Goal: Task Accomplishment & Management: Manage account settings

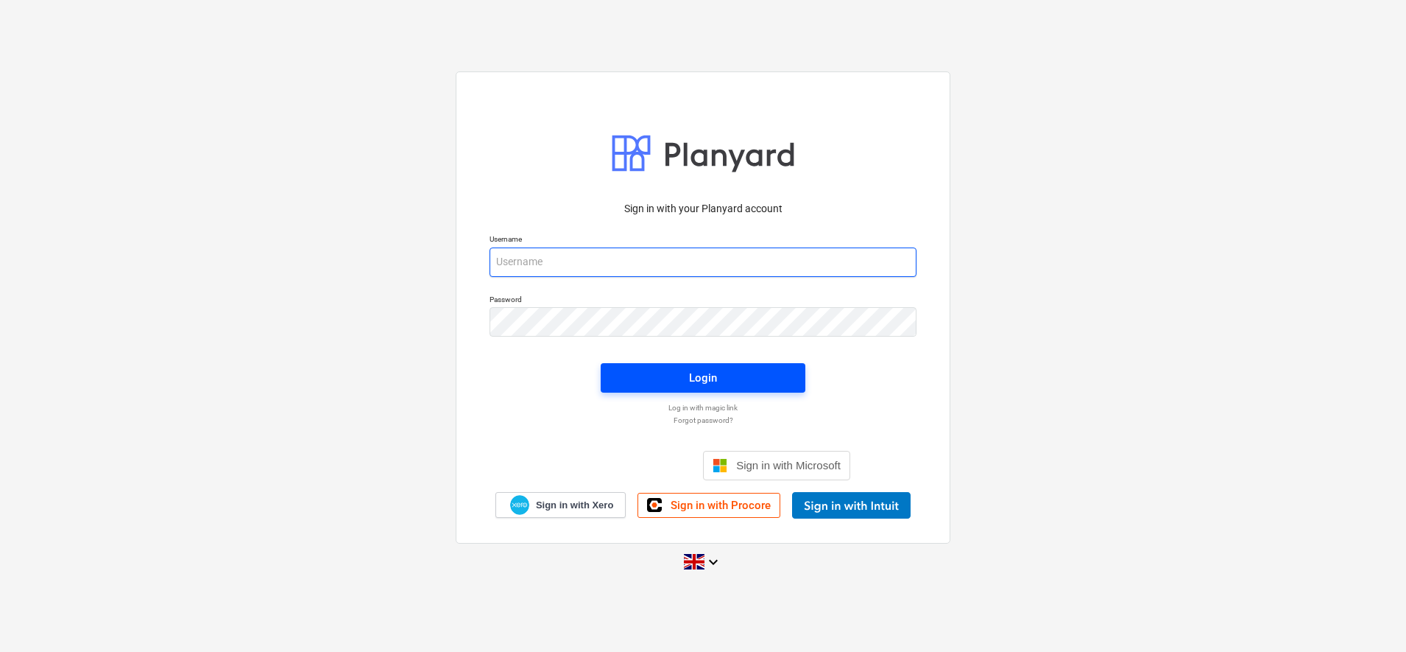
type input "[PERSON_NAME][EMAIL_ADDRESS][DOMAIN_NAME]"
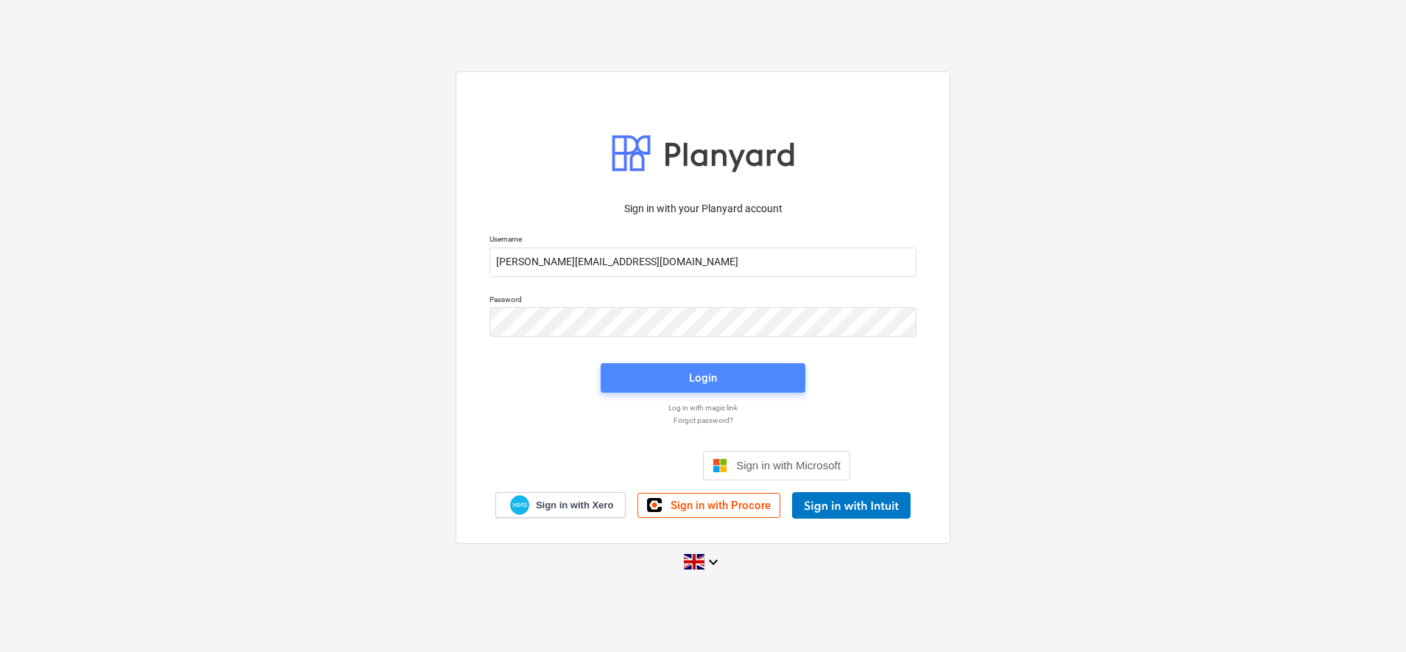
click at [685, 377] on span "Login" at bounding box center [703, 377] width 169 height 19
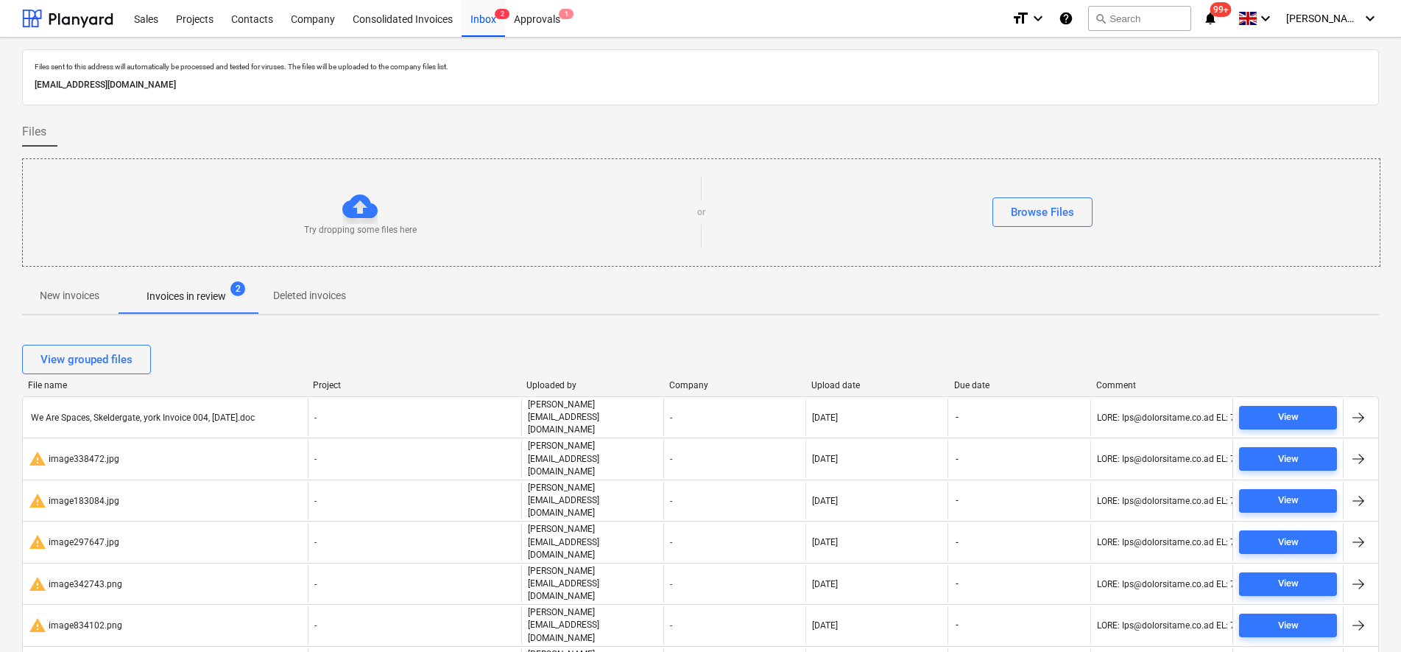
click at [54, 283] on button "New invoices" at bounding box center [69, 295] width 95 height 35
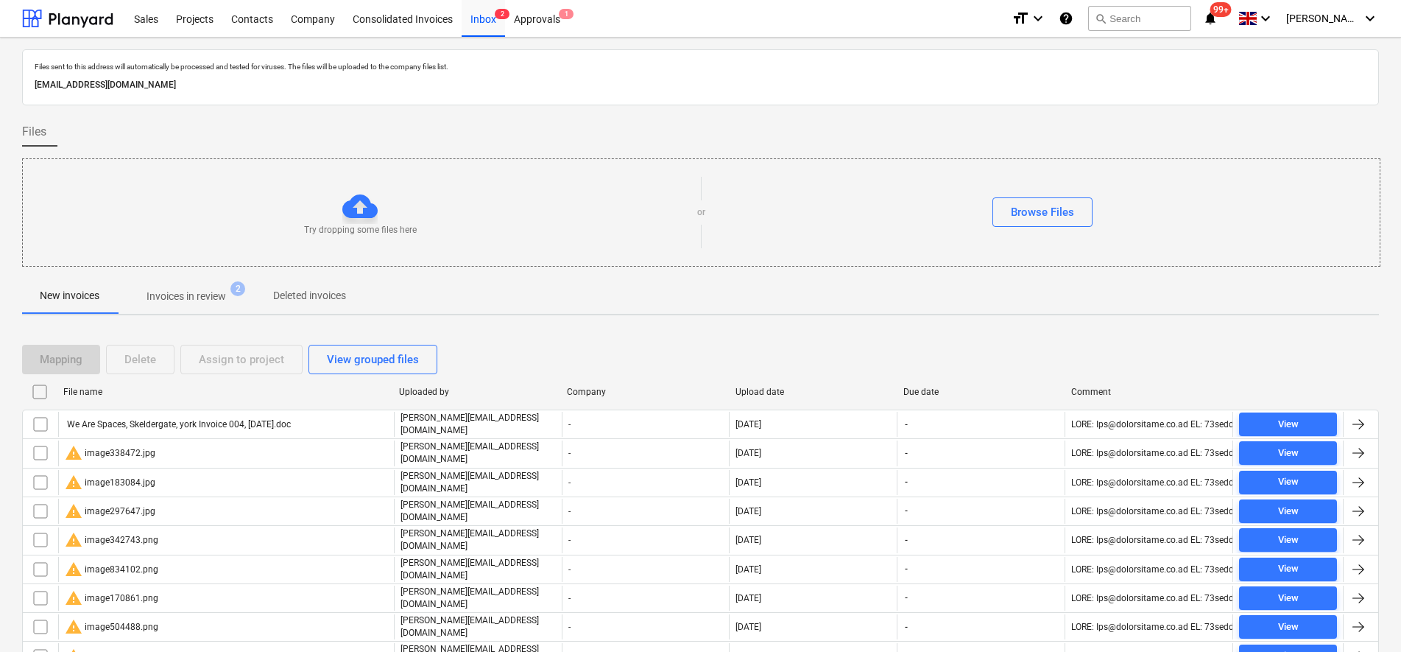
click at [38, 396] on input "checkbox" at bounding box center [40, 392] width 24 height 24
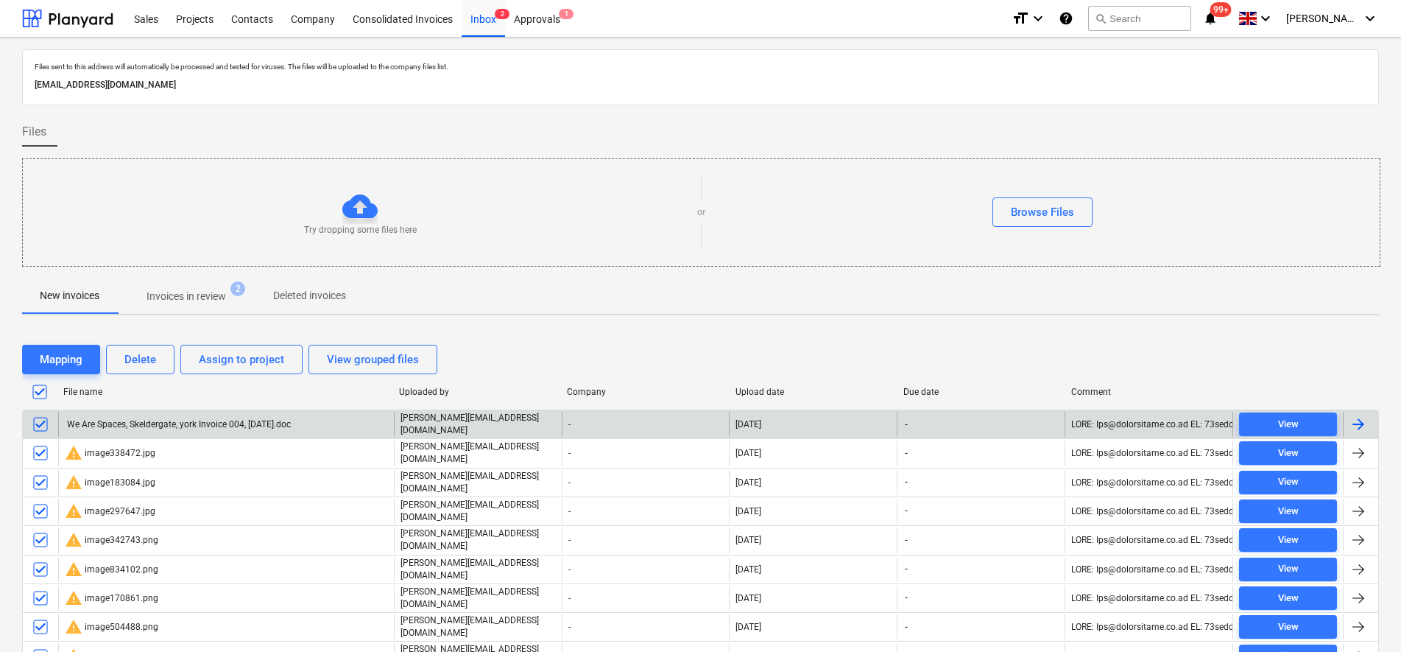
click at [41, 416] on input "checkbox" at bounding box center [41, 424] width 24 height 24
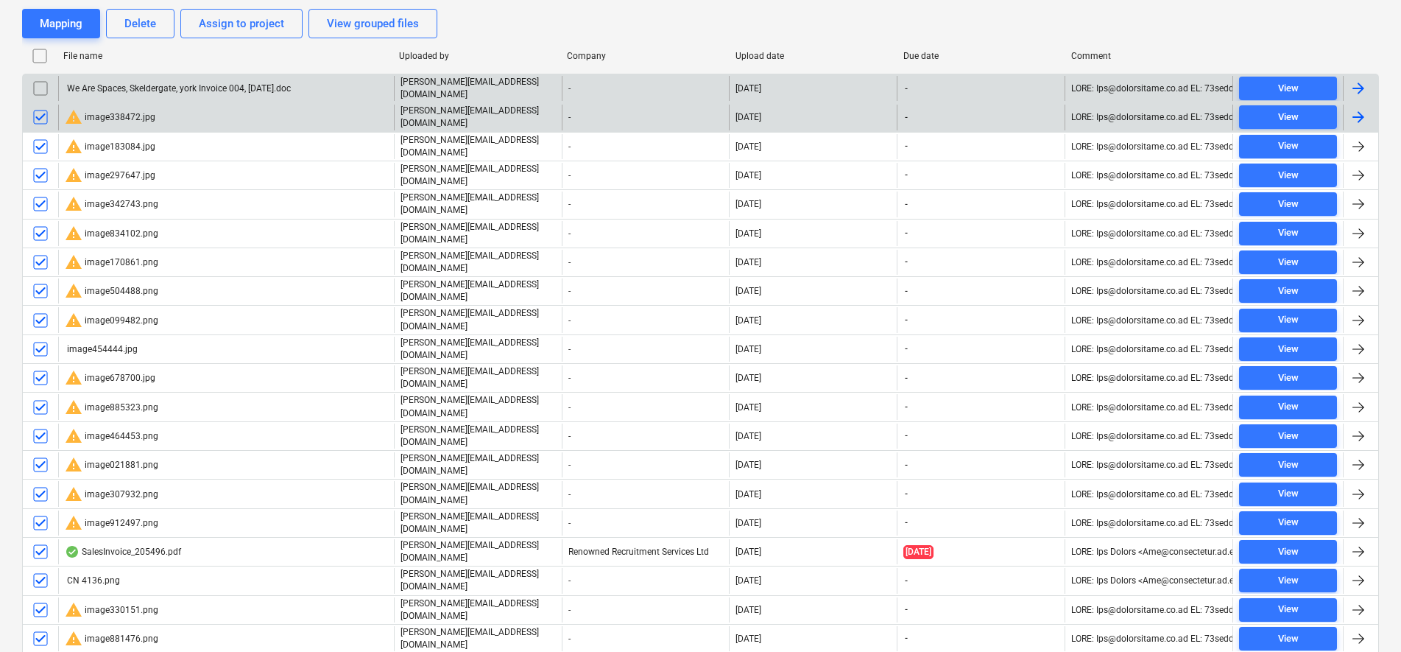
scroll to position [368, 0]
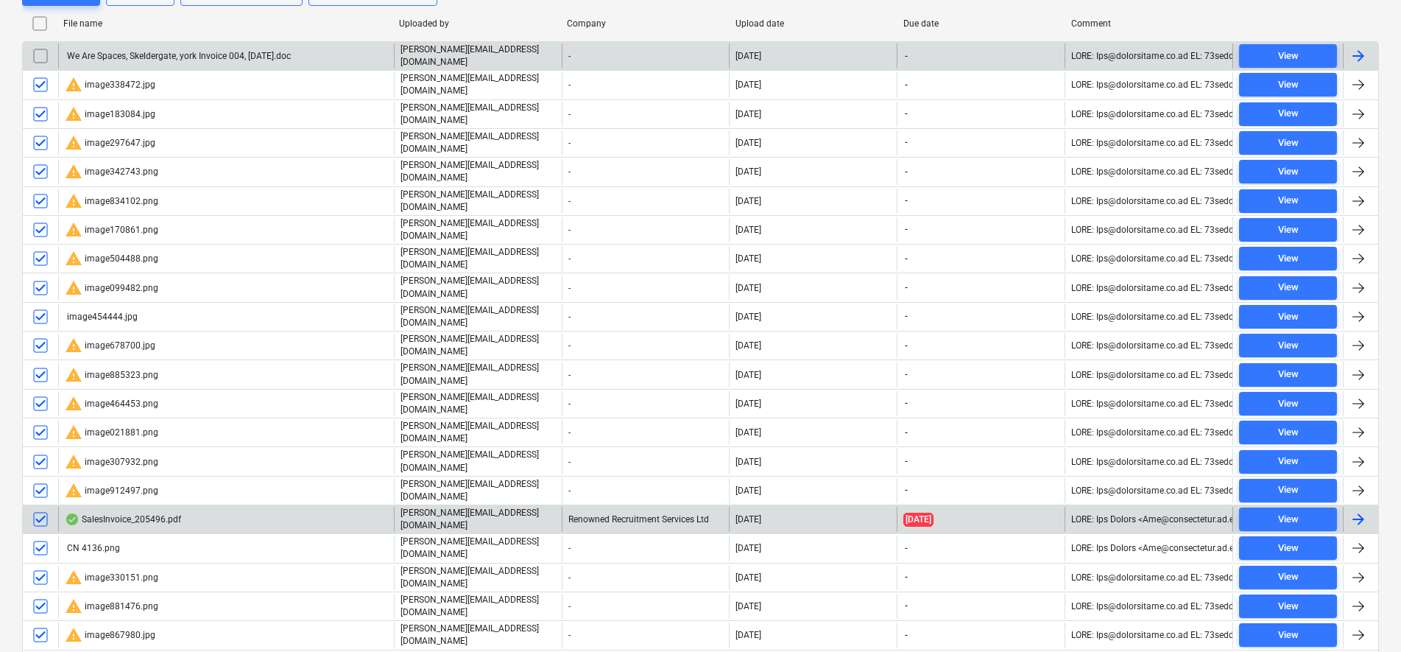
click at [45, 507] on input "checkbox" at bounding box center [41, 519] width 24 height 24
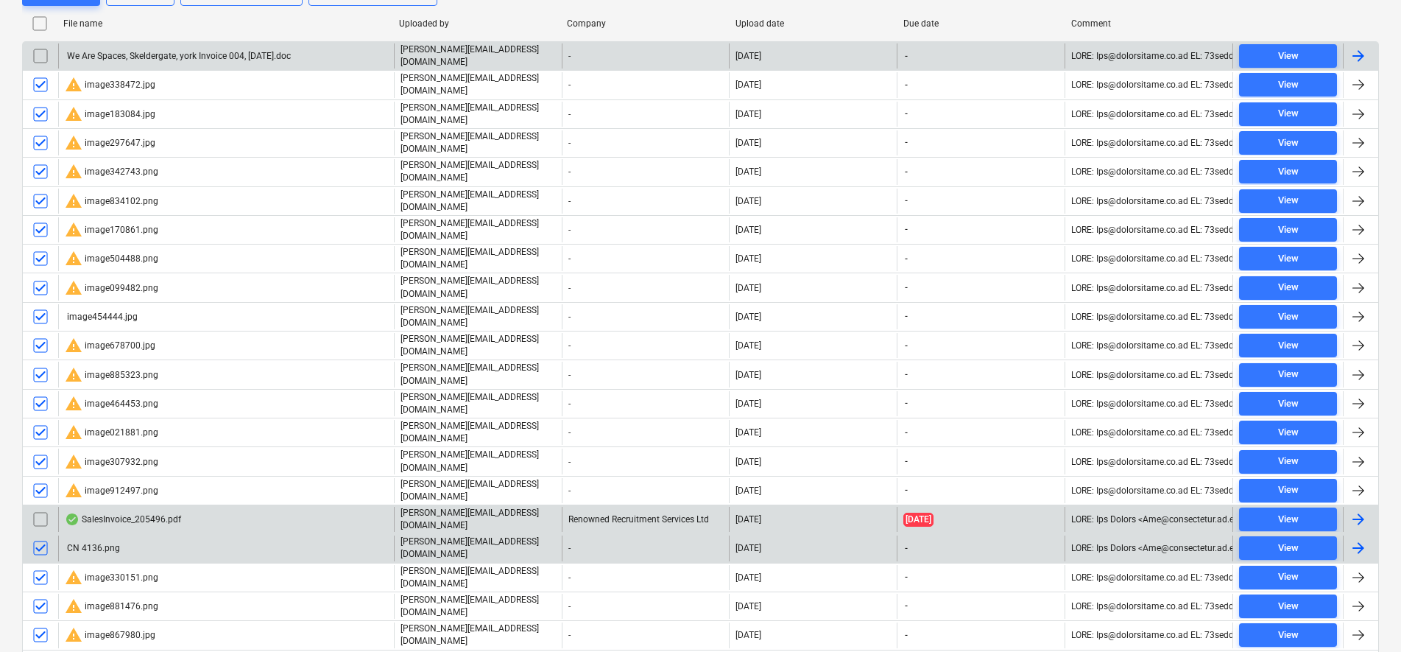
click at [42, 536] on input "checkbox" at bounding box center [41, 548] width 24 height 24
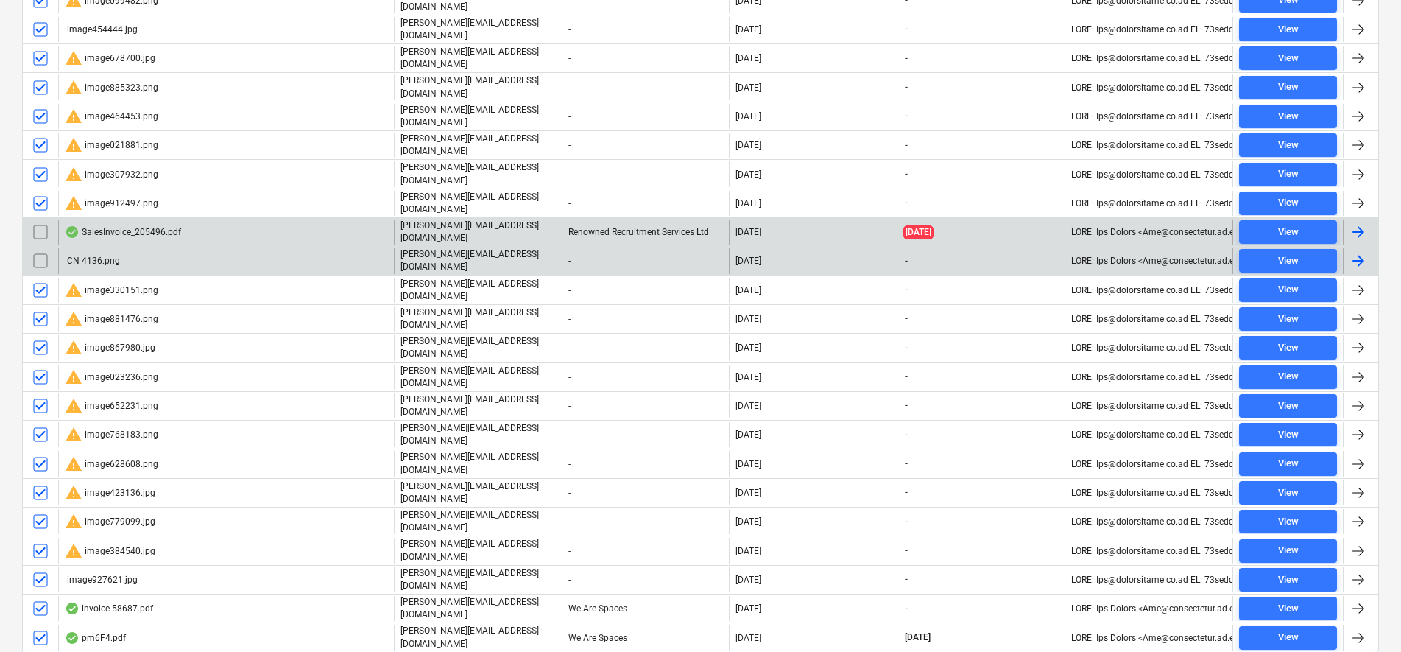
scroll to position [656, 0]
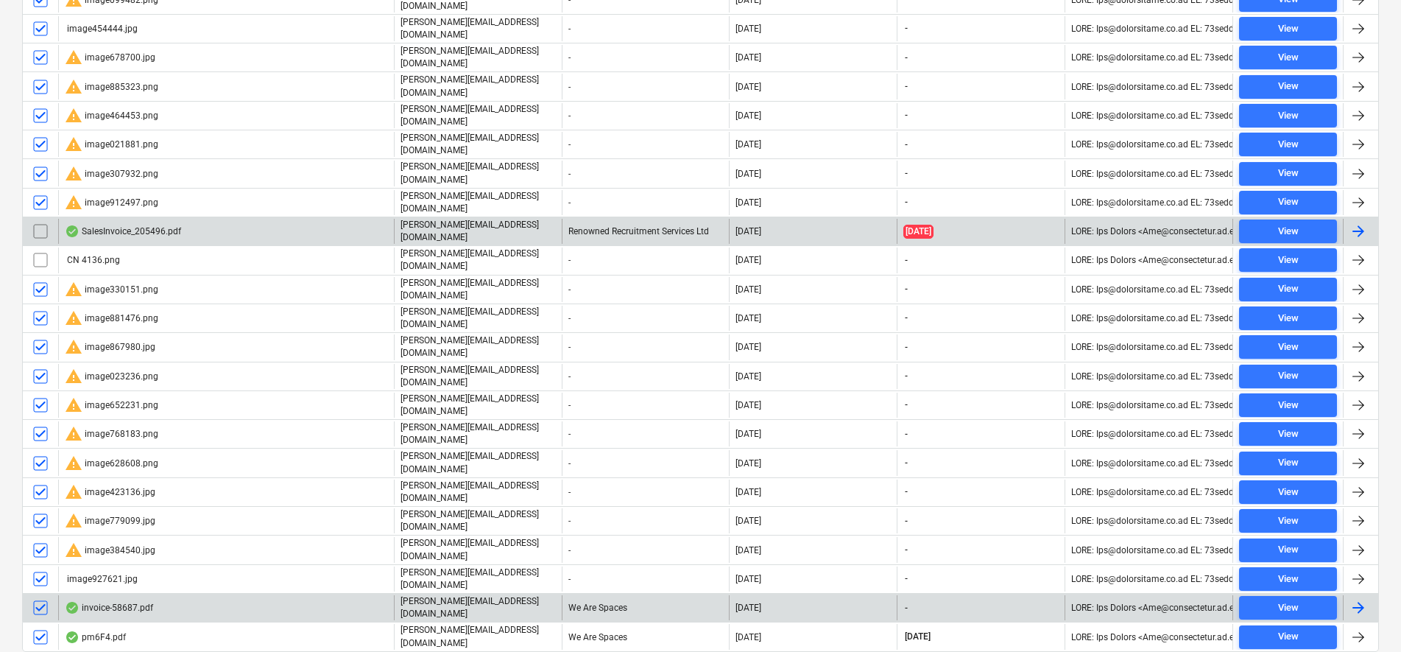
click at [45, 596] on input "checkbox" at bounding box center [41, 608] width 24 height 24
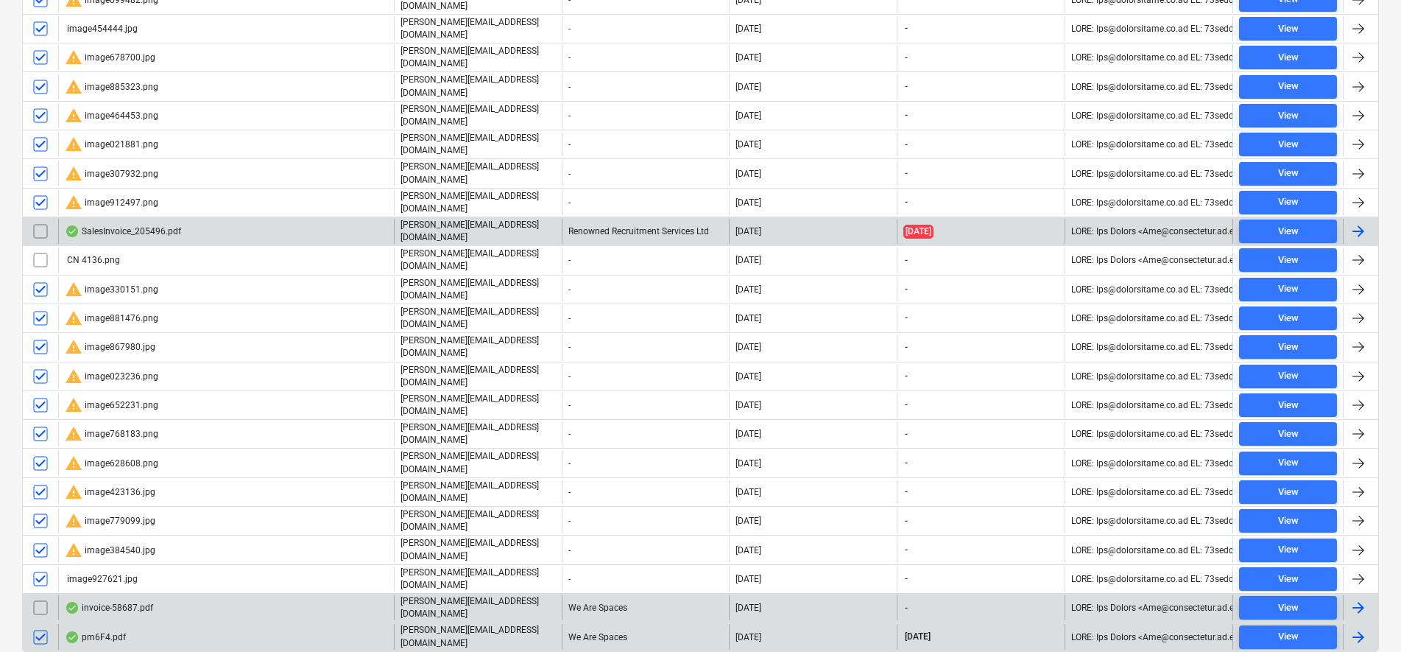
click at [39, 625] on input "checkbox" at bounding box center [41, 637] width 24 height 24
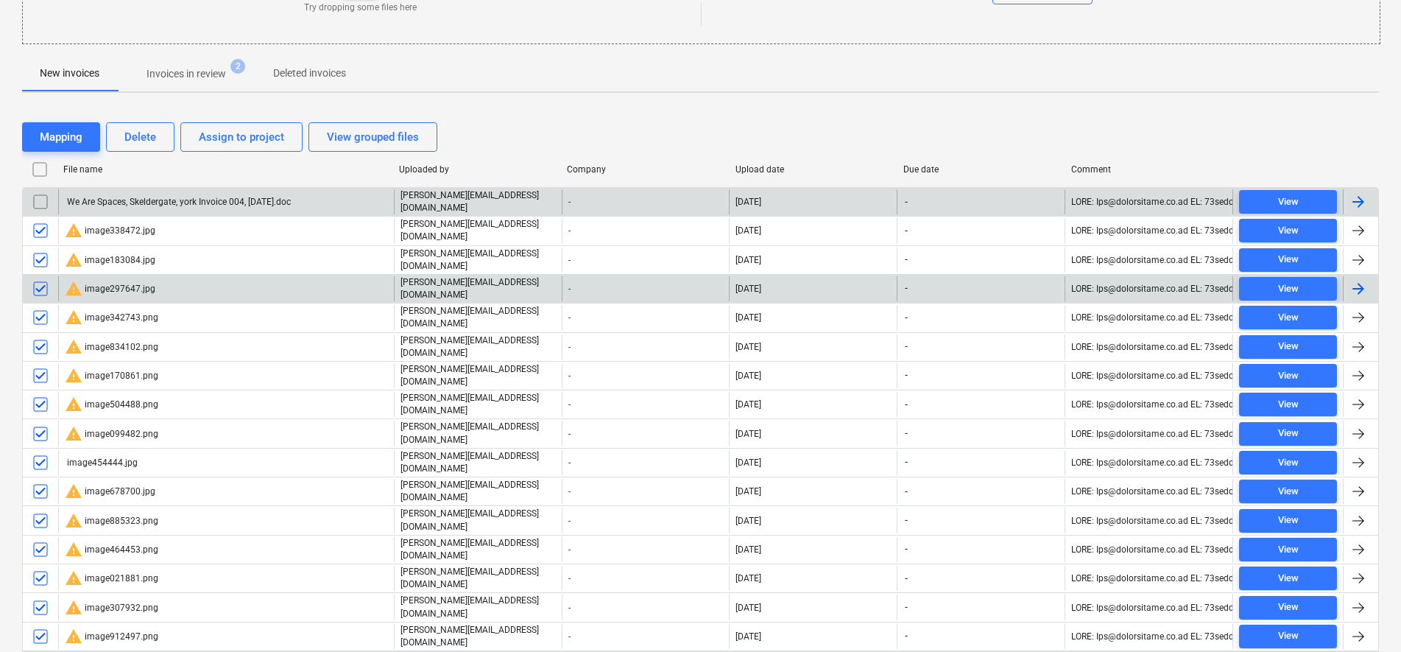
scroll to position [104, 0]
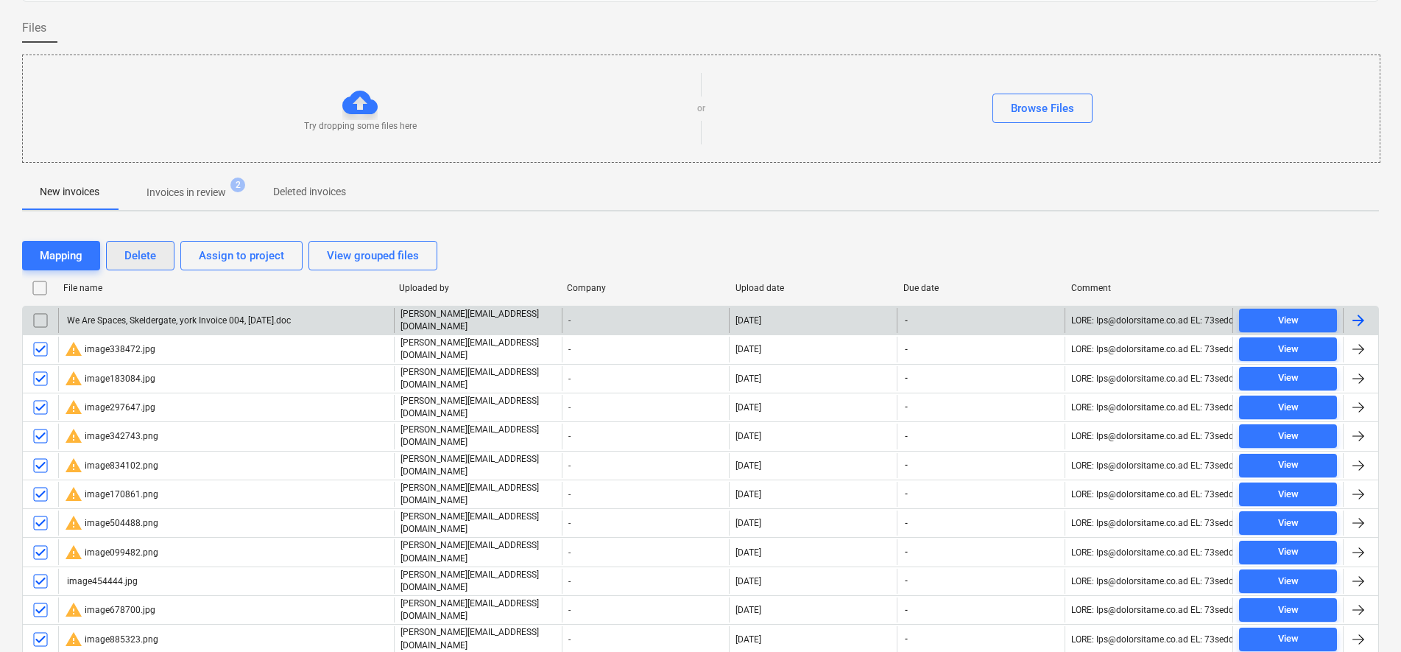
click at [134, 239] on div "Mapping Delete Assign to project View grouped files" at bounding box center [700, 255] width 1357 height 41
click at [142, 249] on div "Delete" at bounding box center [140, 255] width 32 height 19
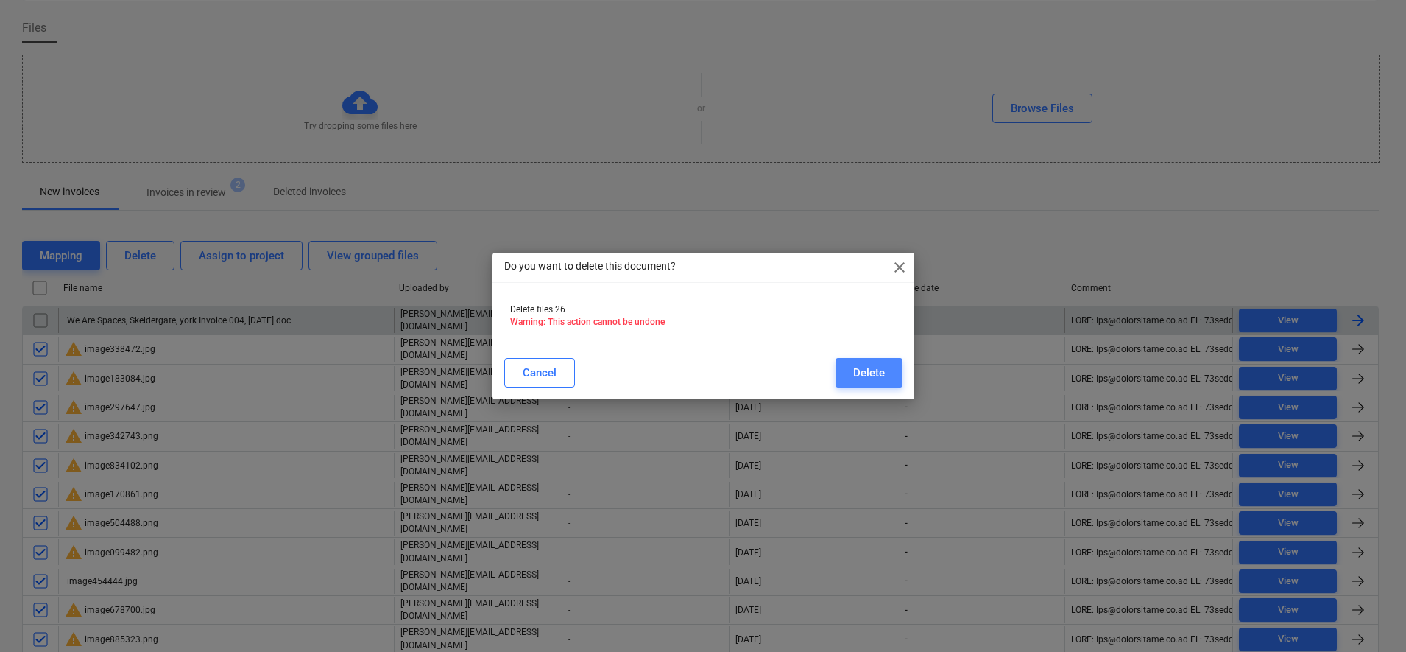
click at [873, 376] on div "Delete" at bounding box center [869, 372] width 32 height 19
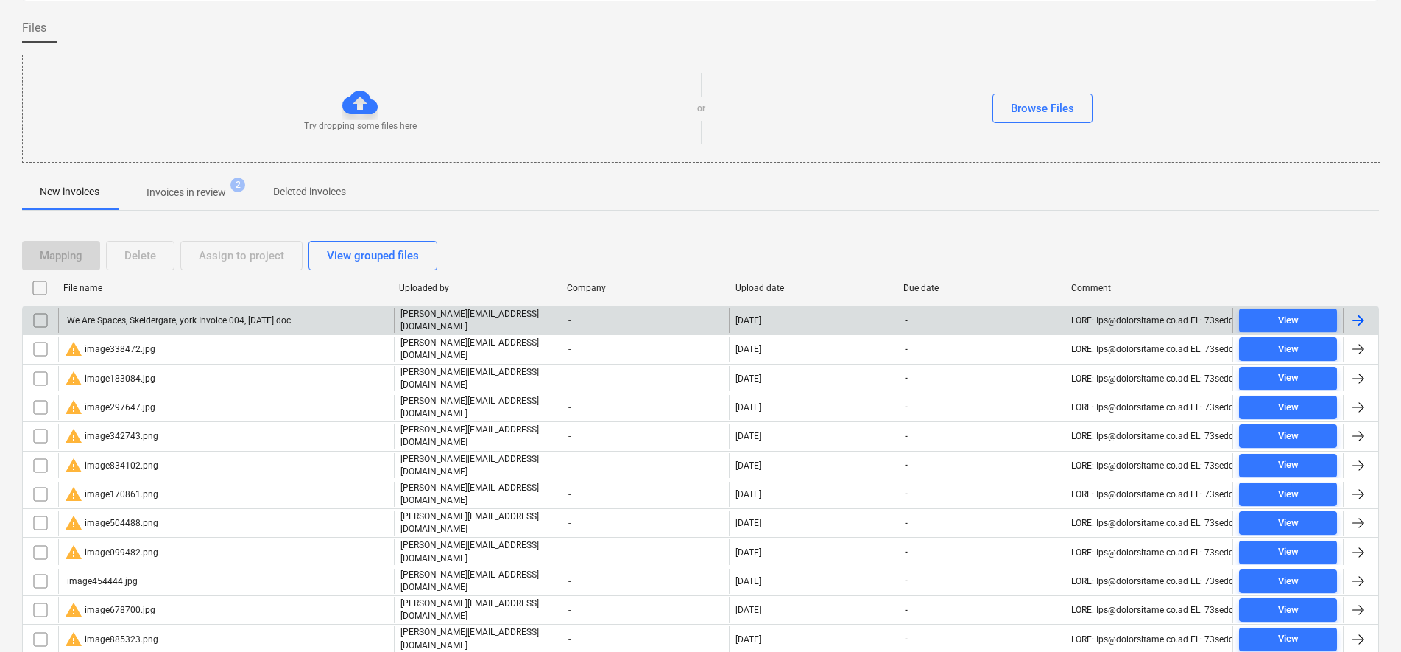
scroll to position [0, 0]
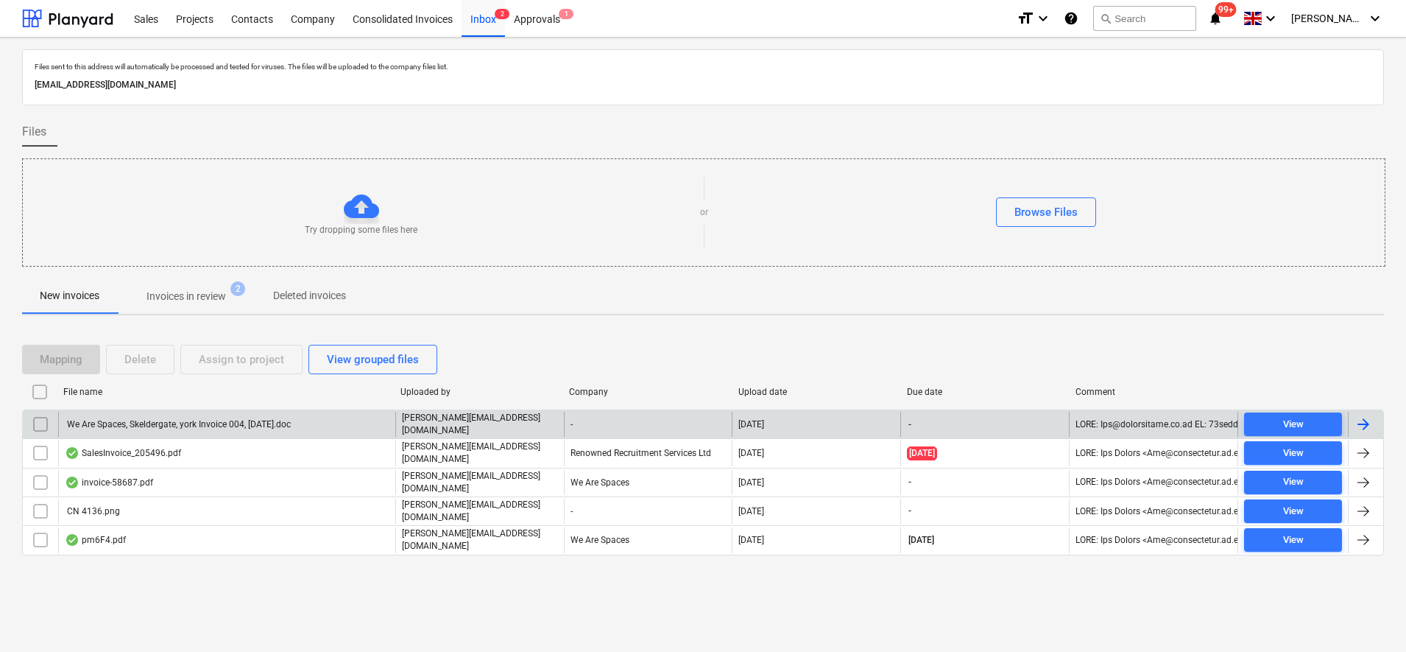
click at [180, 286] on span "Invoices in review 2" at bounding box center [186, 296] width 138 height 27
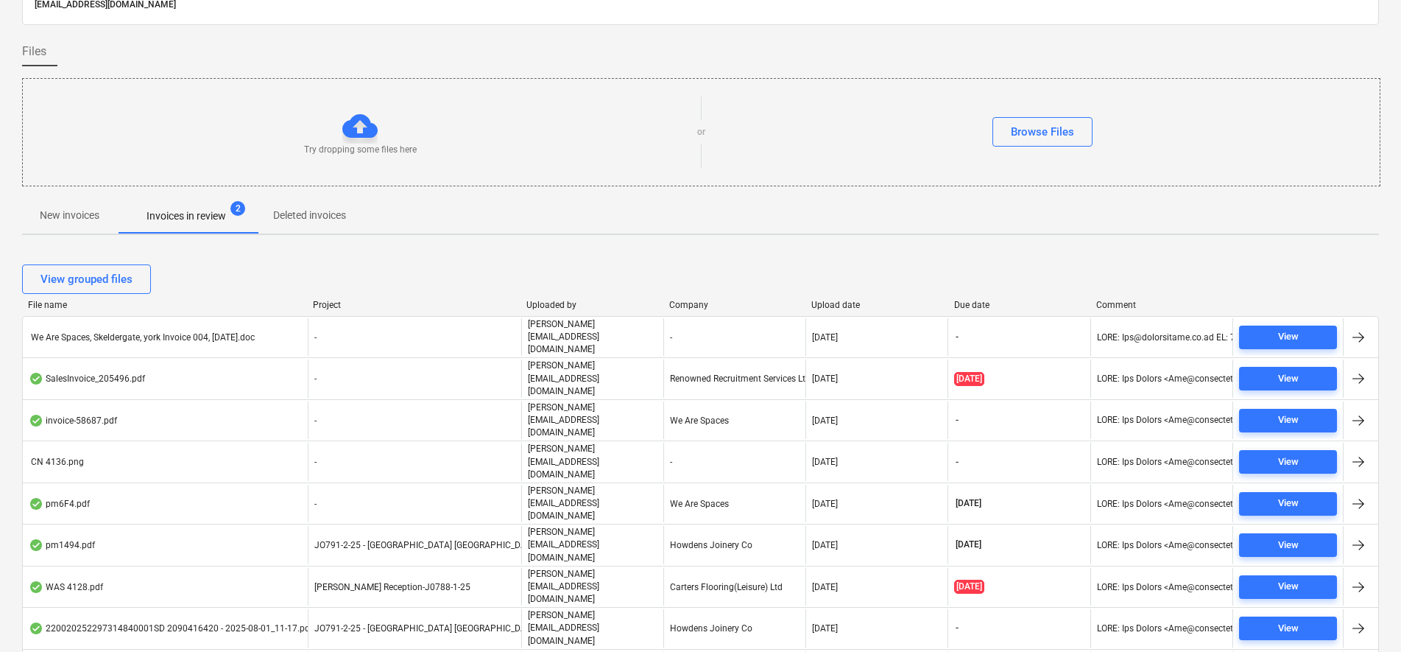
scroll to position [98, 0]
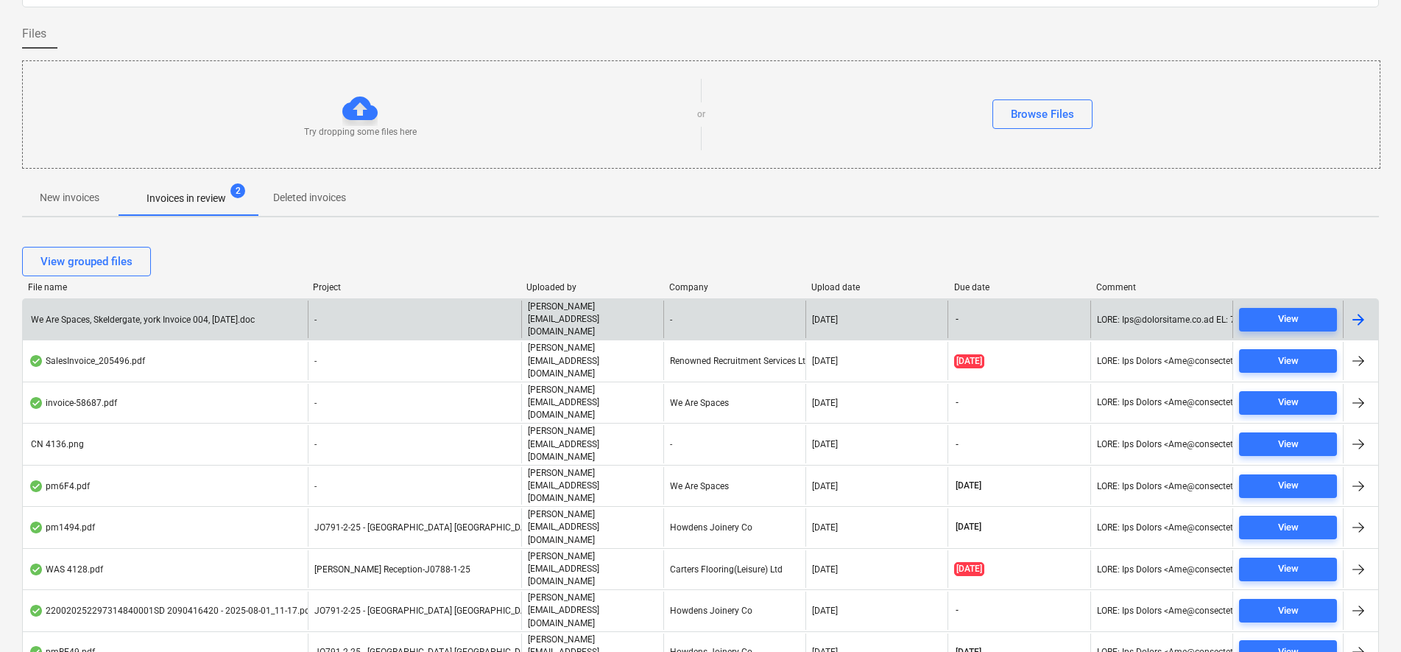
click at [140, 321] on div "We Are Spaces, Skeldergate, york Invoice 004, [DATE].doc" at bounding box center [165, 319] width 285 height 38
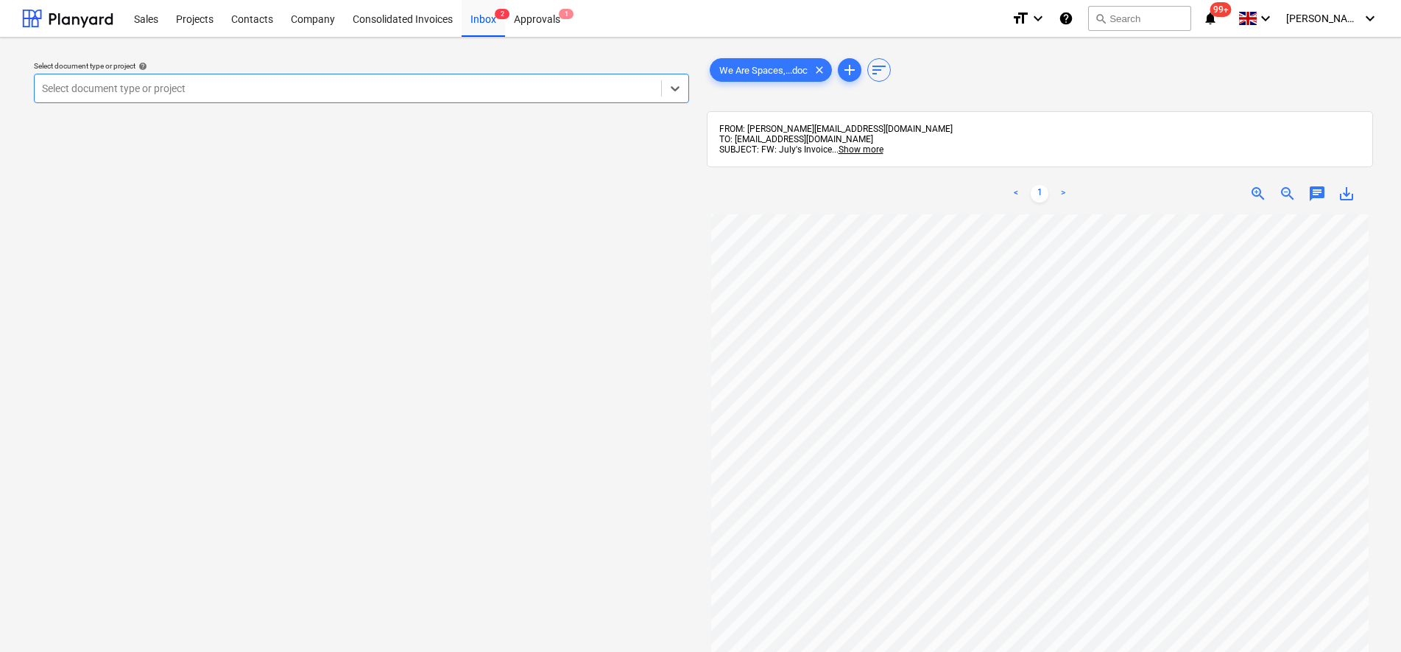
scroll to position [276, 0]
click at [271, 88] on div at bounding box center [348, 88] width 612 height 15
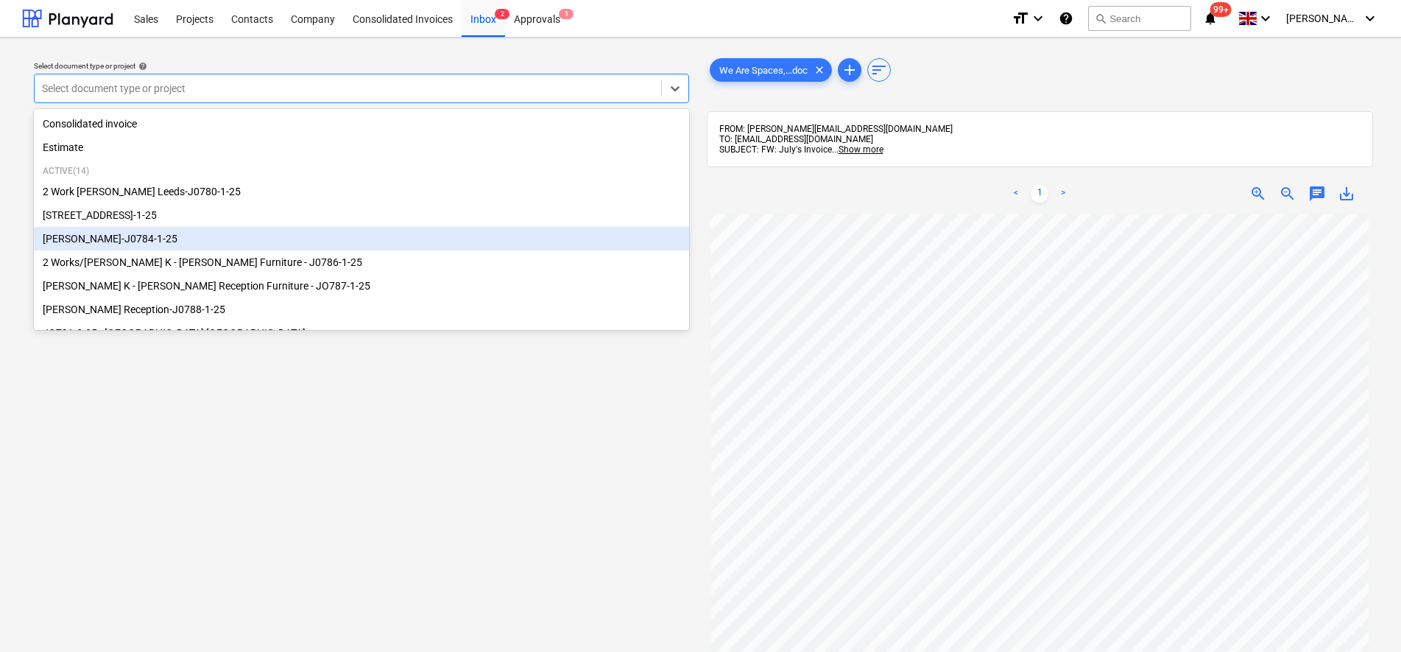
click at [123, 241] on div "[PERSON_NAME]-J0784-1-25" at bounding box center [361, 239] width 655 height 24
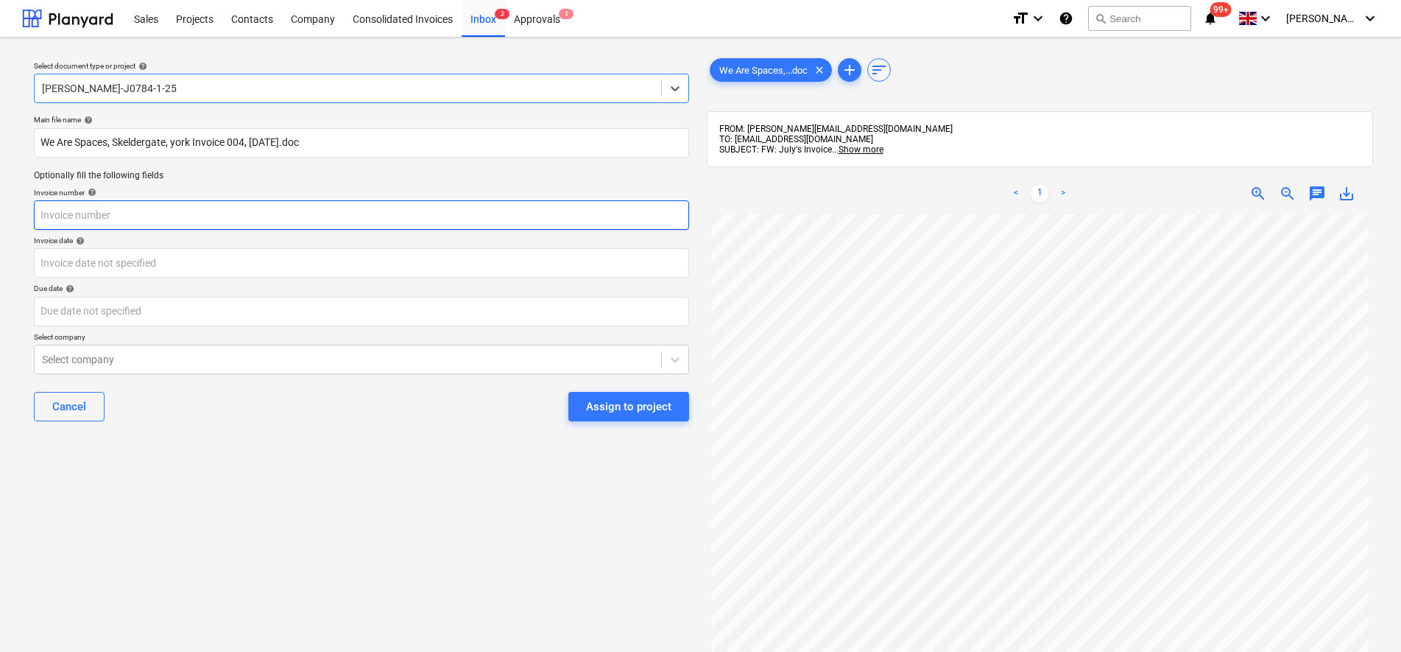
click at [164, 208] on input "text" at bounding box center [361, 214] width 655 height 29
type input "004"
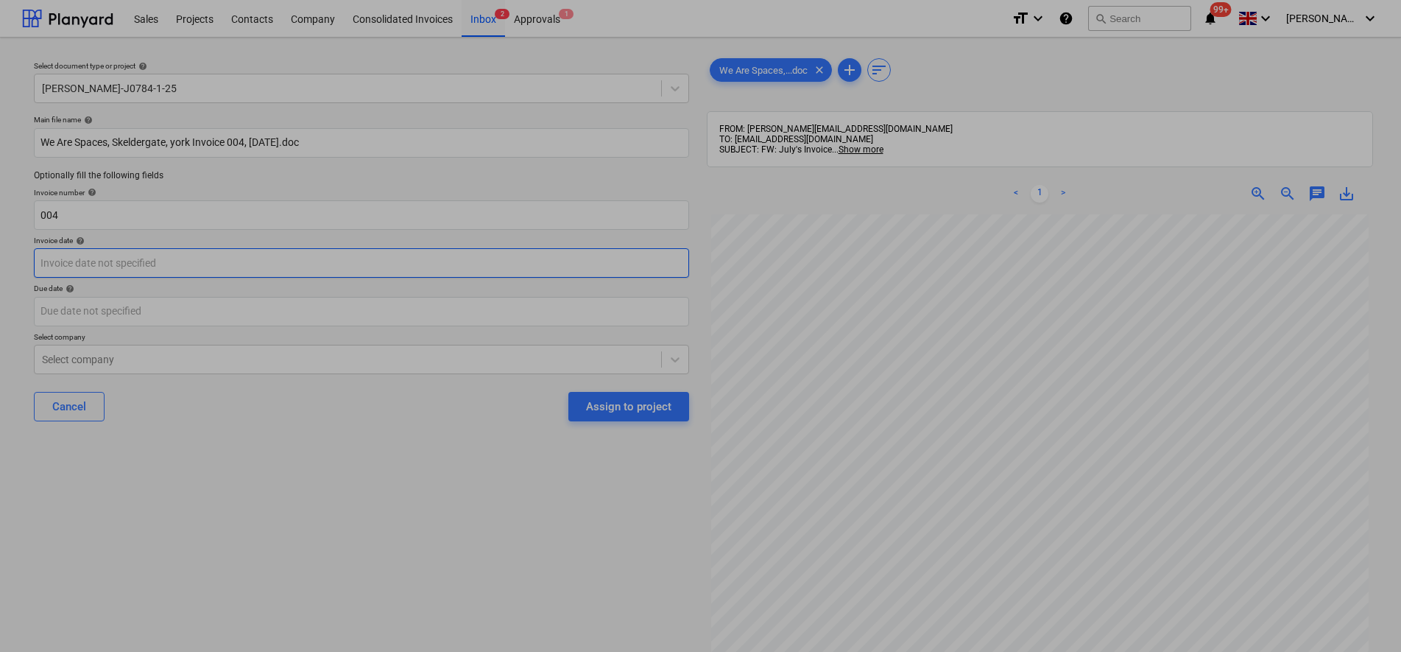
click at [92, 258] on body "Sales Projects Contacts Company Consolidated Invoices Inbox 2 Approvals 1 forma…" at bounding box center [700, 326] width 1401 height 652
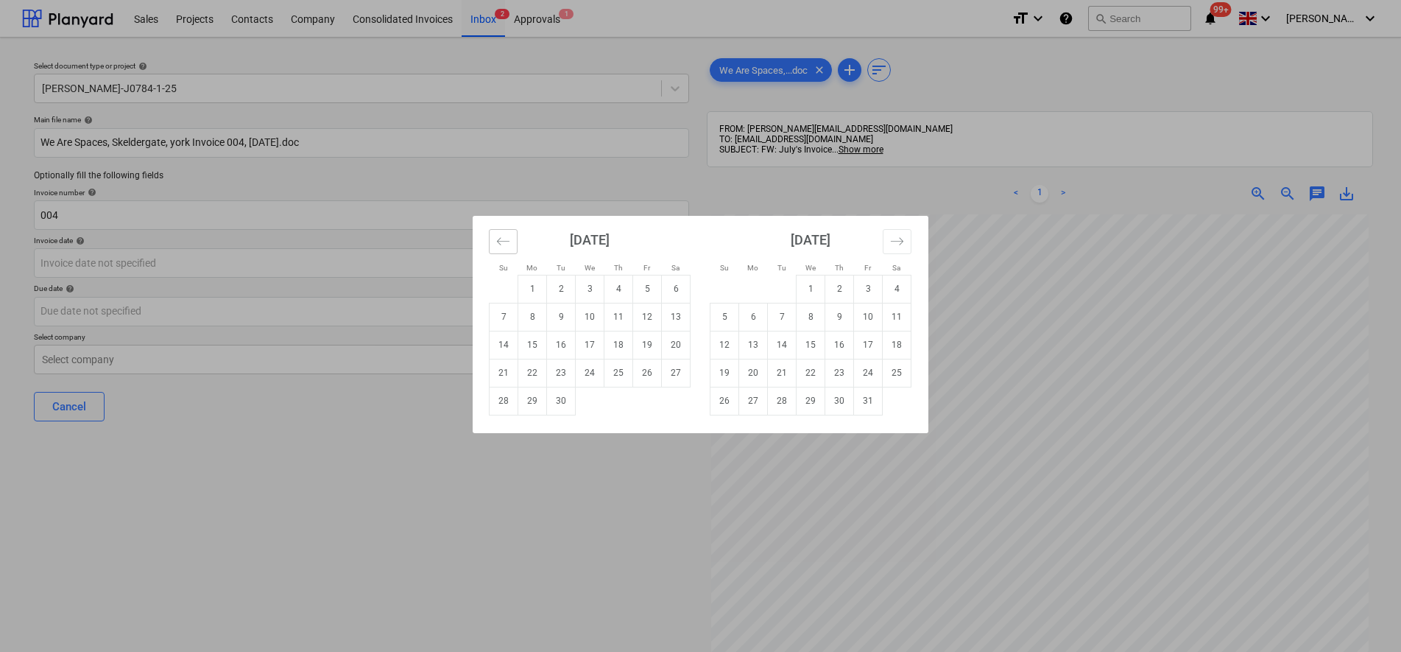
click at [506, 241] on icon "Move backward to switch to the previous month." at bounding box center [503, 240] width 13 height 7
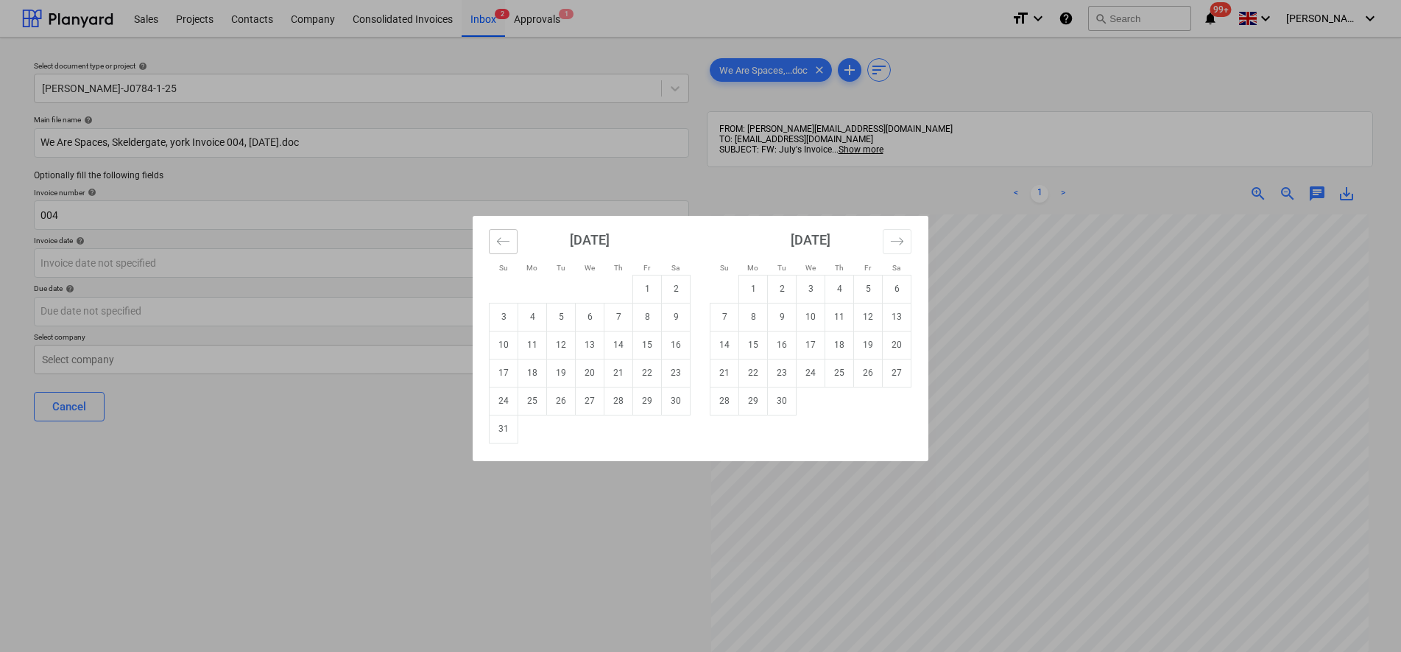
click at [506, 241] on icon "Move backward to switch to the previous month." at bounding box center [503, 240] width 13 height 7
click at [526, 409] on td "28" at bounding box center [532, 401] width 29 height 28
type input "[DATE]"
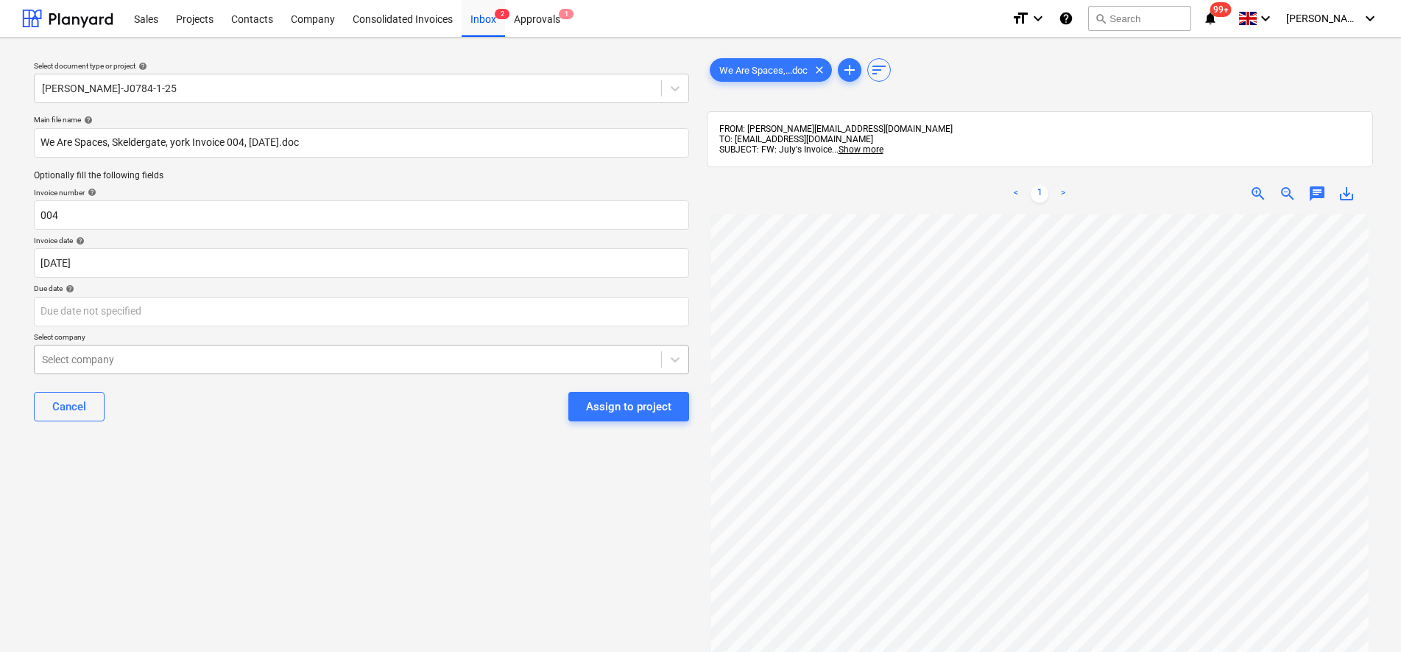
click at [165, 358] on div at bounding box center [348, 359] width 612 height 15
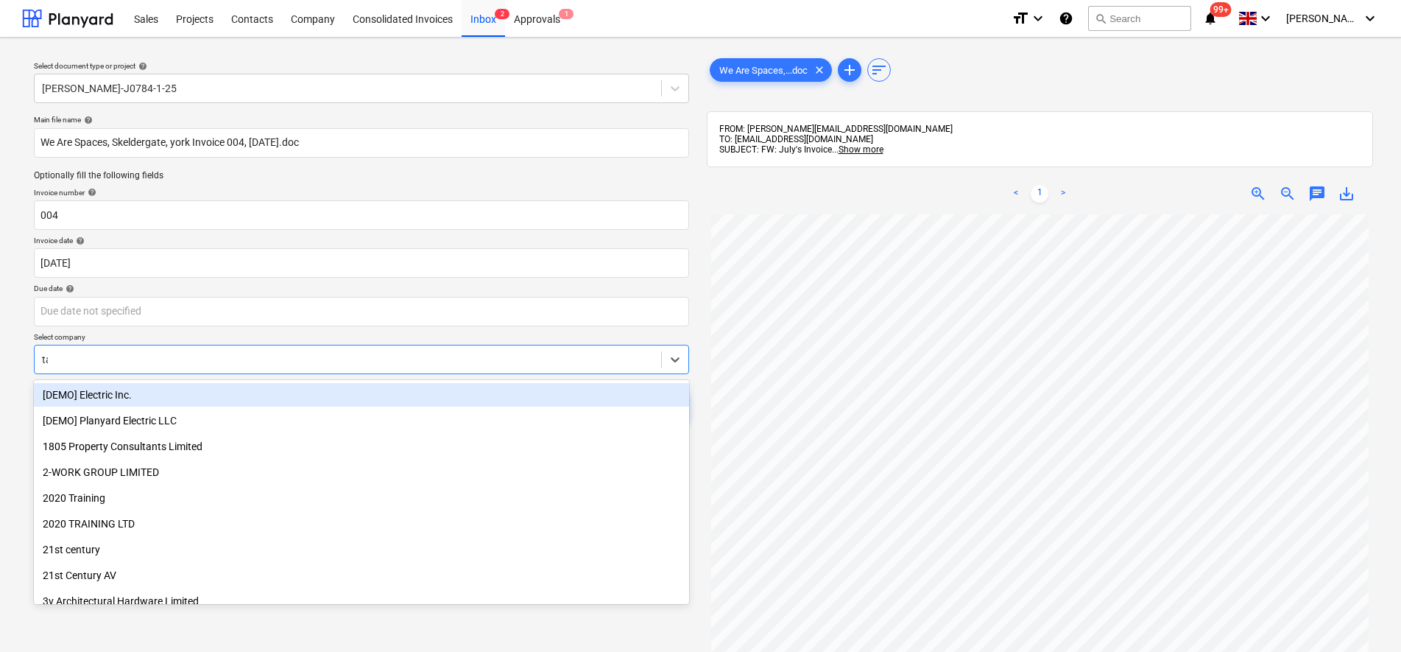
type input "tas"
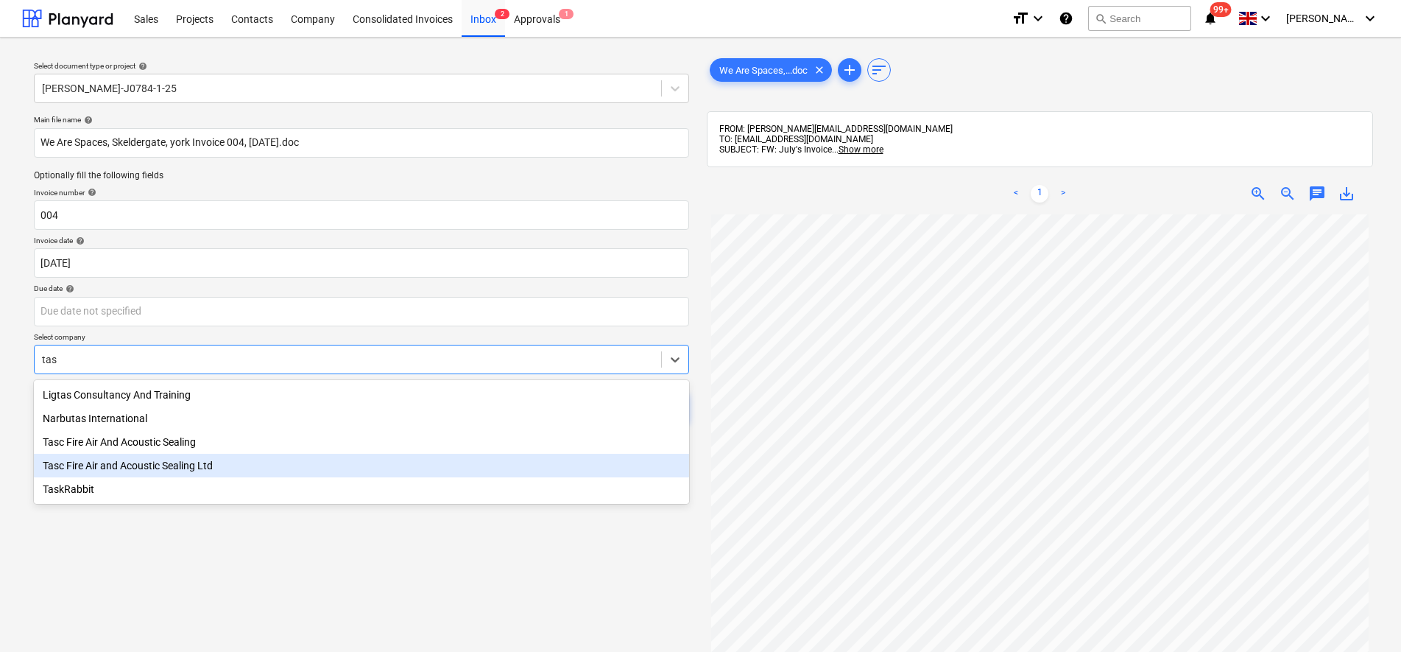
click at [155, 473] on div "Tasc Fire Air and Acoustic Sealing Ltd" at bounding box center [361, 466] width 655 height 24
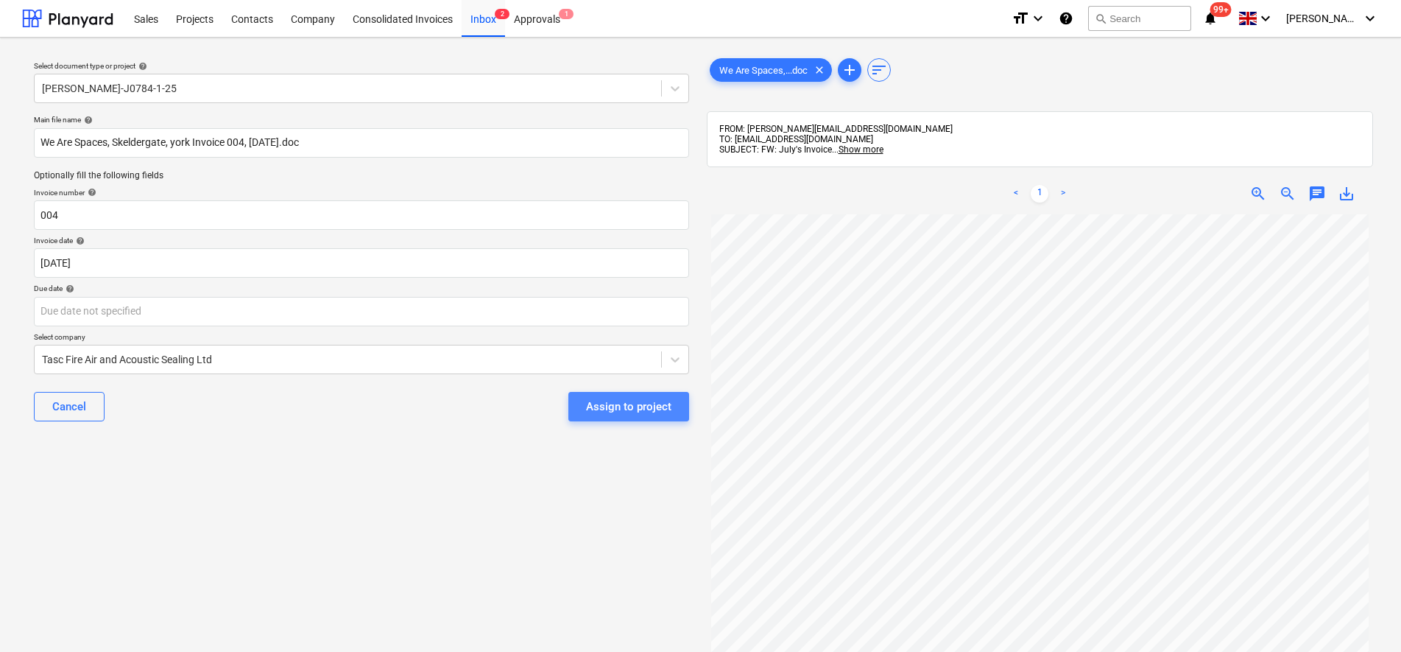
click at [628, 417] on button "Assign to project" at bounding box center [628, 406] width 121 height 29
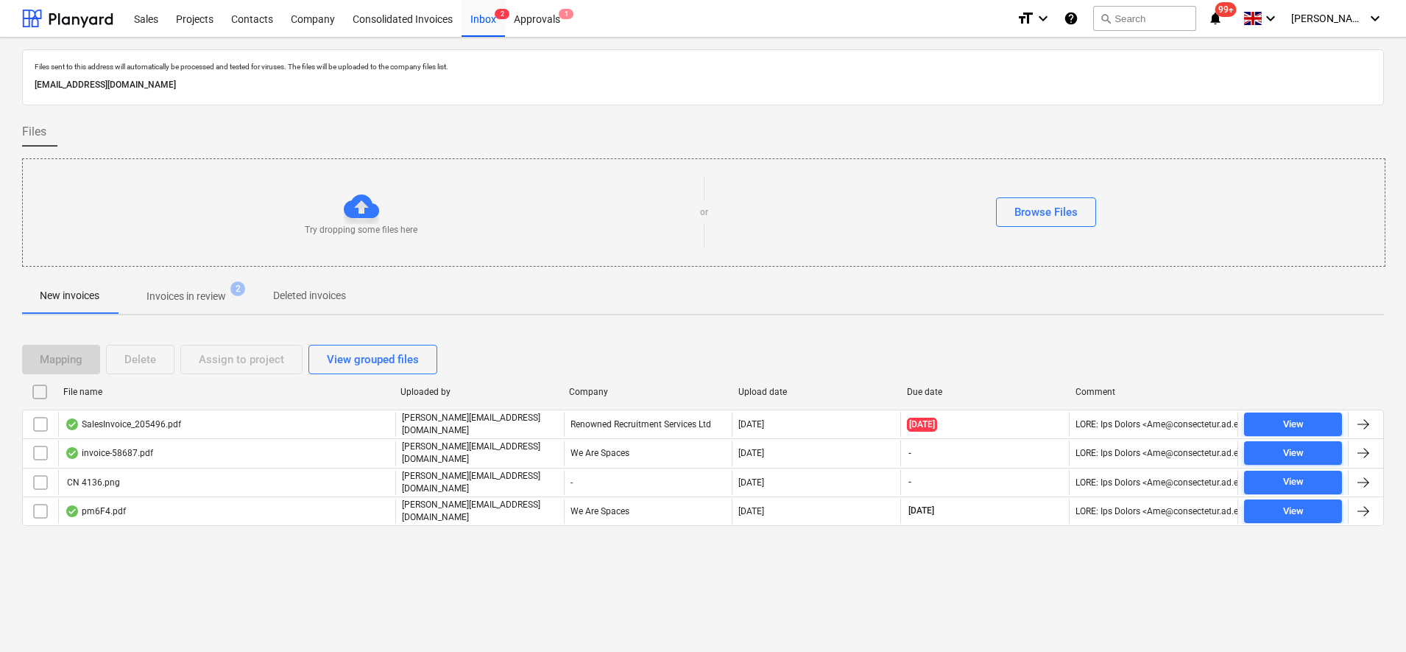
click at [182, 292] on p "Invoices in review" at bounding box center [187, 296] width 80 height 15
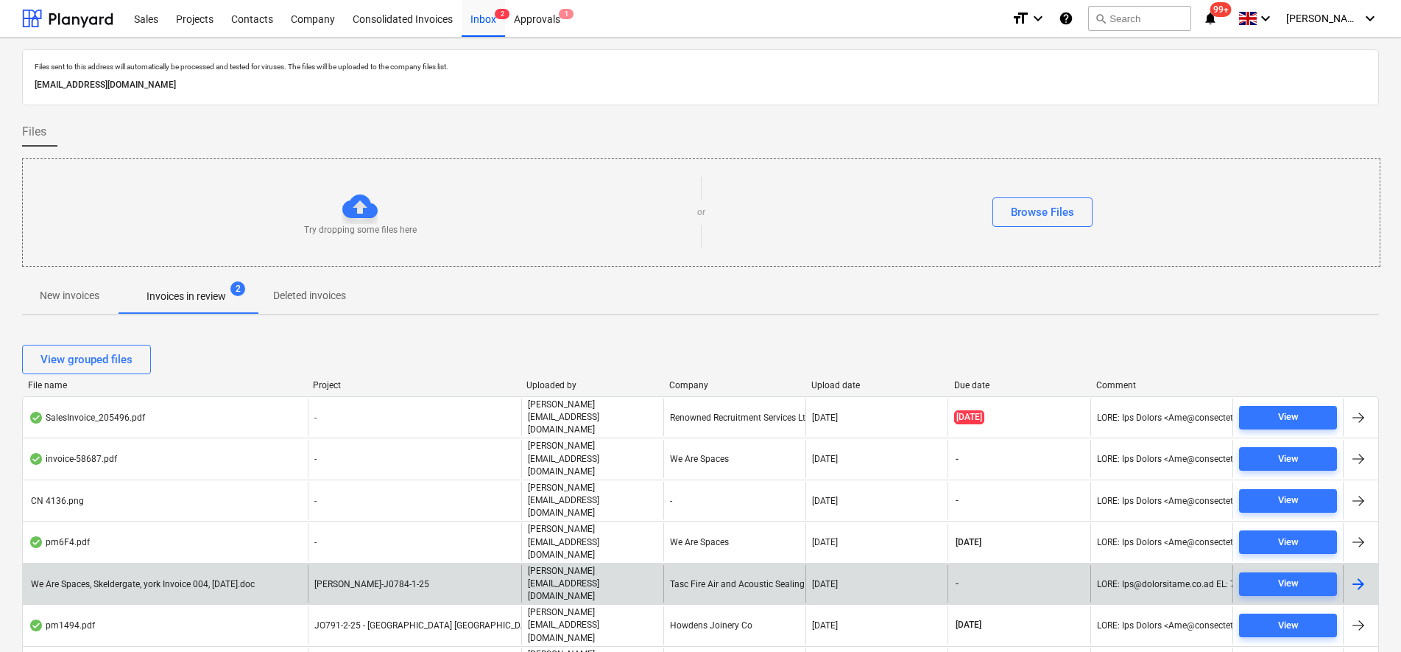
click at [699, 565] on div "Tasc Fire Air and Acoustic Sealing Ltd" at bounding box center [734, 584] width 142 height 38
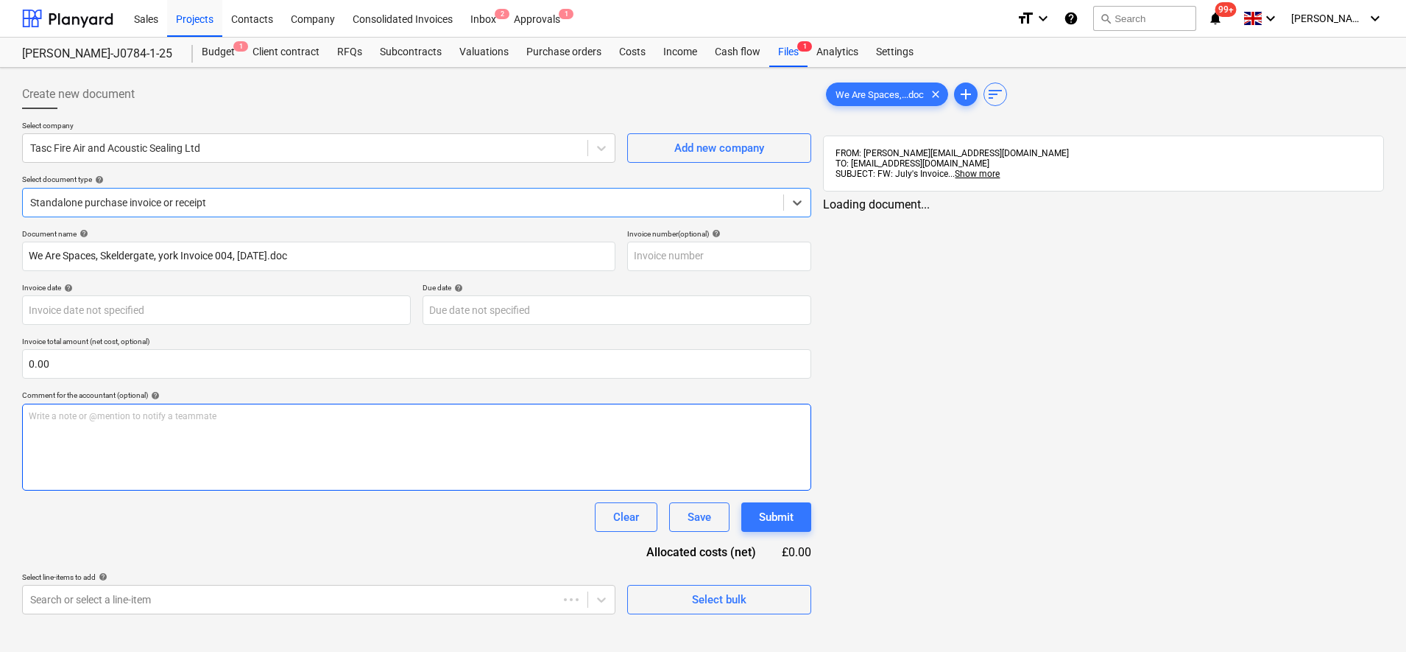
type input "004"
type input "[DATE]"
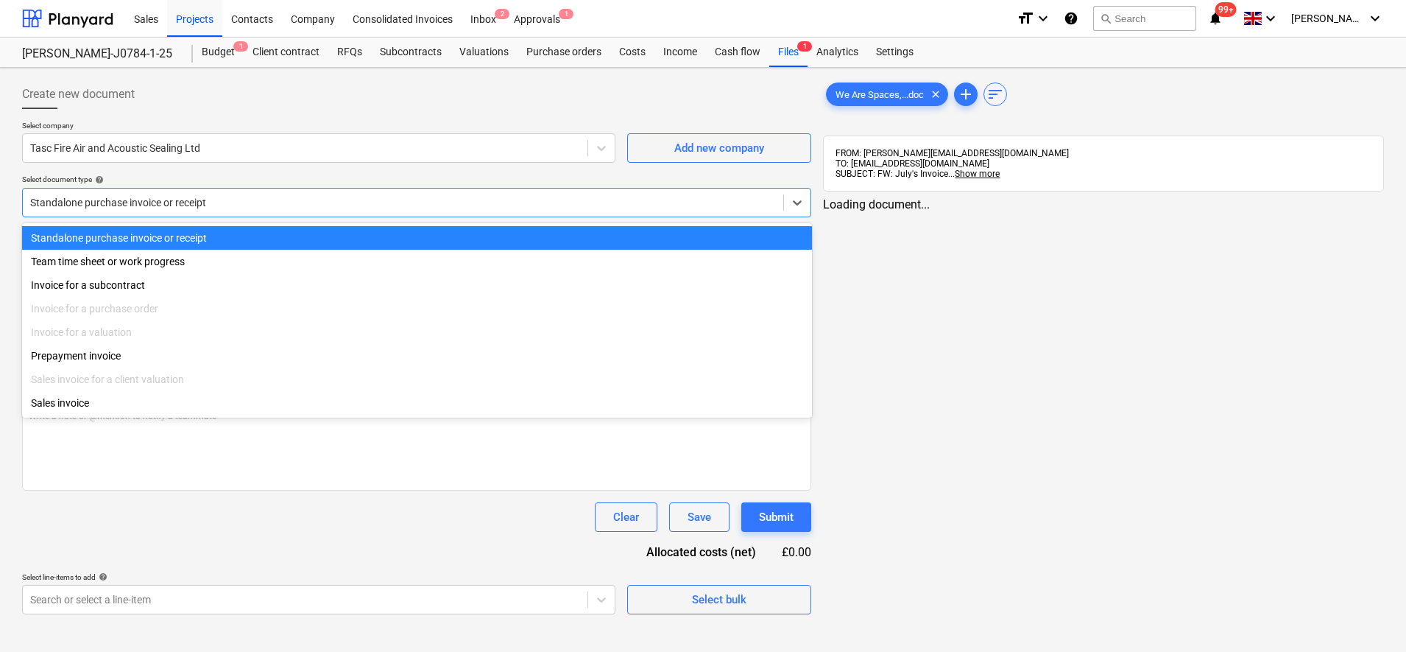
click at [228, 203] on div at bounding box center [403, 202] width 746 height 15
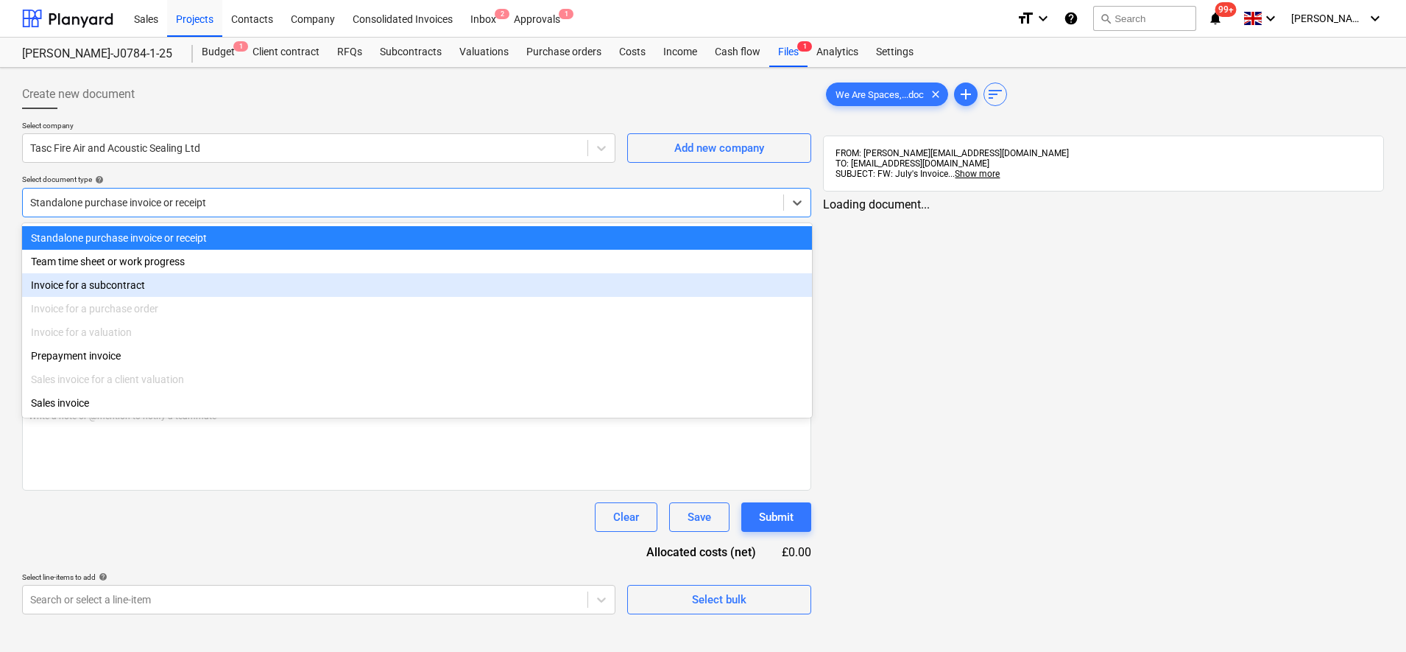
click at [126, 289] on div "Invoice for a subcontract" at bounding box center [417, 285] width 790 height 24
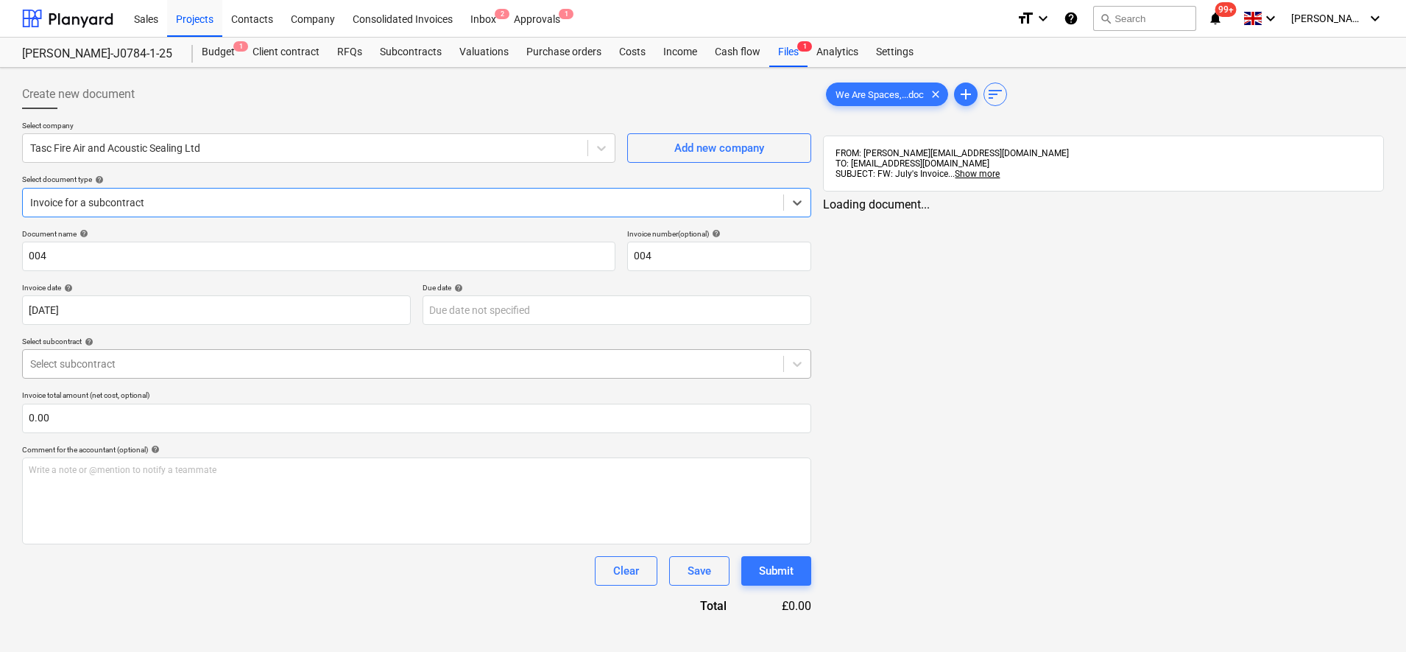
click at [113, 373] on div "Select subcontract" at bounding box center [403, 363] width 761 height 21
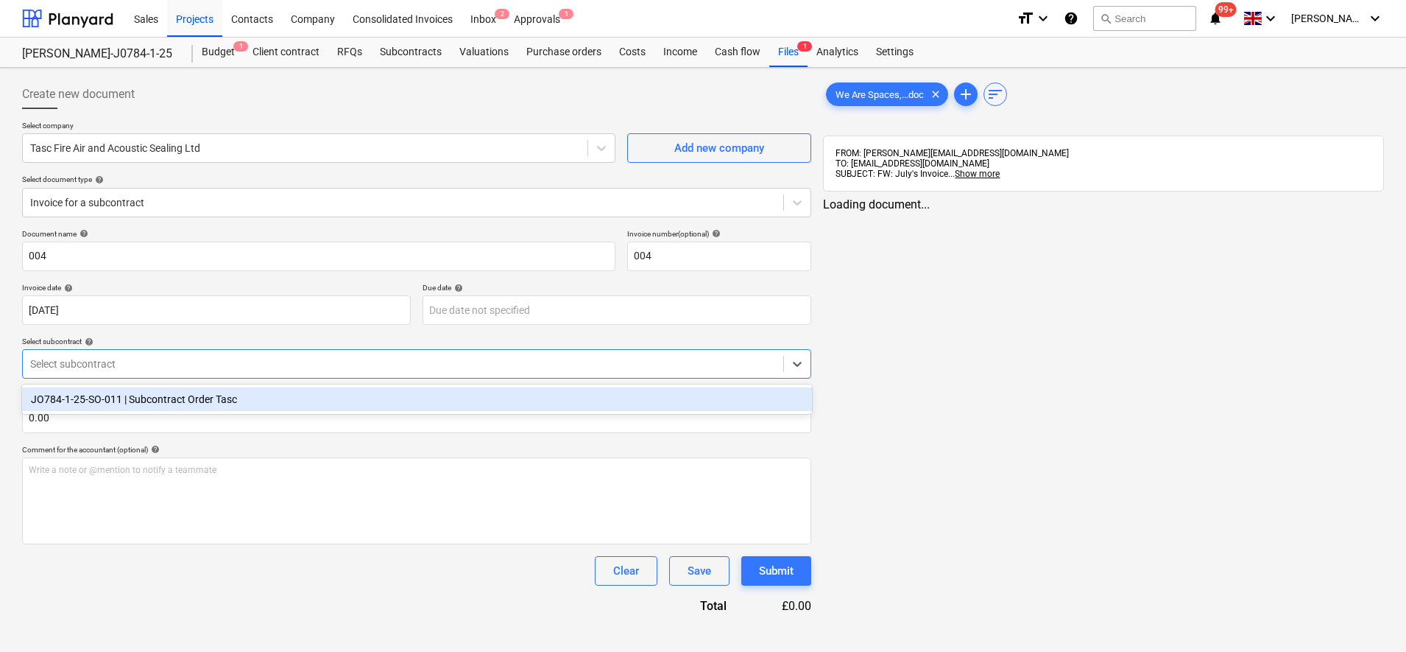
click at [110, 409] on div "JO784-1-25-SO-011 | Subcontract Order Tasc" at bounding box center [417, 399] width 790 height 24
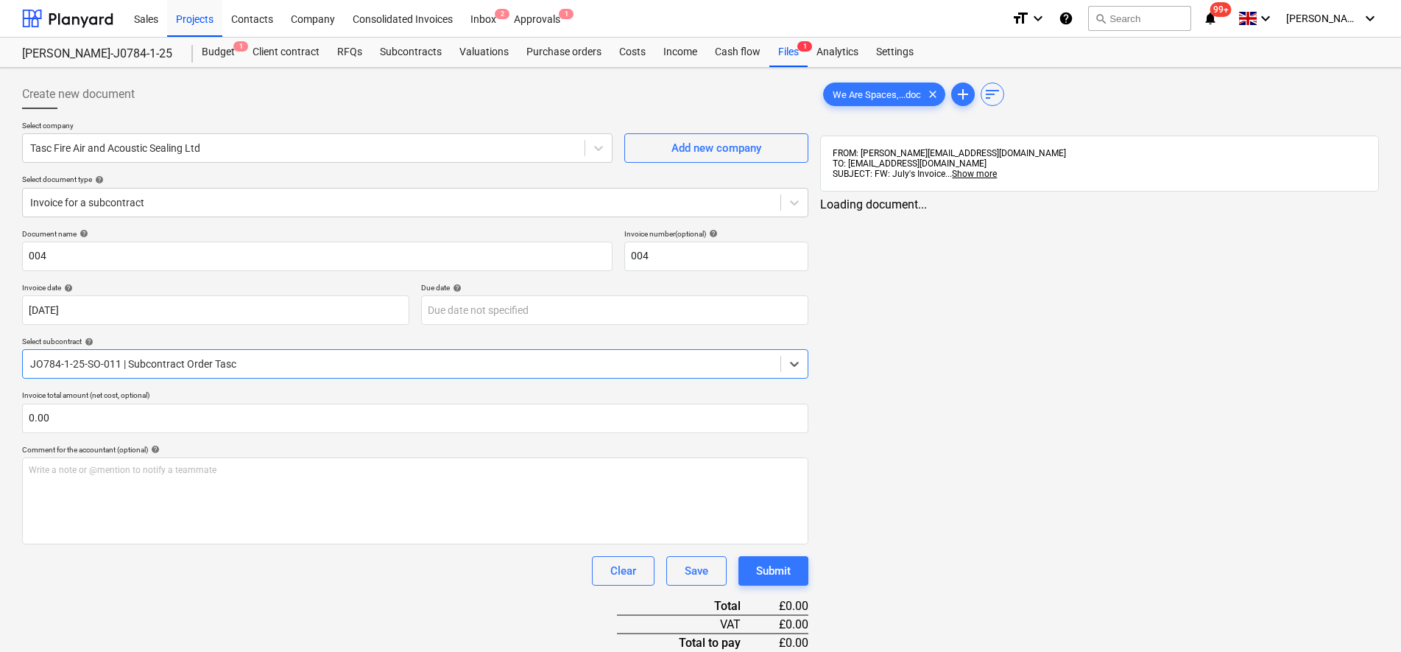
scroll to position [245, 0]
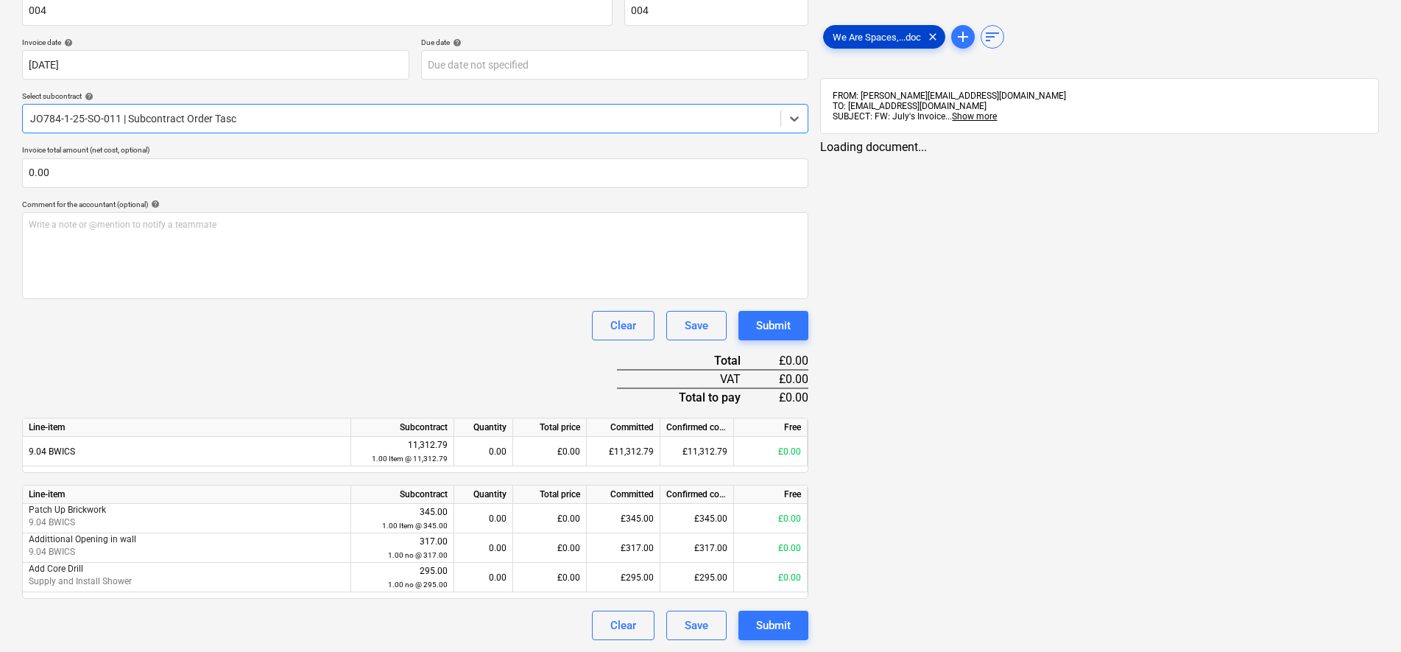
click at [897, 39] on span "We Are Spaces,...doc" at bounding box center [877, 37] width 106 height 11
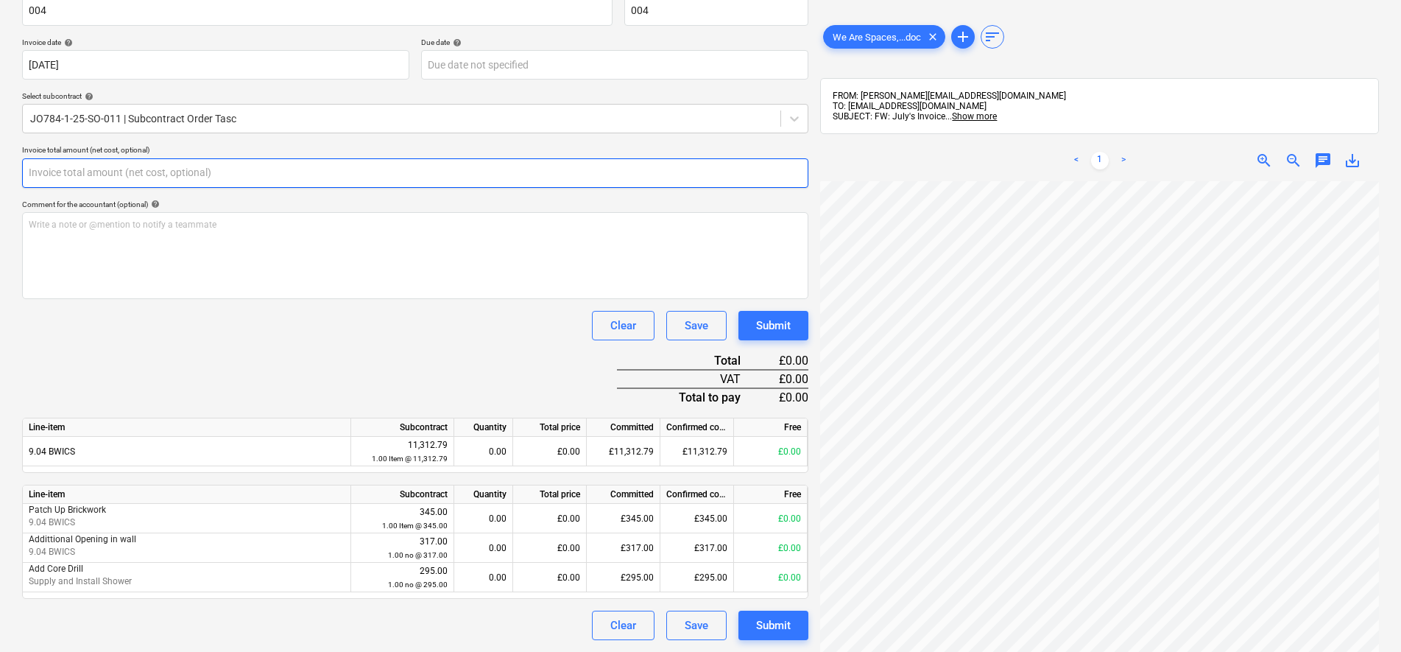
click at [58, 171] on input "text" at bounding box center [415, 172] width 786 height 29
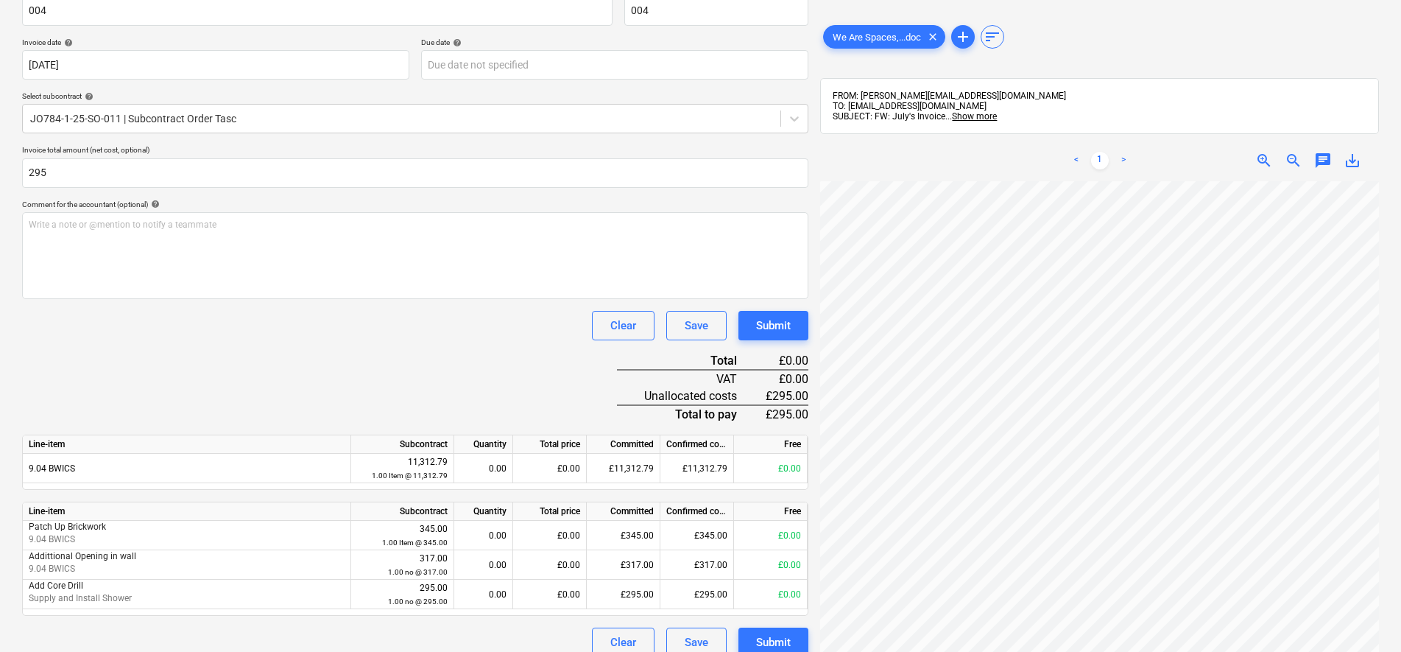
type input "295.00"
click at [193, 346] on div "Document name help 004 Invoice number (optional) help 004 Invoice date help [DA…" at bounding box center [415, 320] width 786 height 673
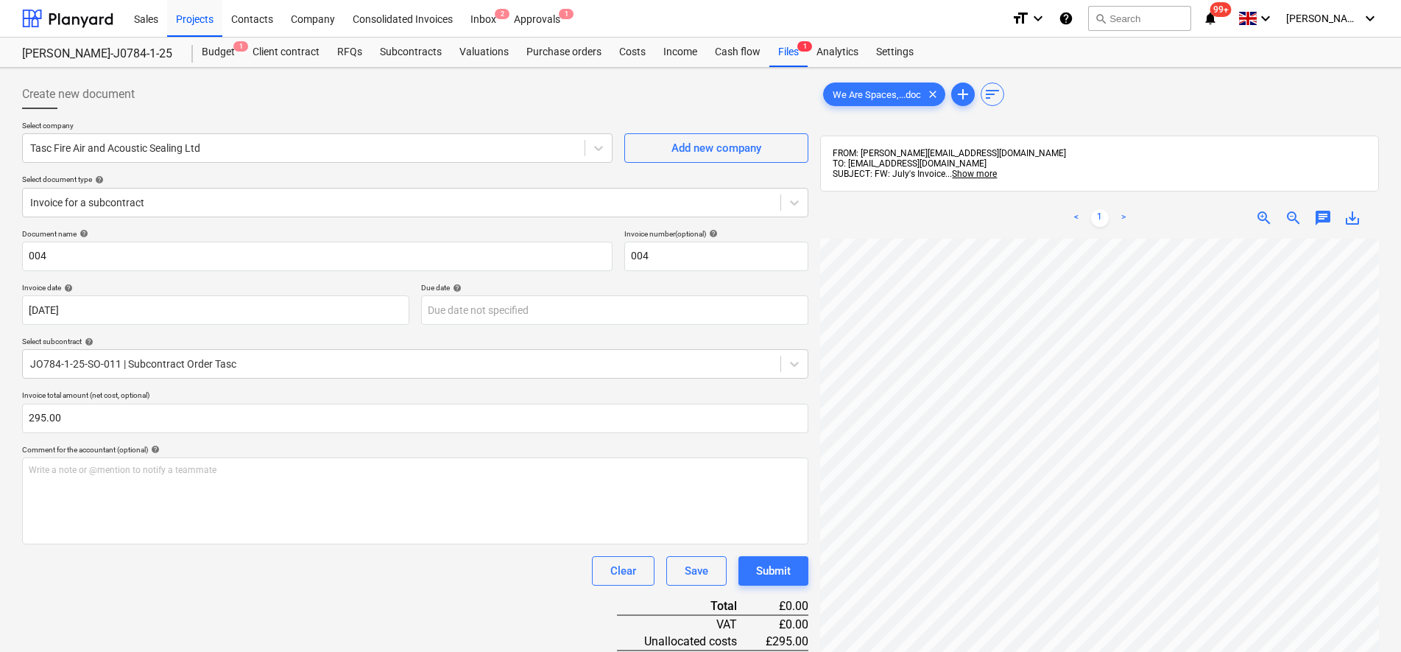
scroll to position [276, 7]
click at [780, 52] on div "Files 1" at bounding box center [788, 52] width 38 height 29
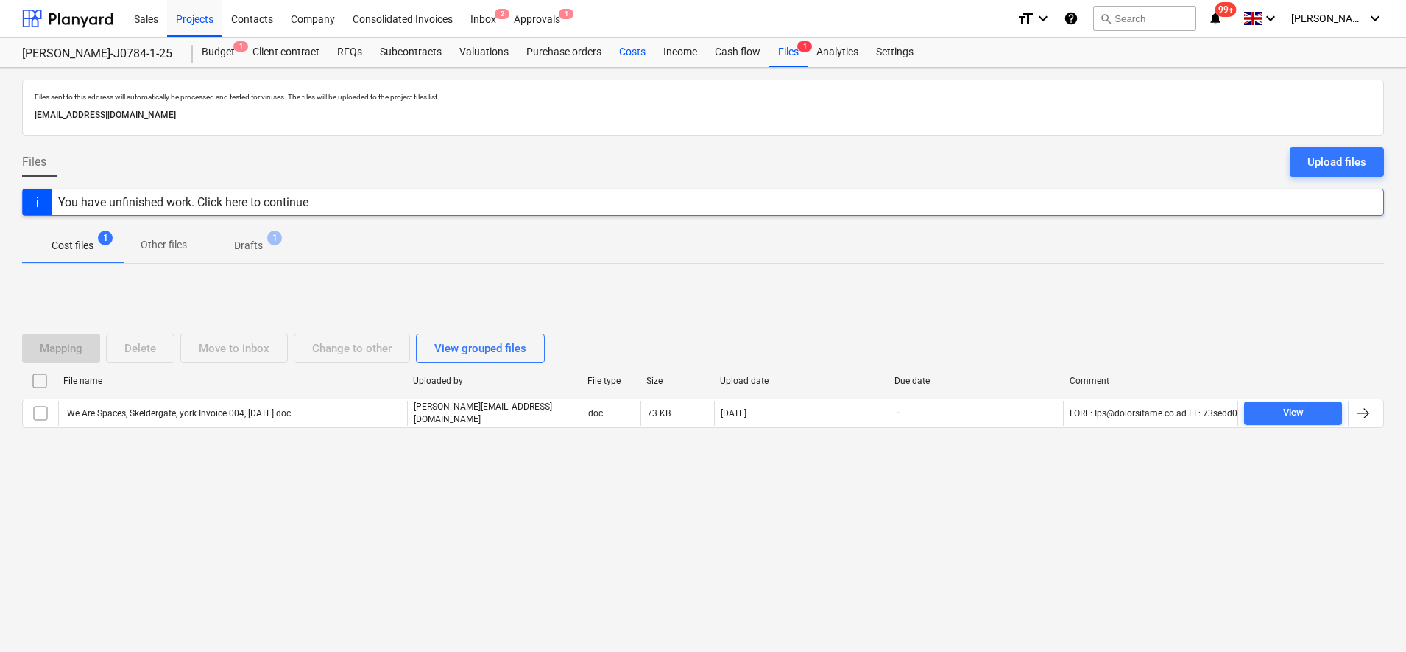
click at [622, 49] on div "Costs" at bounding box center [632, 52] width 44 height 29
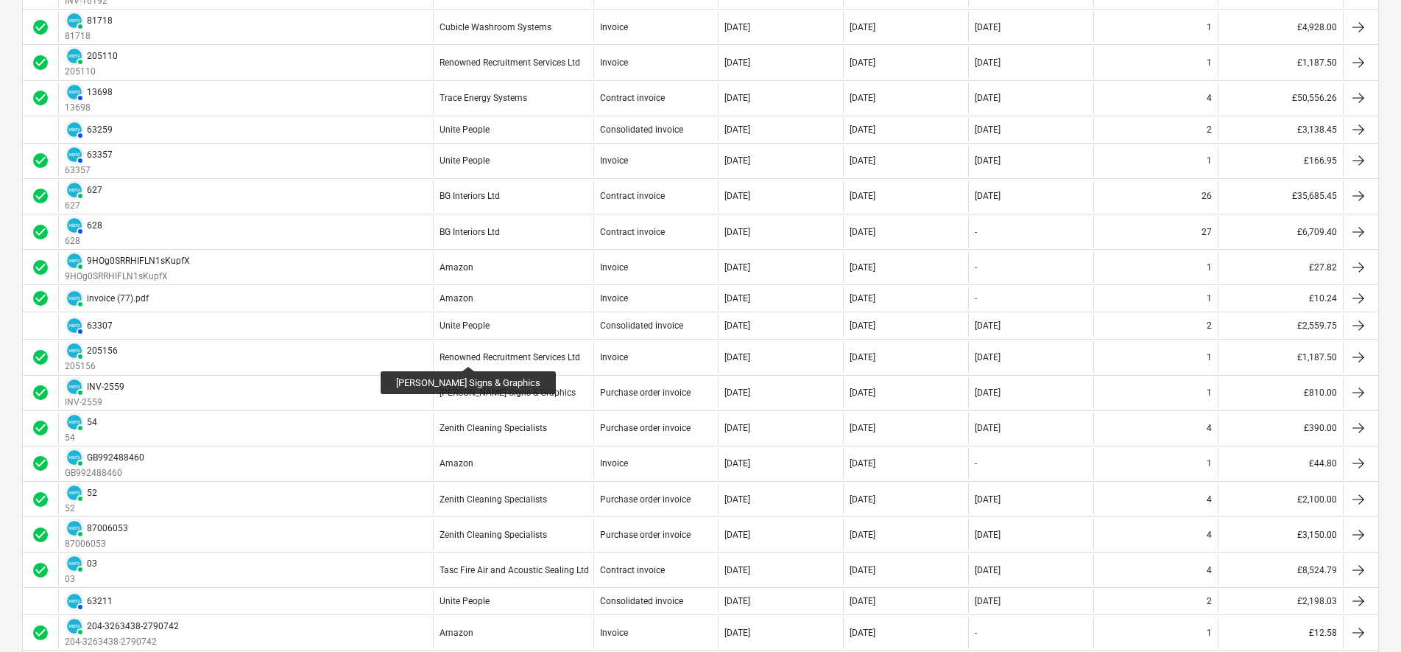
scroll to position [644, 0]
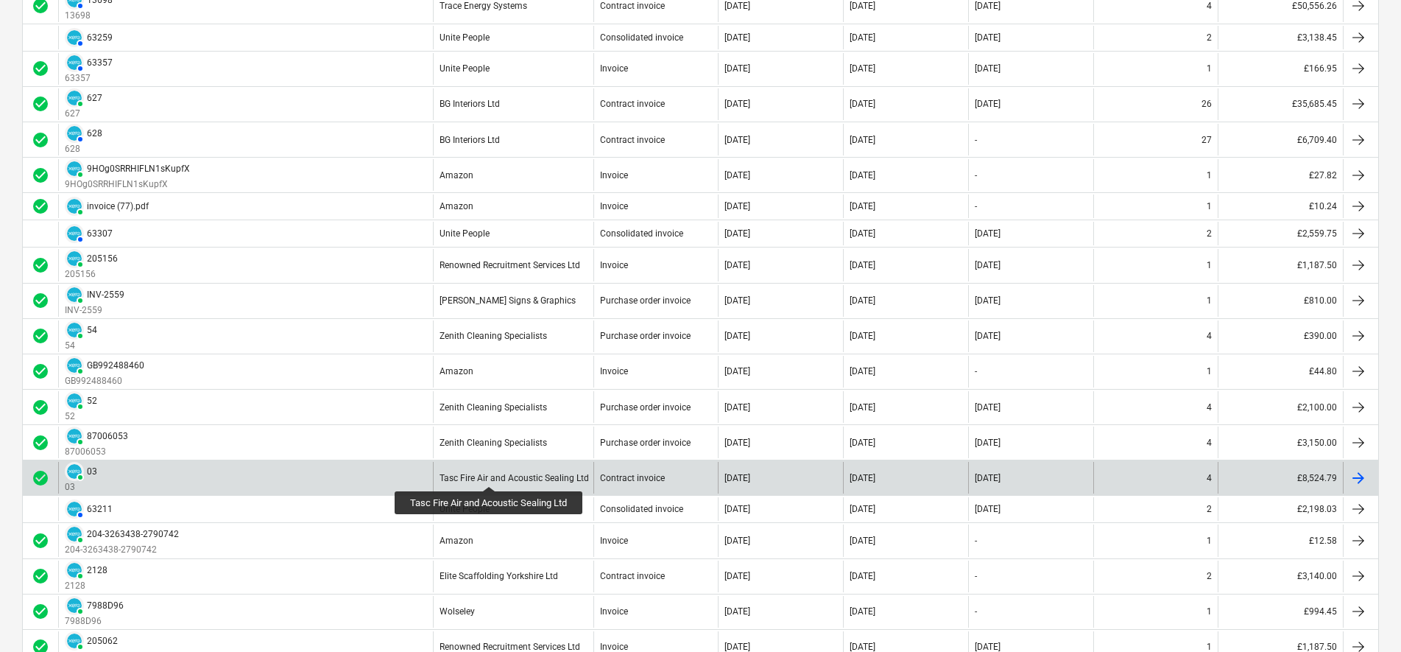
click at [490, 473] on div "Tasc Fire Air and Acoustic Sealing Ltd" at bounding box center [514, 478] width 149 height 10
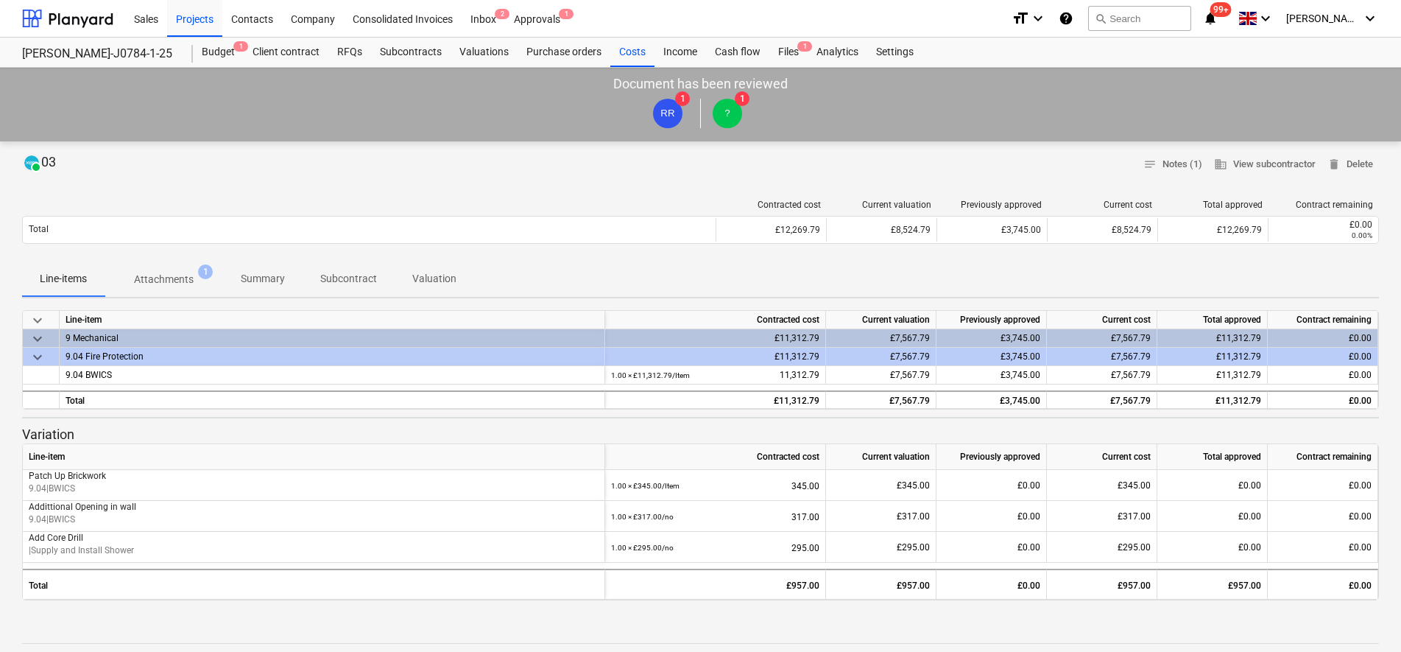
click at [188, 273] on p "Attachments" at bounding box center [164, 279] width 60 height 15
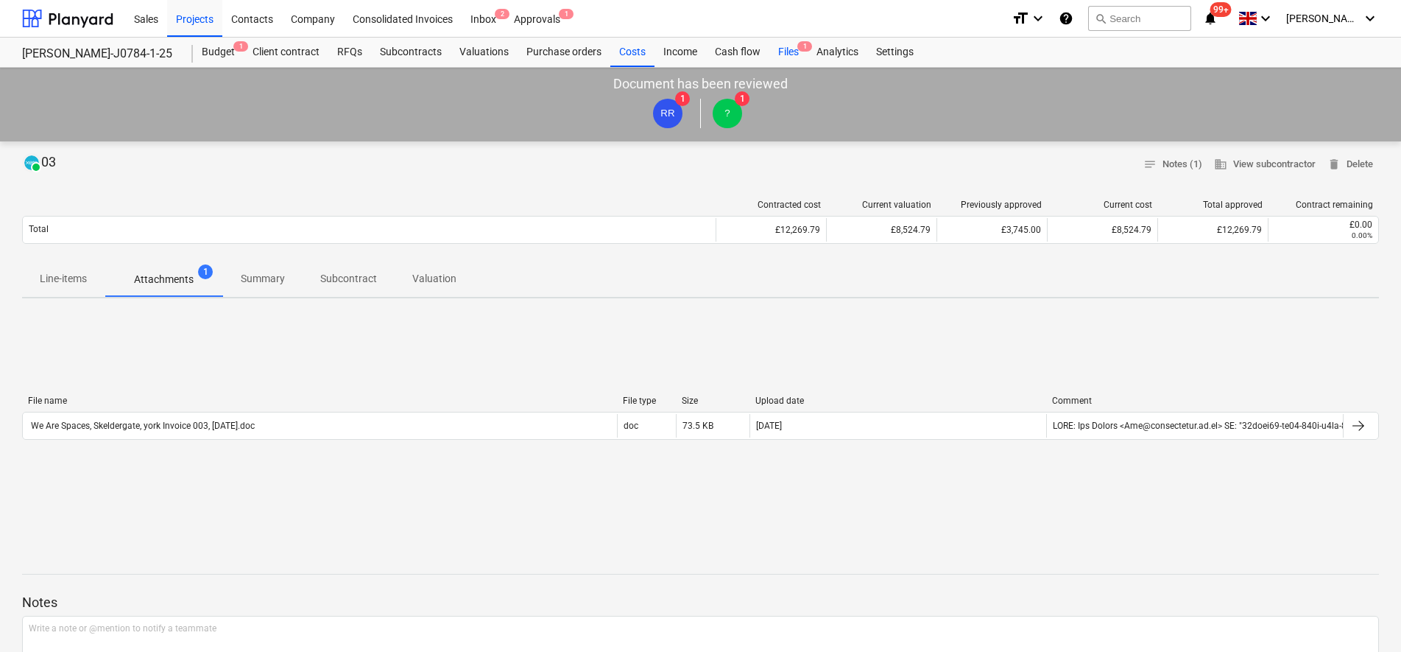
click at [792, 51] on div "Files 1" at bounding box center [788, 52] width 38 height 29
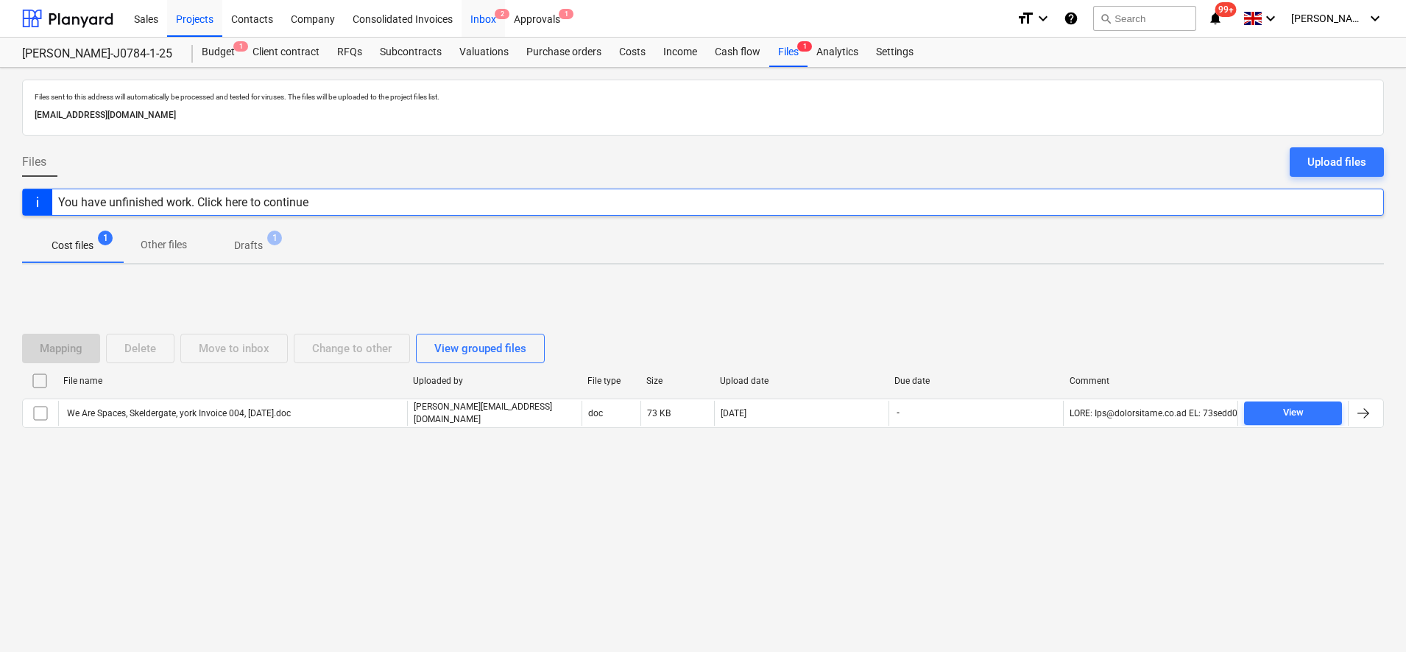
click at [476, 21] on div "Inbox 2" at bounding box center [483, 18] width 43 height 38
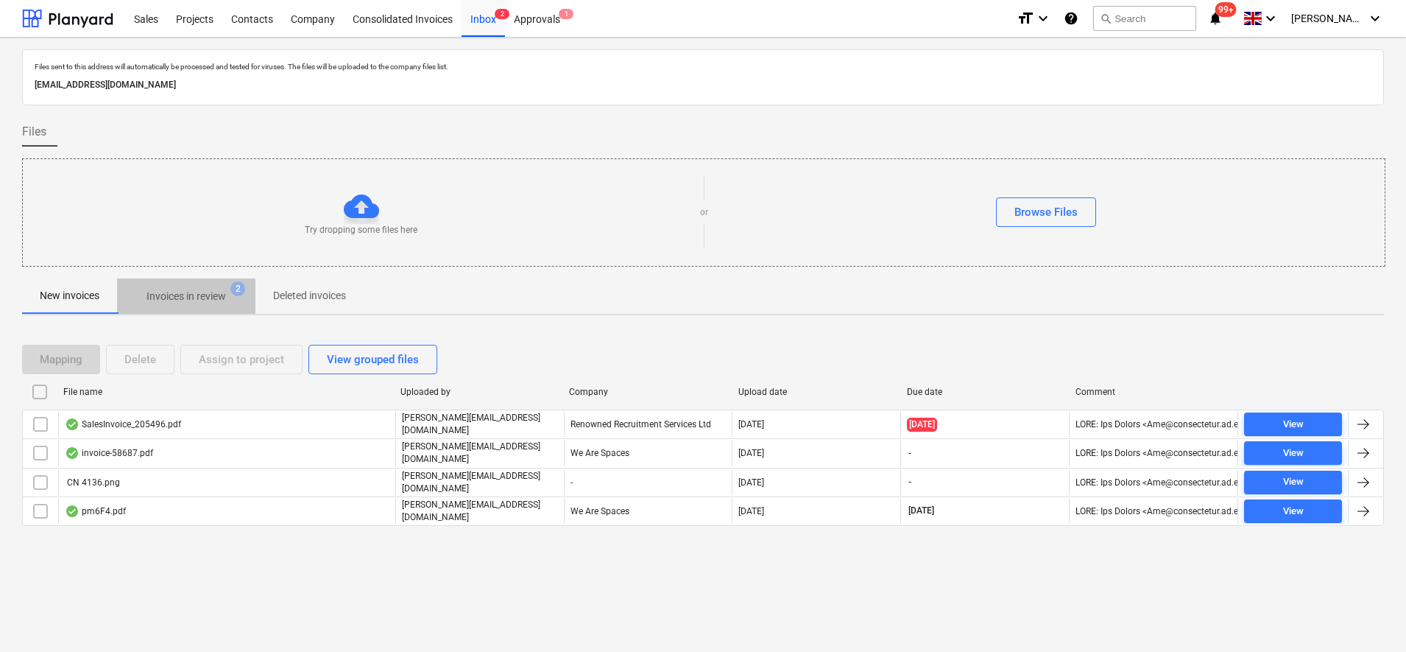
click at [195, 306] on span "Invoices in review 2" at bounding box center [186, 296] width 138 height 27
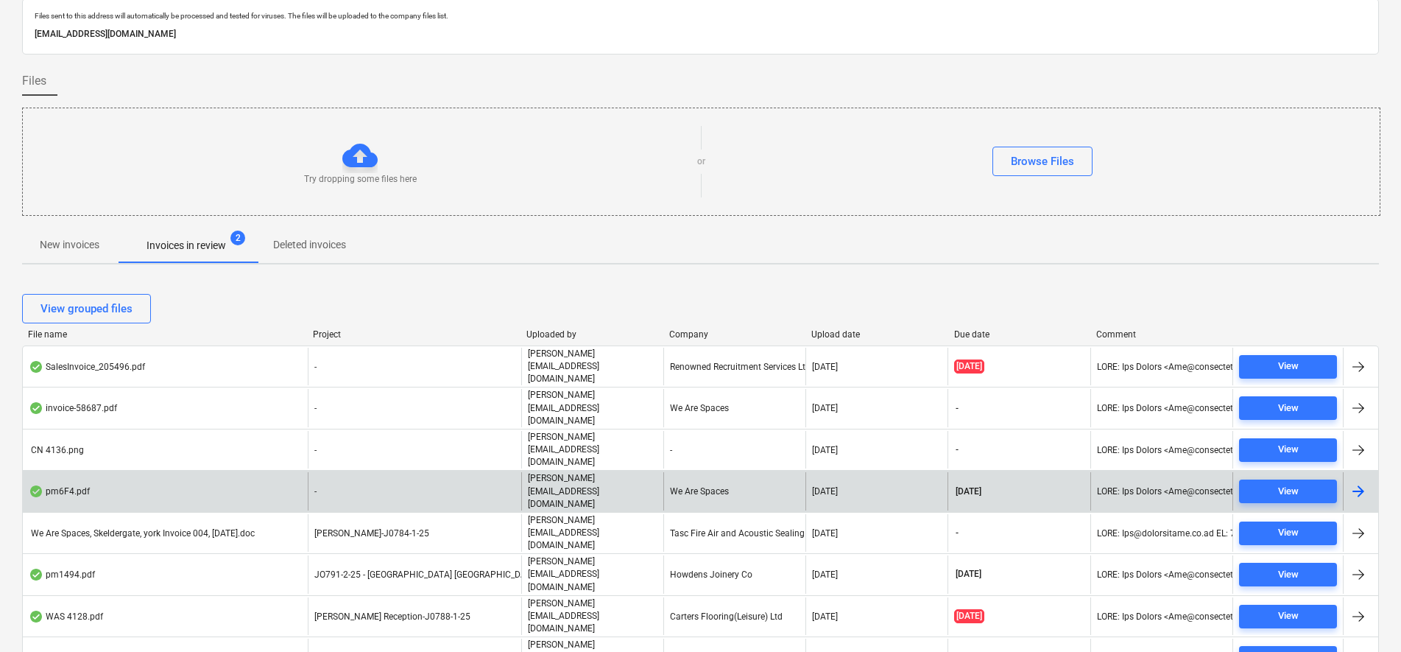
scroll to position [98, 0]
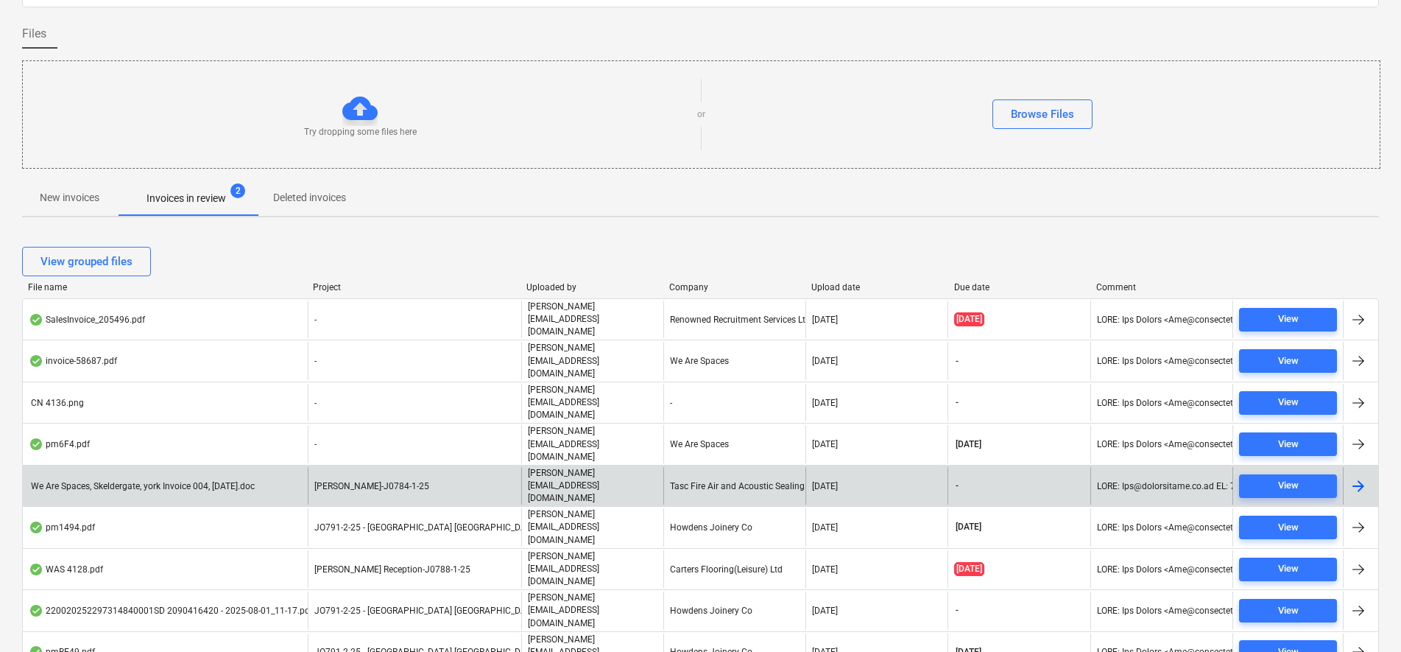
click at [491, 467] on div "[PERSON_NAME]-J0784-1-25" at bounding box center [415, 486] width 214 height 38
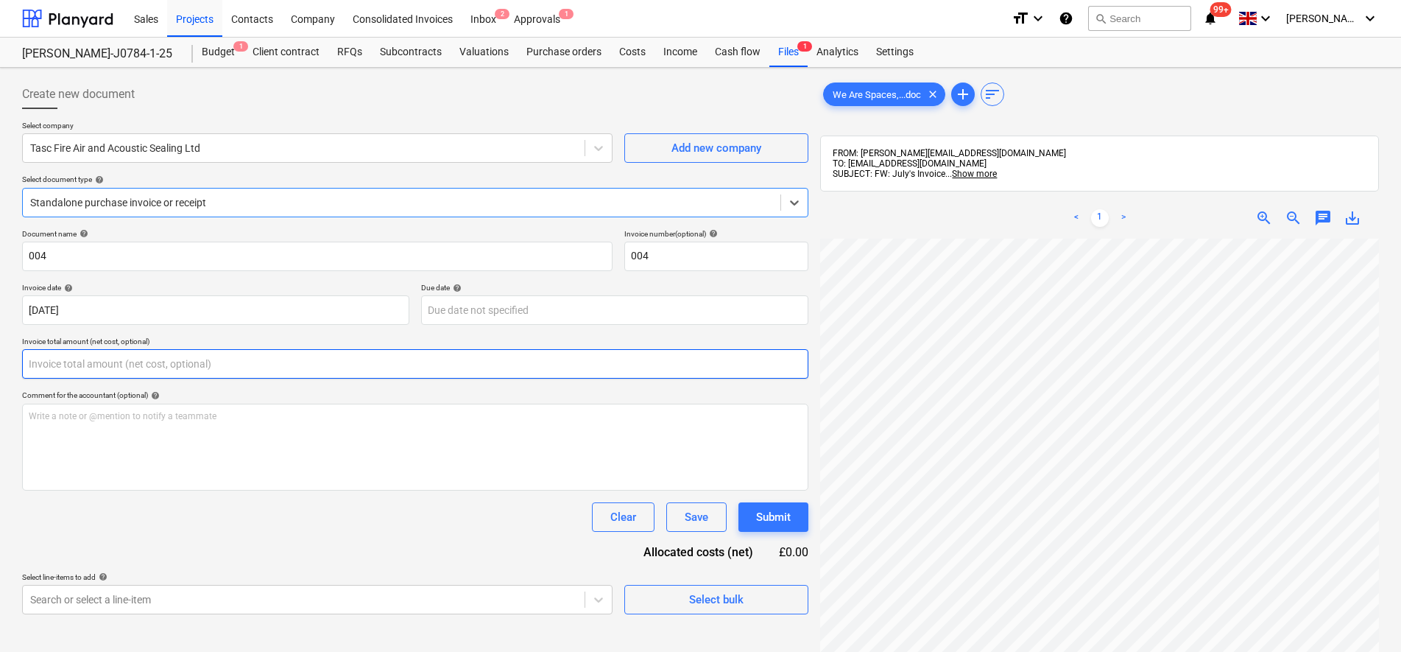
click at [61, 373] on input "text" at bounding box center [415, 363] width 786 height 29
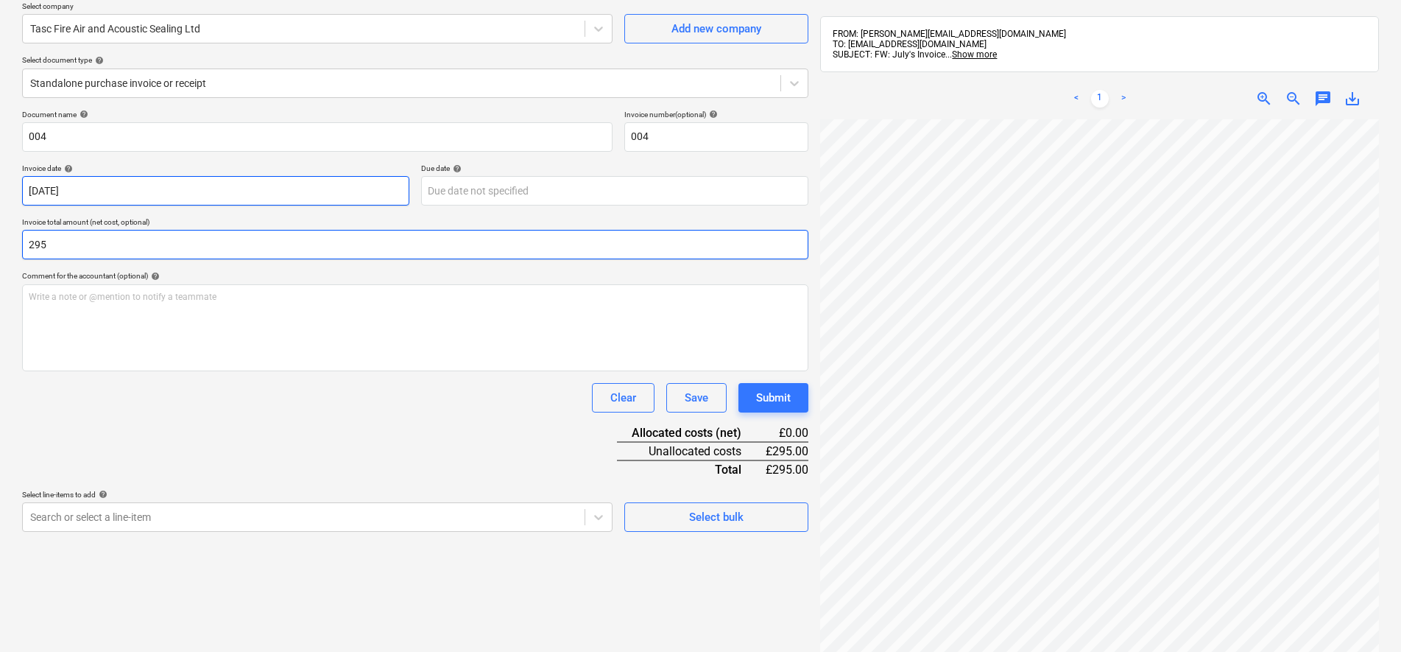
scroll to position [25, 0]
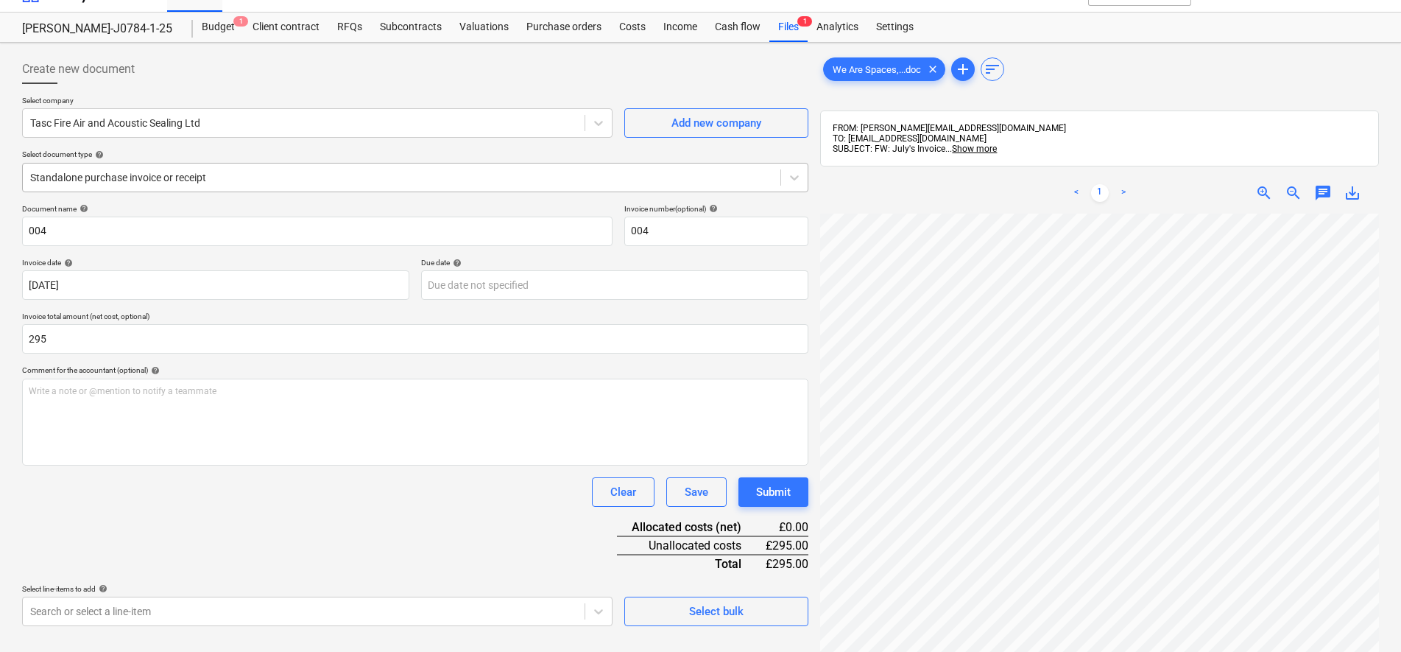
type input "295.00"
click at [108, 182] on div at bounding box center [401, 177] width 743 height 15
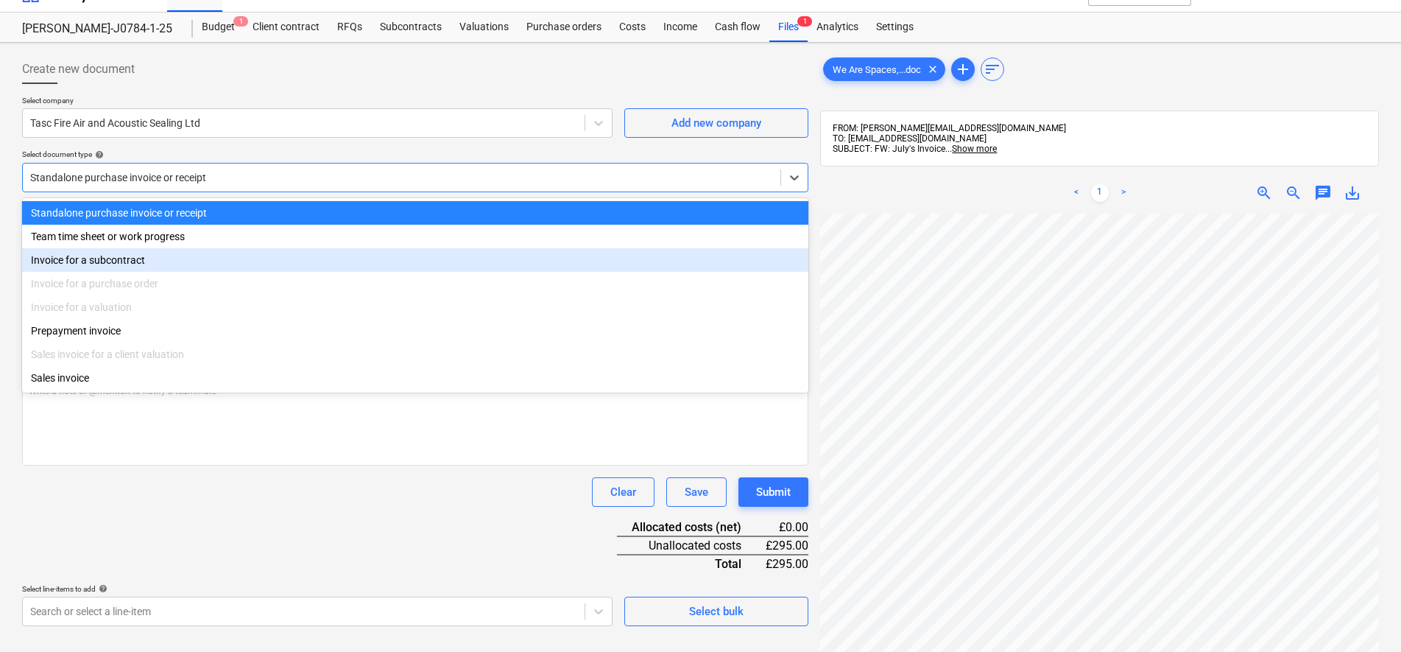
click at [100, 265] on div "Invoice for a subcontract" at bounding box center [415, 260] width 786 height 24
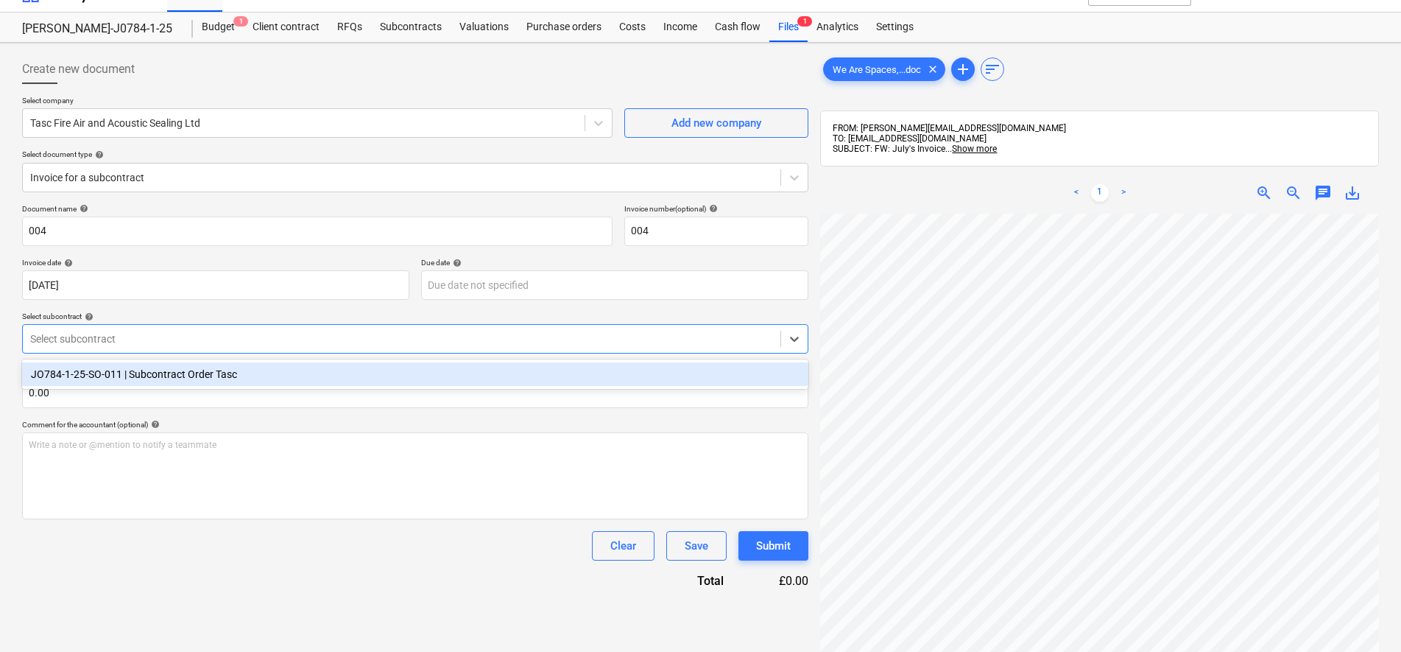
click at [96, 332] on div "Select subcontract" at bounding box center [402, 338] width 758 height 21
click at [84, 370] on div "JO784-1-25-SO-011 | Subcontract Order Tasc" at bounding box center [415, 374] width 786 height 24
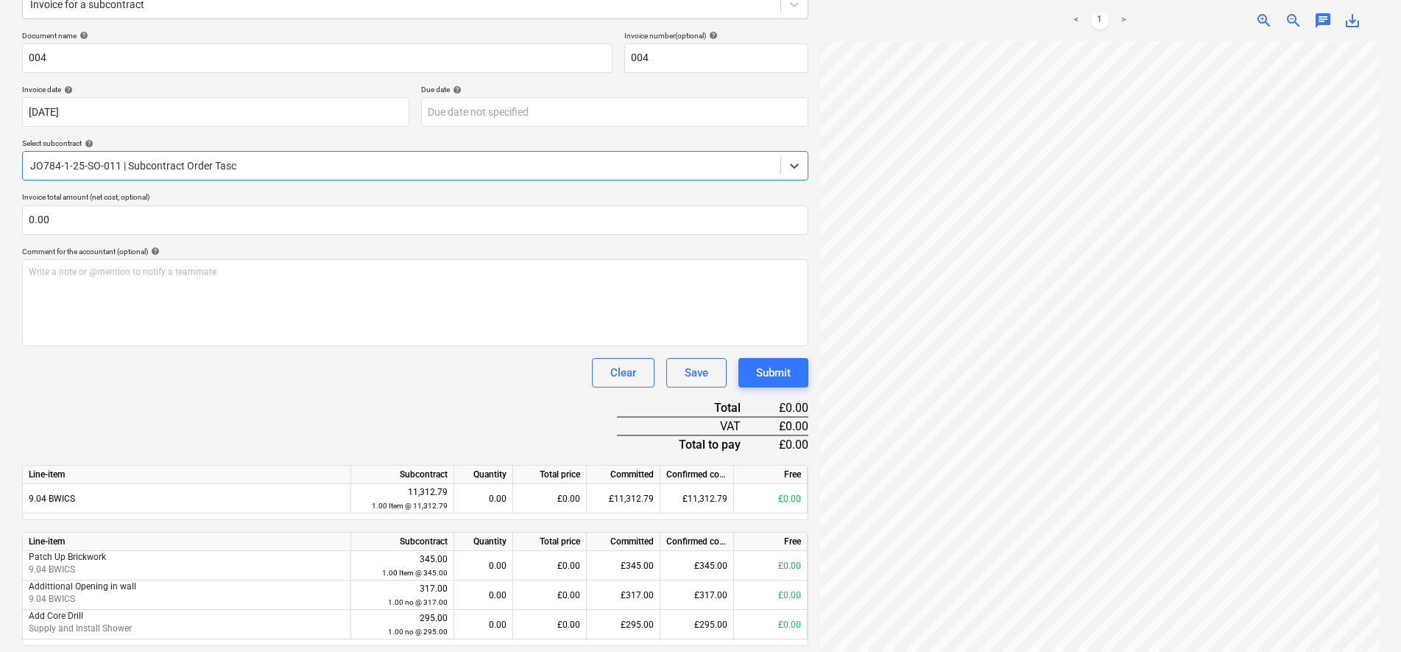
scroll to position [209, 0]
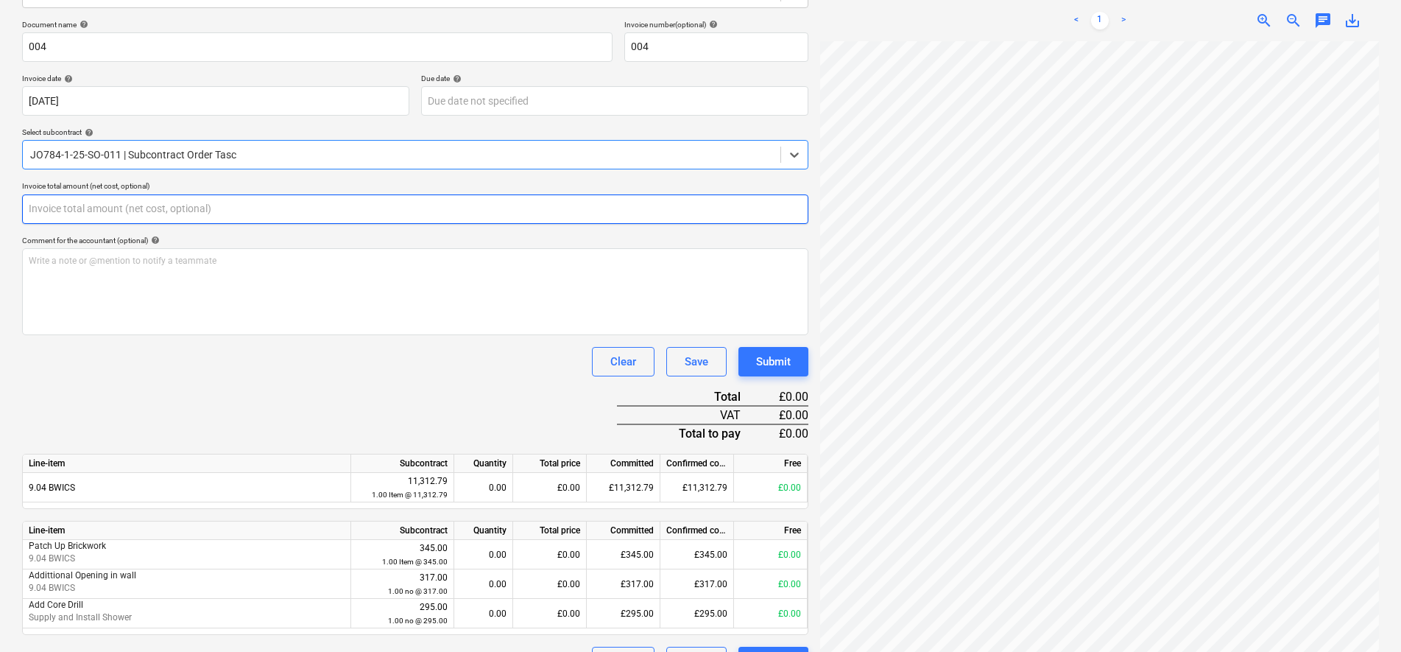
click at [51, 222] on input "text" at bounding box center [415, 208] width 786 height 29
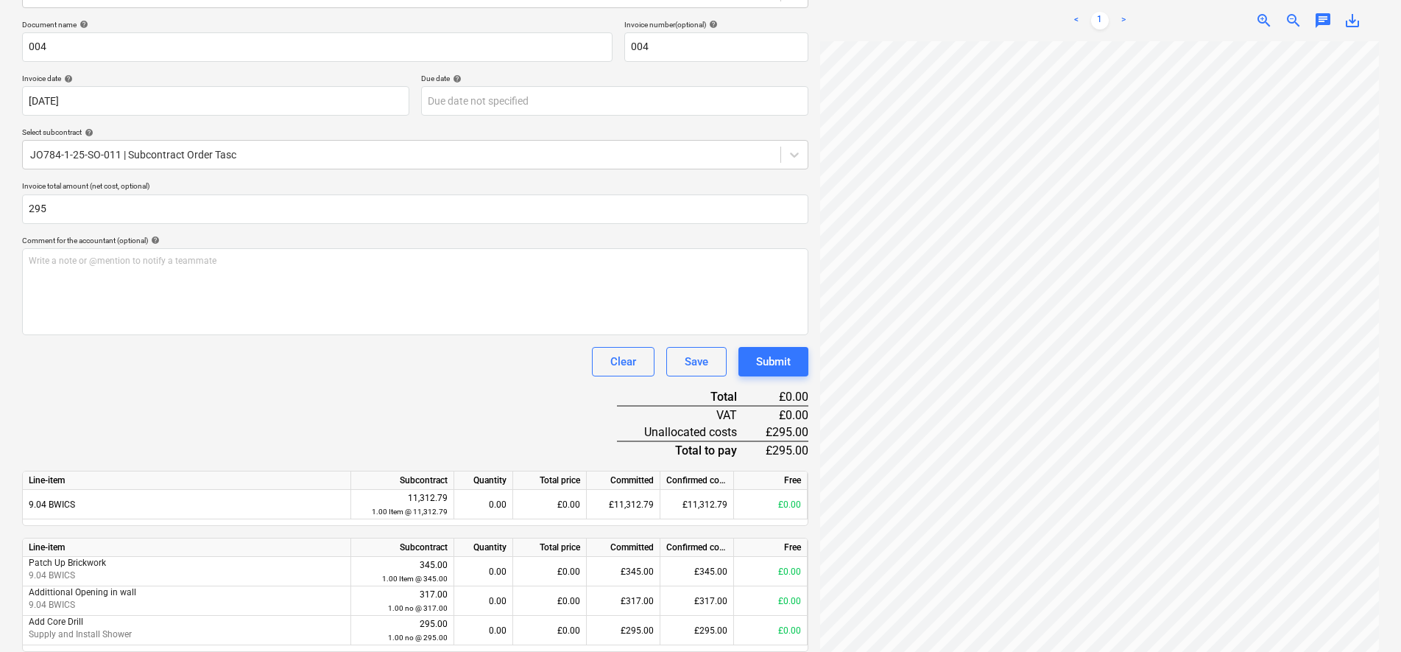
type input "295.00"
click at [165, 368] on div "Clear Save Submit" at bounding box center [415, 361] width 786 height 29
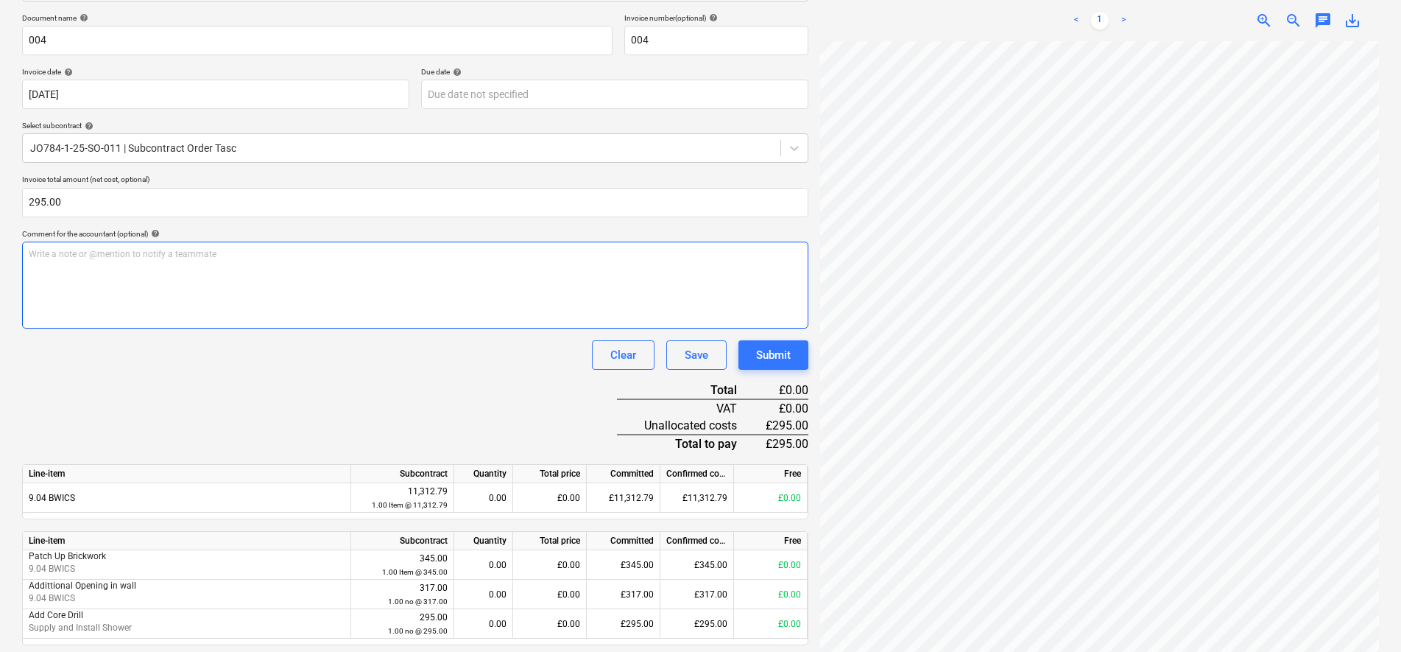
scroll to position [262, 0]
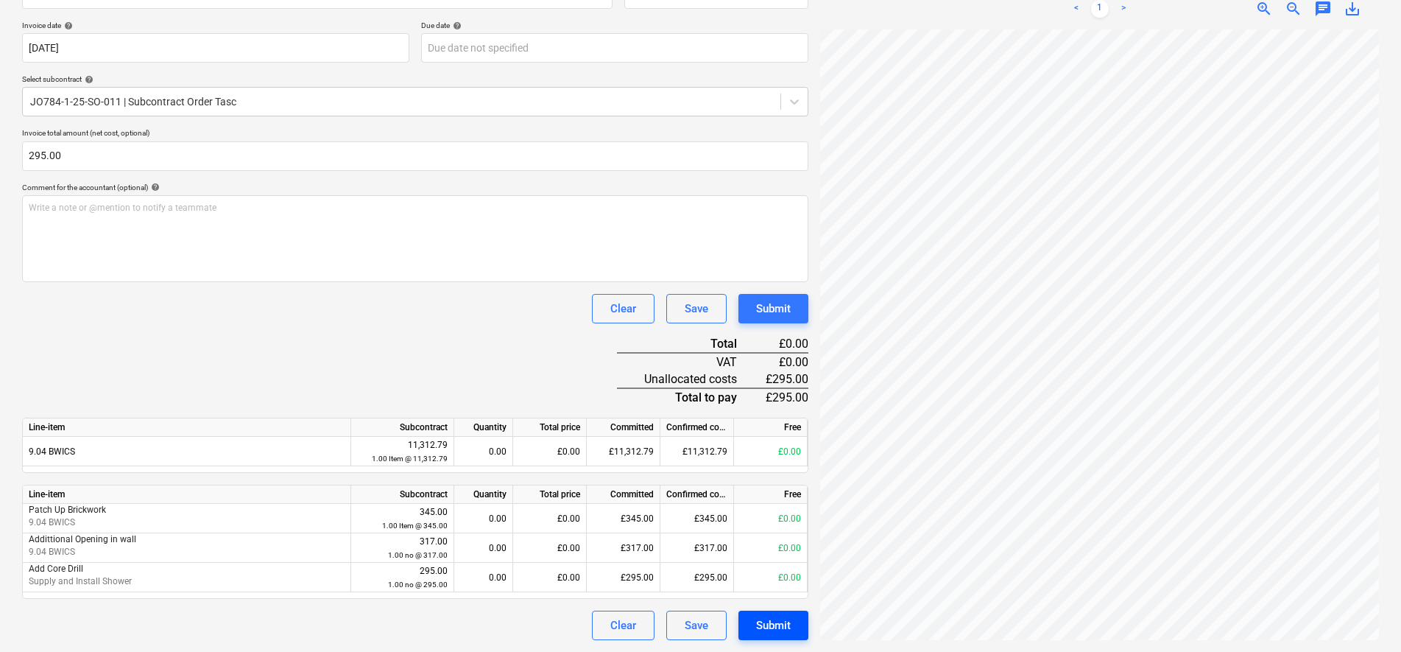
click at [785, 628] on div "Submit" at bounding box center [773, 625] width 35 height 19
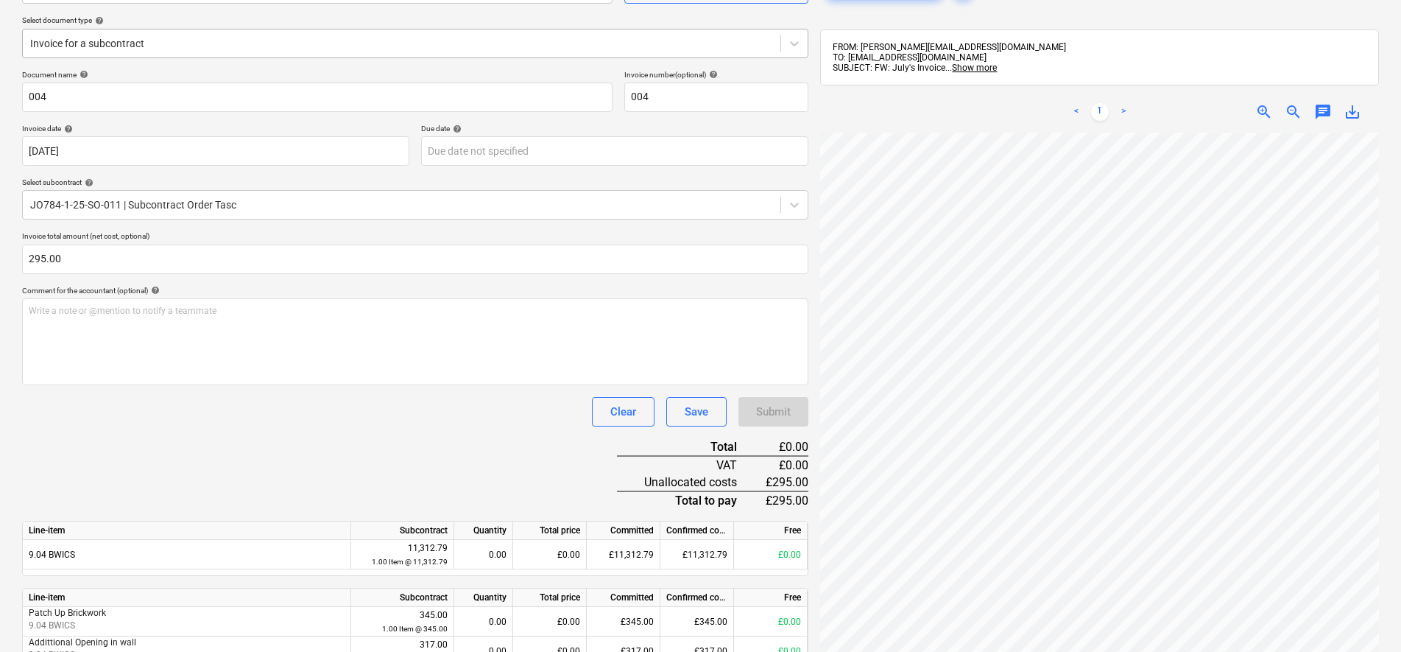
scroll to position [0, 0]
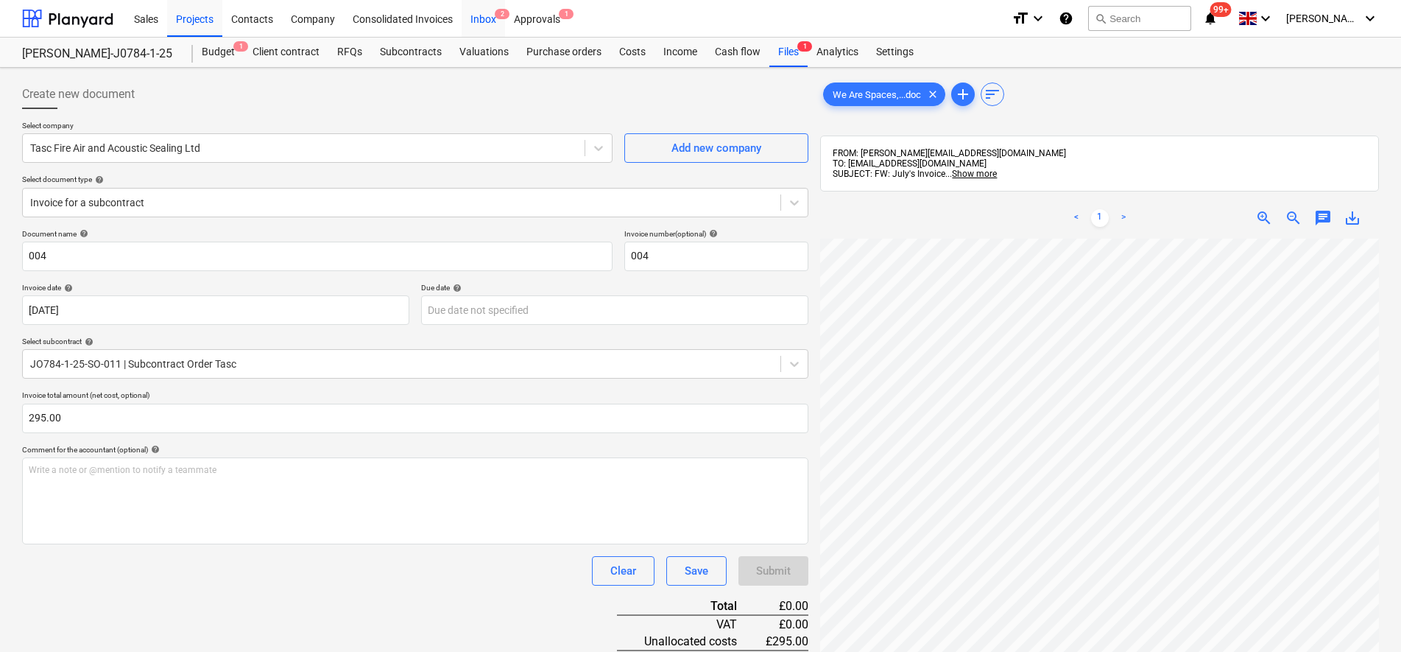
click at [490, 18] on div "Inbox 2" at bounding box center [483, 18] width 43 height 38
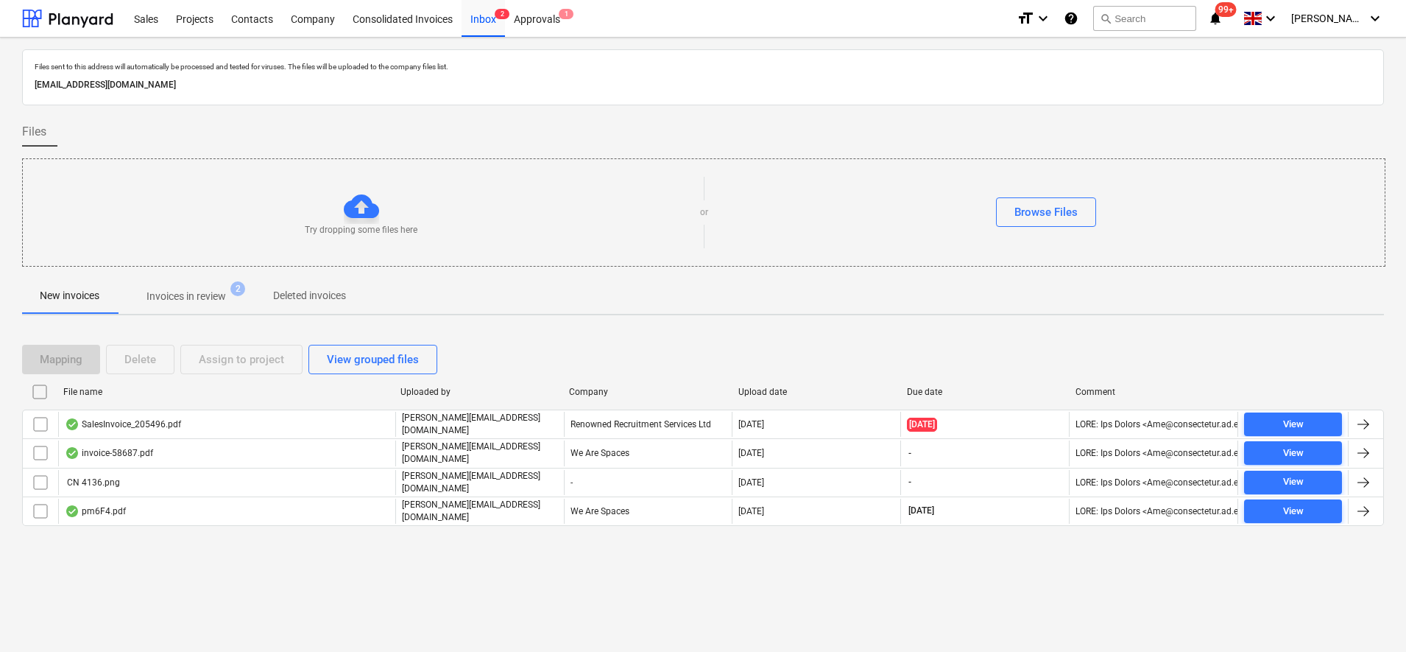
click at [212, 300] on p "Invoices in review" at bounding box center [187, 296] width 80 height 15
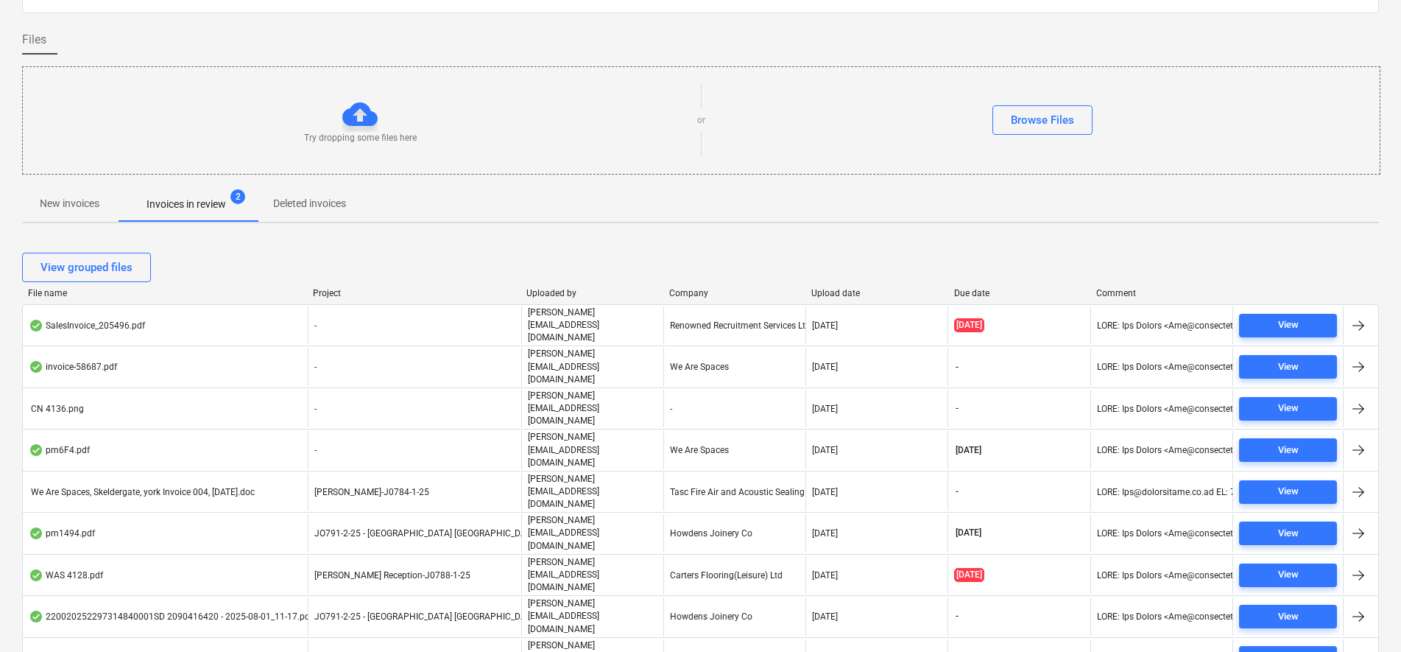
scroll to position [98, 0]
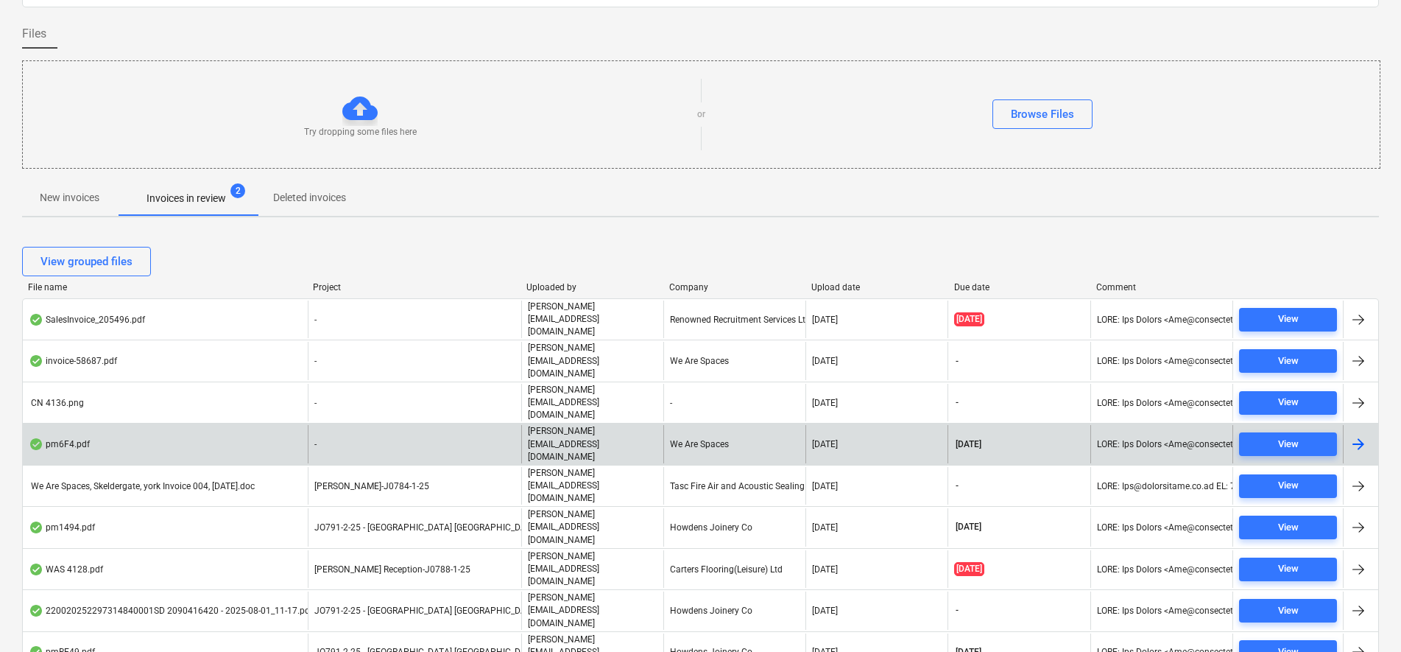
click at [493, 425] on div "-" at bounding box center [415, 444] width 214 height 38
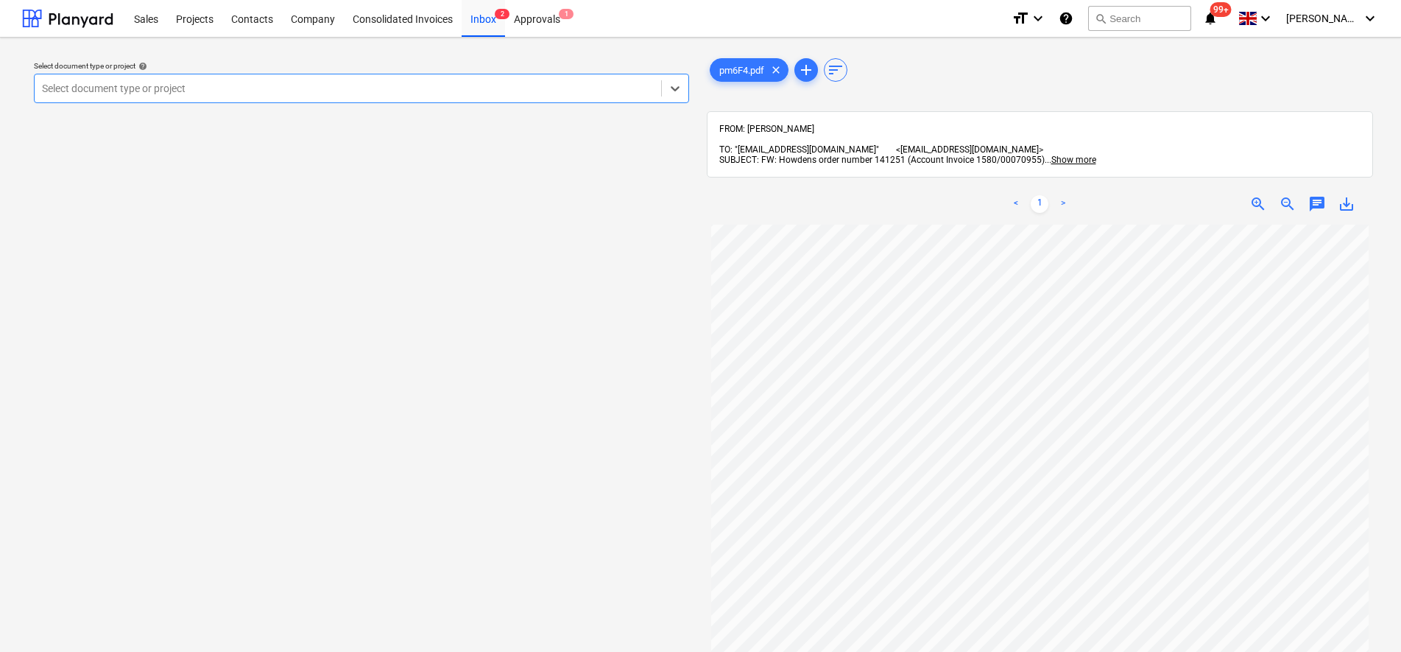
scroll to position [323, 0]
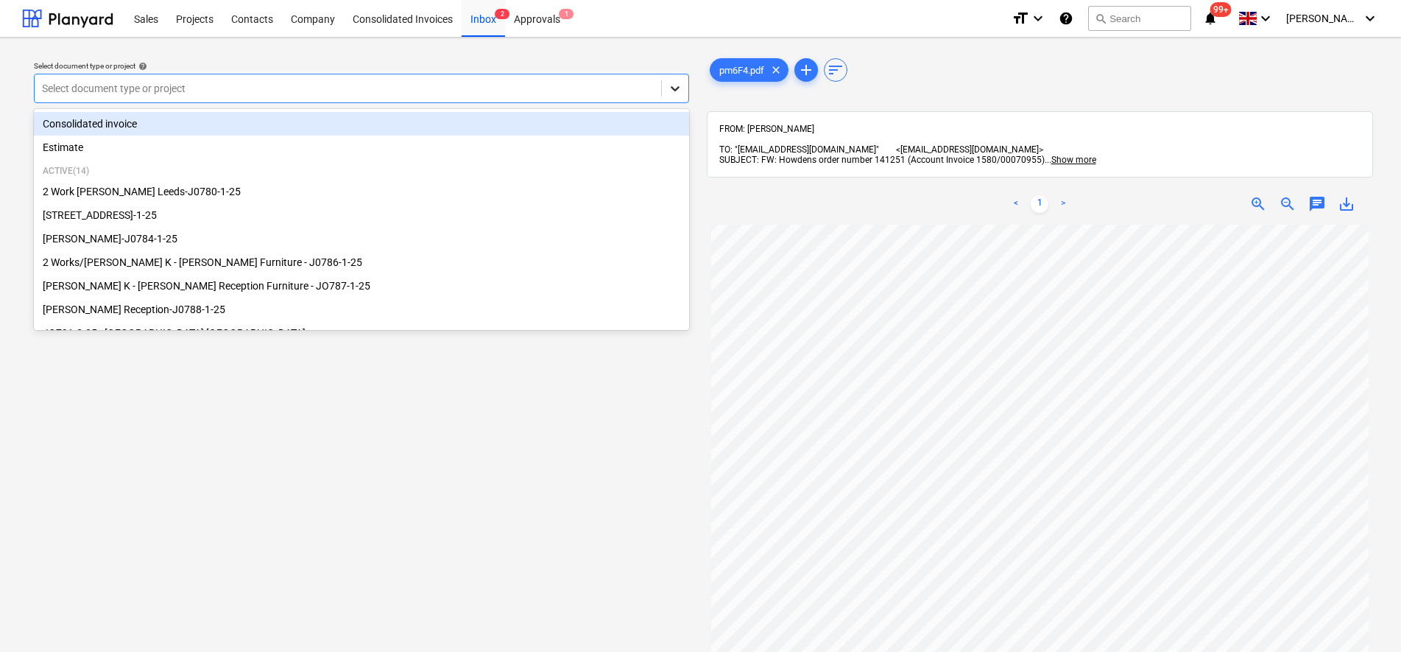
click at [665, 88] on div at bounding box center [675, 88] width 27 height 27
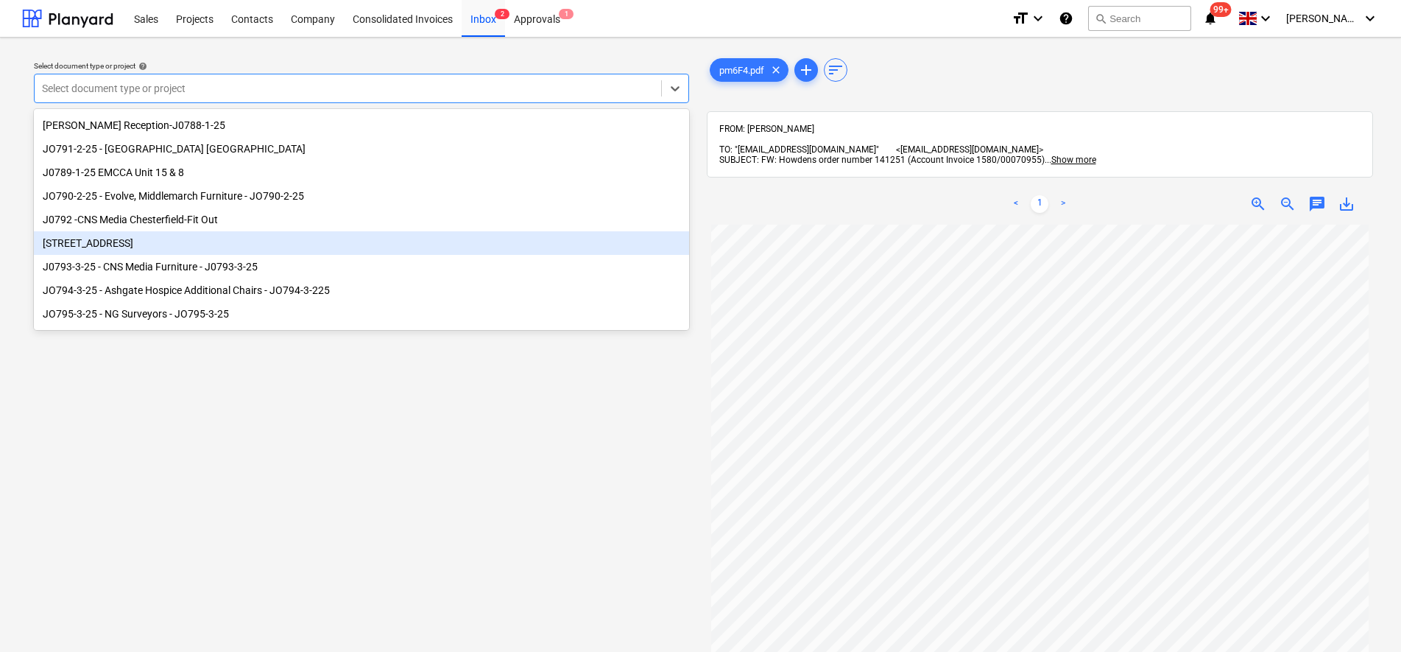
scroll to position [200, 0]
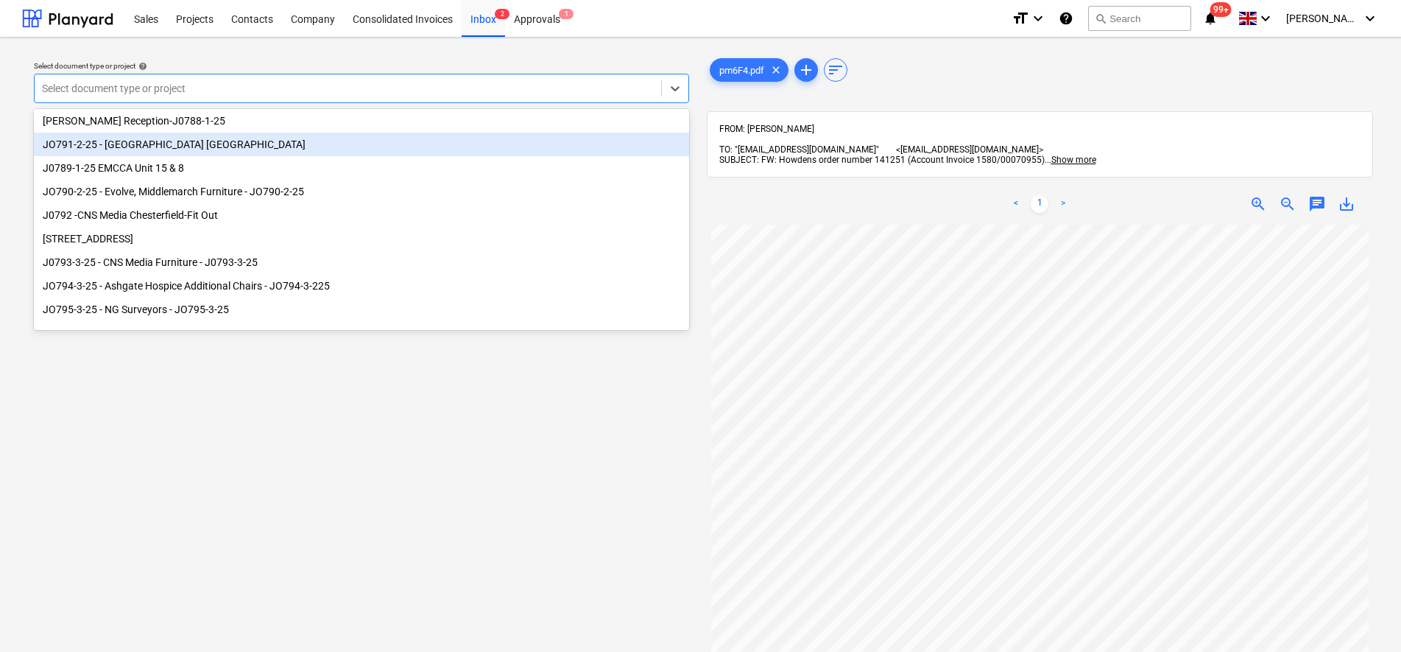
click at [177, 148] on div "JO791-2-25 - [GEOGRAPHIC_DATA] [GEOGRAPHIC_DATA]" at bounding box center [361, 145] width 655 height 24
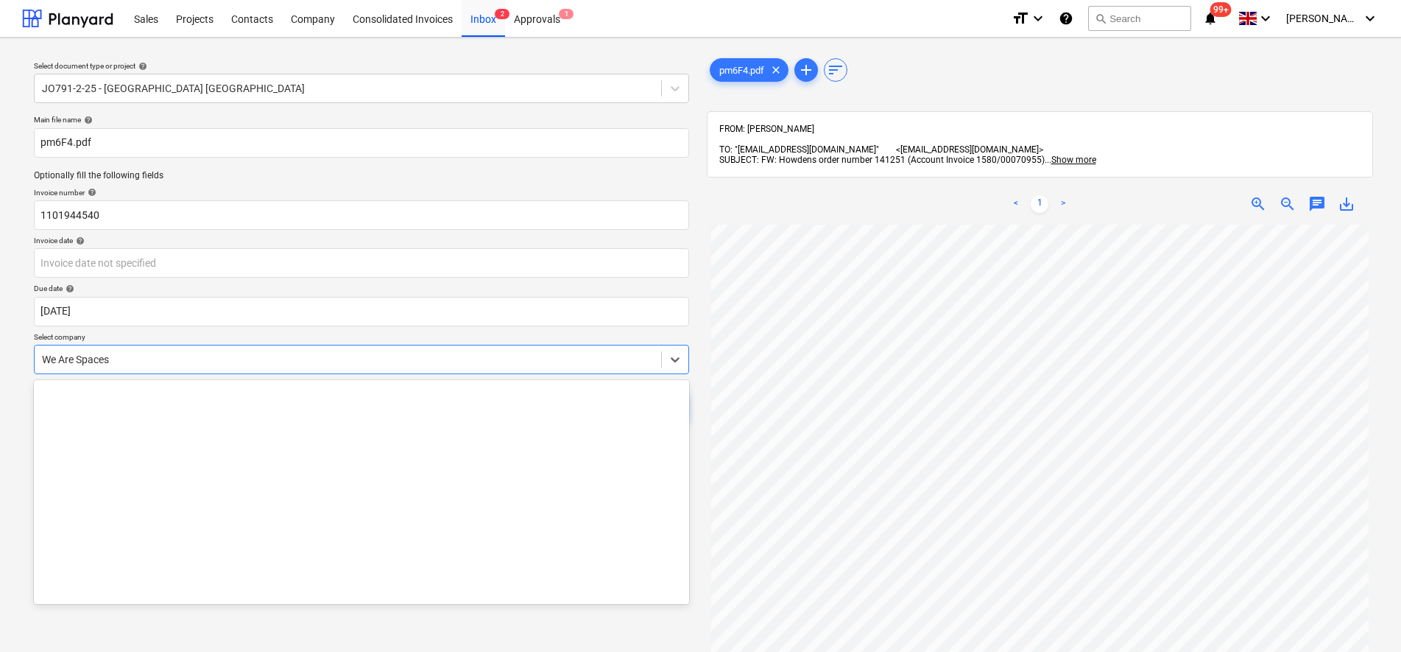
click at [136, 349] on div "We Are Spaces" at bounding box center [348, 359] width 627 height 21
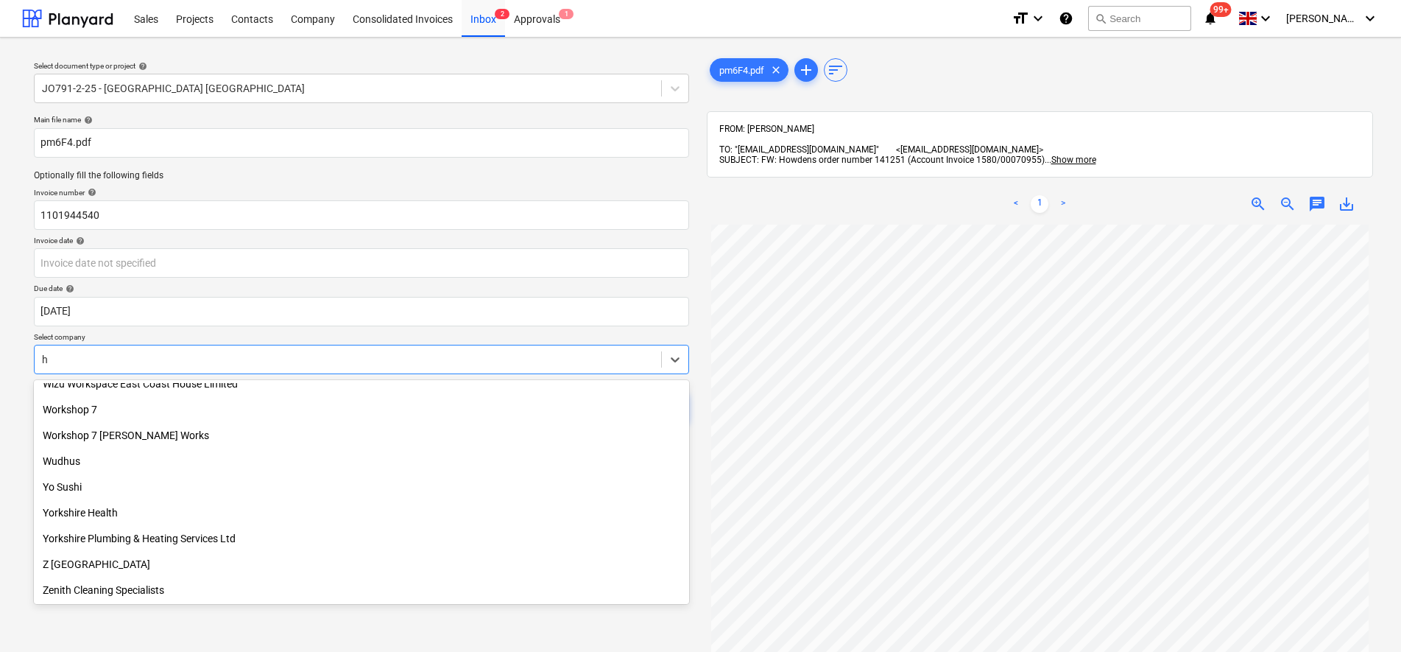
scroll to position [1970, 0]
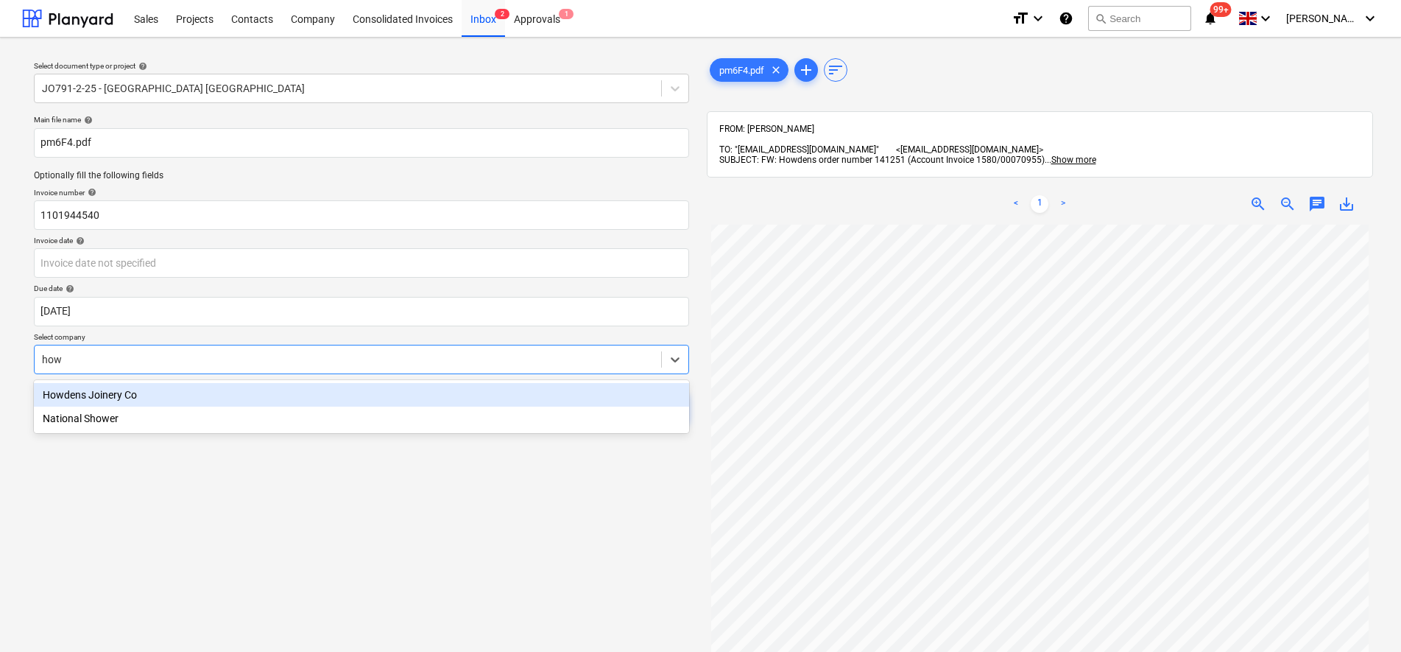
type input "howd"
click at [144, 390] on div "Howdens Joinery Co" at bounding box center [361, 395] width 655 height 24
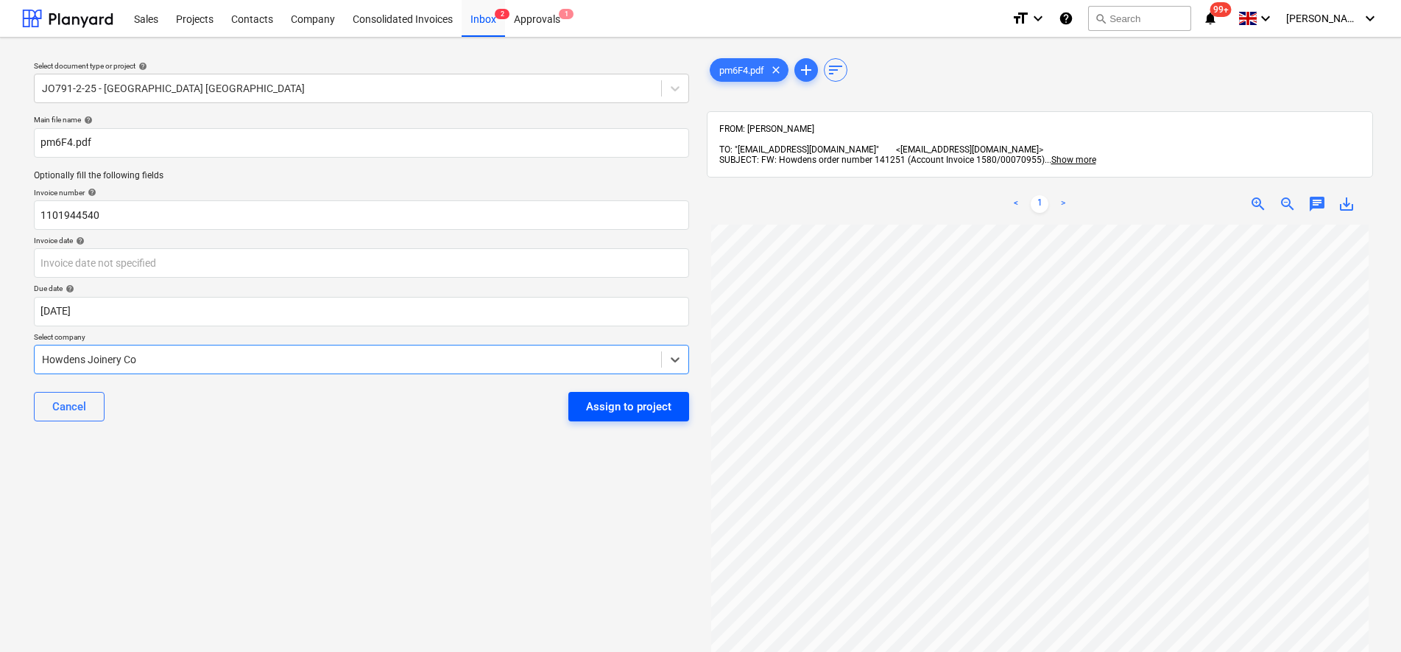
click at [613, 406] on div "Assign to project" at bounding box center [628, 406] width 85 height 19
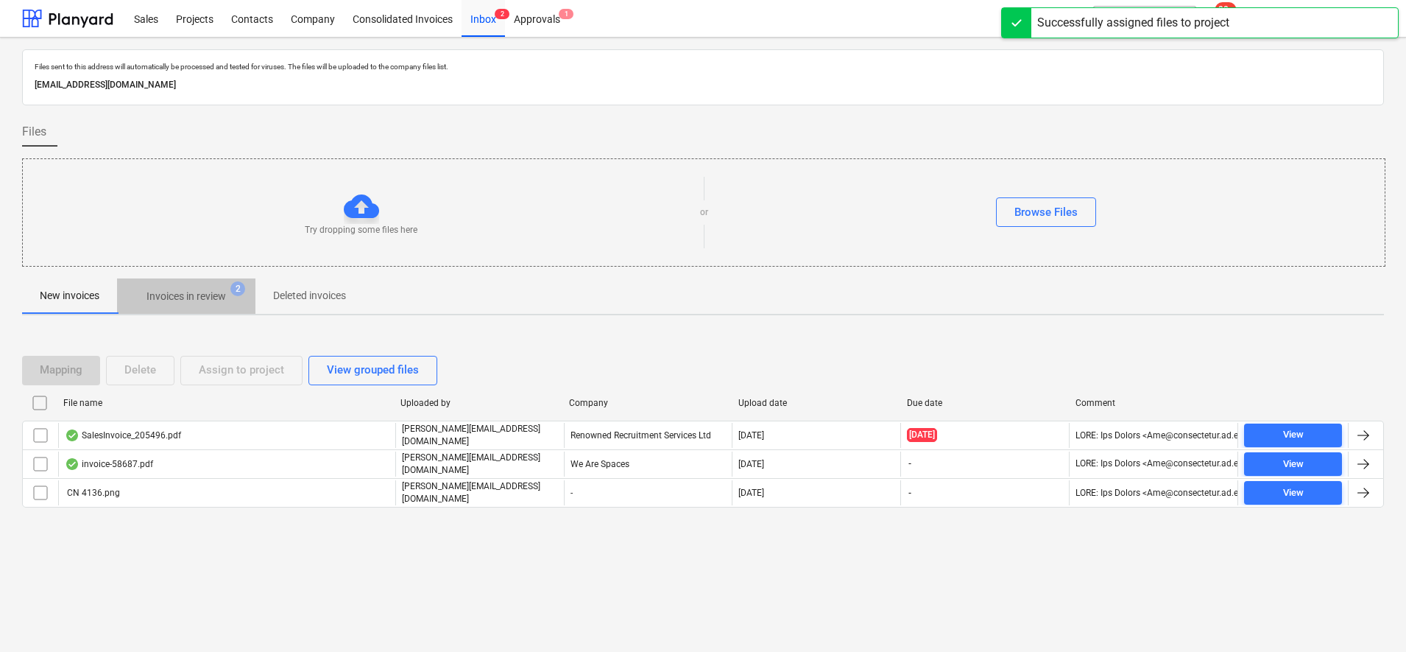
click at [211, 306] on span "Invoices in review 2" at bounding box center [186, 296] width 138 height 27
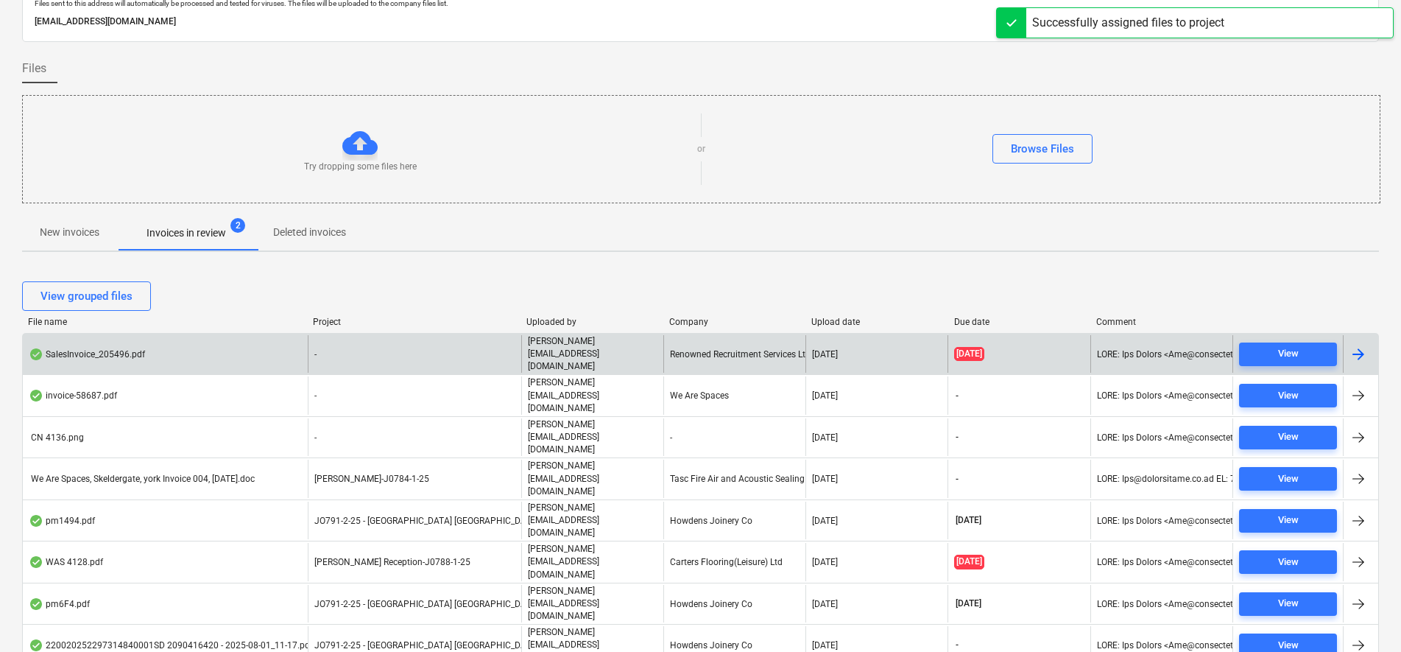
scroll to position [92, 0]
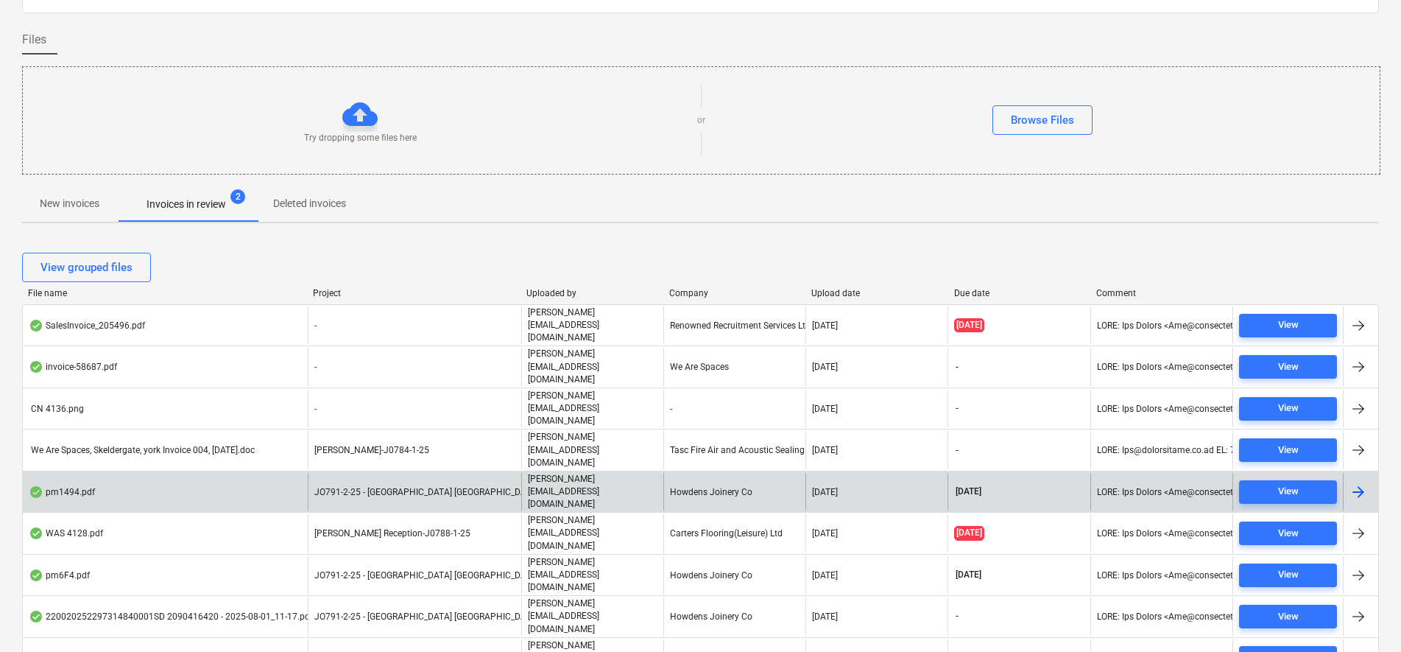
click at [535, 473] on p "[PERSON_NAME][EMAIL_ADDRESS][DOMAIN_NAME]" at bounding box center [593, 492] width 130 height 38
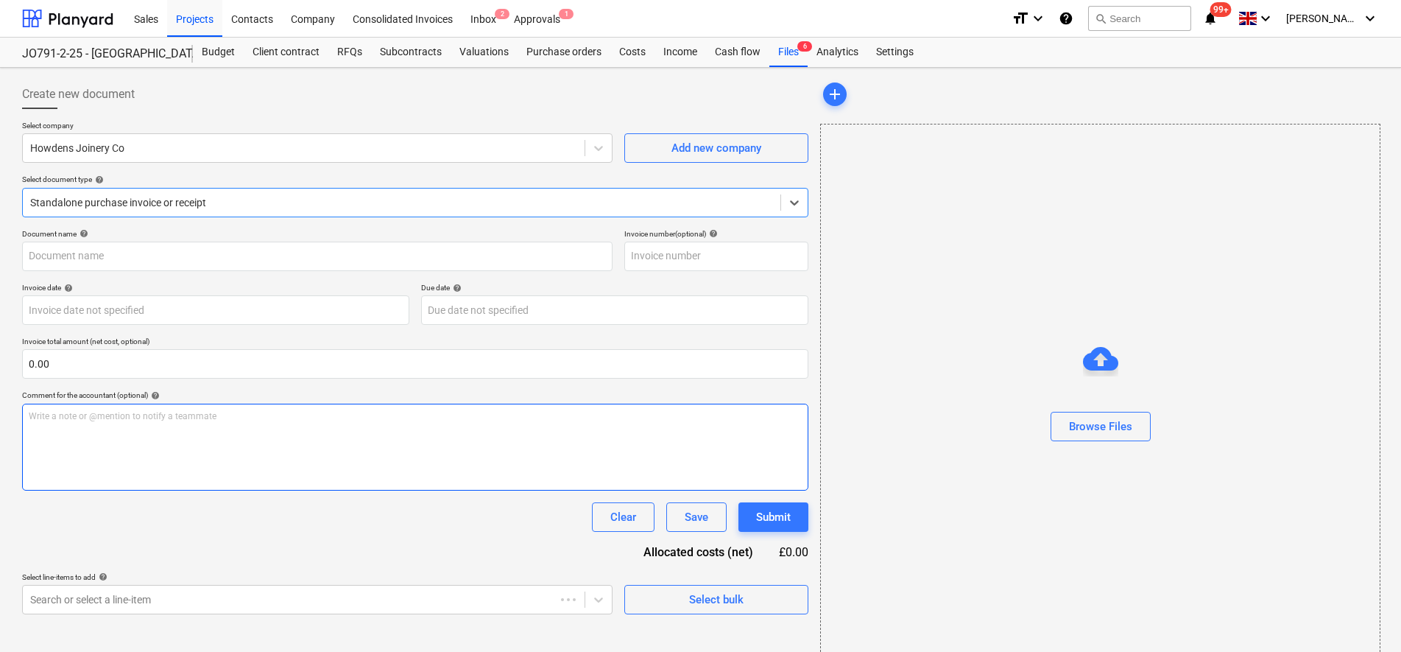
type input "0149654"
type input "[DATE]"
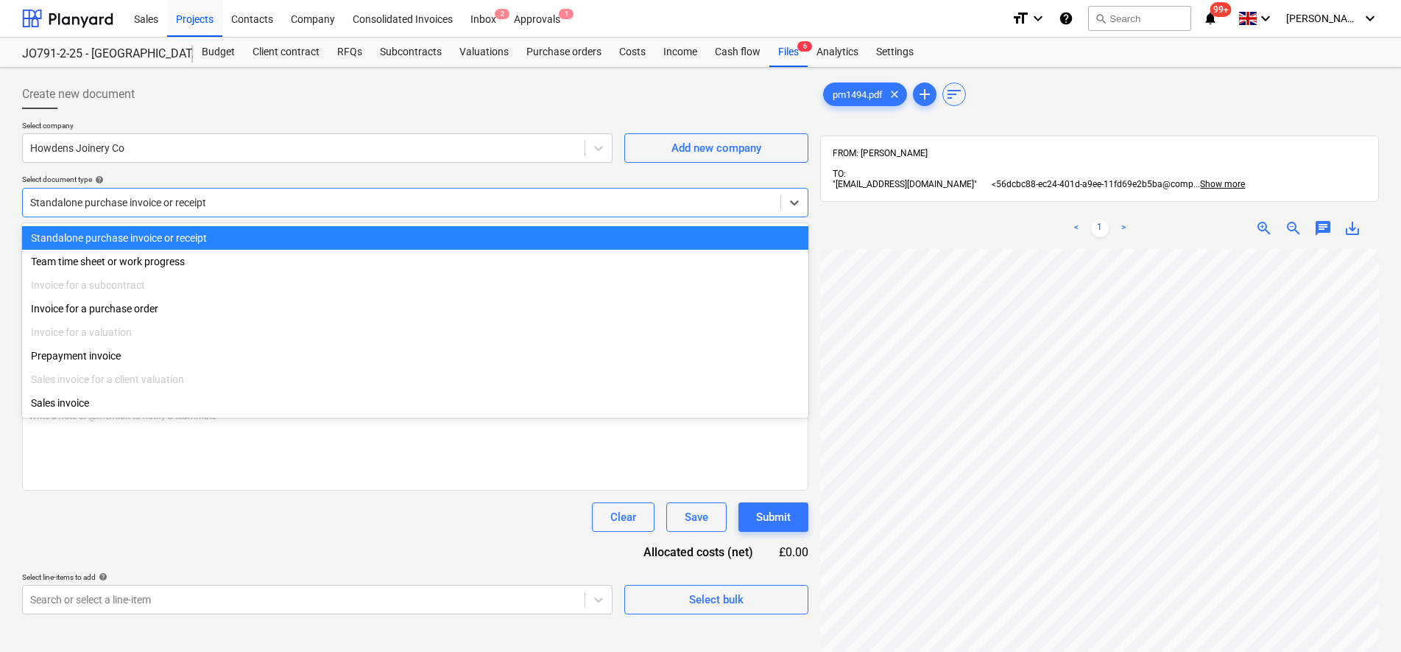
click at [269, 192] on div "Standalone purchase invoice or receipt" at bounding box center [402, 202] width 758 height 21
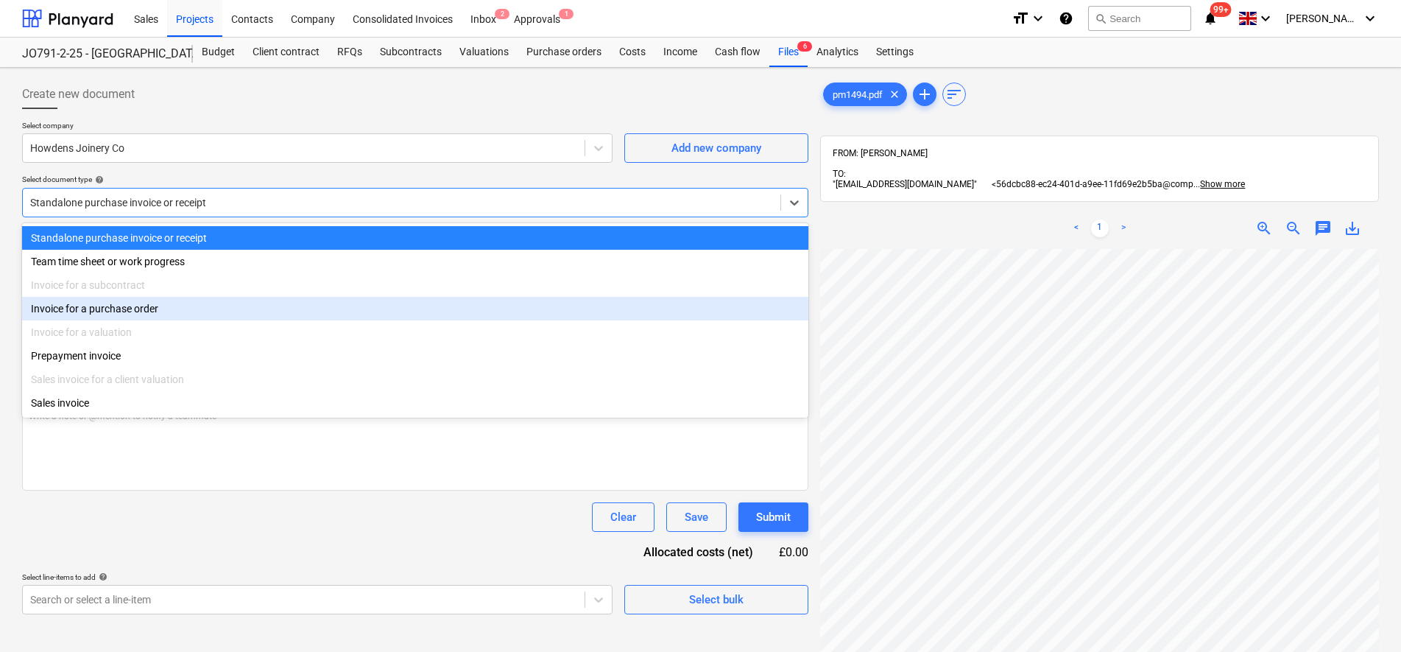
click at [183, 305] on div "Invoice for a purchase order" at bounding box center [415, 309] width 786 height 24
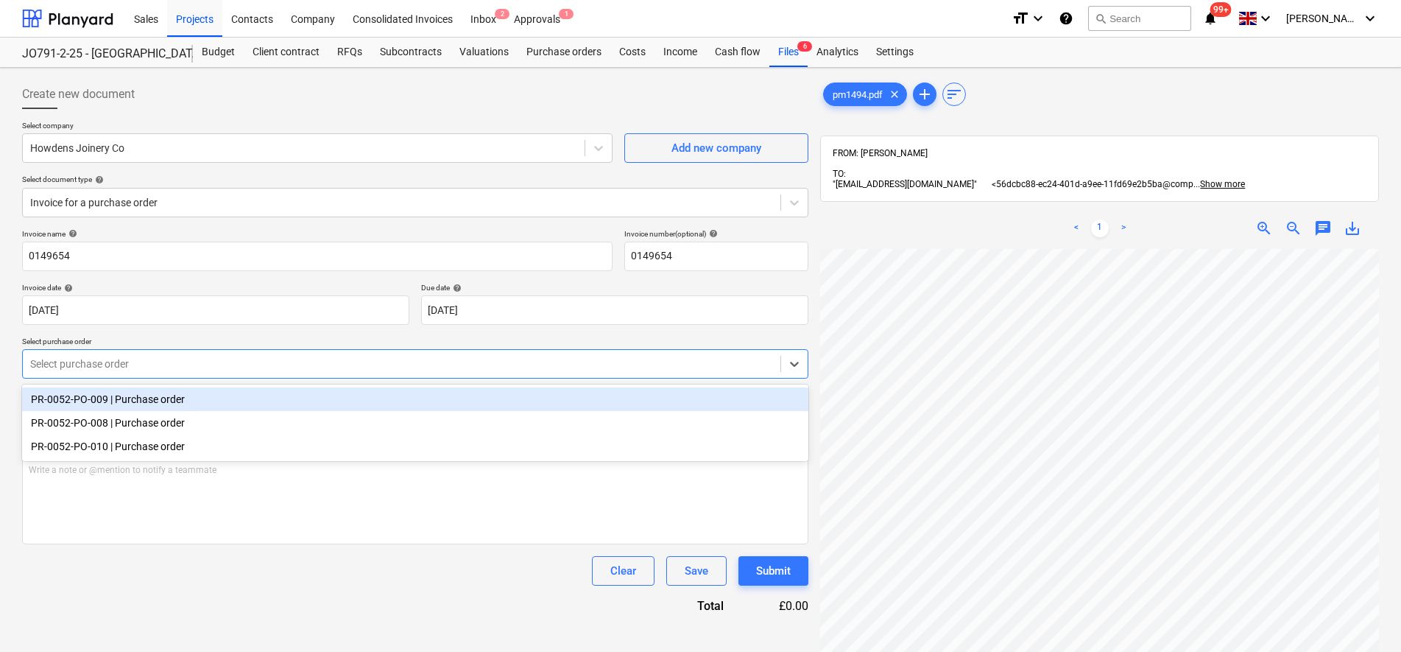
click at [147, 363] on div at bounding box center [401, 363] width 743 height 15
click at [140, 397] on div "PR-0052-PO-009 | Purchase order" at bounding box center [415, 399] width 786 height 24
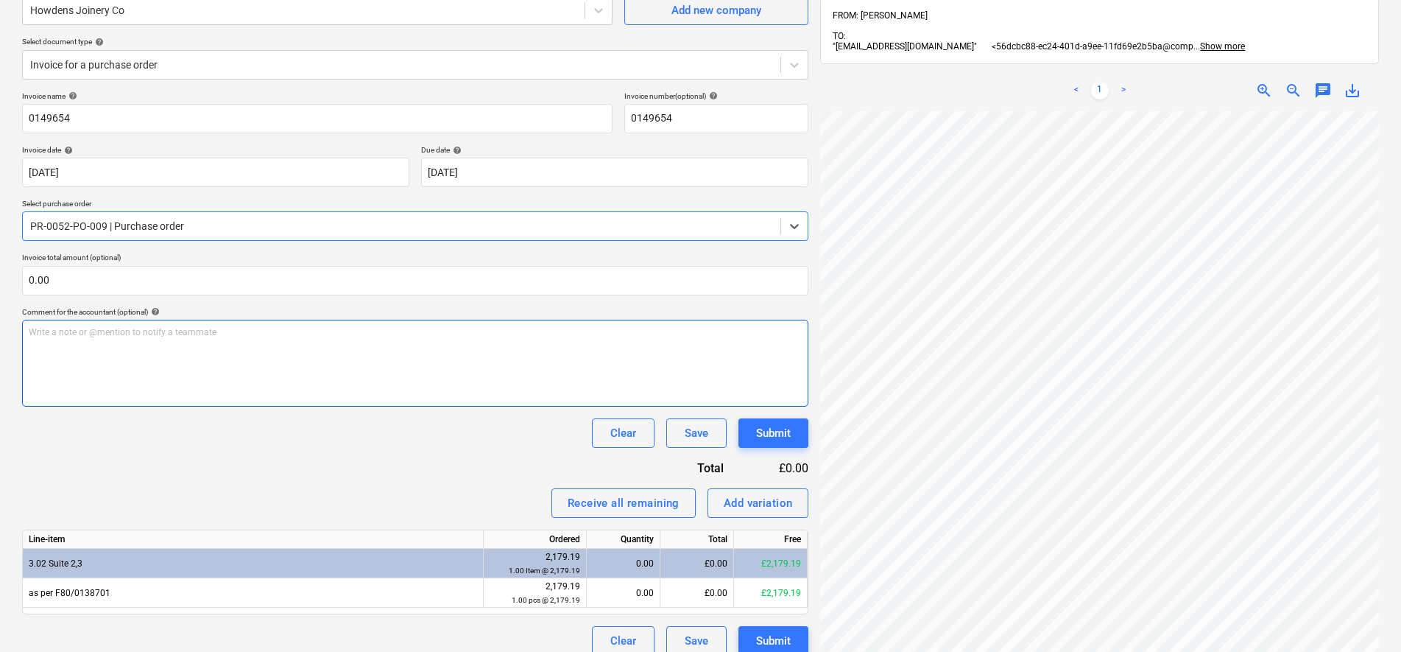
scroll to position [117, 0]
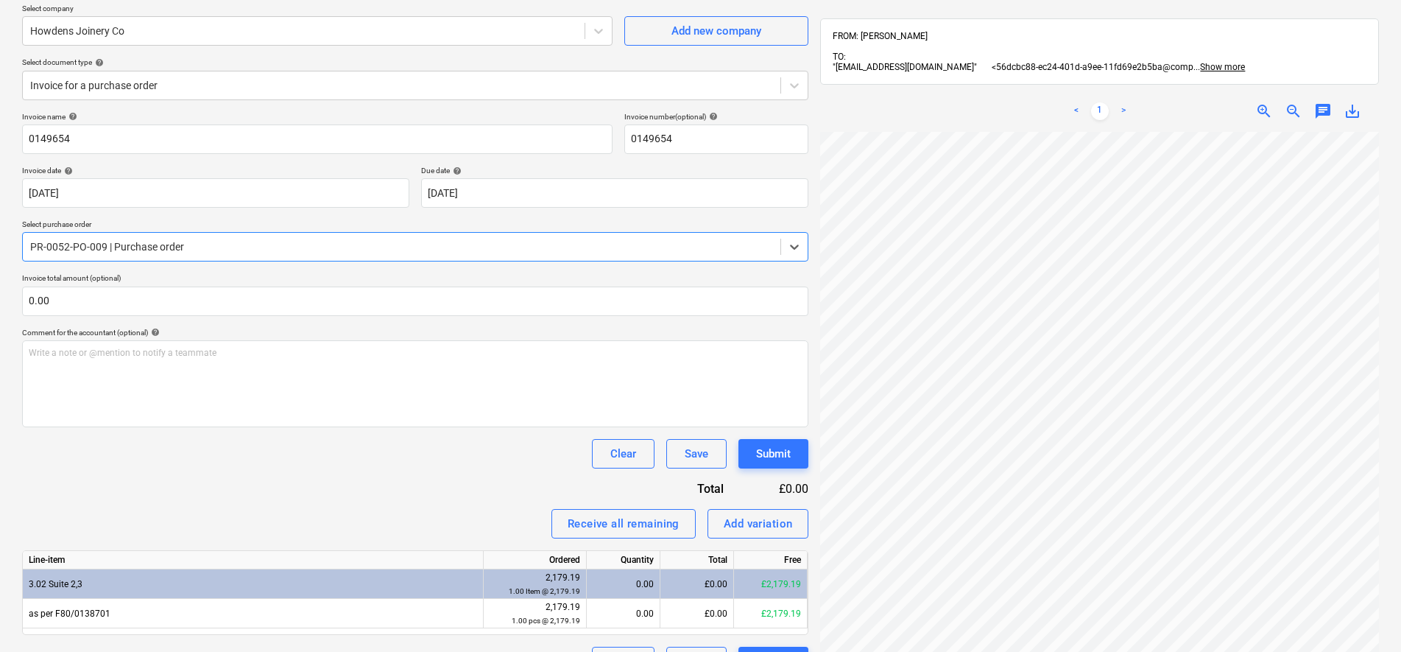
click at [213, 240] on div at bounding box center [401, 246] width 743 height 15
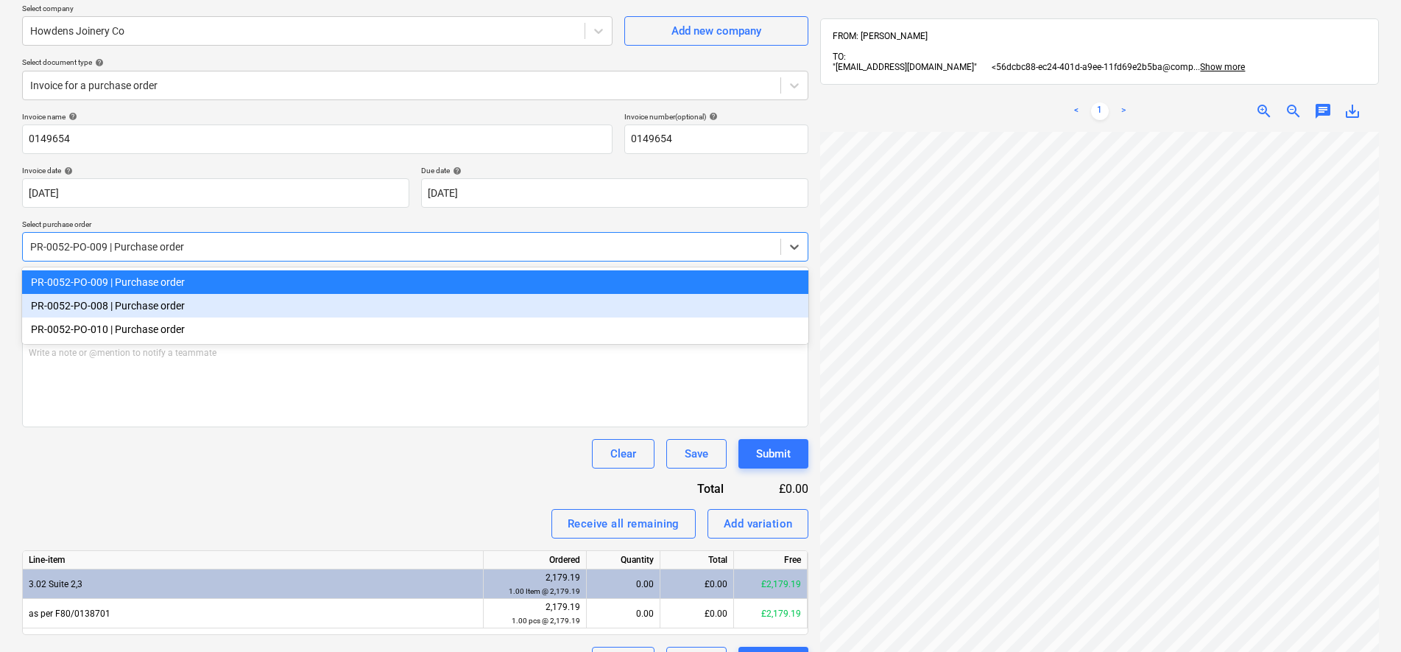
click at [201, 312] on div "PR-0052-PO-008 | Purchase order" at bounding box center [415, 306] width 786 height 24
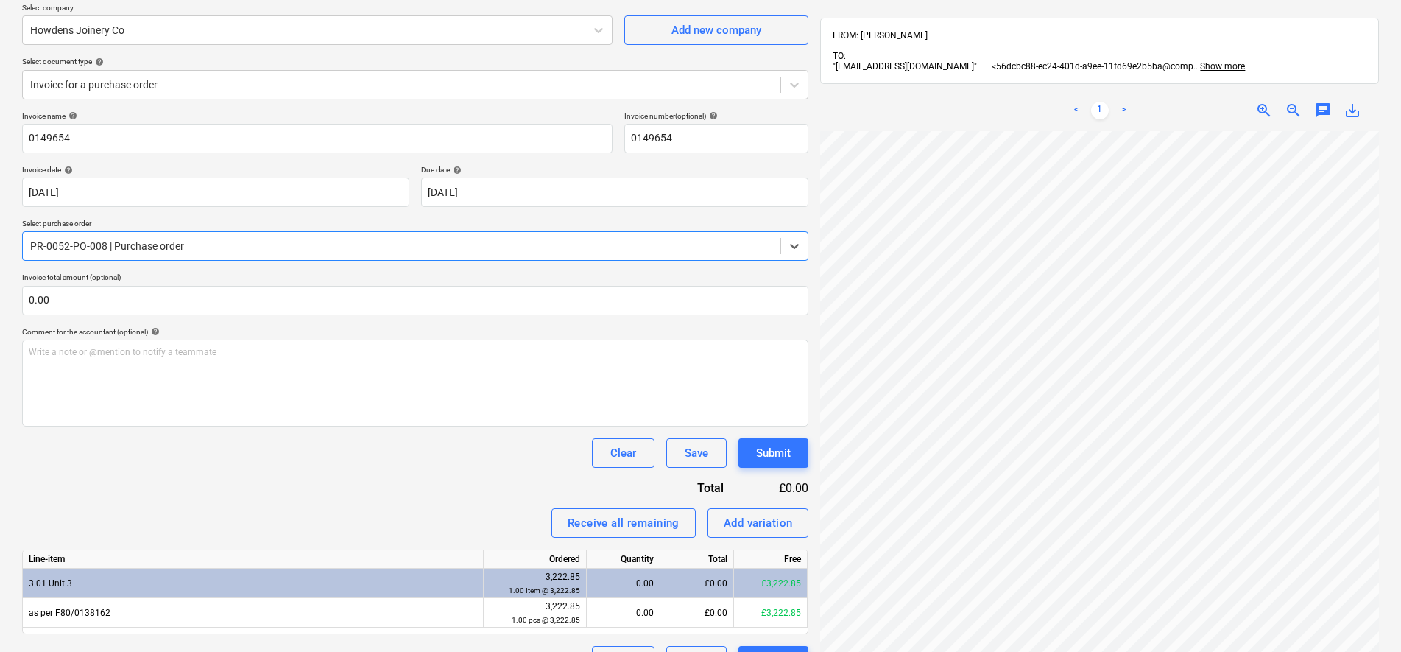
scroll to position [25, 0]
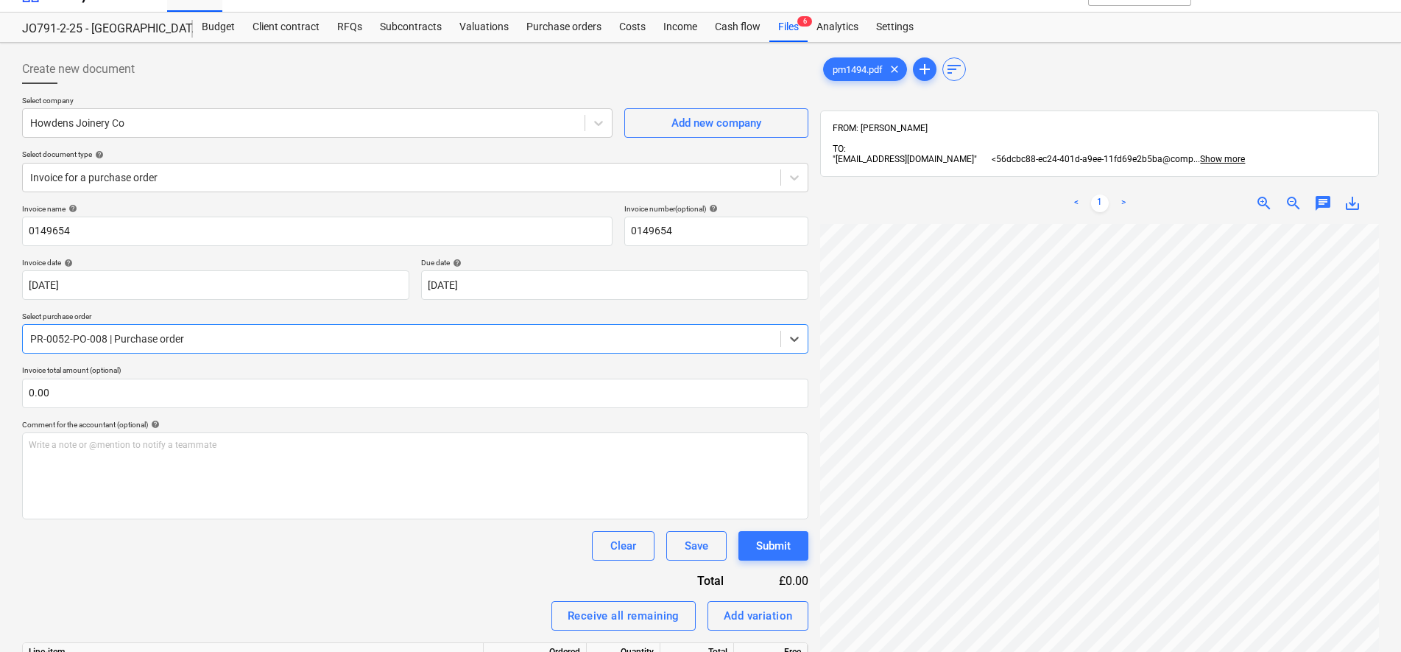
click at [178, 346] on div at bounding box center [401, 338] width 743 height 15
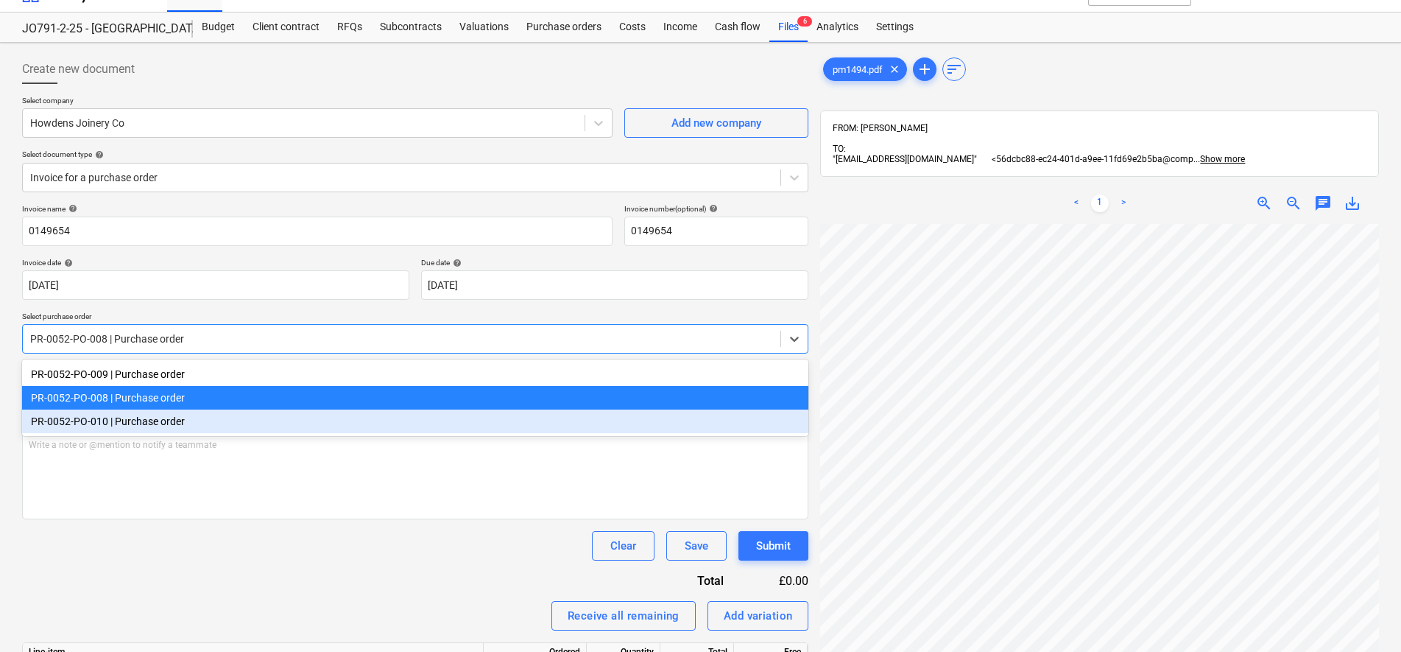
click at [172, 426] on div "PR-0052-PO-010 | Purchase order" at bounding box center [415, 421] width 786 height 24
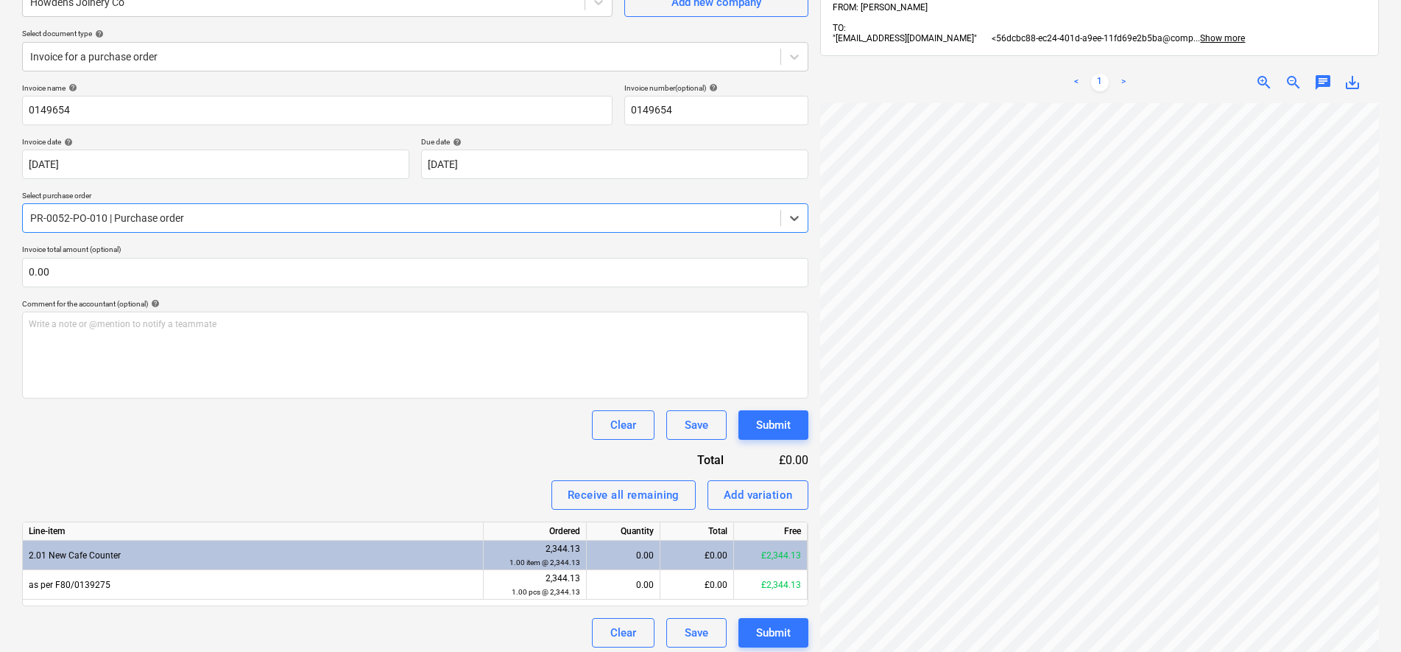
scroll to position [25, 0]
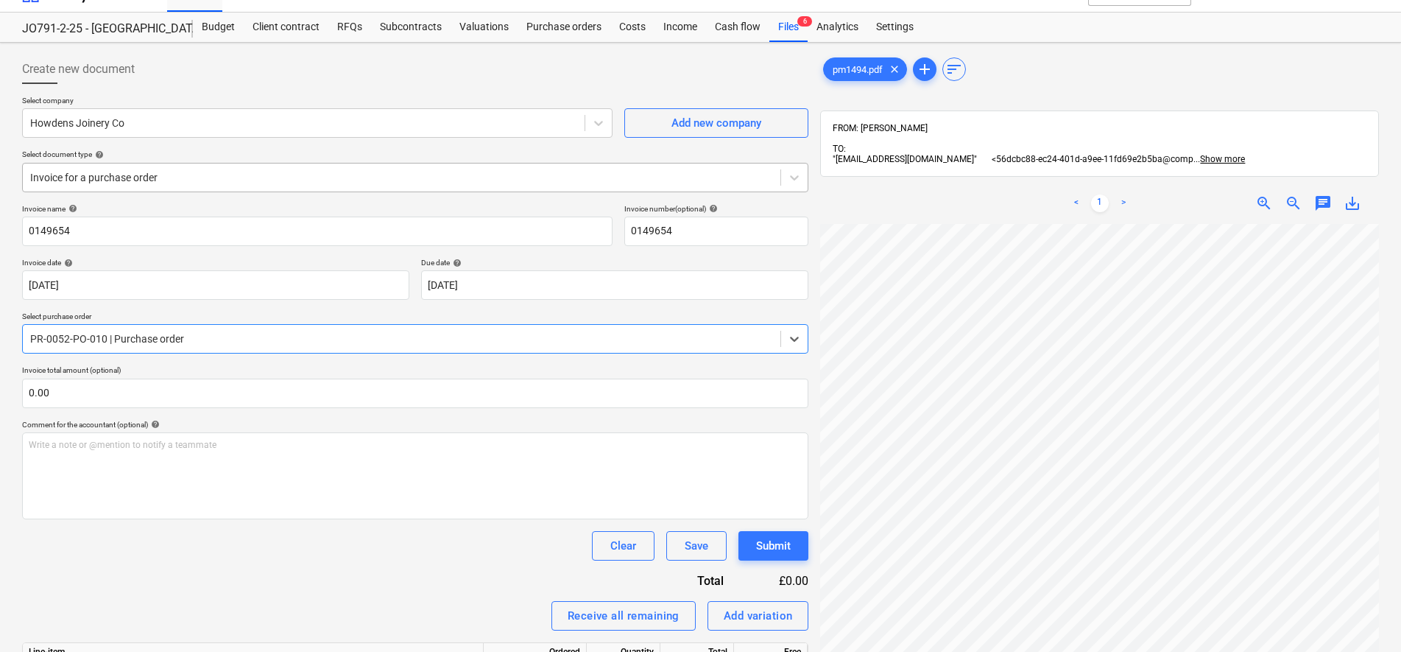
click at [115, 176] on div at bounding box center [401, 177] width 743 height 15
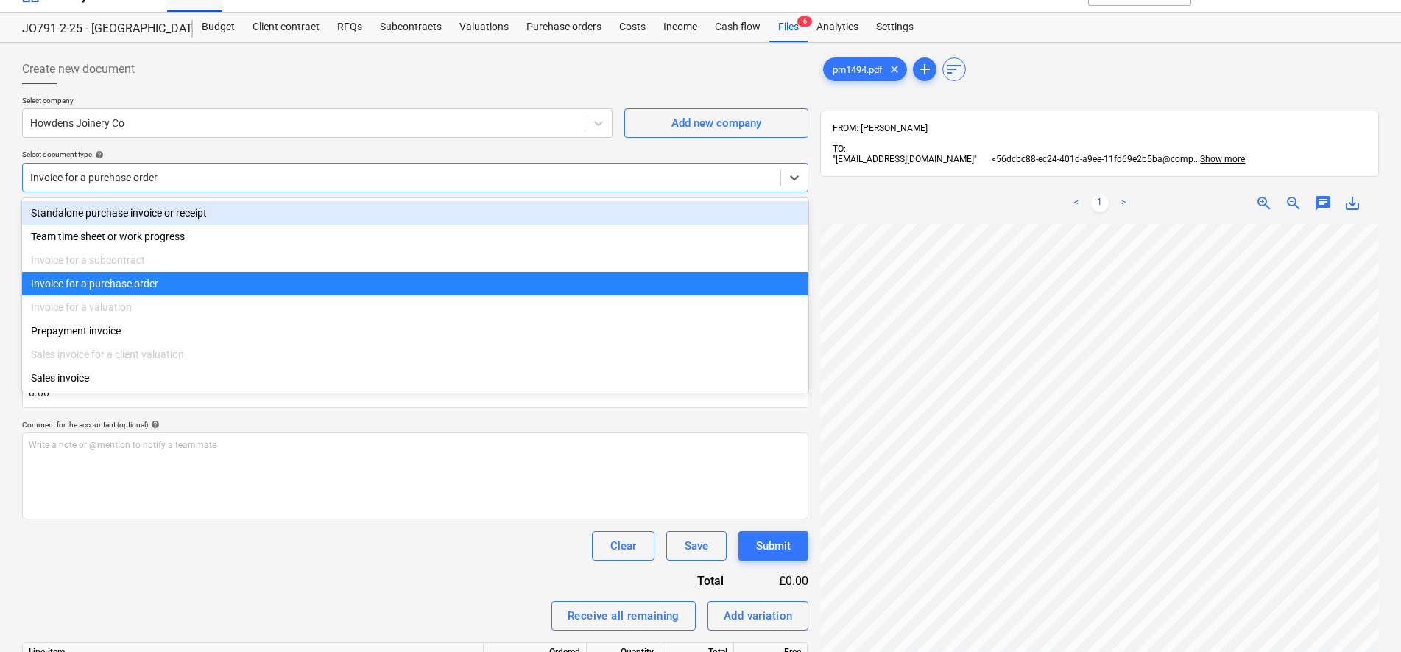
click at [122, 207] on div "Standalone purchase invoice or receipt" at bounding box center [415, 213] width 786 height 24
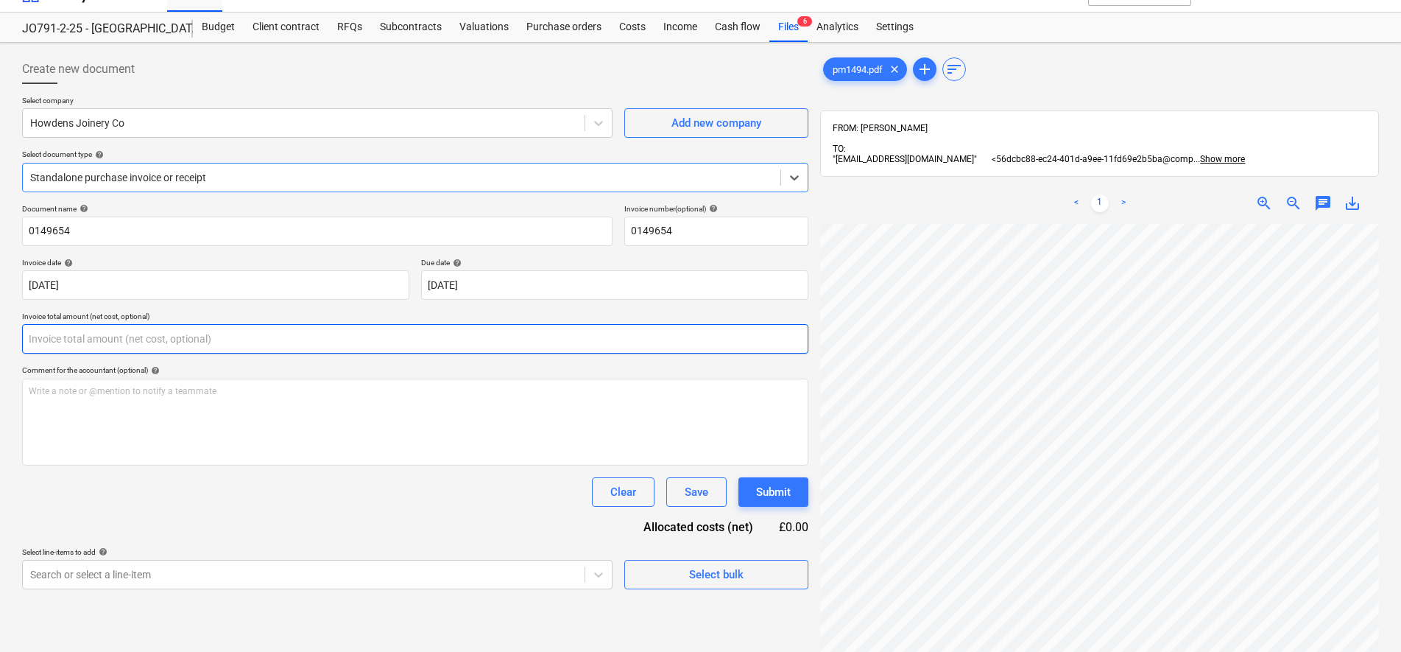
click at [111, 344] on input "text" at bounding box center [415, 338] width 786 height 29
type input "0.00"
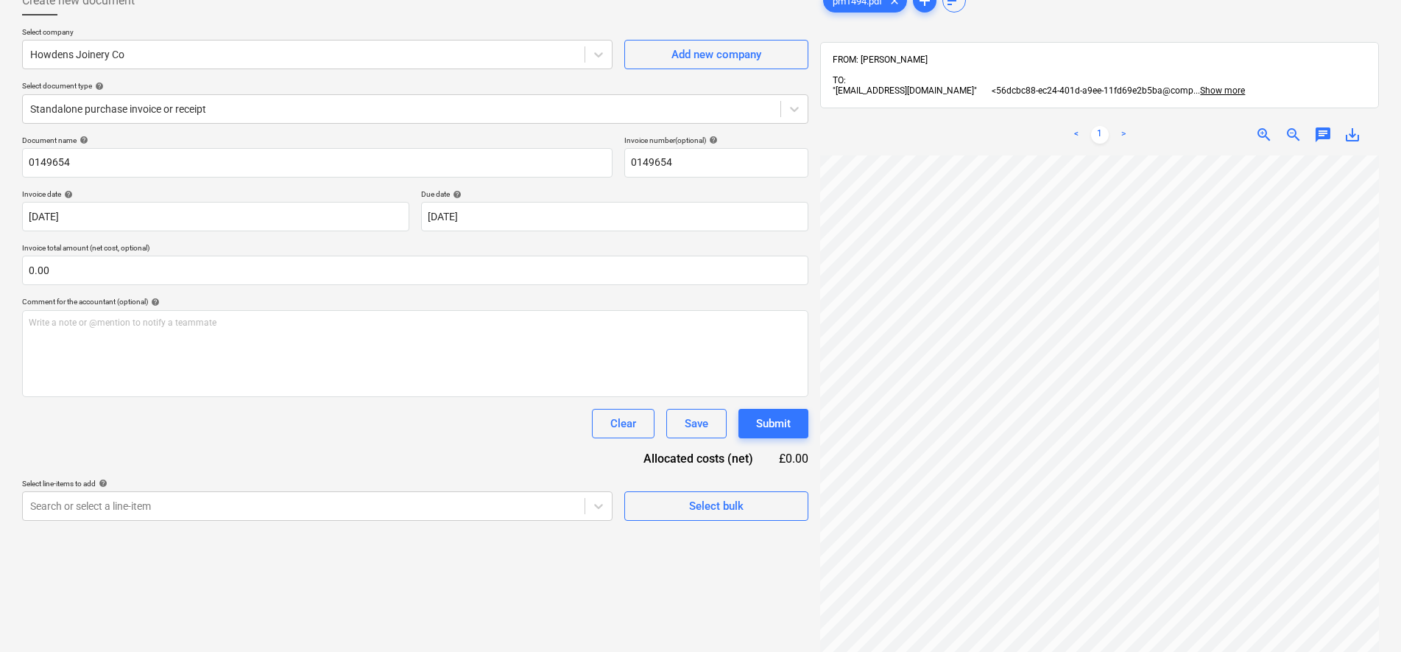
scroll to position [0, 0]
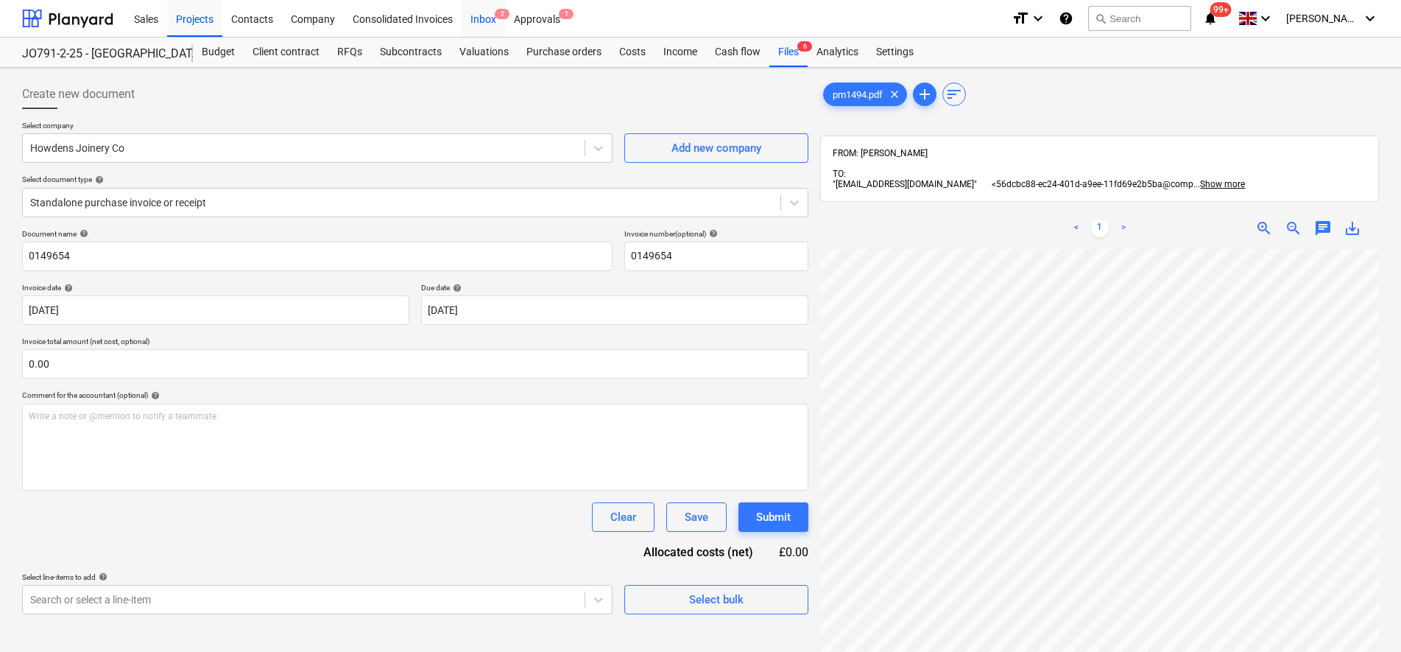
click at [488, 13] on div "Inbox 2" at bounding box center [483, 18] width 43 height 38
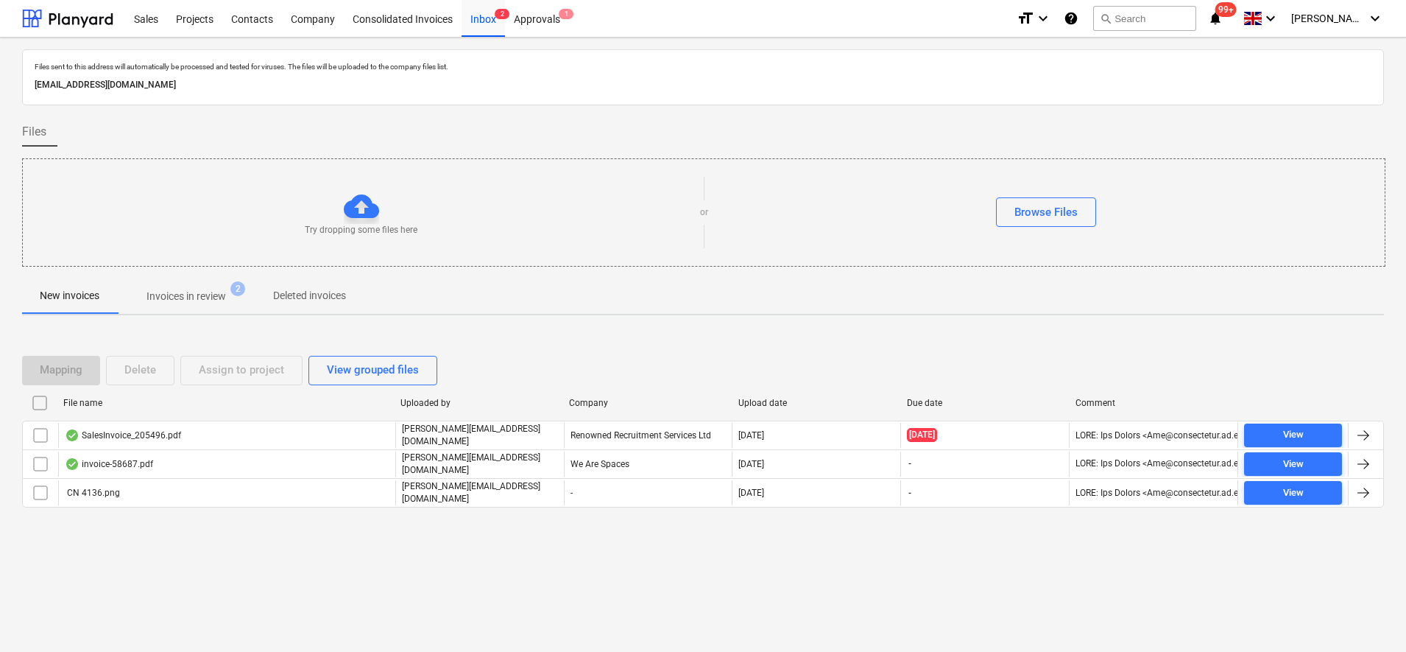
click at [152, 295] on p "Invoices in review" at bounding box center [187, 296] width 80 height 15
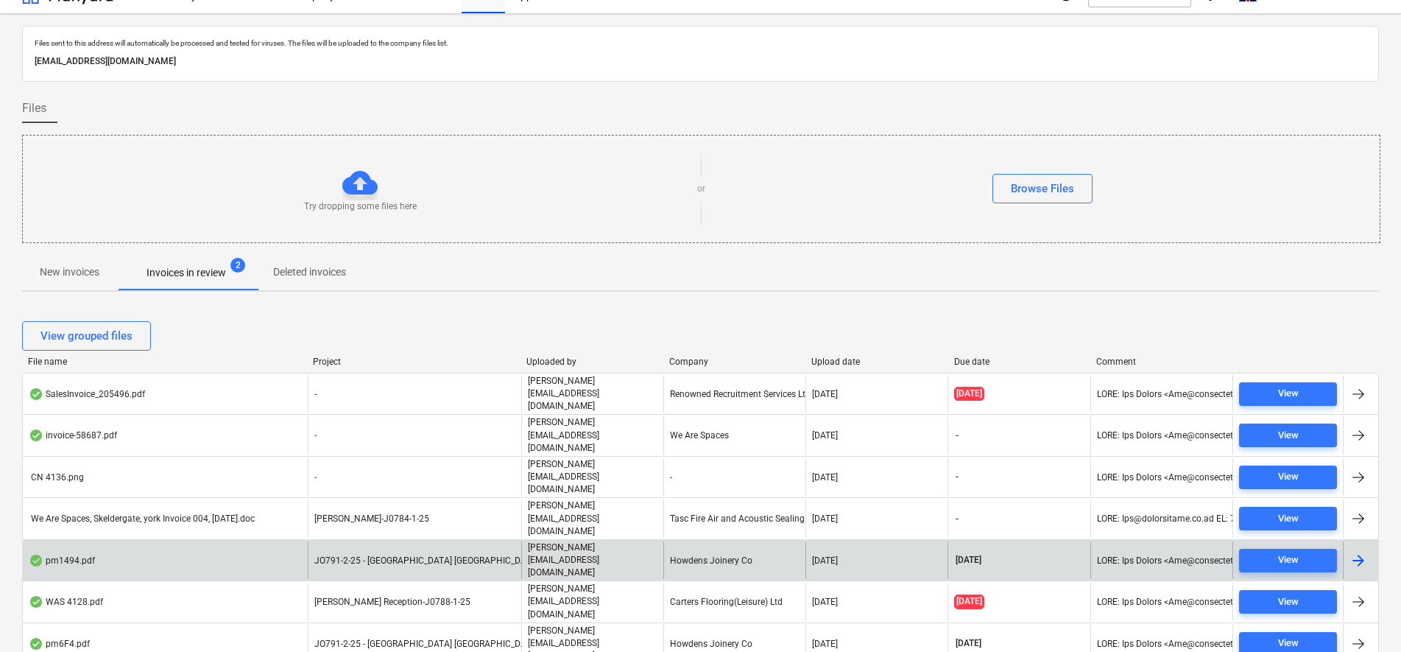
scroll to position [92, 0]
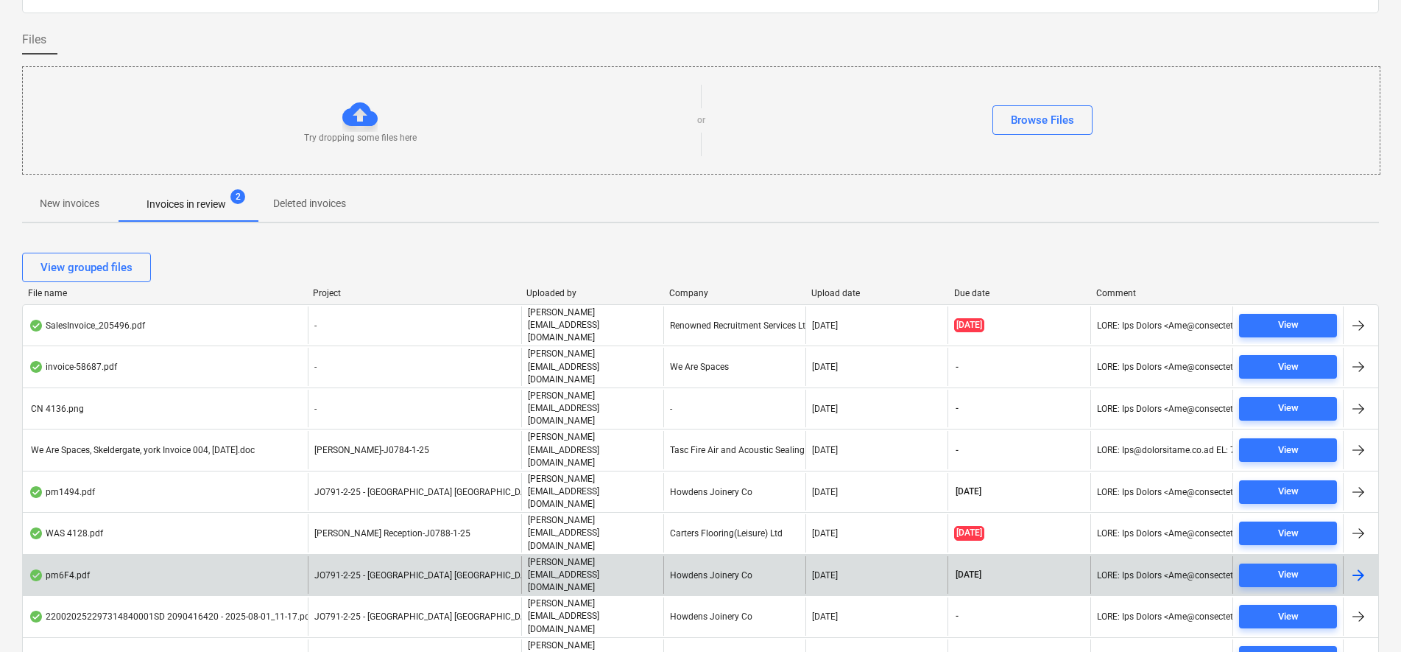
click at [648, 556] on div "[PERSON_NAME][EMAIL_ADDRESS][DOMAIN_NAME]" at bounding box center [592, 575] width 142 height 38
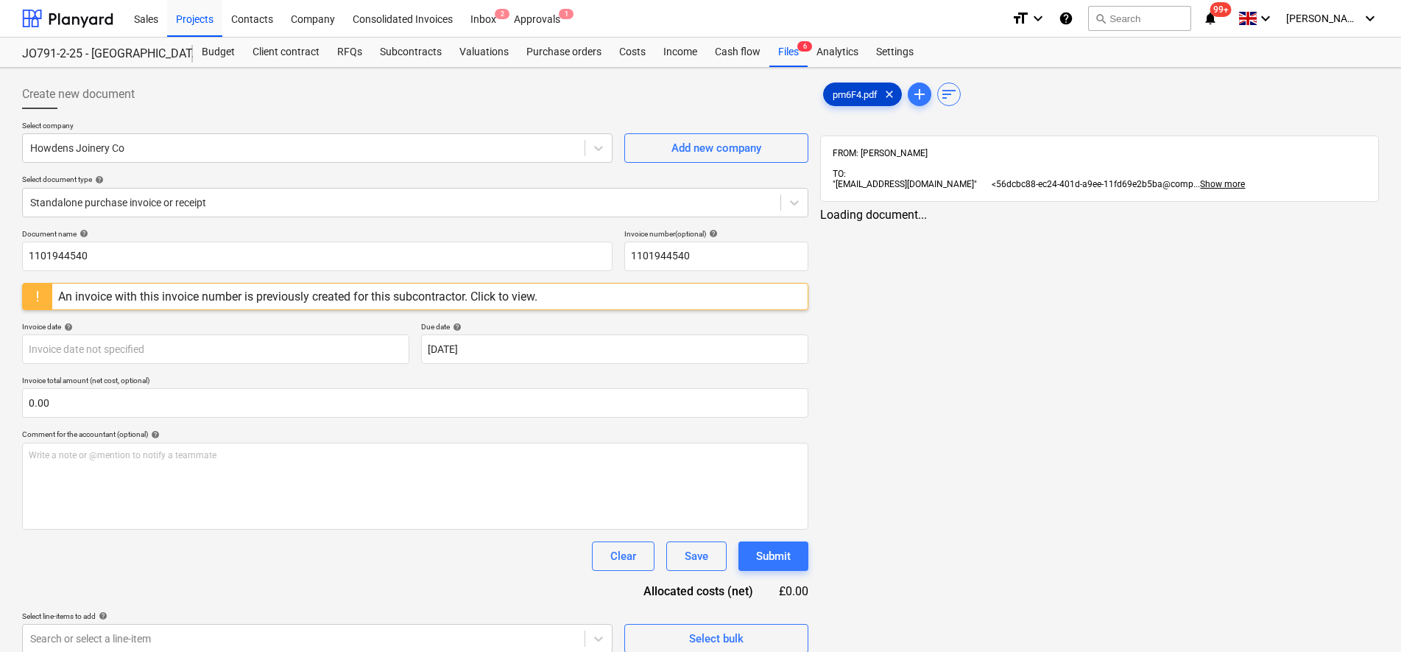
click at [856, 88] on div "pm6F4.pdf clear" at bounding box center [862, 94] width 79 height 24
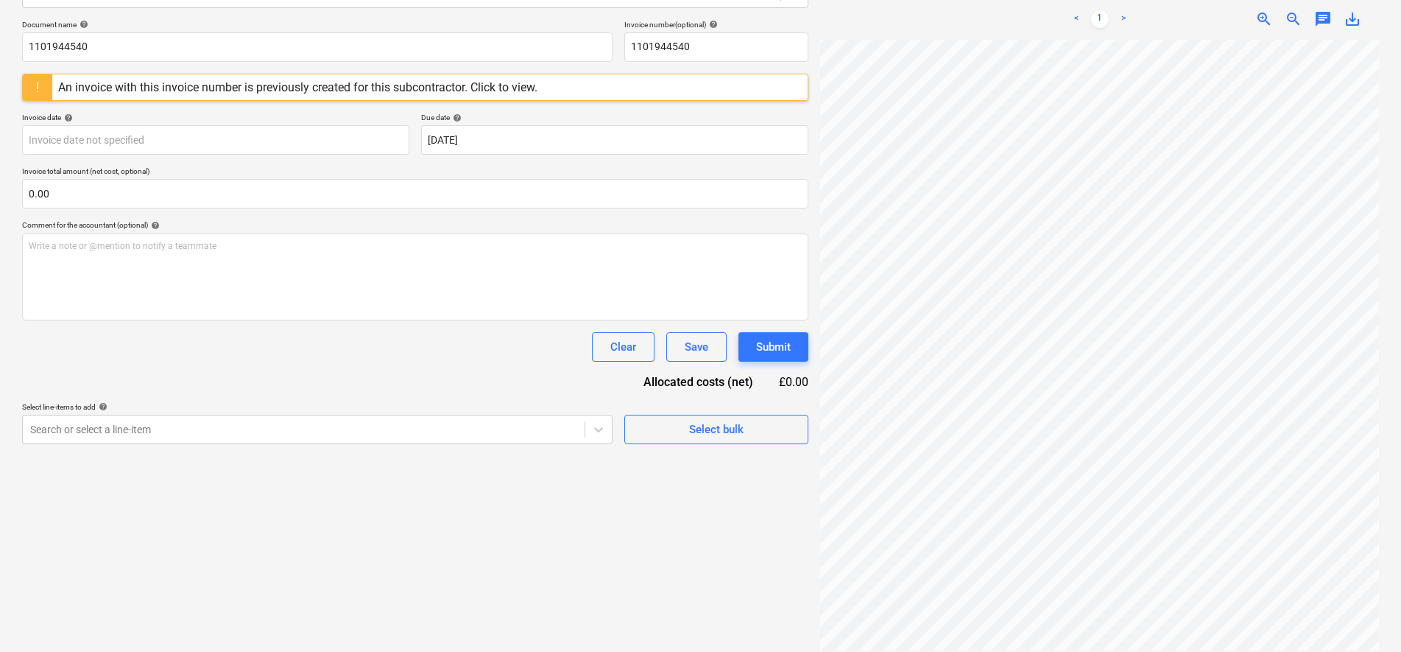
scroll to position [41, 92]
click at [216, 95] on div "An invoice with this invoice number is previously created for this subcontracto…" at bounding box center [297, 87] width 491 height 26
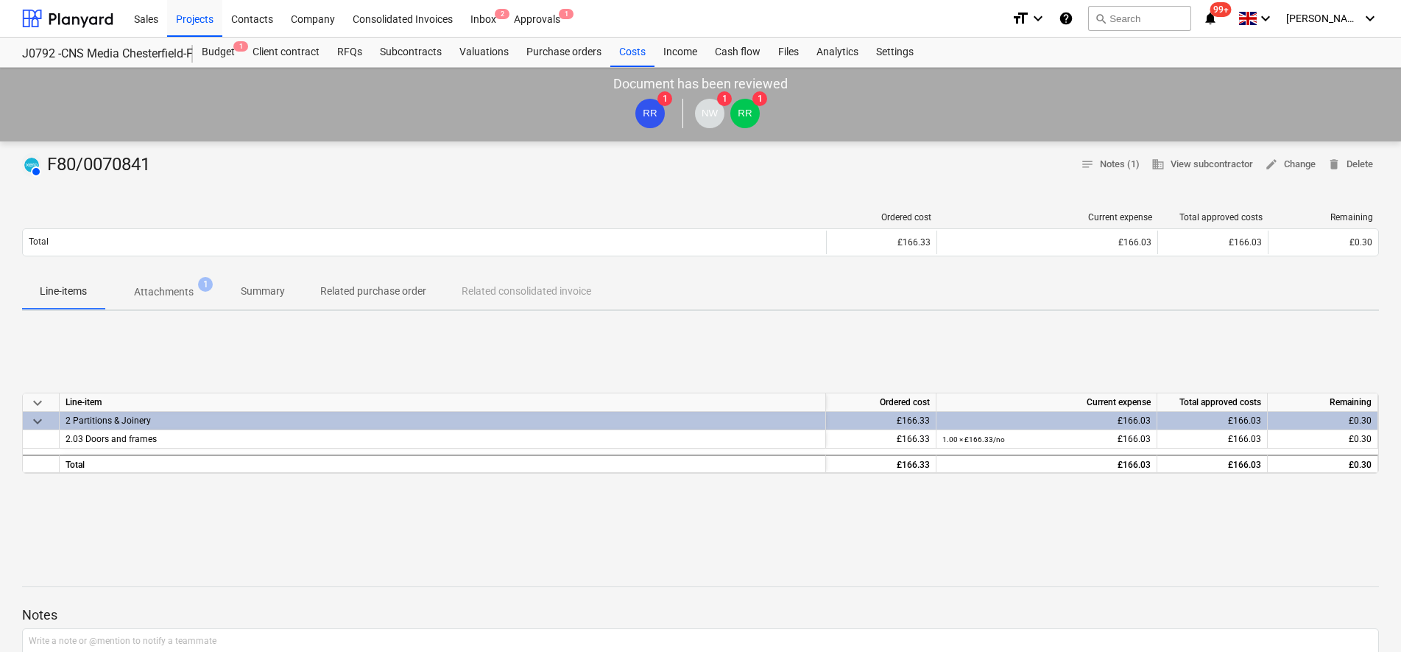
click at [197, 280] on span "Attachments 1" at bounding box center [164, 291] width 119 height 27
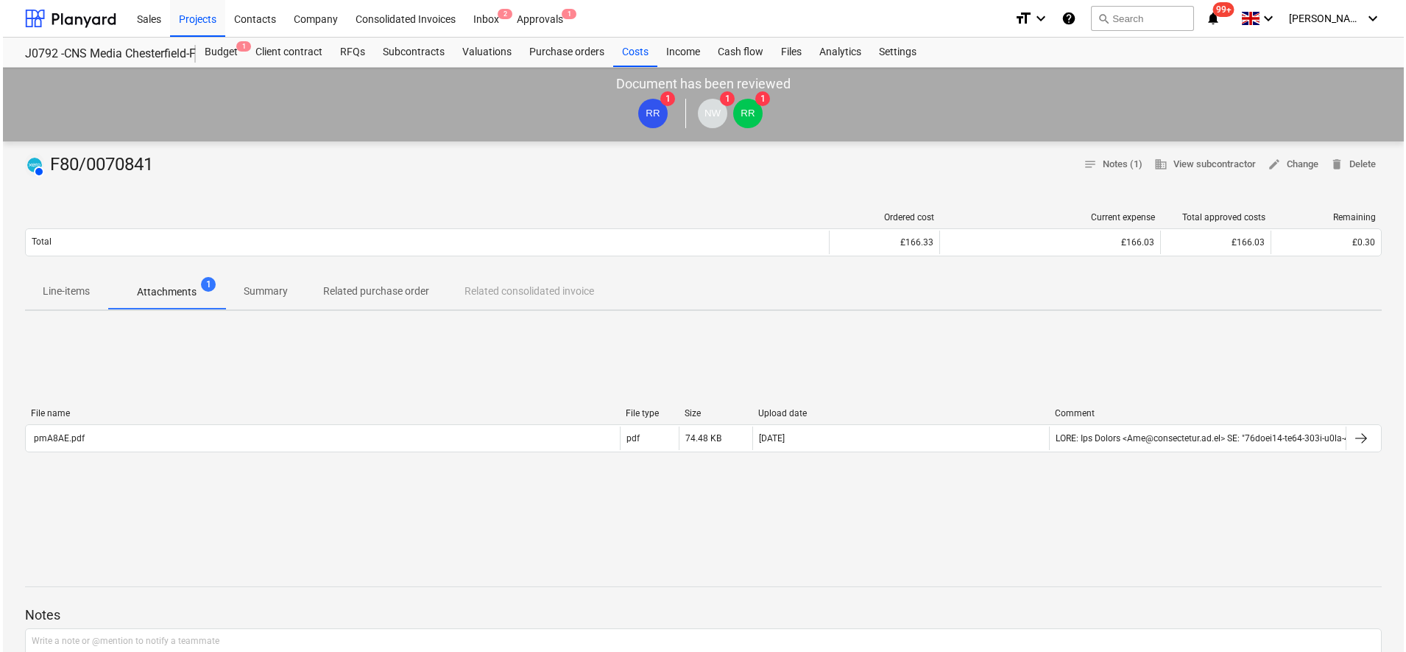
scroll to position [92, 0]
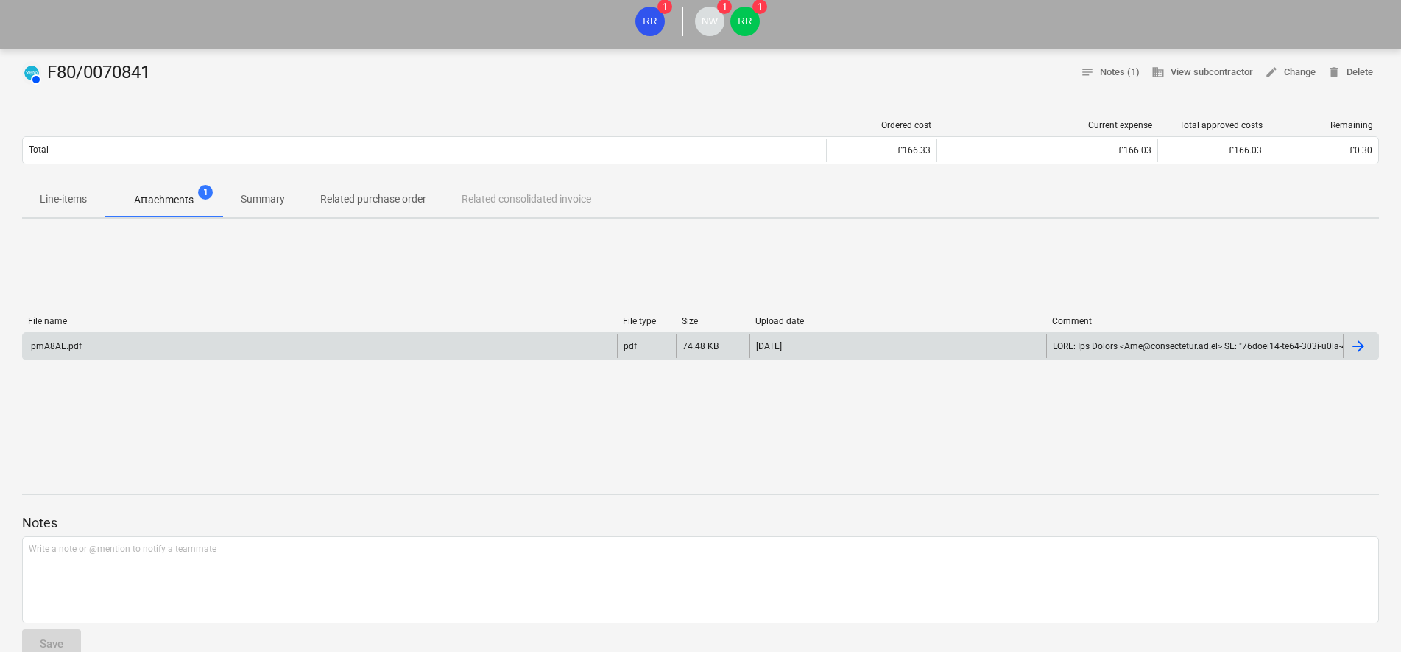
click at [261, 346] on div "pmA8AE.pdf" at bounding box center [320, 346] width 594 height 24
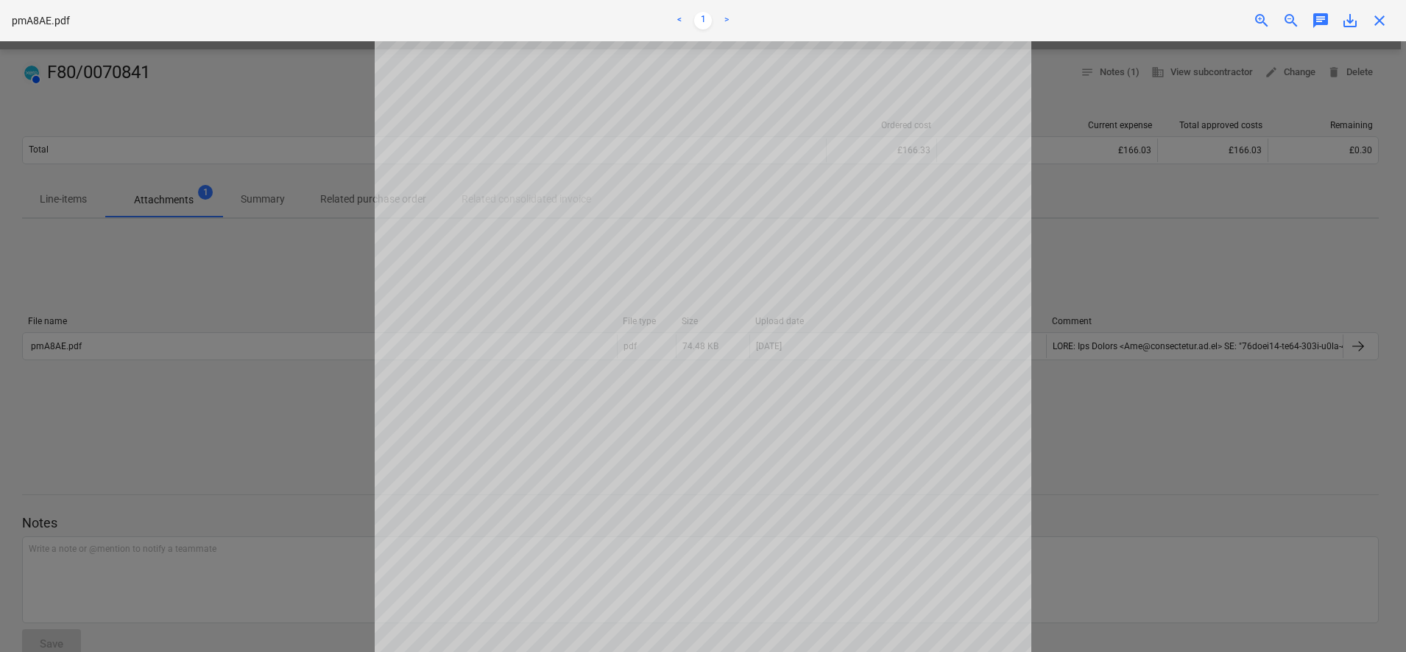
scroll to position [0, 0]
click at [317, 302] on div at bounding box center [703, 346] width 1406 height 610
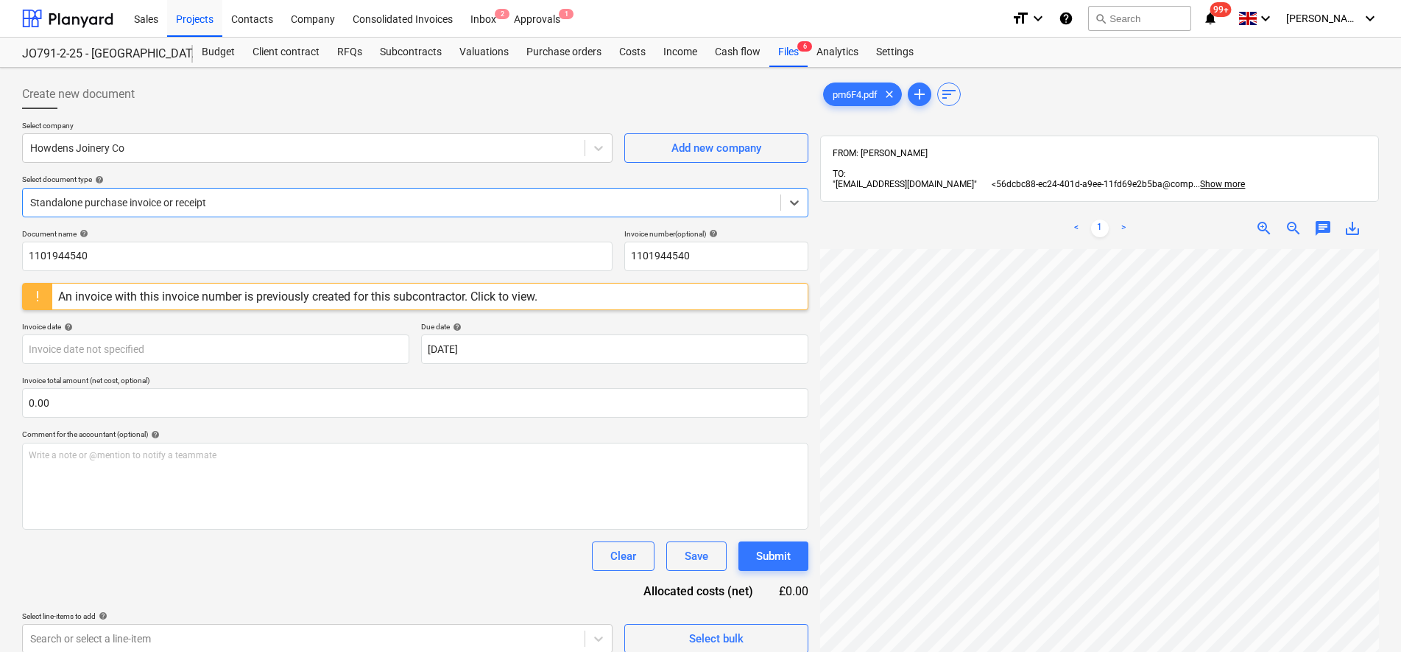
scroll to position [92, 0]
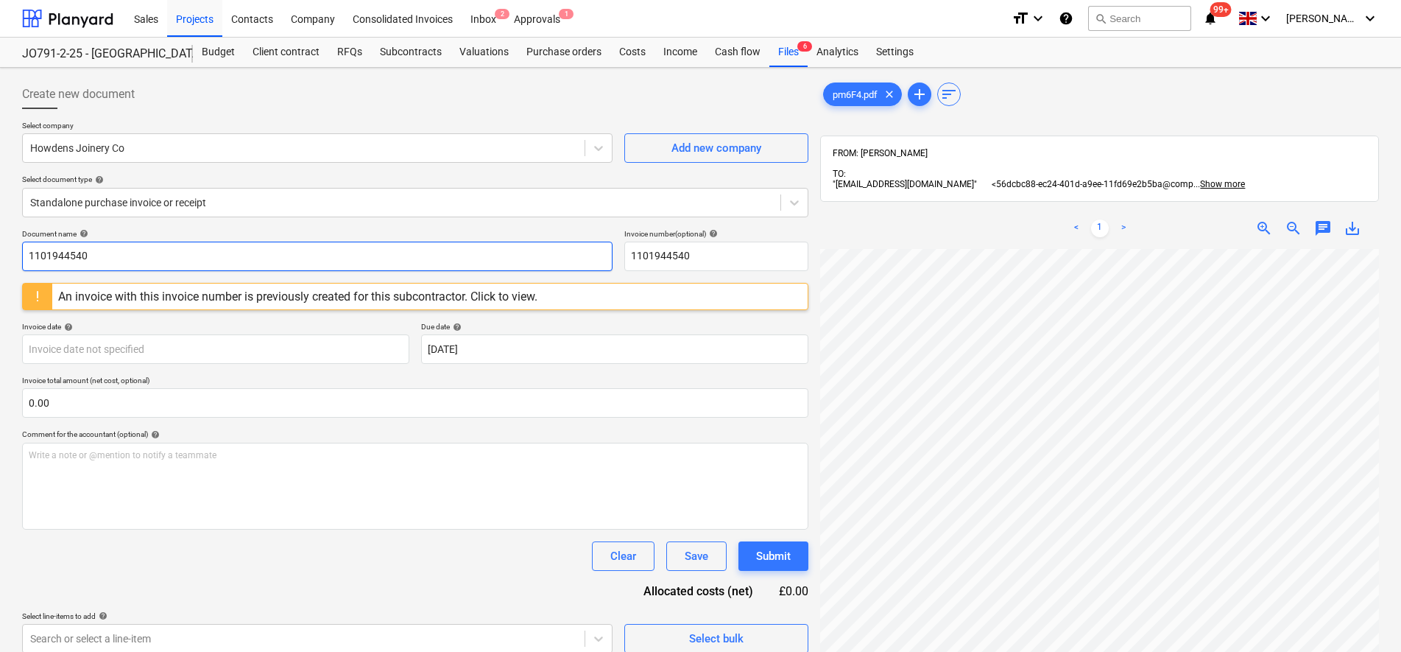
click at [147, 253] on input "1101944540" at bounding box center [317, 256] width 591 height 29
drag, startPoint x: 123, startPoint y: 253, endPoint x: -4, endPoint y: 255, distance: 126.7
click at [0, 255] on html "Sales Projects Contacts Company Consolidated Invoices Inbox 2 Approvals 1 forma…" at bounding box center [700, 326] width 1401 height 652
type input "0070955"
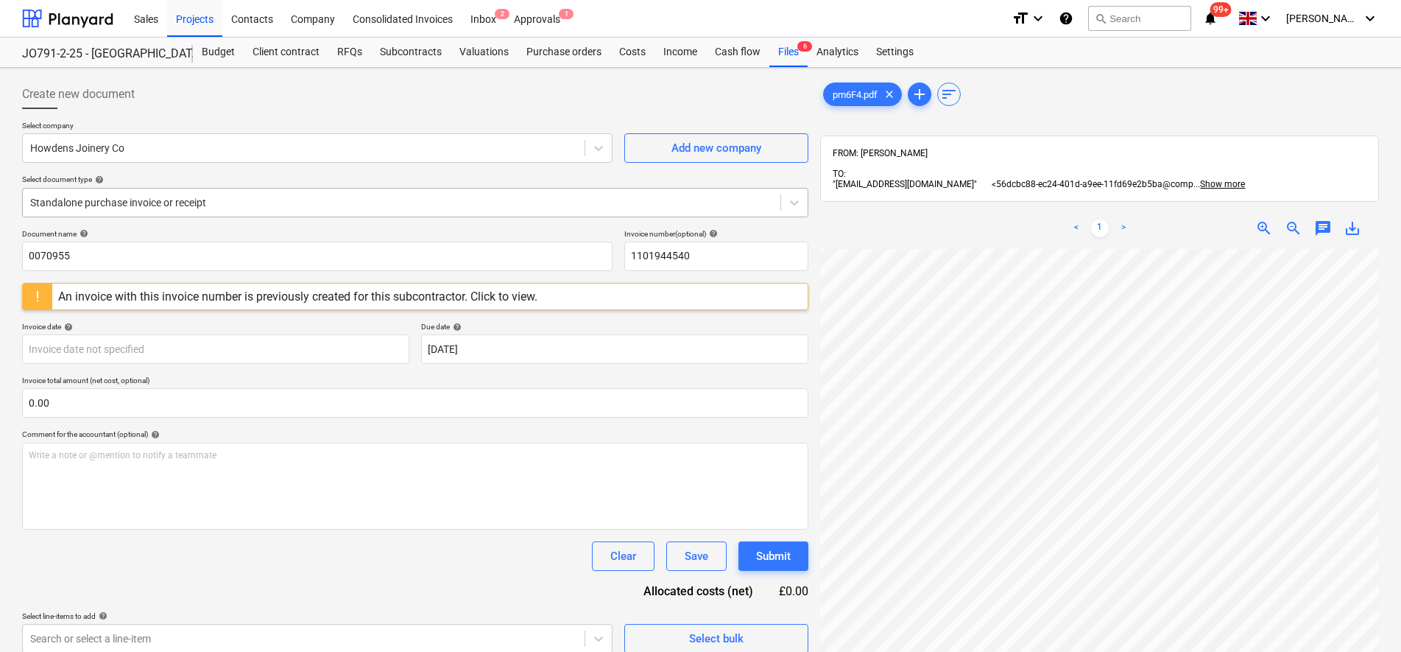
click at [254, 215] on div "Standalone purchase invoice or receipt" at bounding box center [415, 202] width 786 height 29
click at [312, 172] on div "Select company Howdens Joinery Co Add new company Select document type help Sta…" at bounding box center [415, 175] width 786 height 108
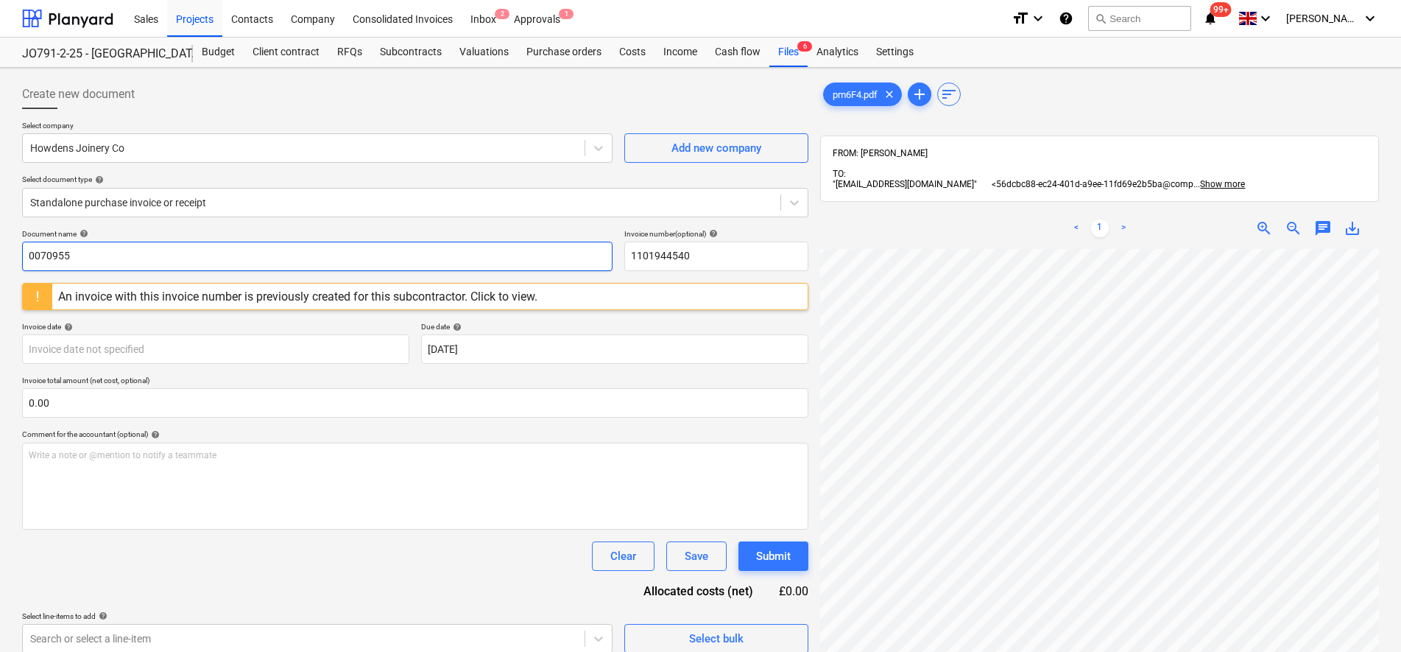
click at [133, 250] on input "0070955" at bounding box center [317, 256] width 591 height 29
drag, startPoint x: 94, startPoint y: 250, endPoint x: -4, endPoint y: 255, distance: 97.3
click at [0, 255] on html "Sales Projects Contacts Company Consolidated Invoices Inbox 2 Approvals 1 forma…" at bounding box center [700, 326] width 1401 height 652
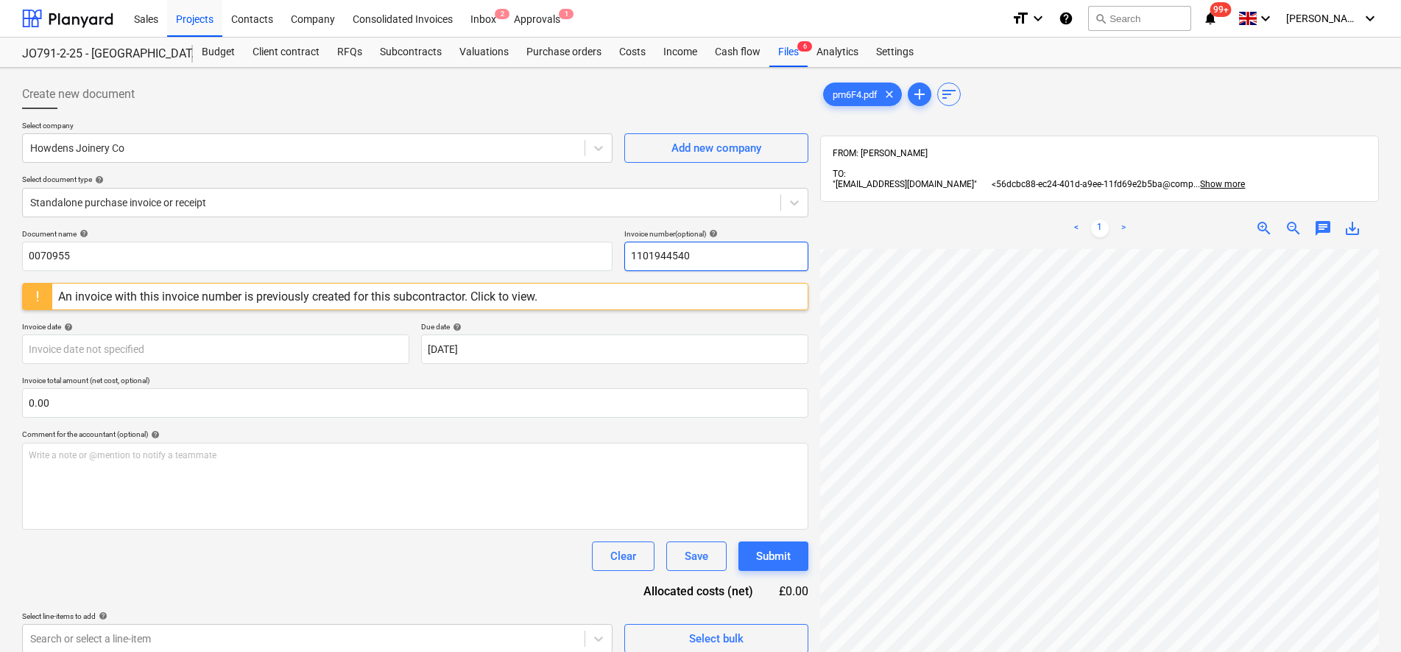
drag, startPoint x: 703, startPoint y: 255, endPoint x: 621, endPoint y: 270, distance: 83.0
click at [621, 270] on div "Document name help 0070955 Invoice number (optional) help 1101944540" at bounding box center [415, 250] width 786 height 42
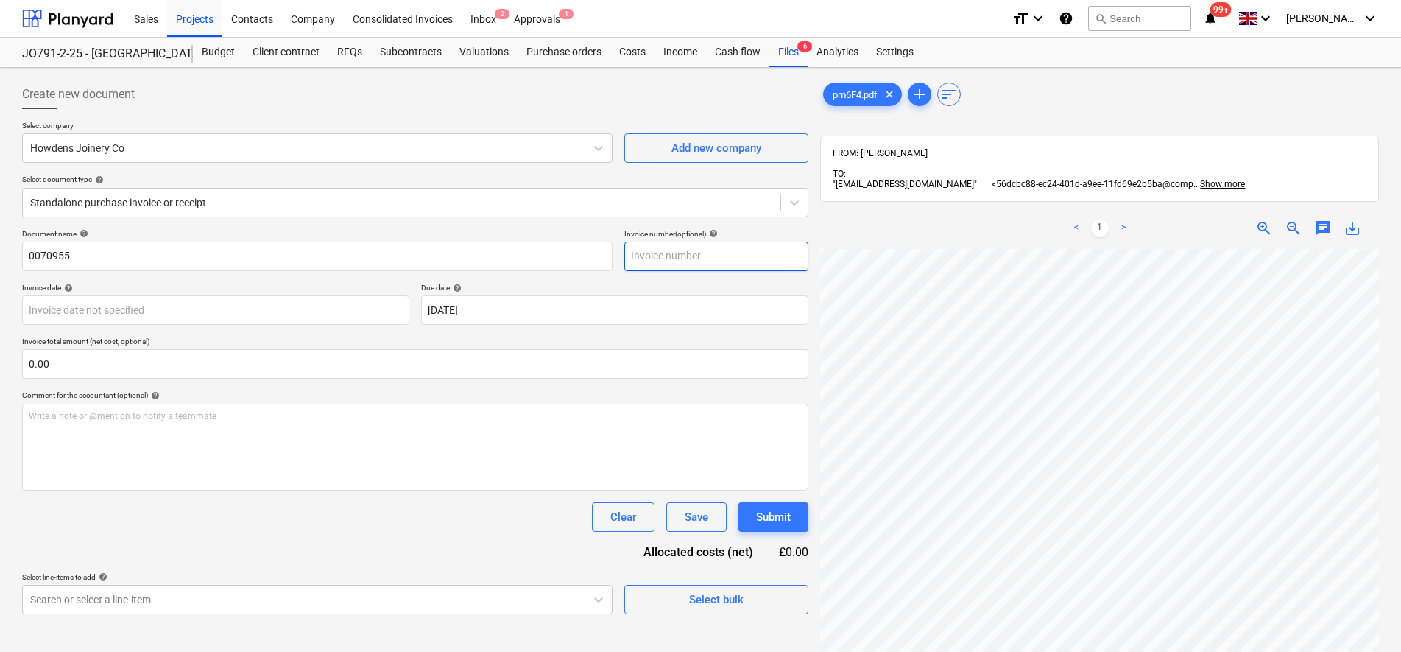
paste input "0070955"
type input "0070955"
click at [537, 228] on div "Select company Howdens Joinery Co Add new company Select document type help Sta…" at bounding box center [415, 175] width 786 height 108
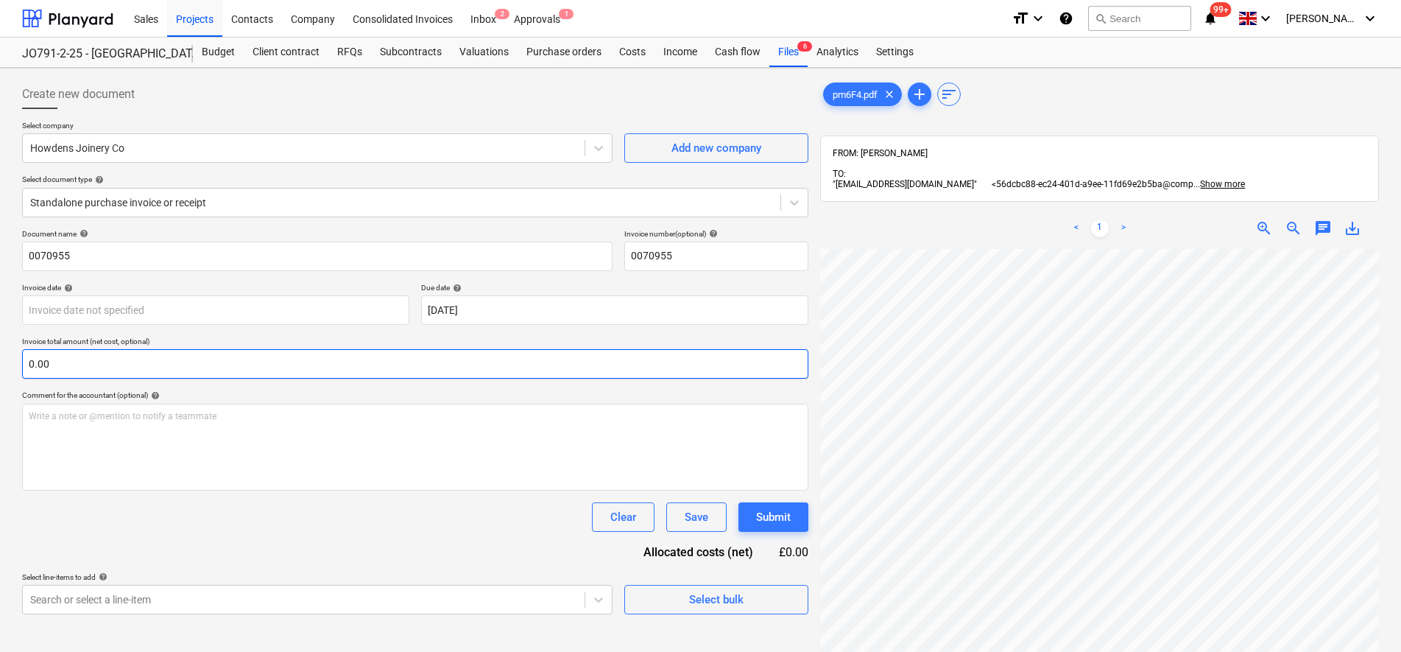
scroll to position [130, 0]
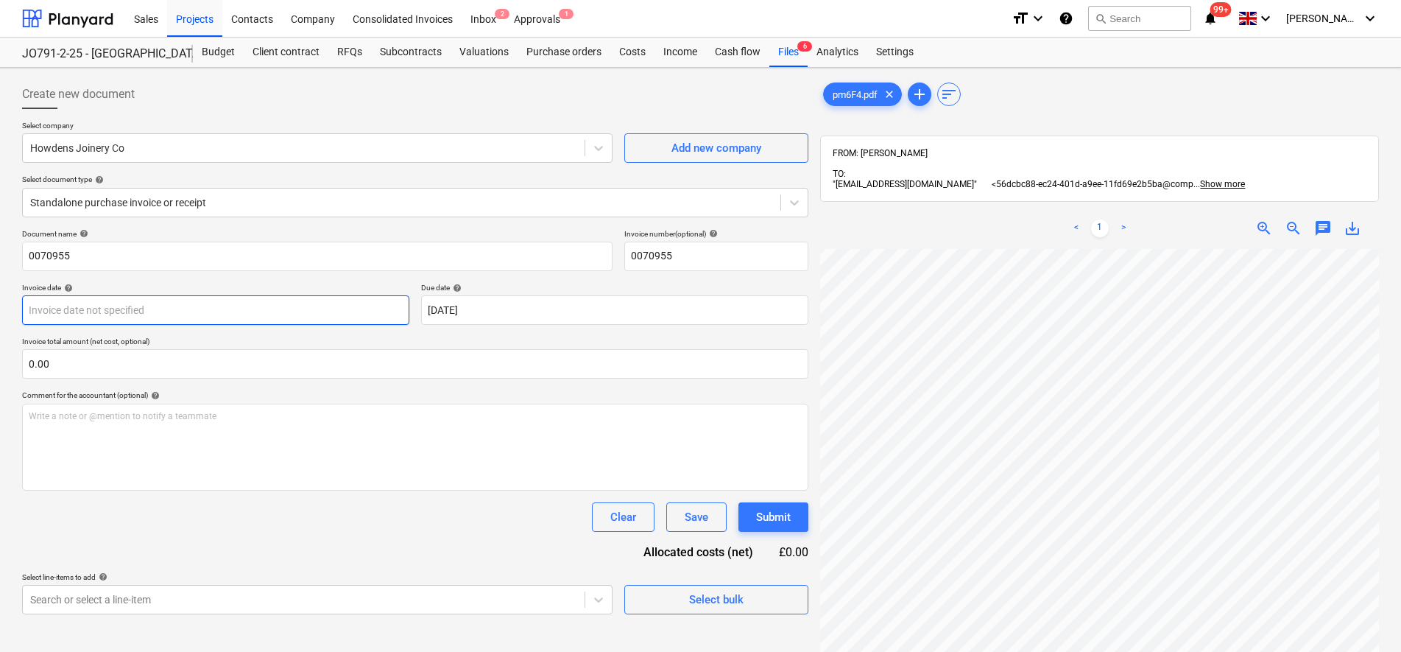
click at [137, 318] on body "Sales Projects Contacts Company Consolidated Invoices Inbox 2 Approvals 1 forma…" at bounding box center [700, 326] width 1401 height 652
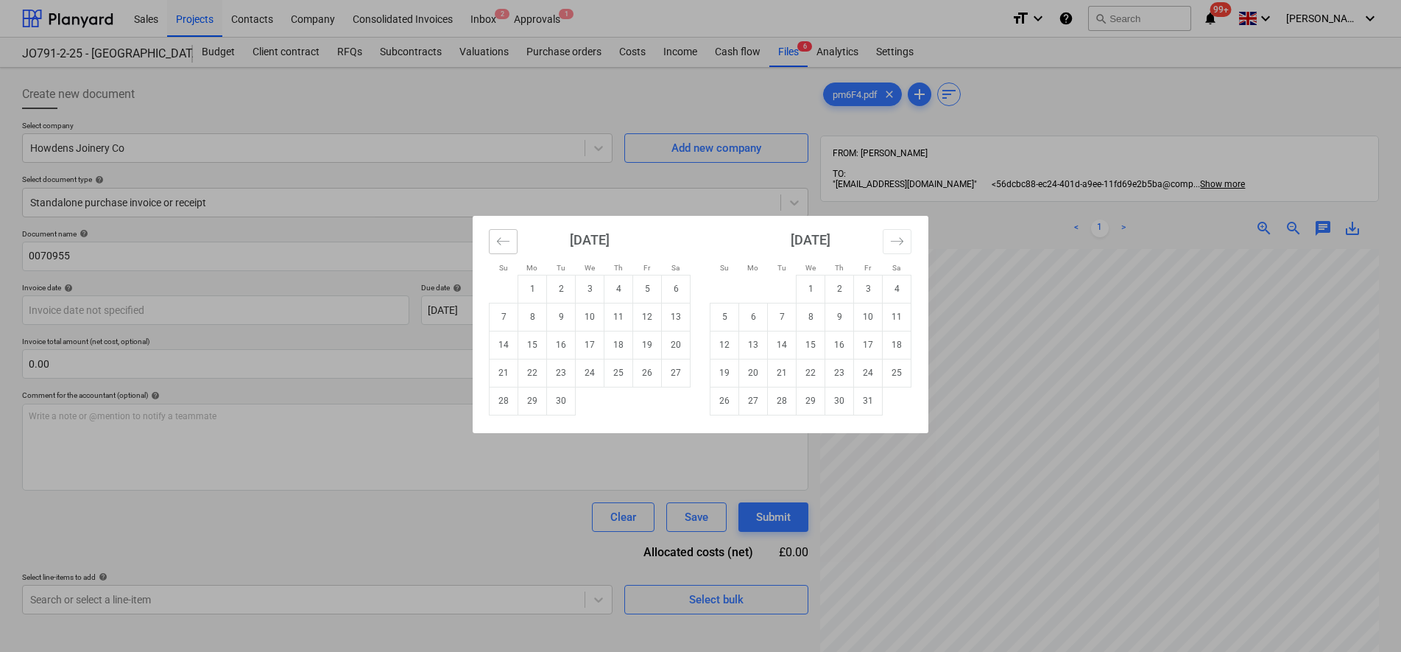
click at [511, 231] on button "Move backward to switch to the previous month." at bounding box center [503, 241] width 29 height 25
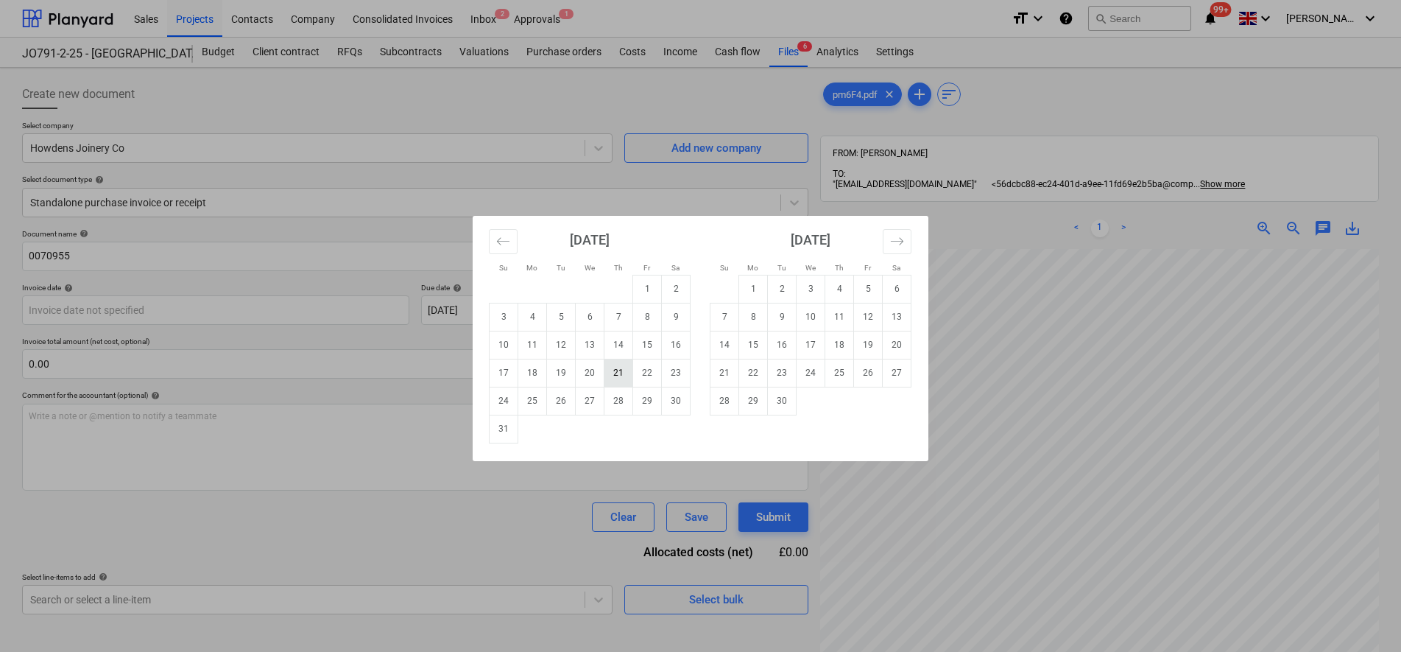
click at [610, 371] on td "21" at bounding box center [619, 373] width 29 height 28
type input "[DATE]"
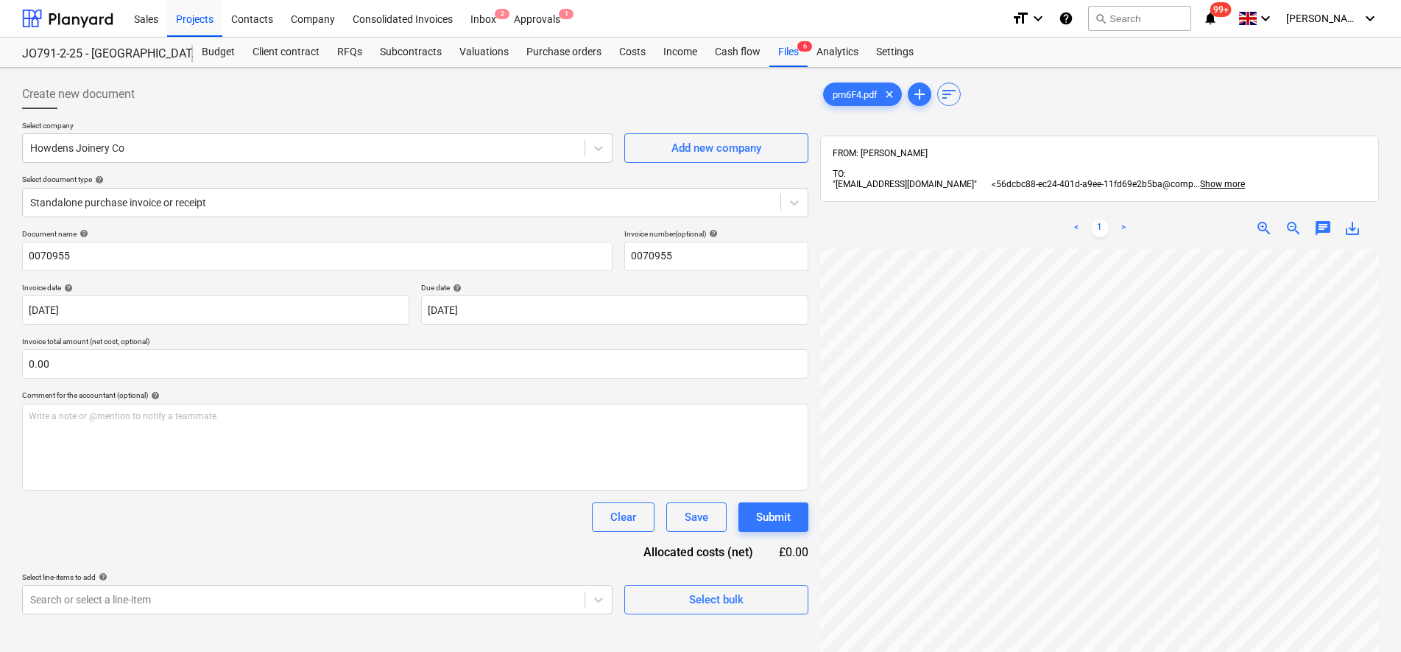
click at [1072, 230] on div "< 1 > zoom_in zoom_out chat 0 save_alt" at bounding box center [1099, 534] width 559 height 652
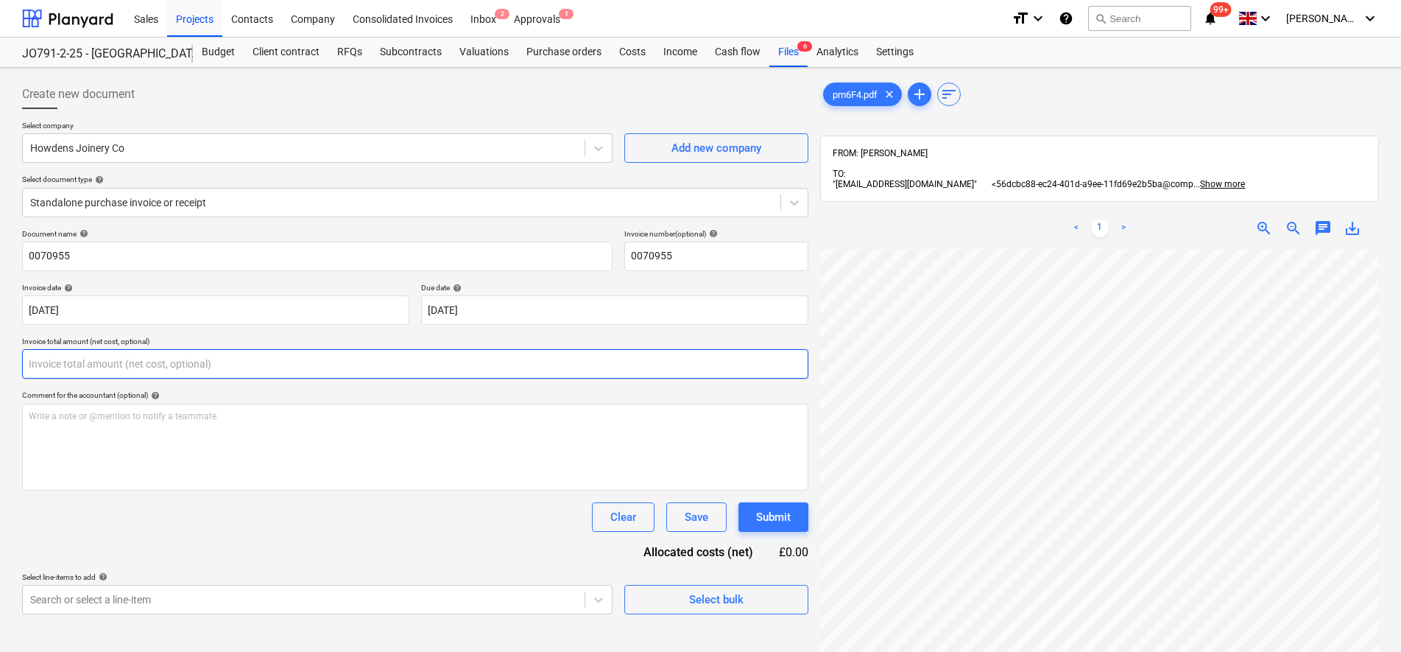
click at [66, 375] on input "text" at bounding box center [415, 363] width 786 height 29
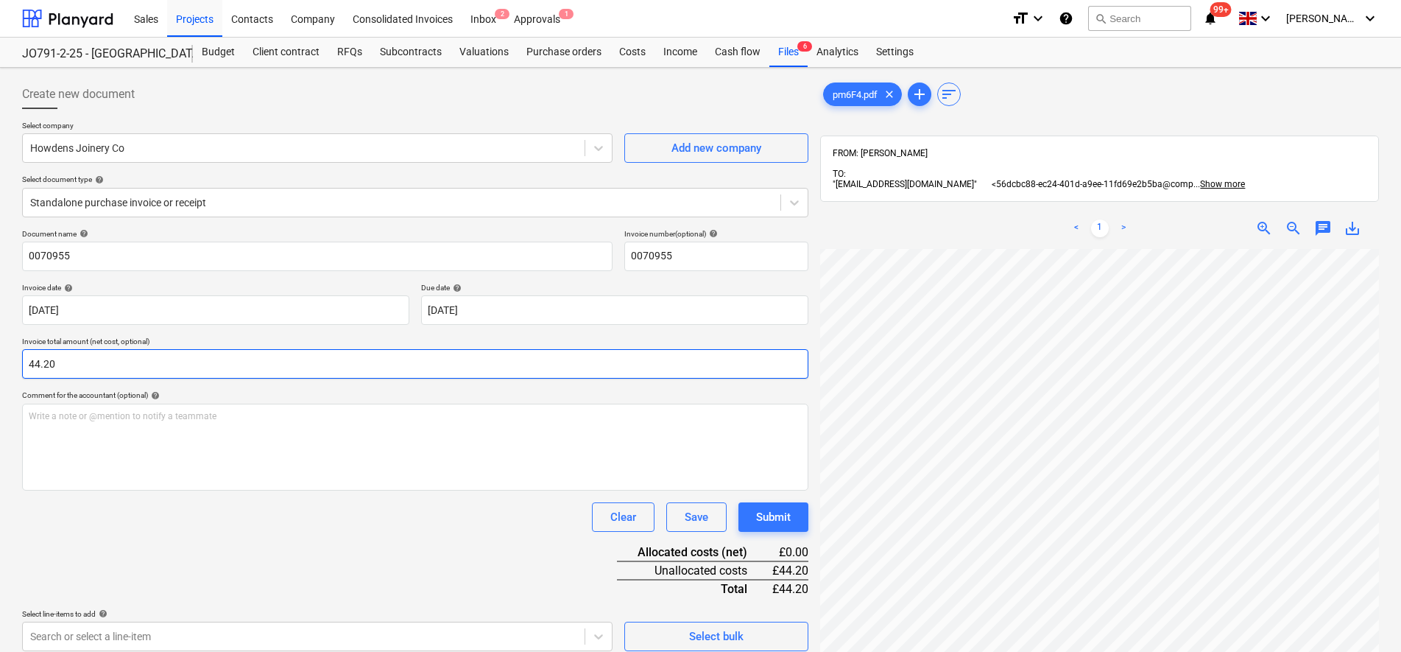
type input "44.20"
click at [160, 543] on div "Document name help 0070955 Invoice number (optional) help 0070955 Invoice date …" at bounding box center [415, 440] width 786 height 422
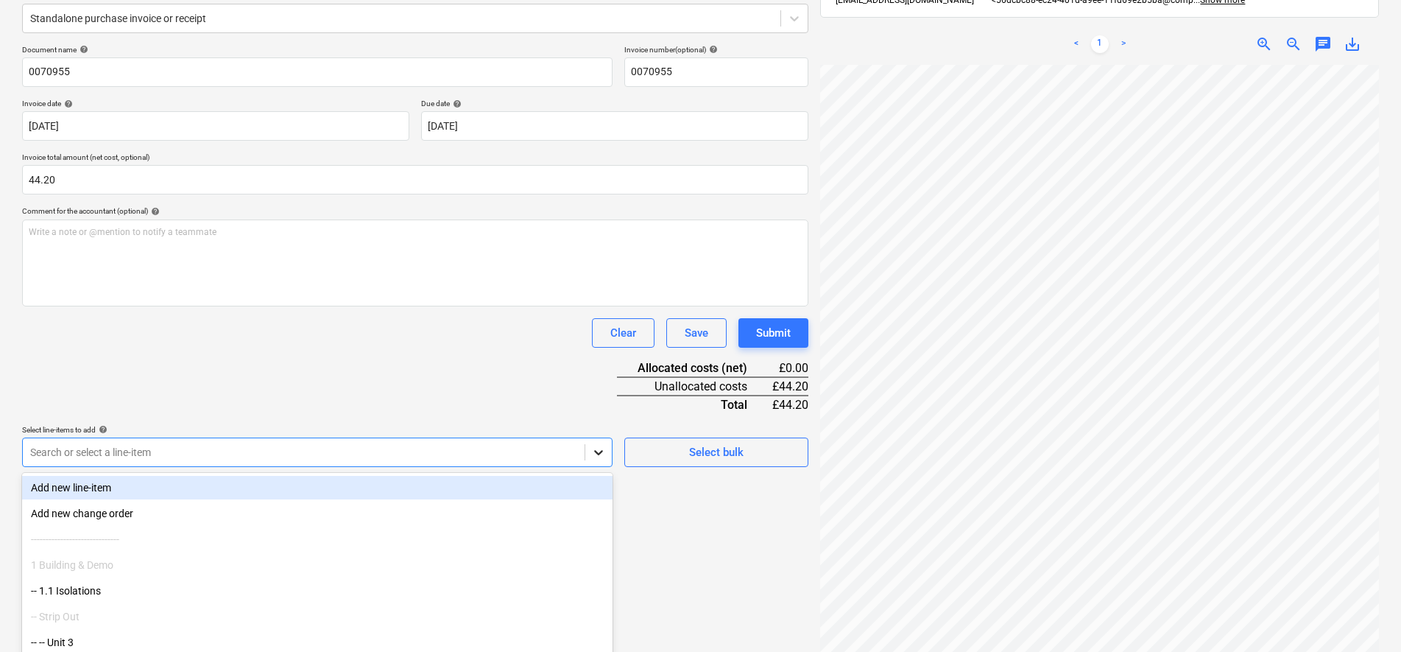
scroll to position [229, 0]
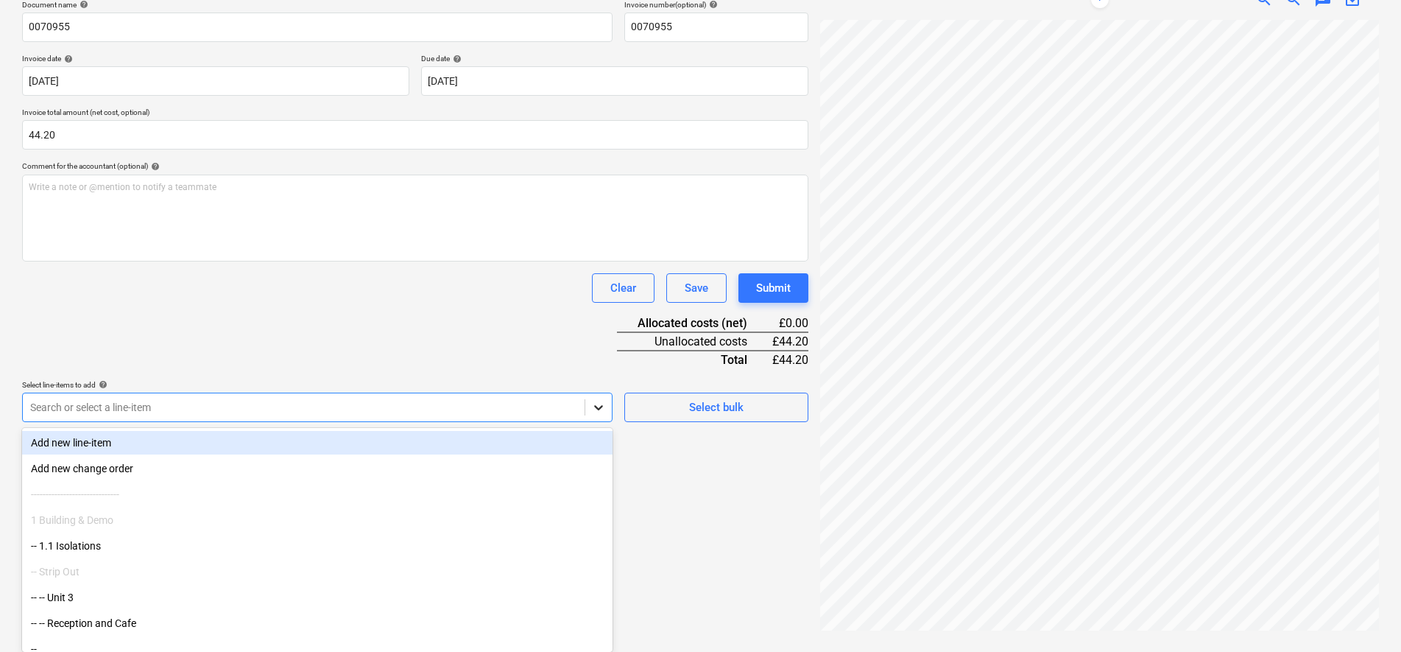
click at [596, 423] on body "Sales Projects Contacts Company Consolidated Invoices Inbox 2 Approvals 1 forma…" at bounding box center [700, 97] width 1401 height 652
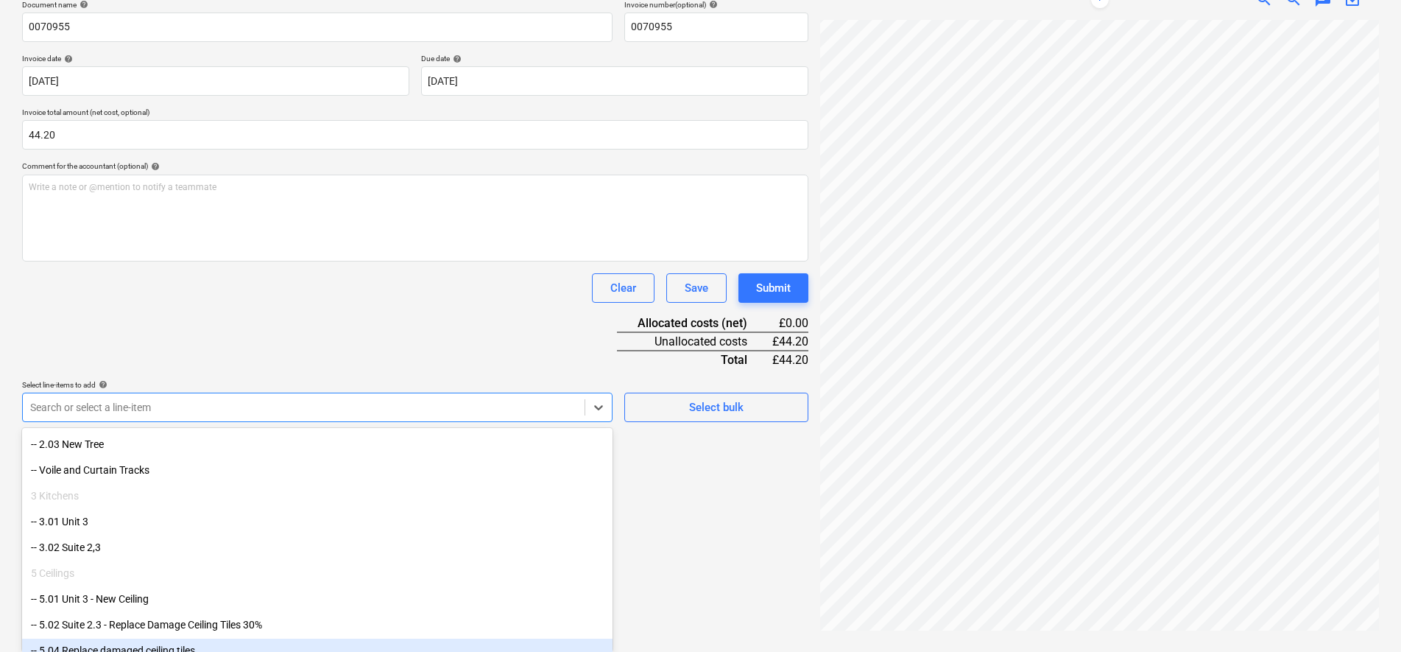
scroll to position [276, 0]
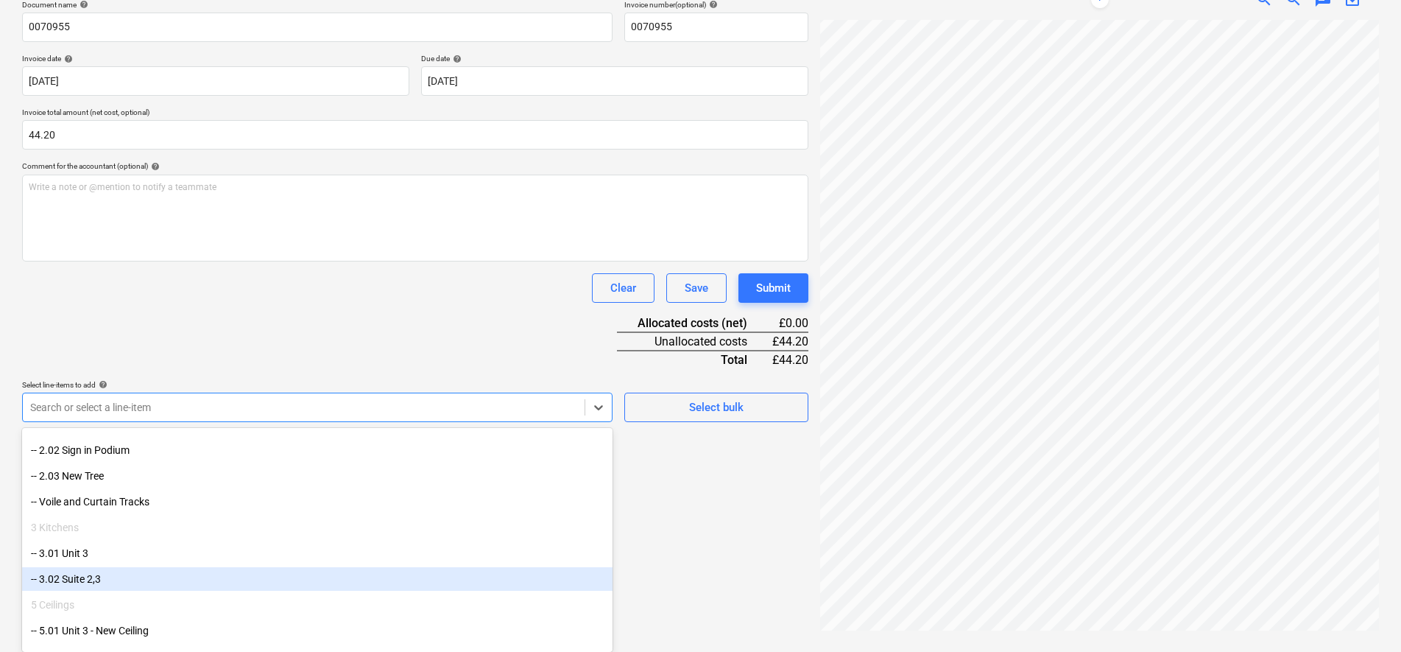
click at [99, 585] on div "-- 3.02 Suite 2,3" at bounding box center [317, 579] width 591 height 24
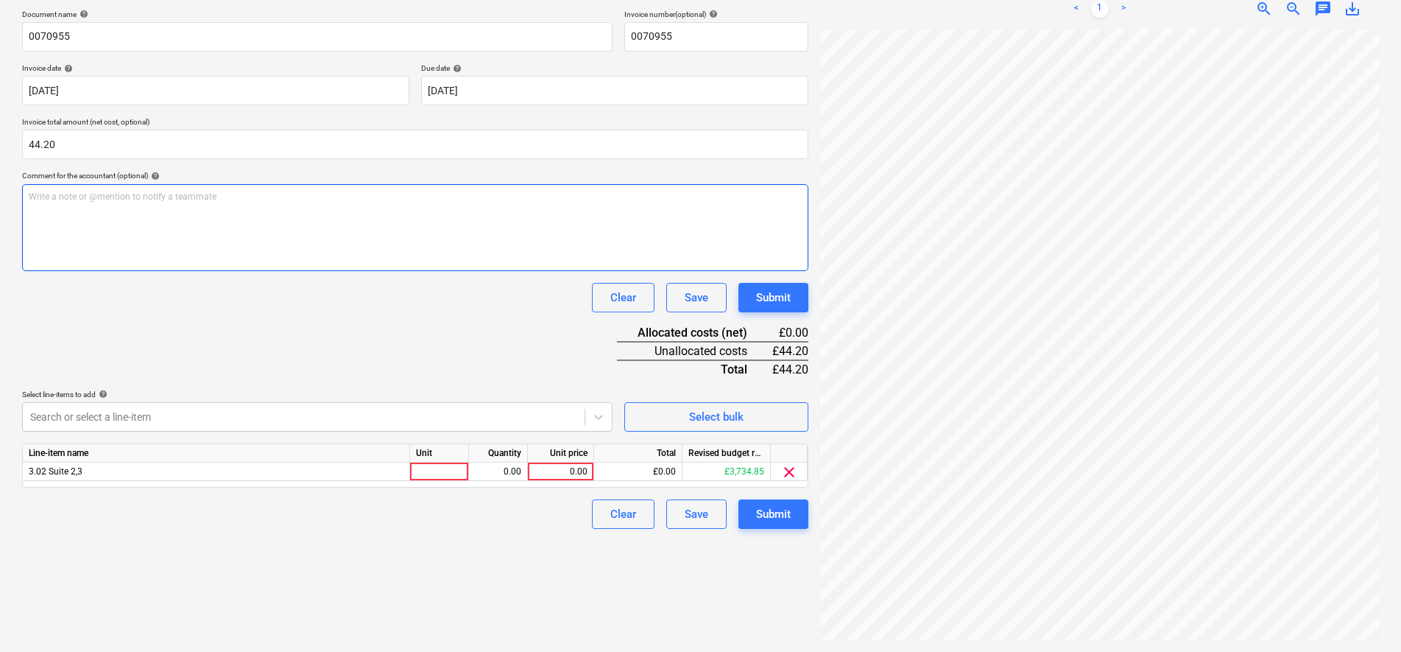
scroll to position [209, 0]
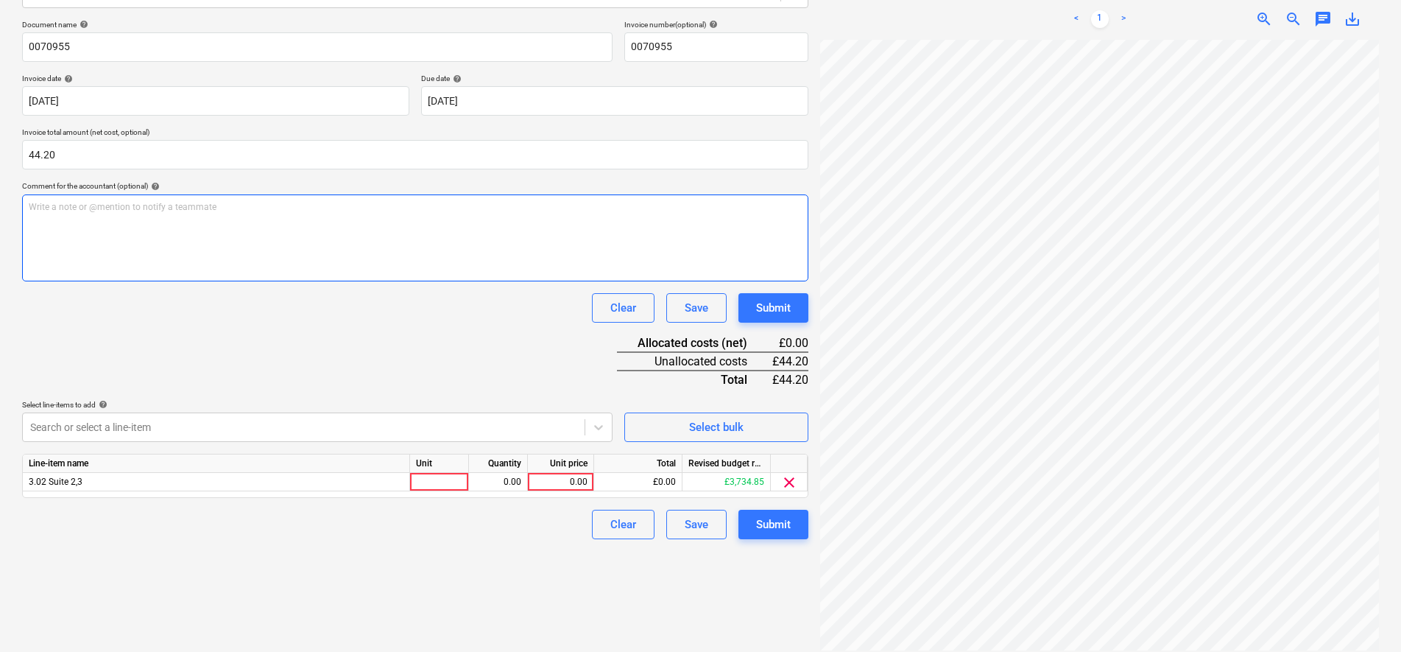
click at [217, 225] on div "Write a note or @mention to notify a teammate [PERSON_NAME]" at bounding box center [415, 237] width 786 height 87
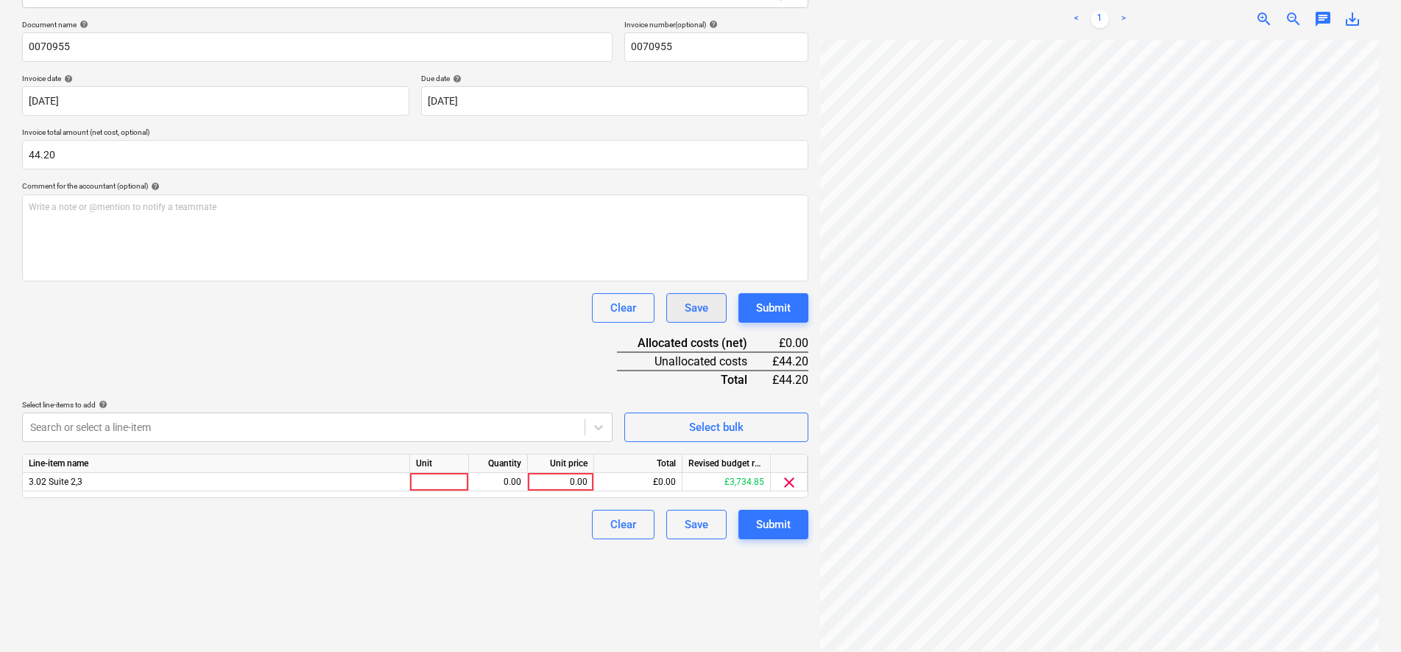
scroll to position [188, 0]
click at [440, 479] on div at bounding box center [439, 482] width 59 height 18
type input "pcs"
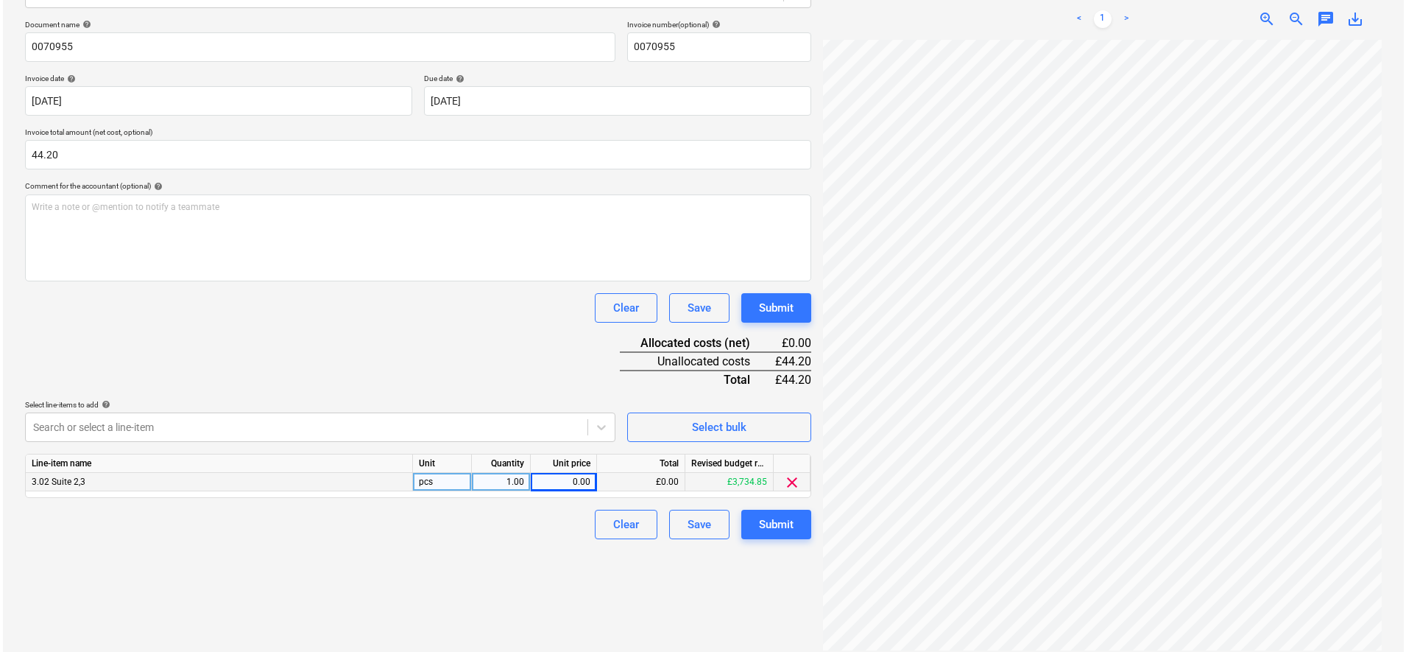
scroll to position [234, 107]
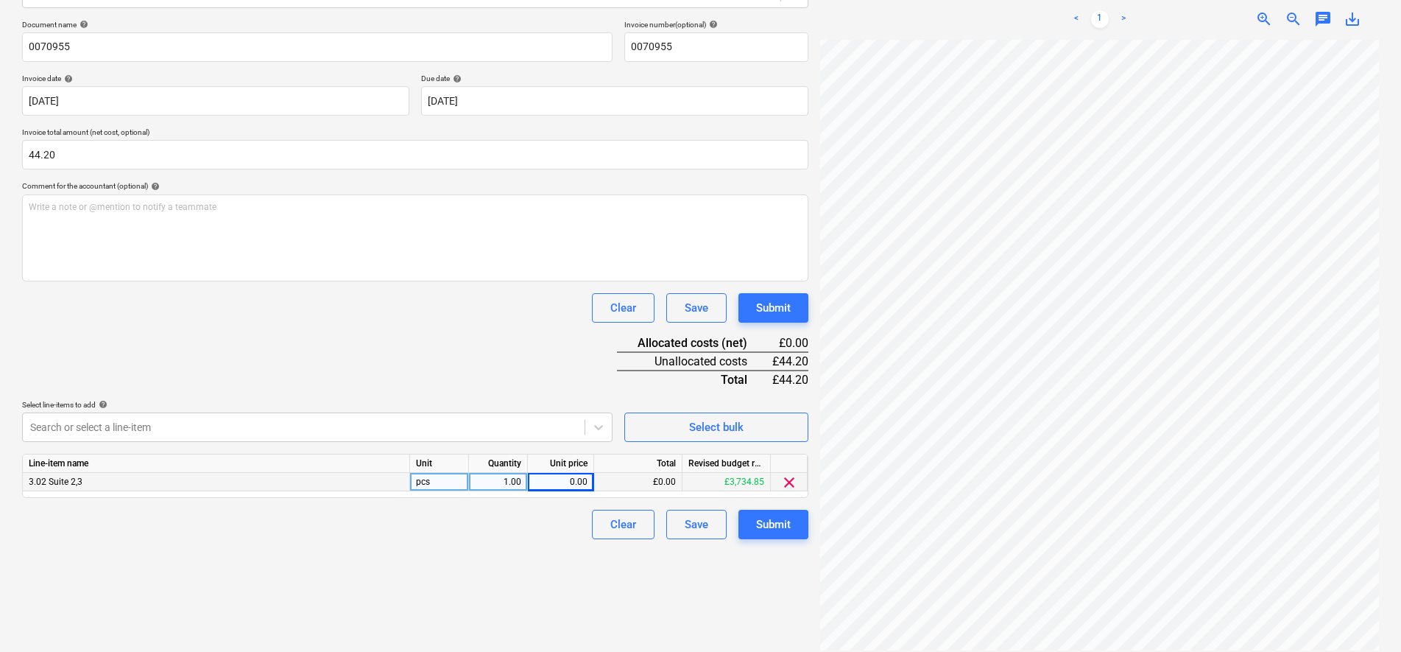
click at [557, 479] on div "0.00" at bounding box center [561, 482] width 54 height 18
type input "36.83"
click at [766, 529] on div "Submit" at bounding box center [773, 524] width 35 height 19
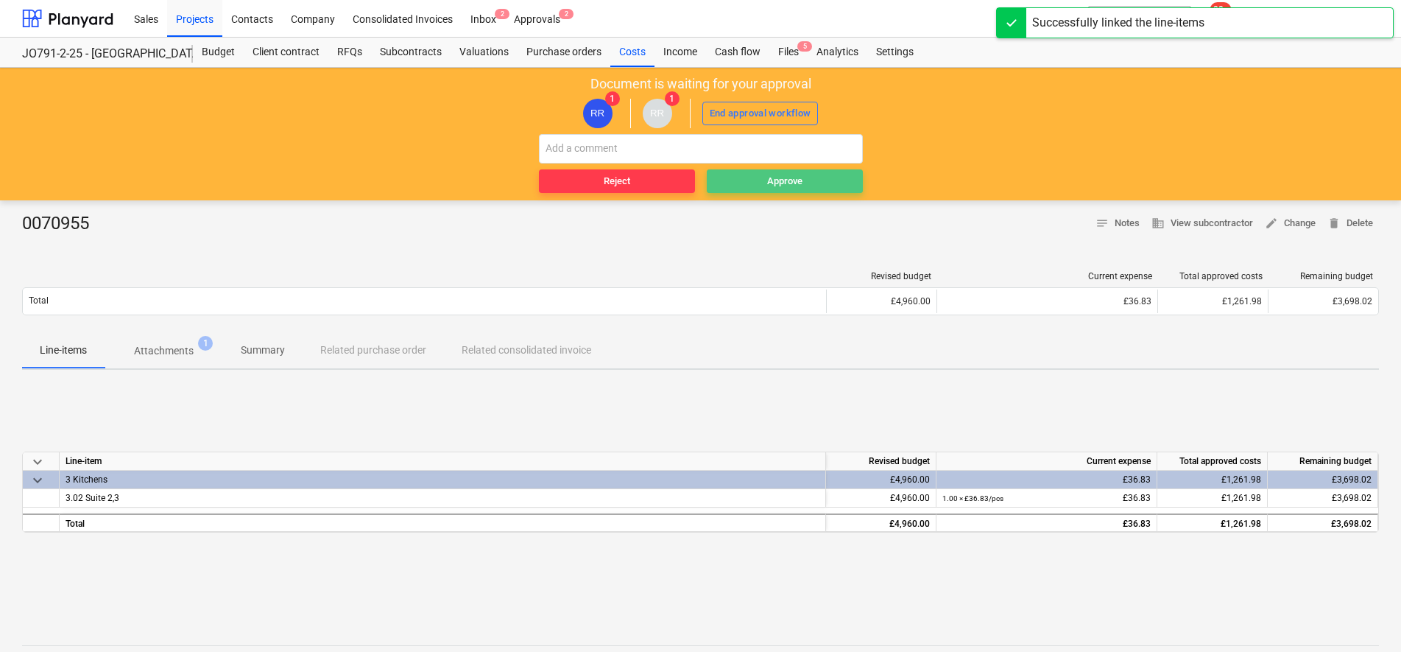
click at [747, 183] on span "Approve" at bounding box center [785, 181] width 144 height 17
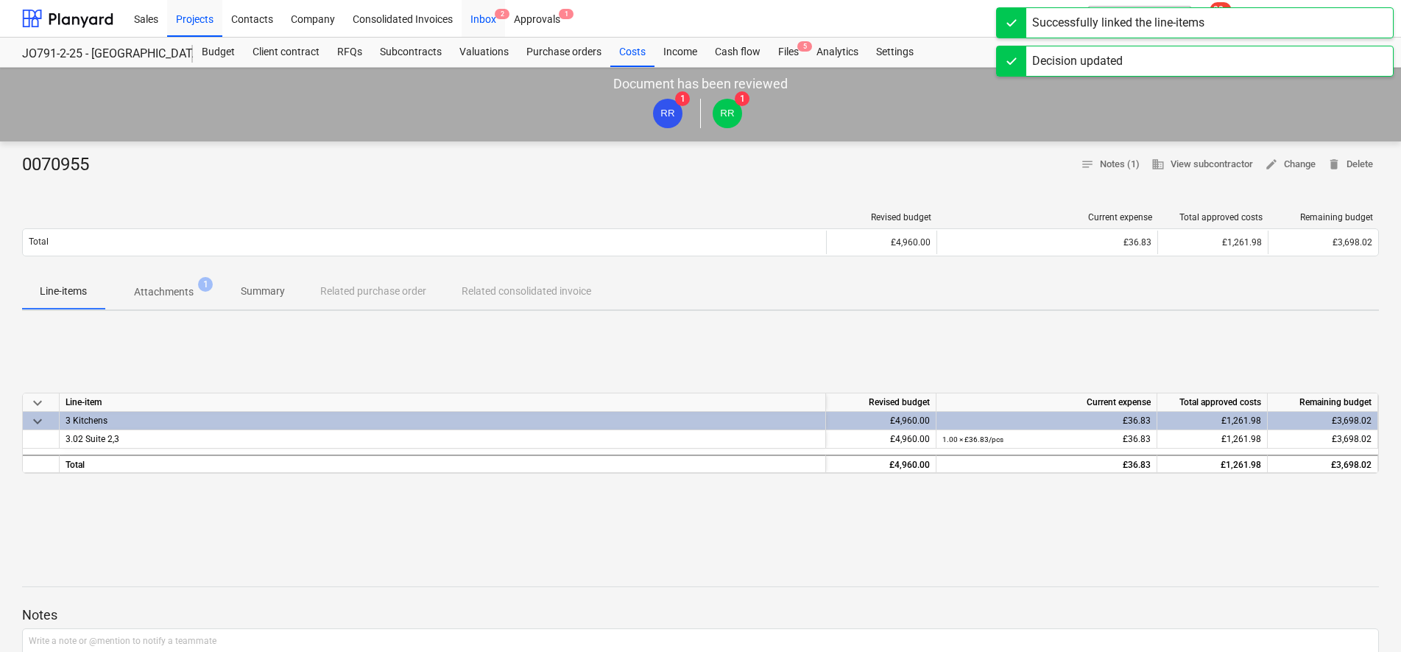
click at [479, 19] on div "Inbox 2" at bounding box center [483, 18] width 43 height 38
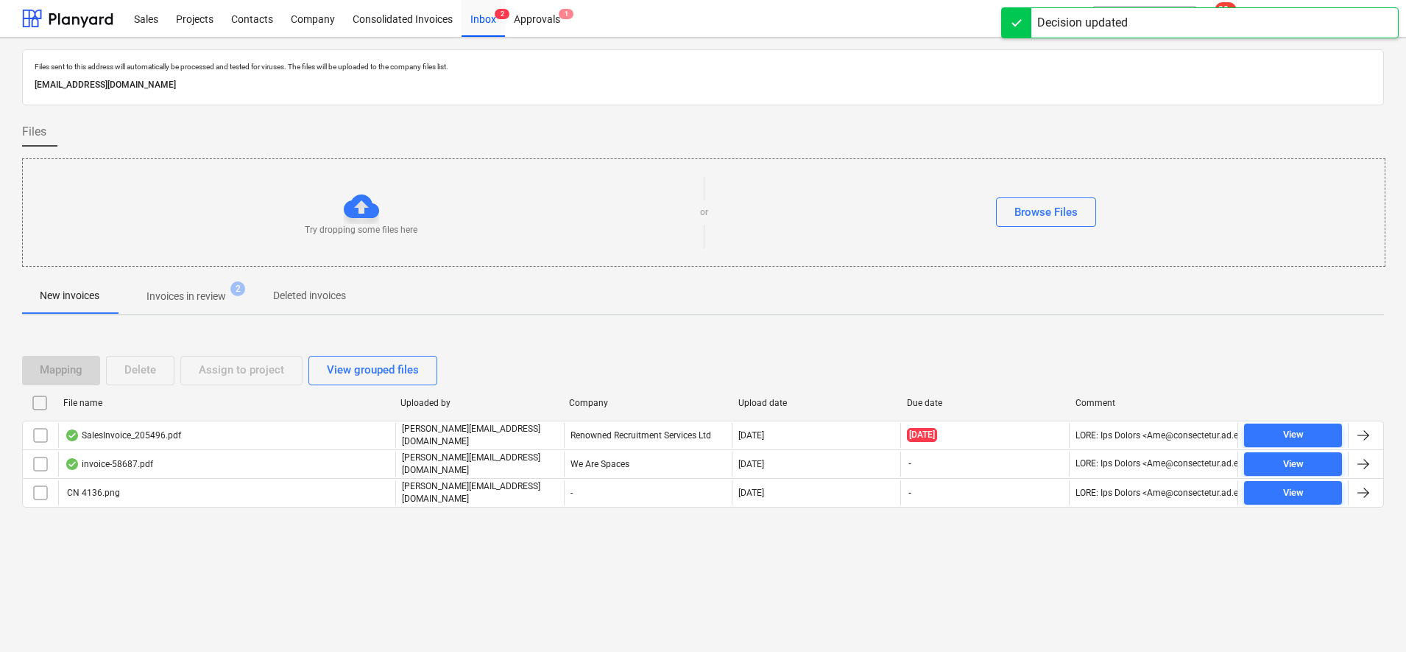
click at [184, 297] on p "Invoices in review" at bounding box center [187, 296] width 80 height 15
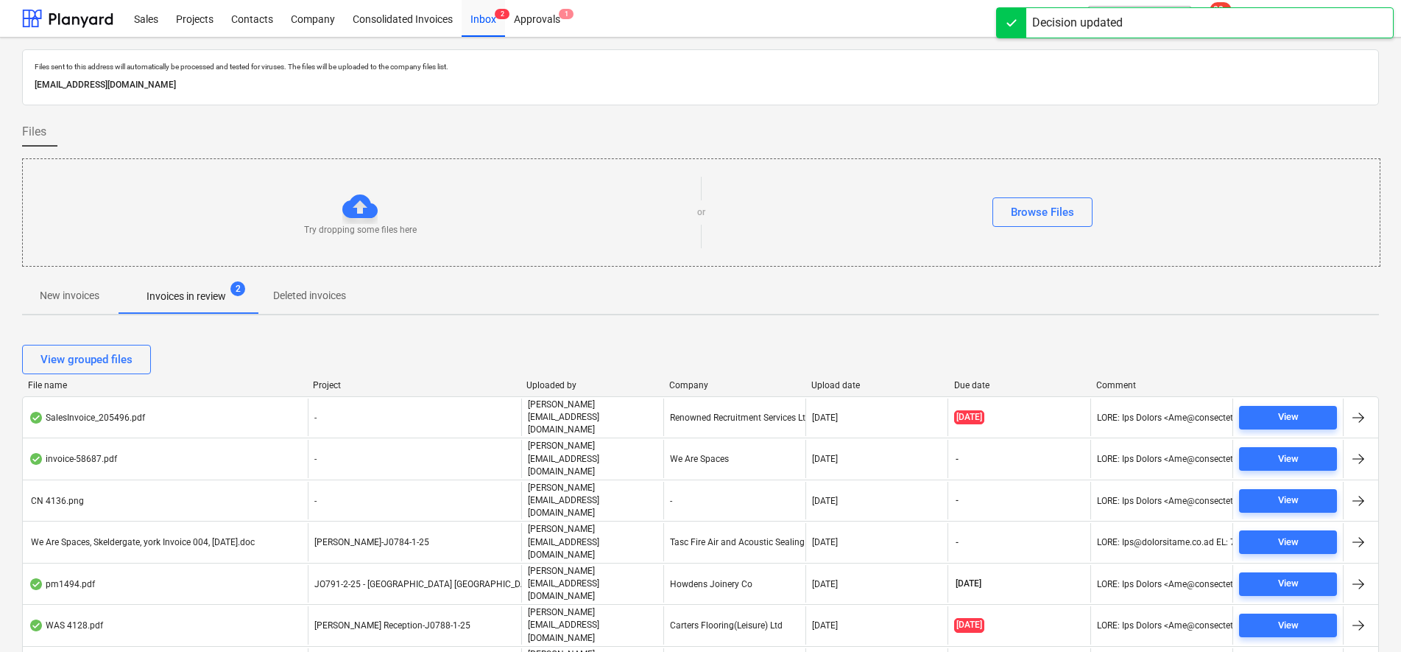
scroll to position [71, 0]
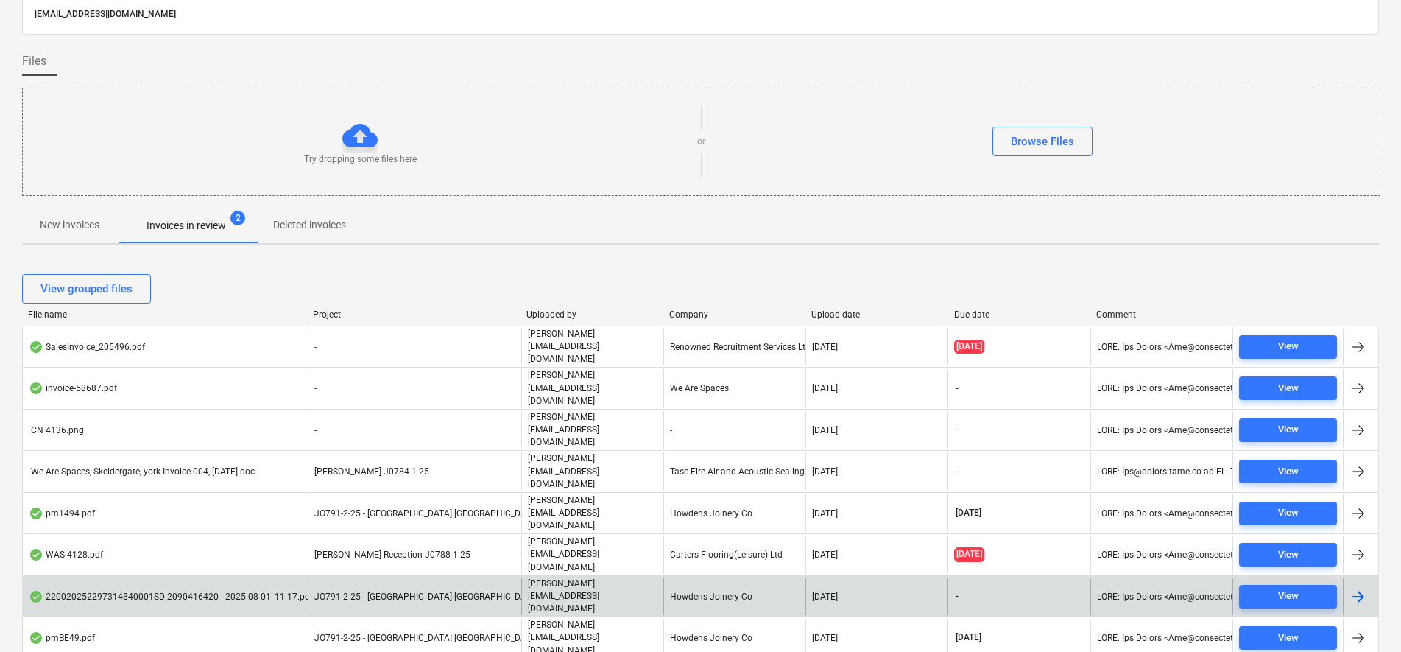
click at [502, 577] on div "JO791-2-25 - [GEOGRAPHIC_DATA] [GEOGRAPHIC_DATA]" at bounding box center [415, 596] width 214 height 38
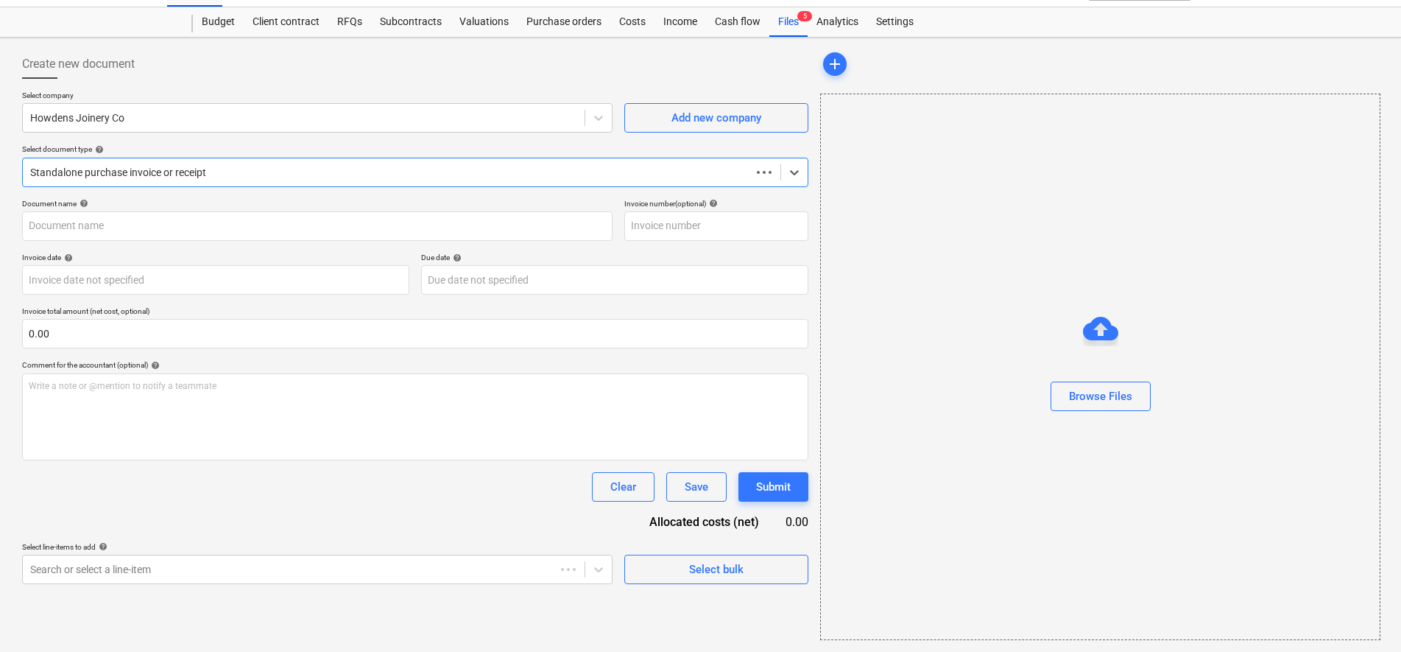
scroll to position [30, 0]
type input "1101944540"
type input "[DATE]"
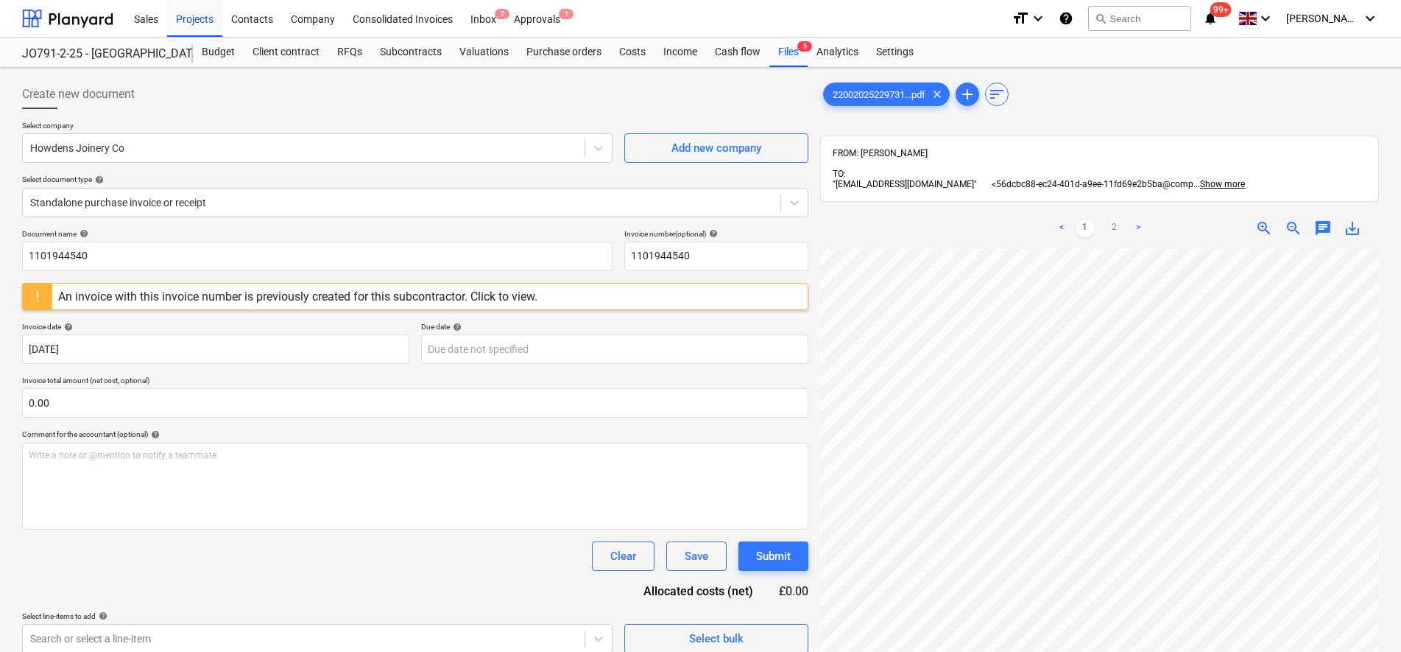
scroll to position [331, 107]
click at [1015, 210] on div "< 1 2 > zoom_in zoom_out chat 0 save_alt" at bounding box center [1099, 534] width 559 height 652
click at [1106, 219] on link "2" at bounding box center [1115, 228] width 18 height 18
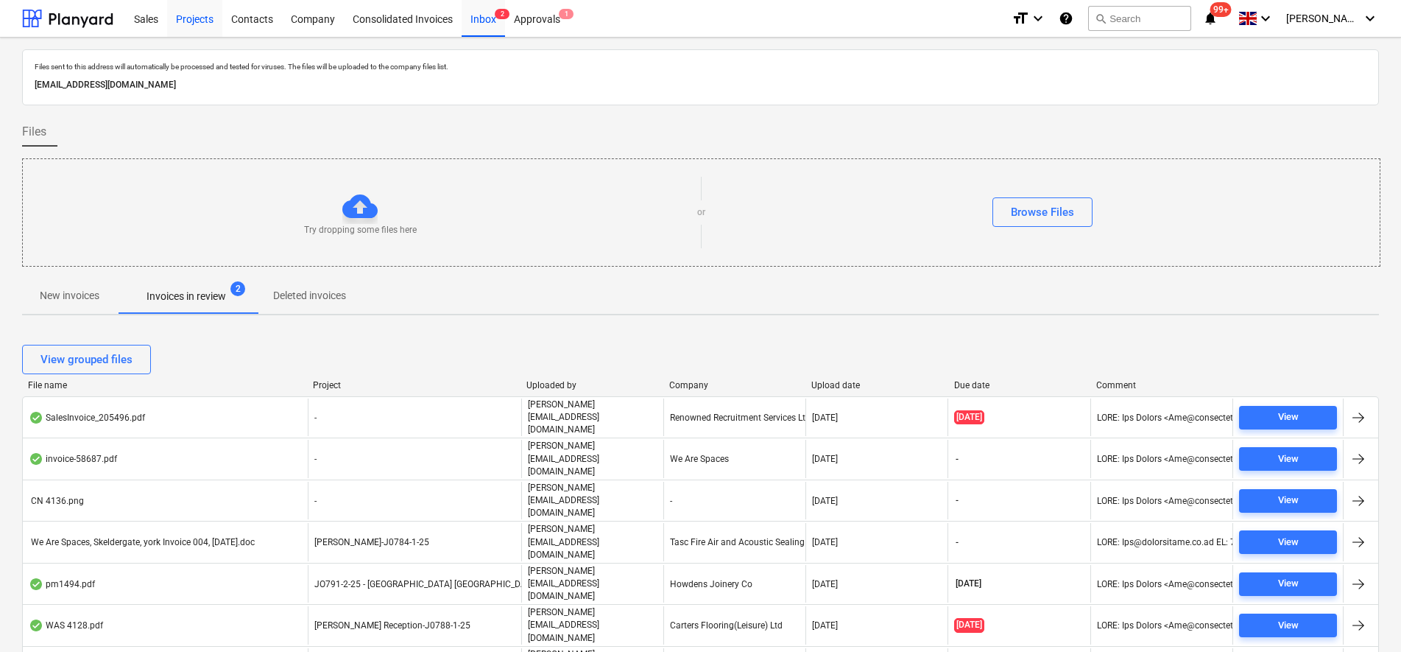
scroll to position [40, 0]
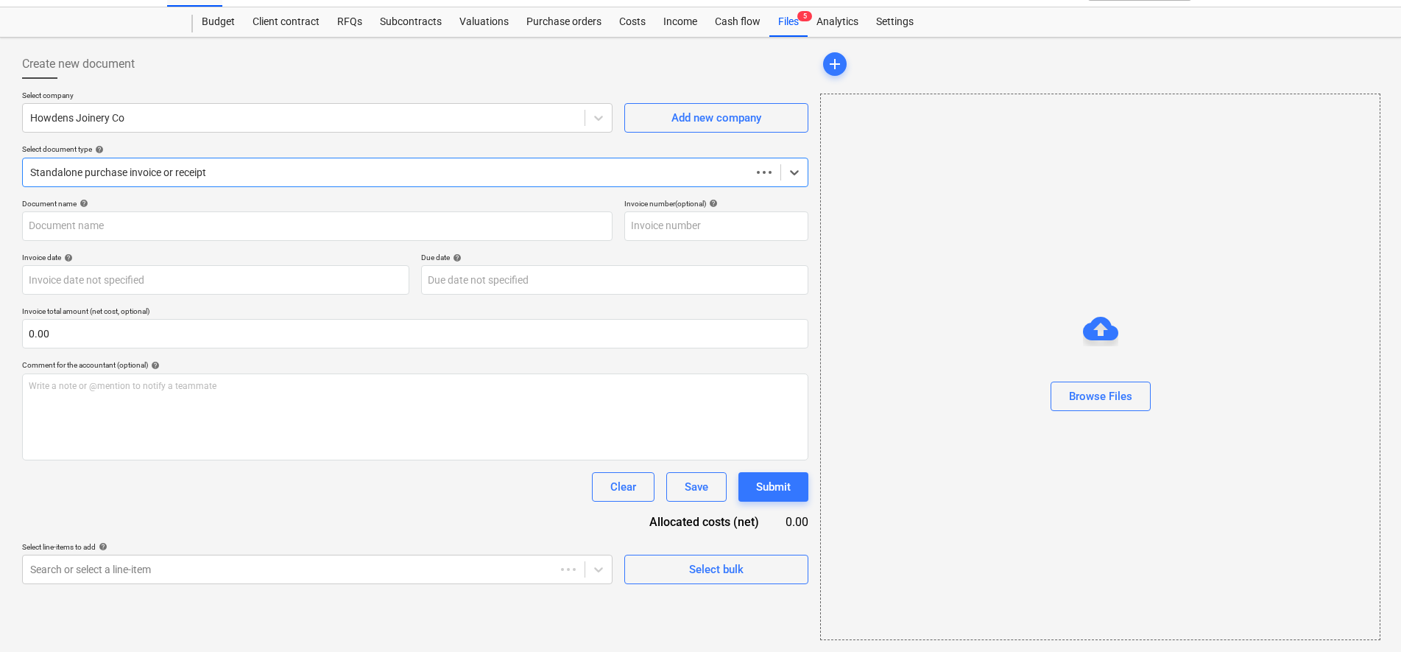
scroll to position [30, 0]
type input "1101944540"
type input "[DATE]"
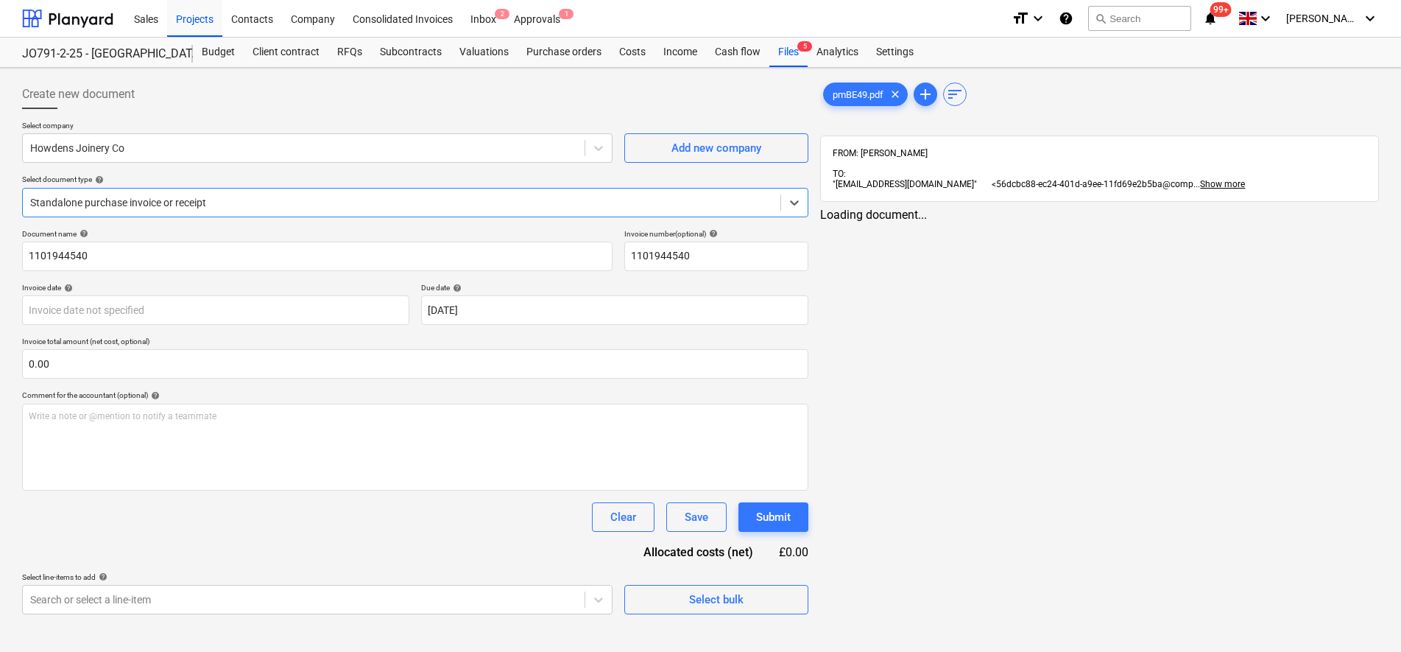
scroll to position [0, 0]
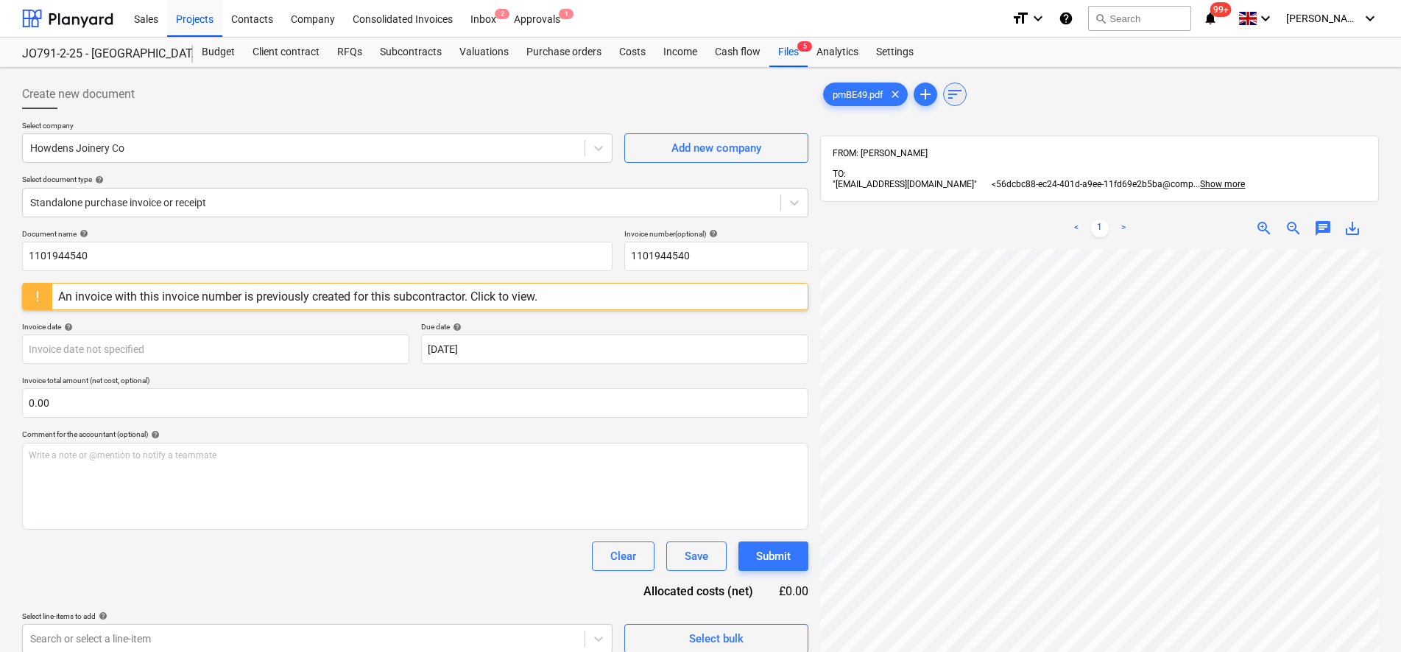
click at [967, 91] on div "pmBE49.pdf clear add sort FROM: [PERSON_NAME] TO: "[EMAIL_ADDRESS][DOMAIN_NAME]…" at bounding box center [1099, 470] width 559 height 780
click at [968, 225] on div "< 1 > zoom_in zoom_out chat 0 save_alt" at bounding box center [1099, 534] width 559 height 652
click at [973, 236] on div "< 1 > zoom_in zoom_out chat 0 save_alt" at bounding box center [1099, 534] width 559 height 652
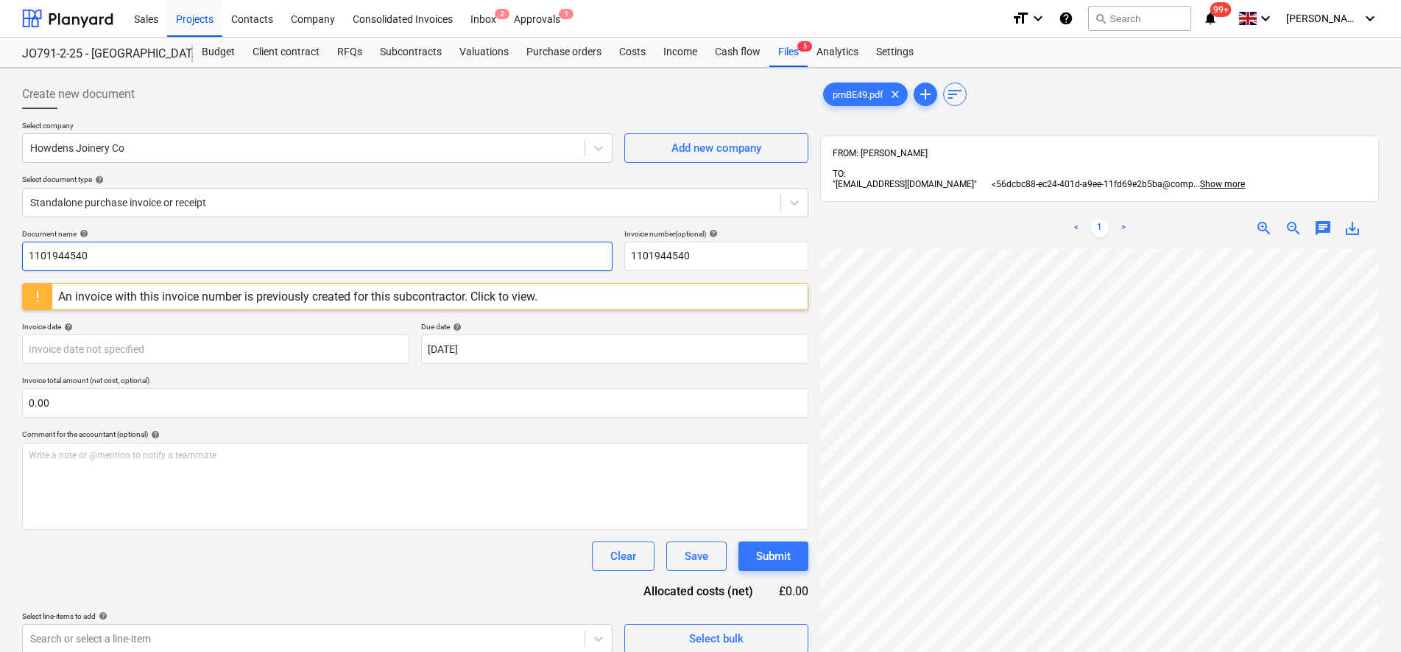
drag, startPoint x: 205, startPoint y: 253, endPoint x: -4, endPoint y: 247, distance: 209.2
click at [0, 247] on html "Sales Projects Contacts Company Consolidated Invoices Inbox 2 Approvals 1 forma…" at bounding box center [700, 326] width 1401 height 652
type input "0070631"
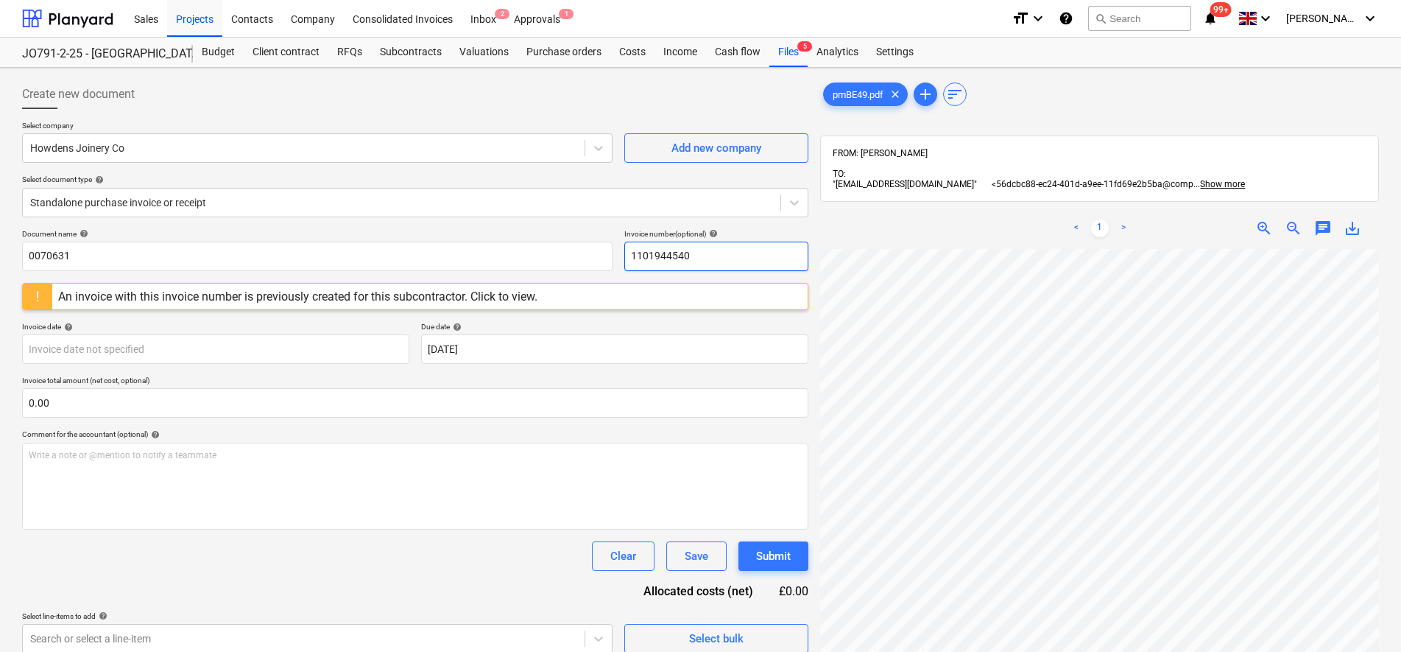
click at [649, 260] on input "1101944540" at bounding box center [716, 256] width 184 height 29
drag, startPoint x: 707, startPoint y: 259, endPoint x: 630, endPoint y: 254, distance: 76.7
click at [630, 254] on input "1101944540" at bounding box center [716, 256] width 184 height 29
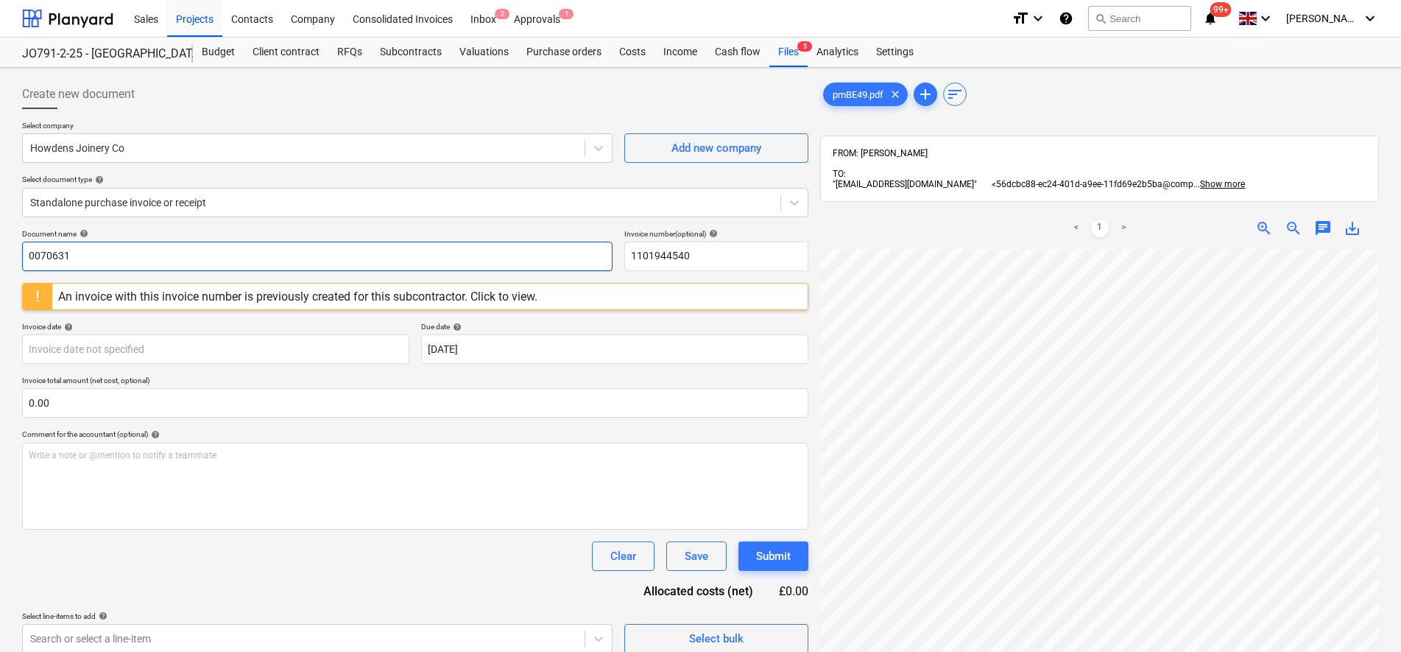
drag, startPoint x: 180, startPoint y: 247, endPoint x: 22, endPoint y: 246, distance: 158.3
click at [22, 246] on input "0070631" at bounding box center [317, 256] width 591 height 29
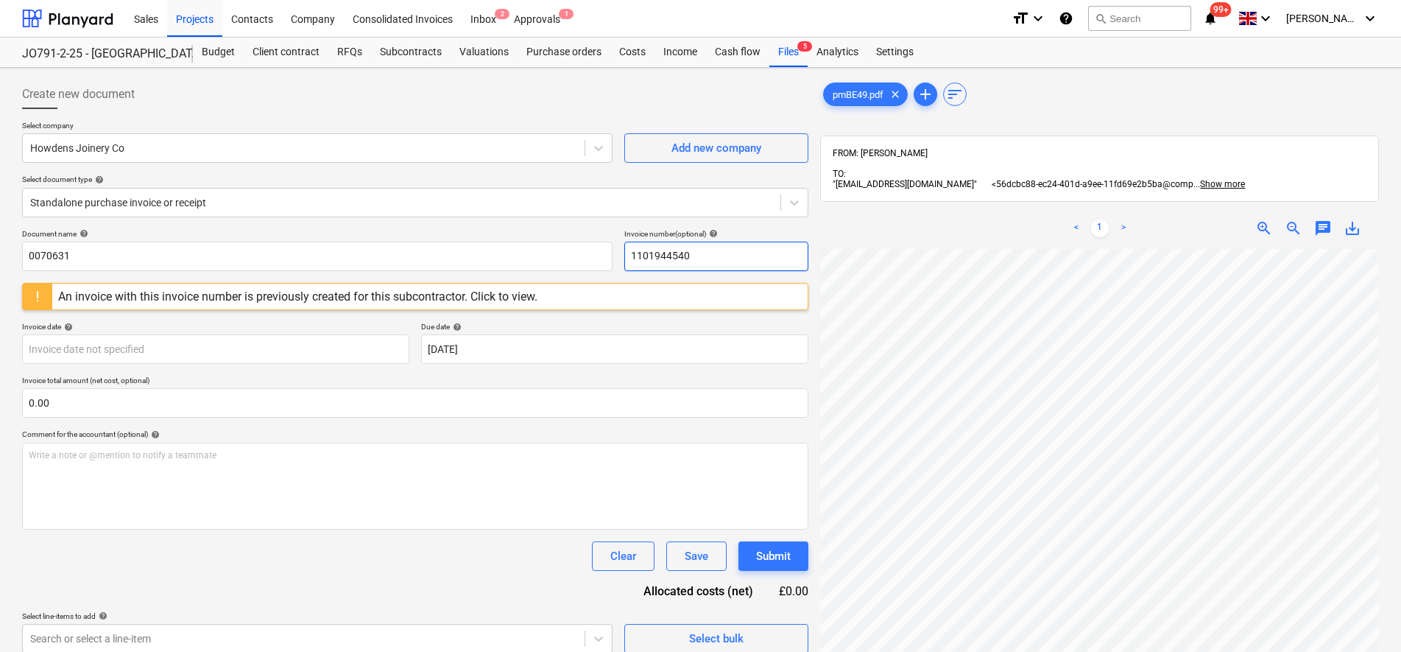
click at [702, 253] on input "1101944540" at bounding box center [716, 256] width 184 height 29
drag, startPoint x: 702, startPoint y: 253, endPoint x: 635, endPoint y: 256, distance: 67.1
click at [635, 256] on input "1101944540" at bounding box center [716, 256] width 184 height 29
paste input "0070631"
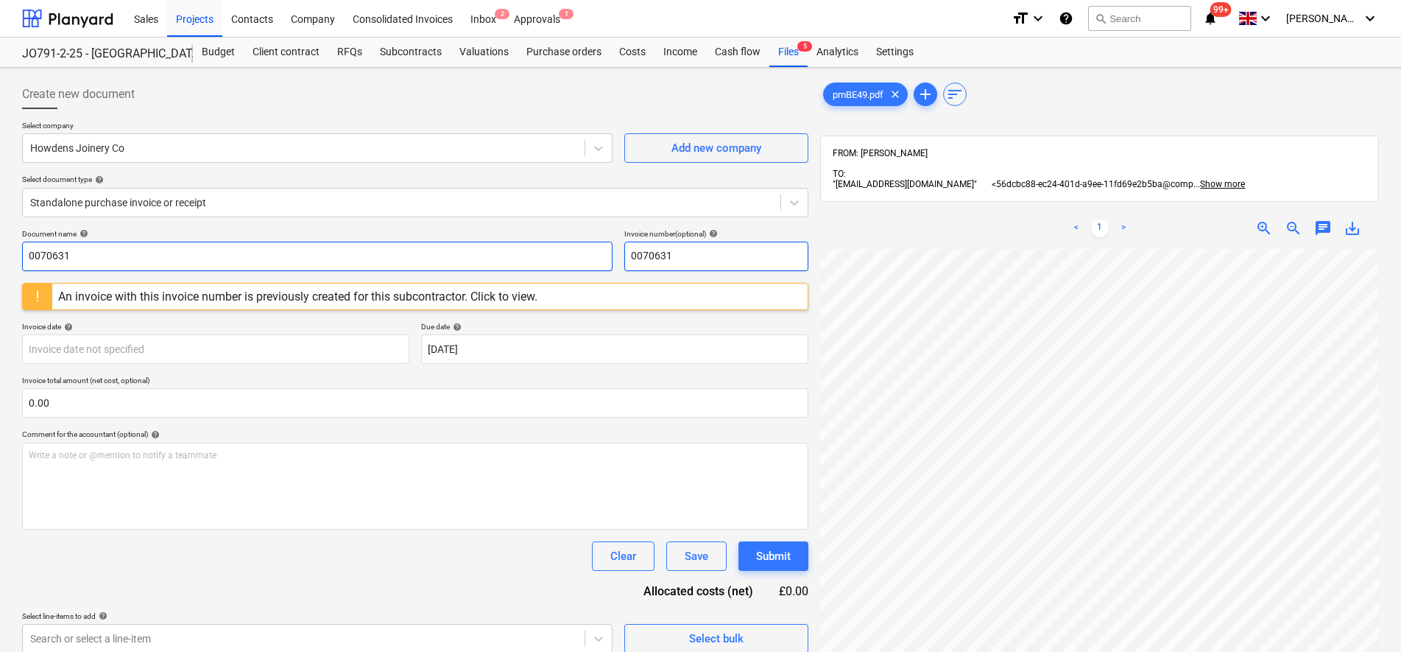
type input "0070631"
click at [549, 249] on input "0070631" at bounding box center [317, 256] width 591 height 29
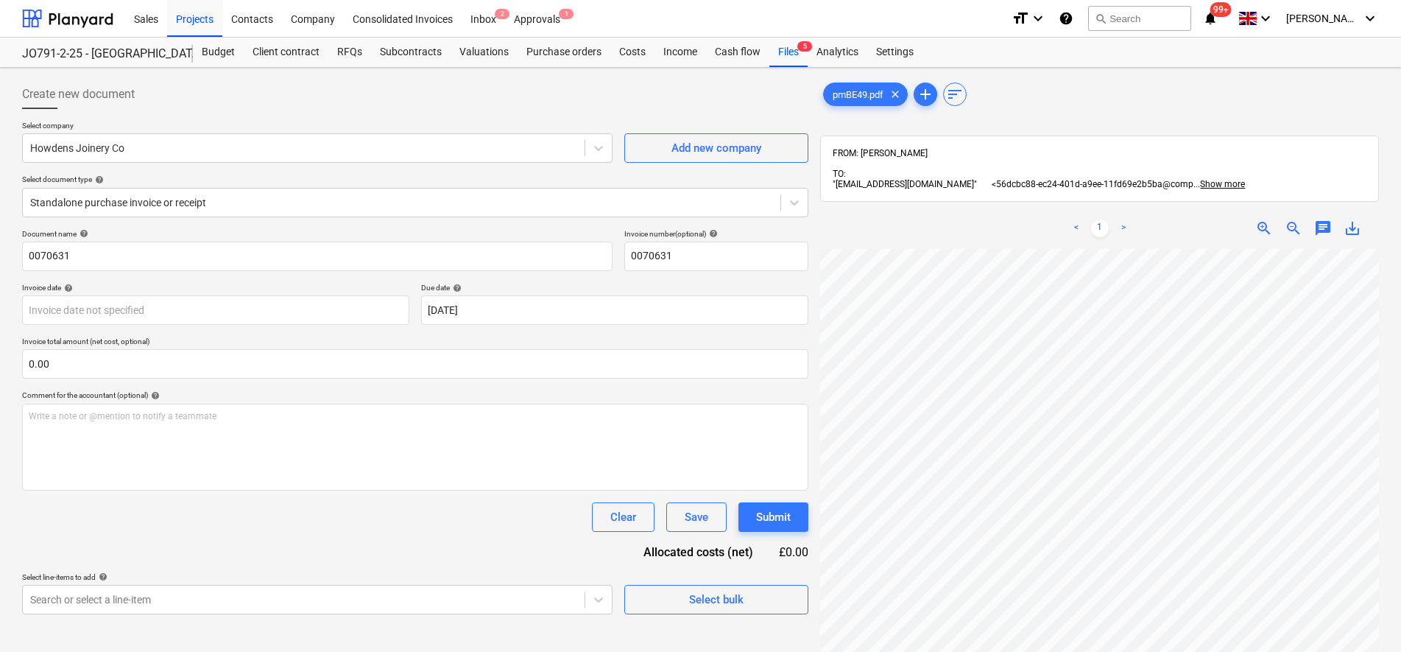
click at [234, 285] on div "Invoice date help" at bounding box center [215, 288] width 387 height 10
click at [225, 302] on body "Sales Projects Contacts Company Consolidated Invoices Inbox 2 Approvals 1 forma…" at bounding box center [700, 326] width 1401 height 652
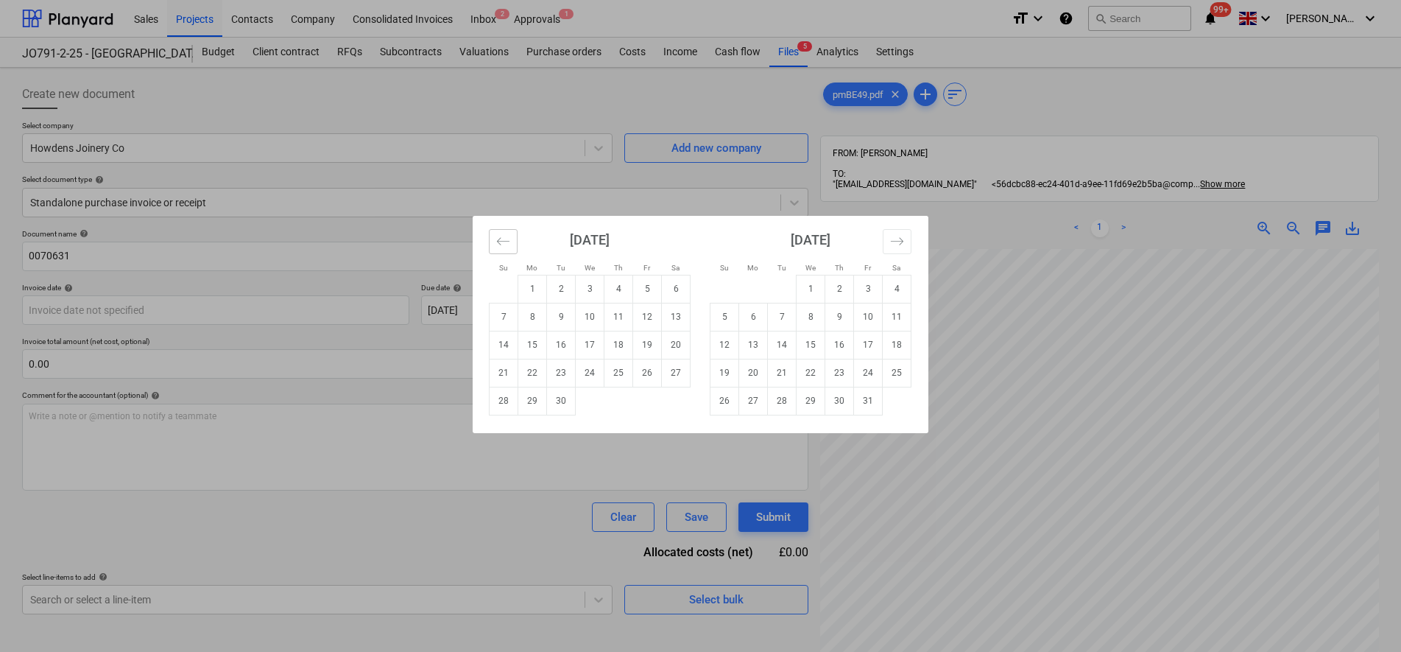
click at [507, 238] on icon "Move backward to switch to the previous month." at bounding box center [503, 241] width 14 height 14
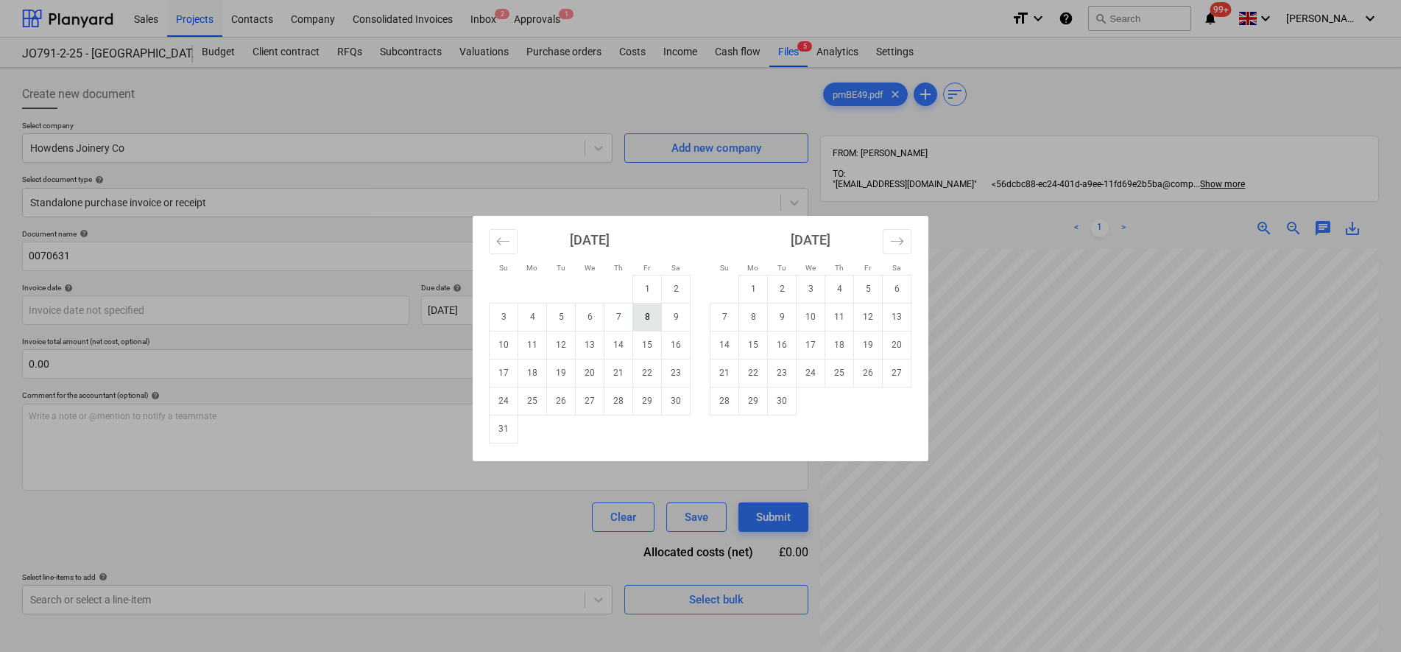
click at [653, 319] on td "8" at bounding box center [647, 317] width 29 height 28
type input "[DATE]"
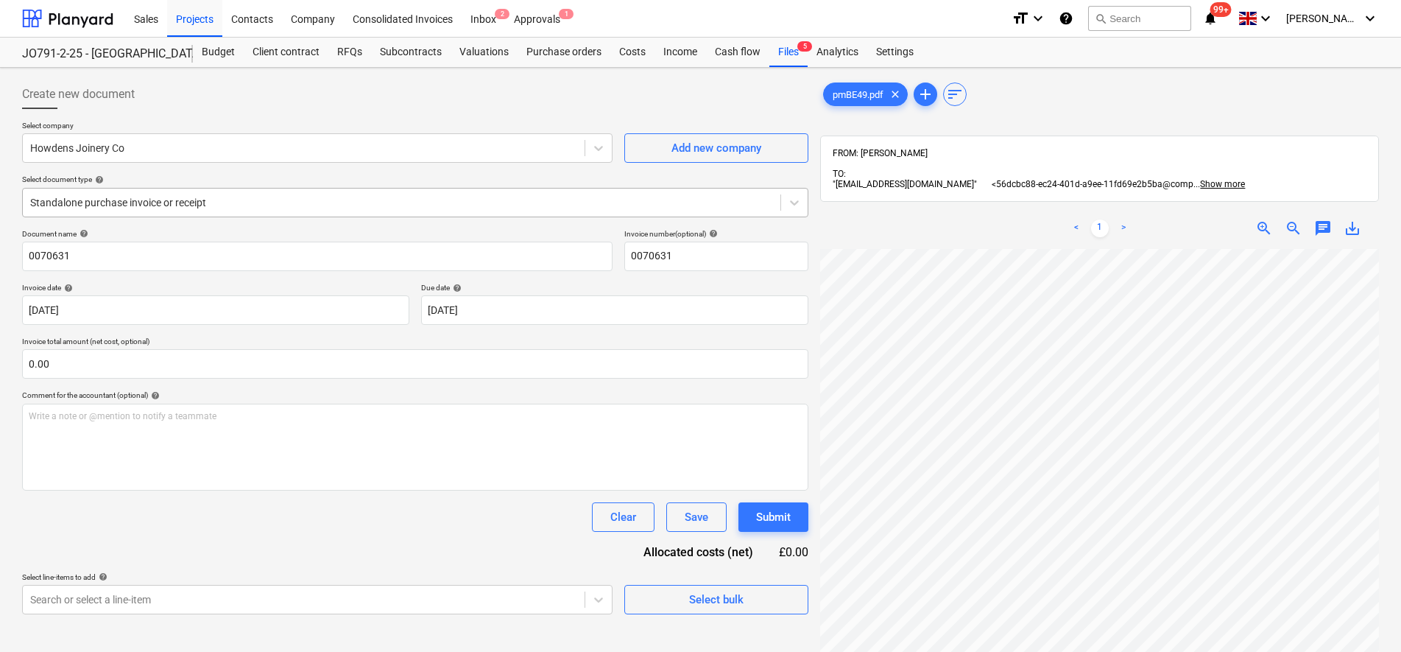
click at [501, 216] on div "Standalone purchase invoice or receipt" at bounding box center [415, 202] width 786 height 29
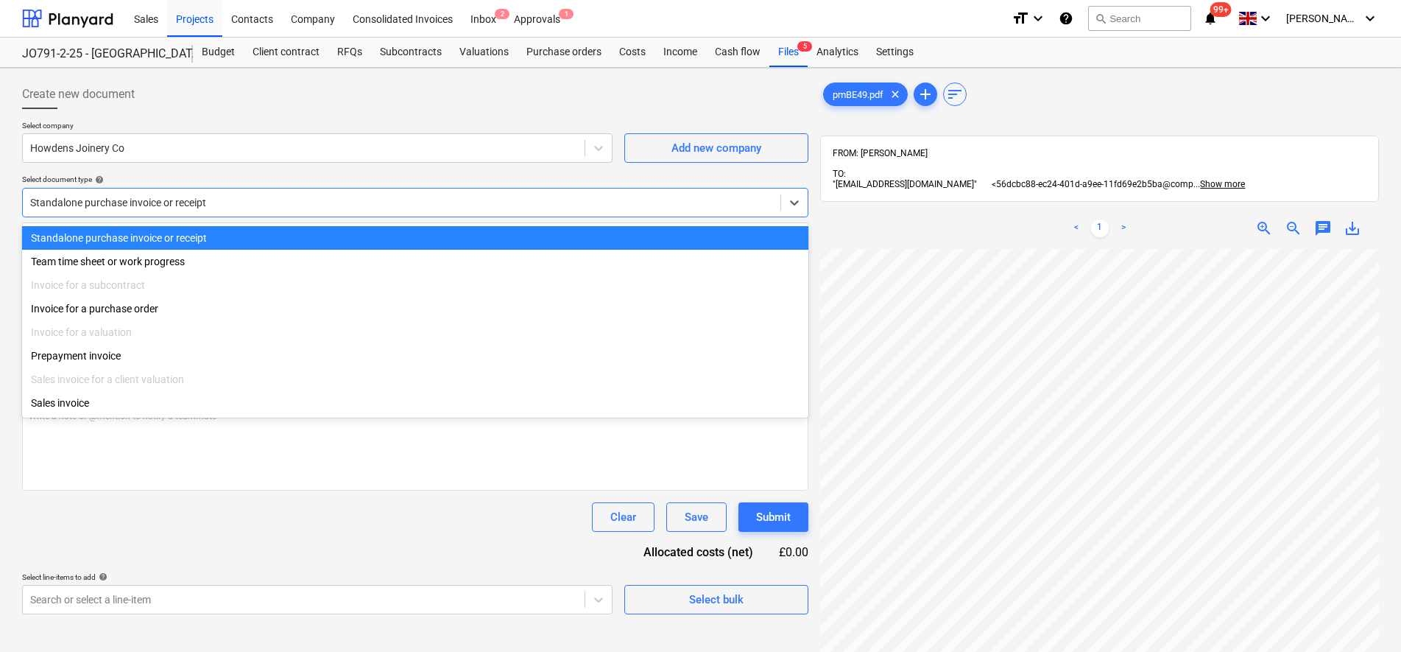
click at [386, 168] on div "Select company Howdens Joinery Co Add new company Select document type help opt…" at bounding box center [415, 175] width 786 height 108
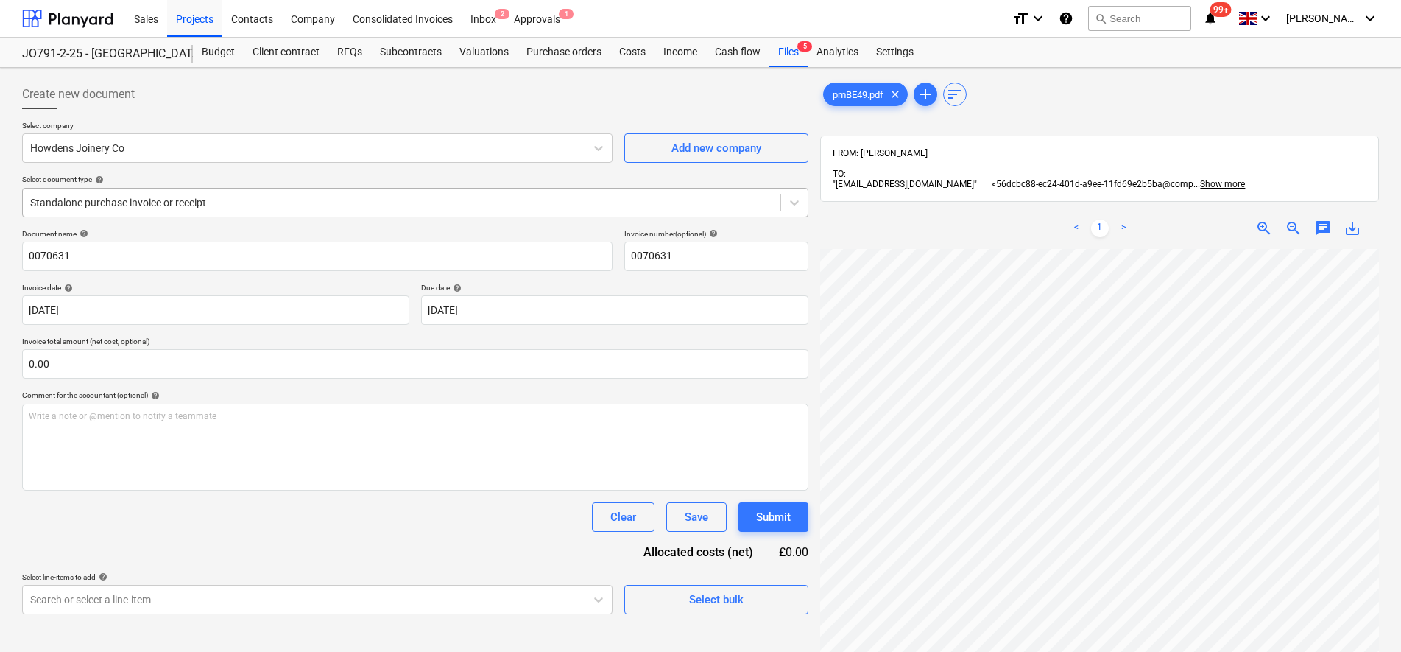
click at [273, 209] on div at bounding box center [401, 202] width 743 height 15
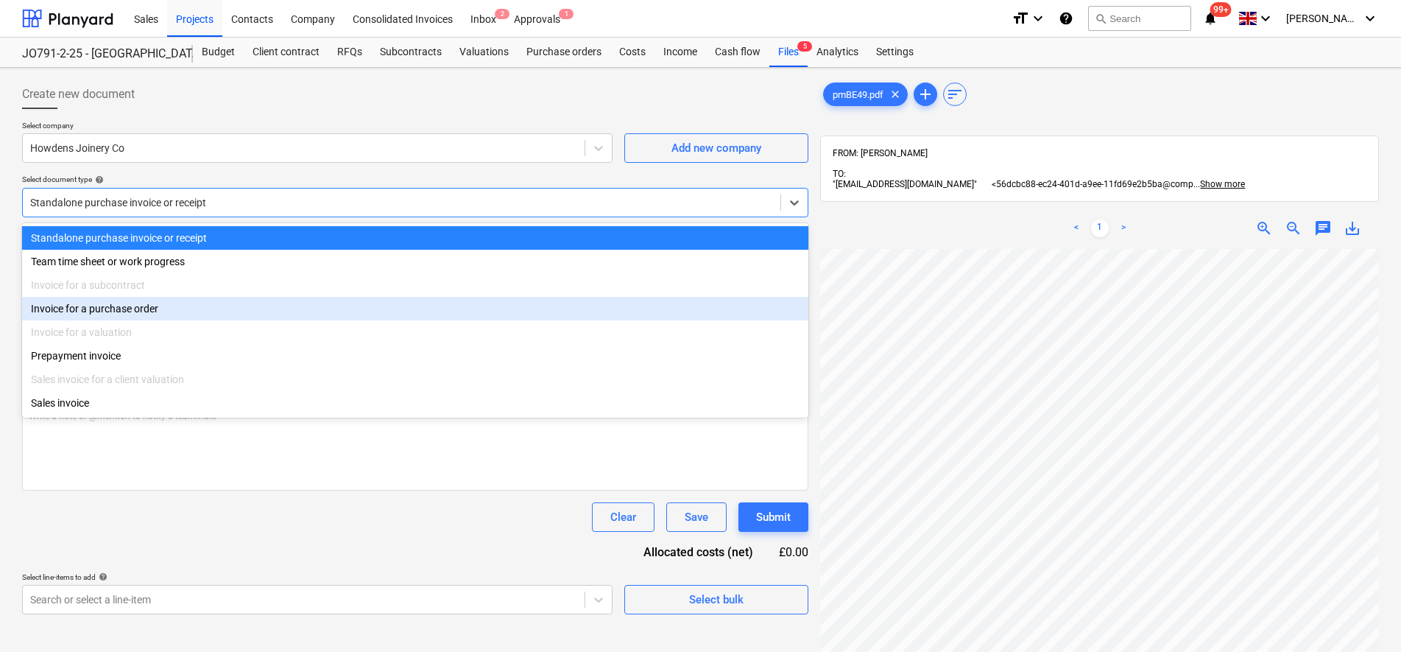
click at [176, 312] on div "Invoice for a purchase order" at bounding box center [415, 309] width 786 height 24
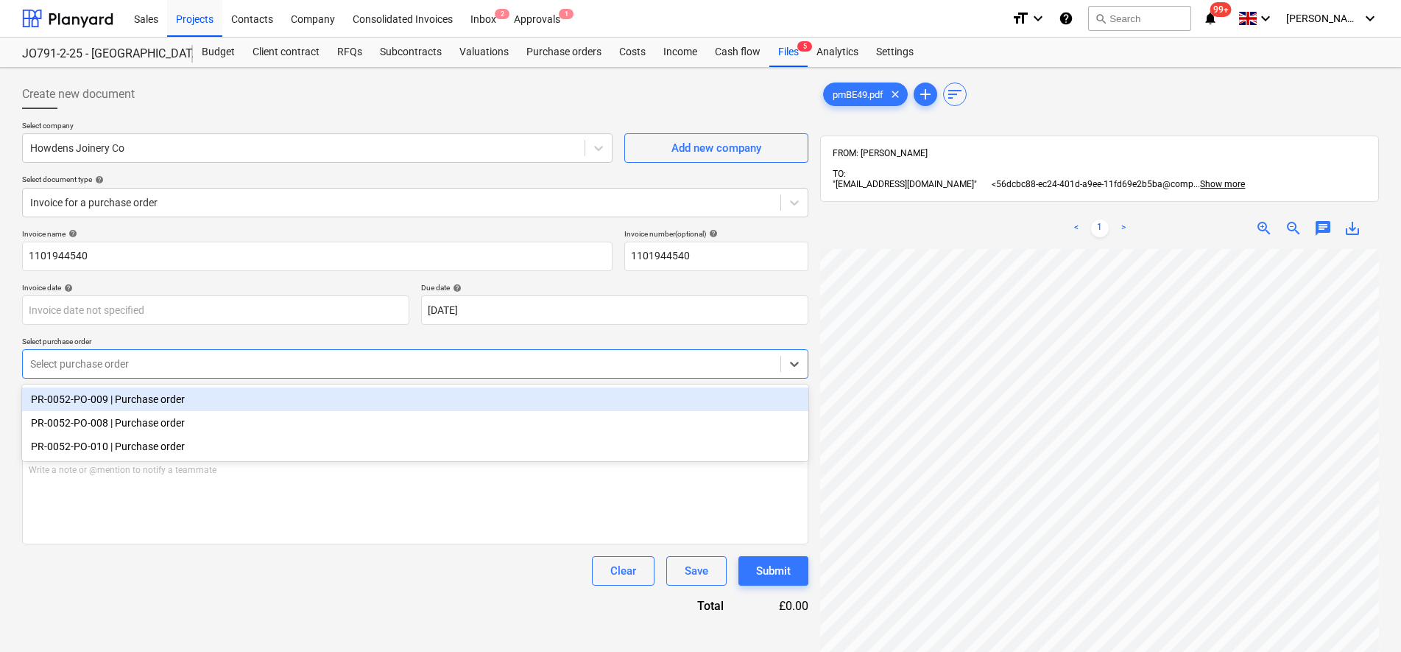
click at [180, 364] on div at bounding box center [401, 363] width 743 height 15
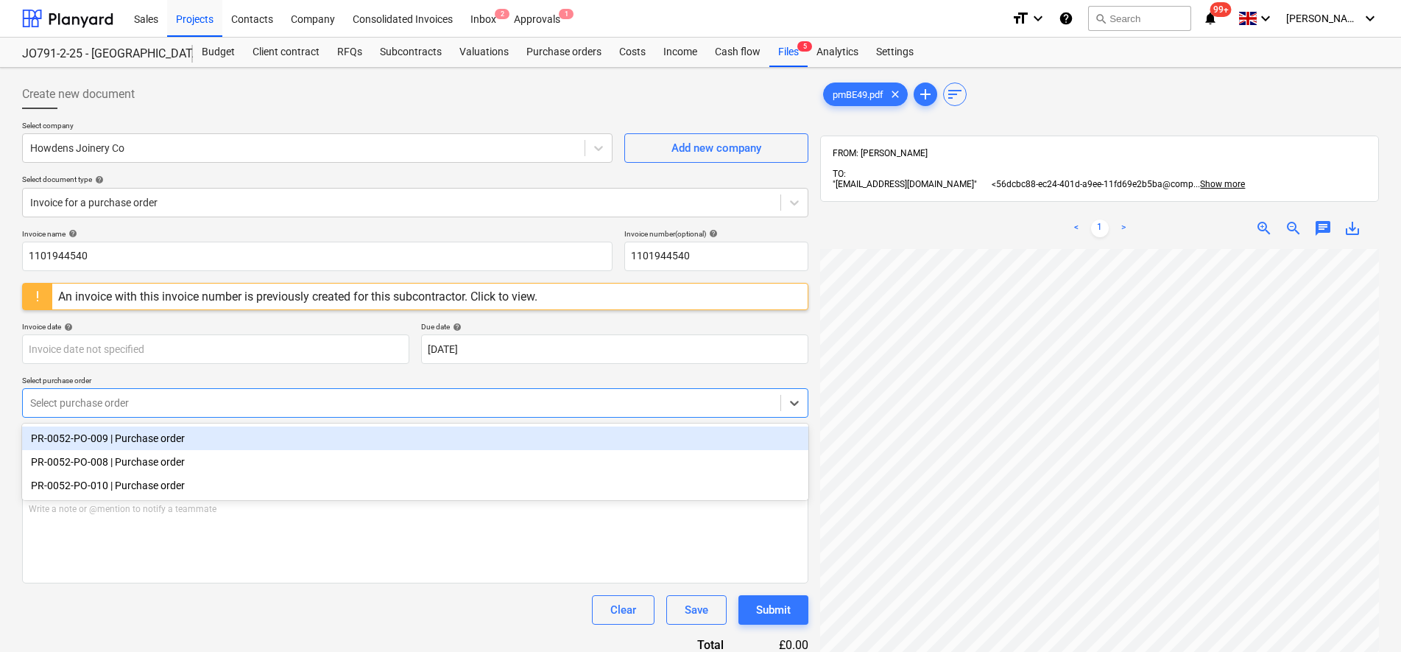
click at [196, 431] on div "PR-0052-PO-009 | Purchase order" at bounding box center [415, 438] width 786 height 24
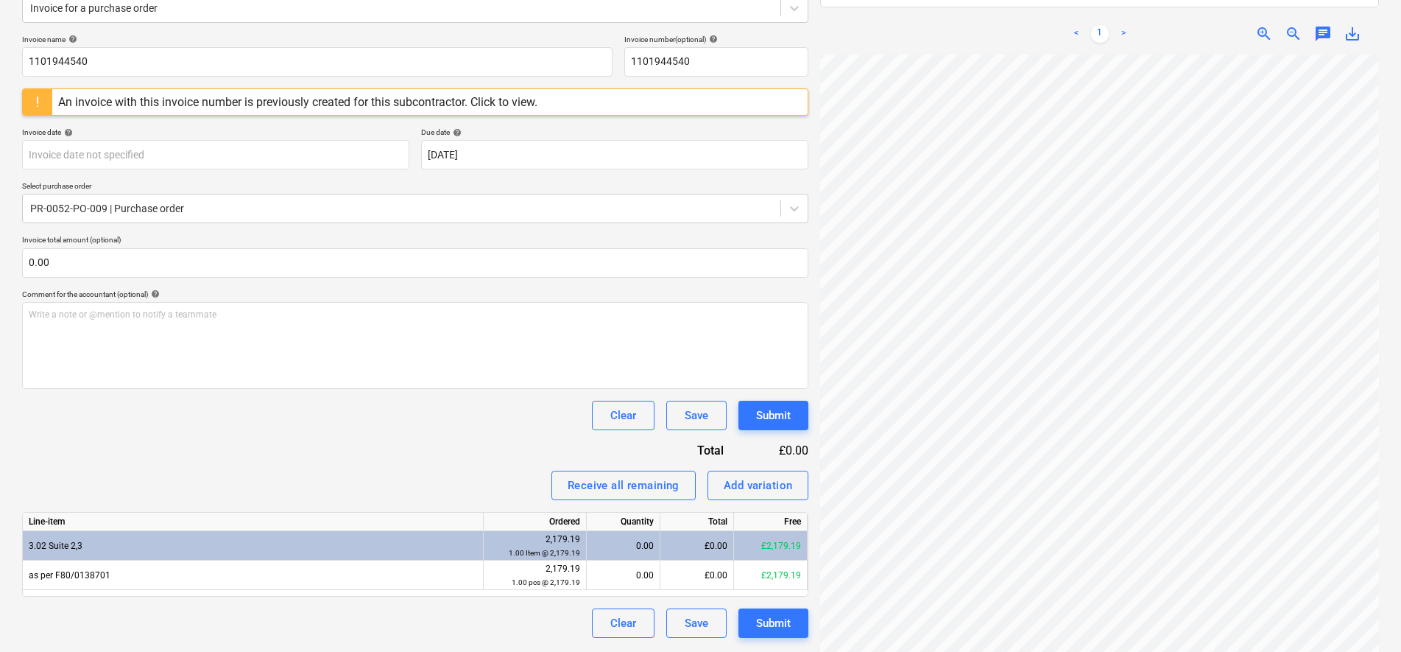
scroll to position [209, 0]
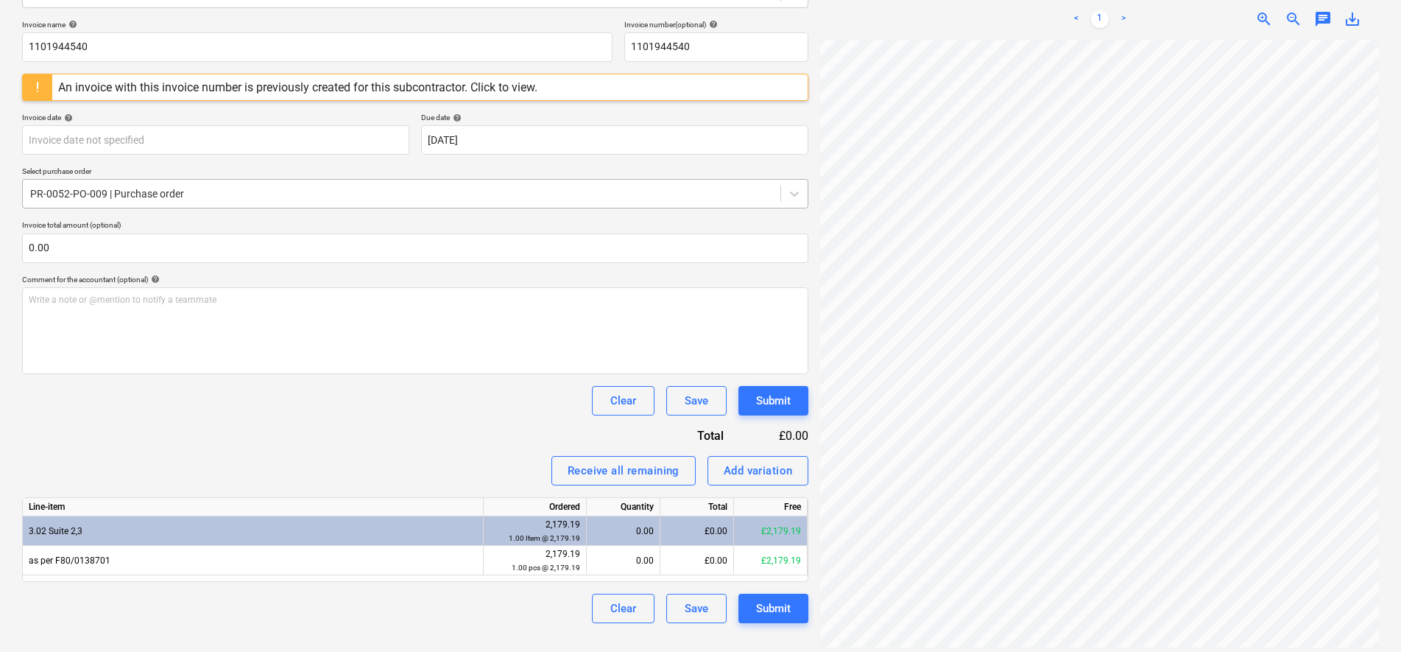
click at [138, 197] on div at bounding box center [401, 193] width 743 height 15
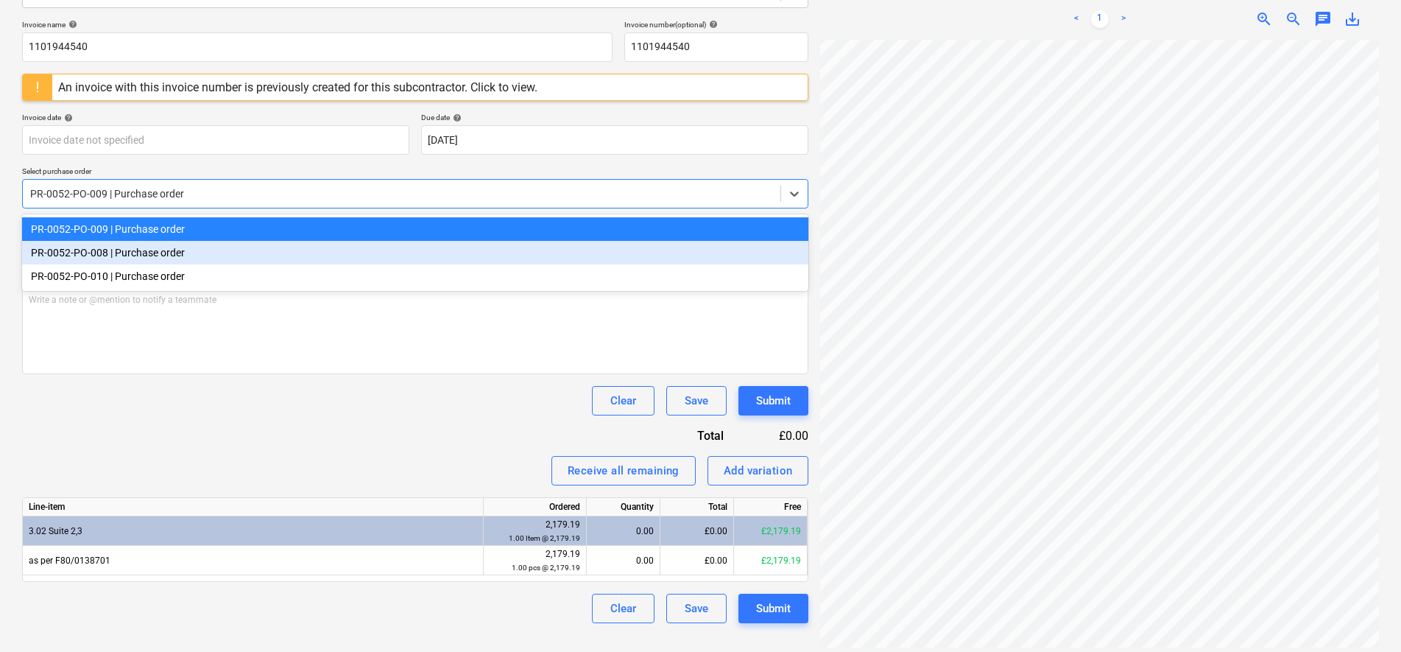
click at [135, 251] on div "PR-0052-PO-008 | Purchase order" at bounding box center [415, 253] width 786 height 24
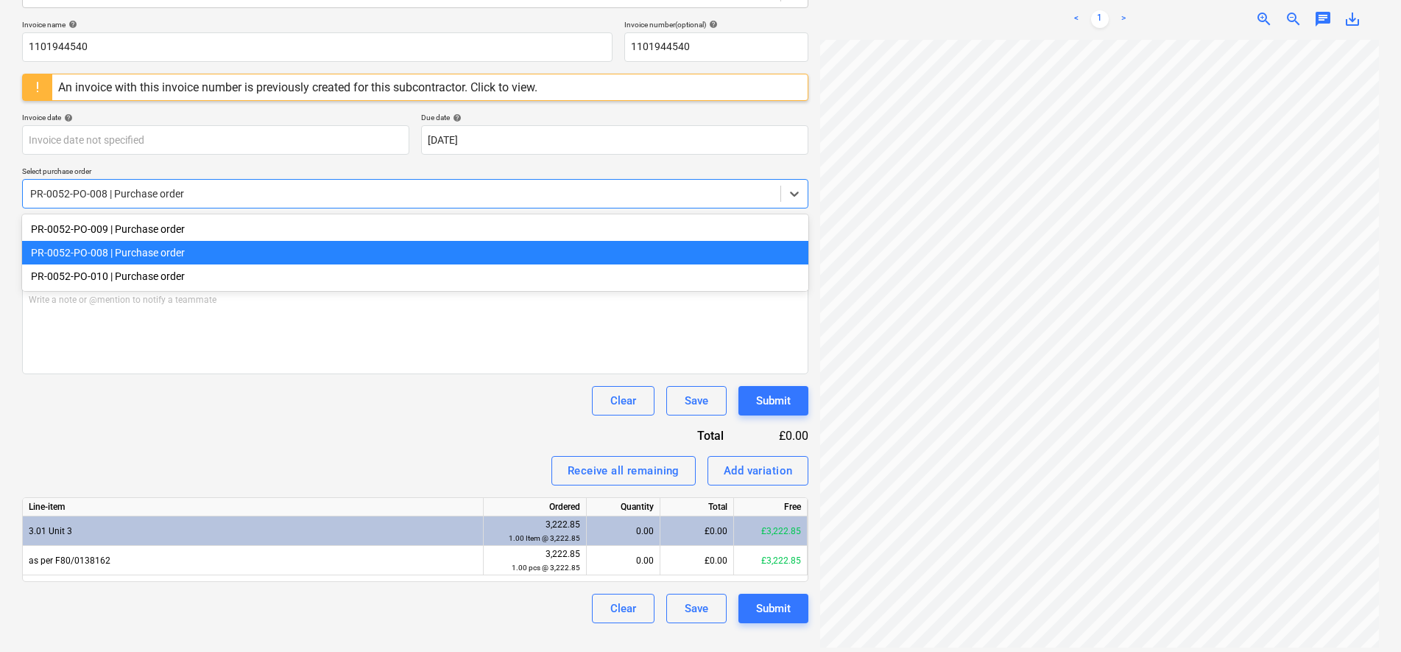
click at [122, 190] on div at bounding box center [401, 193] width 743 height 15
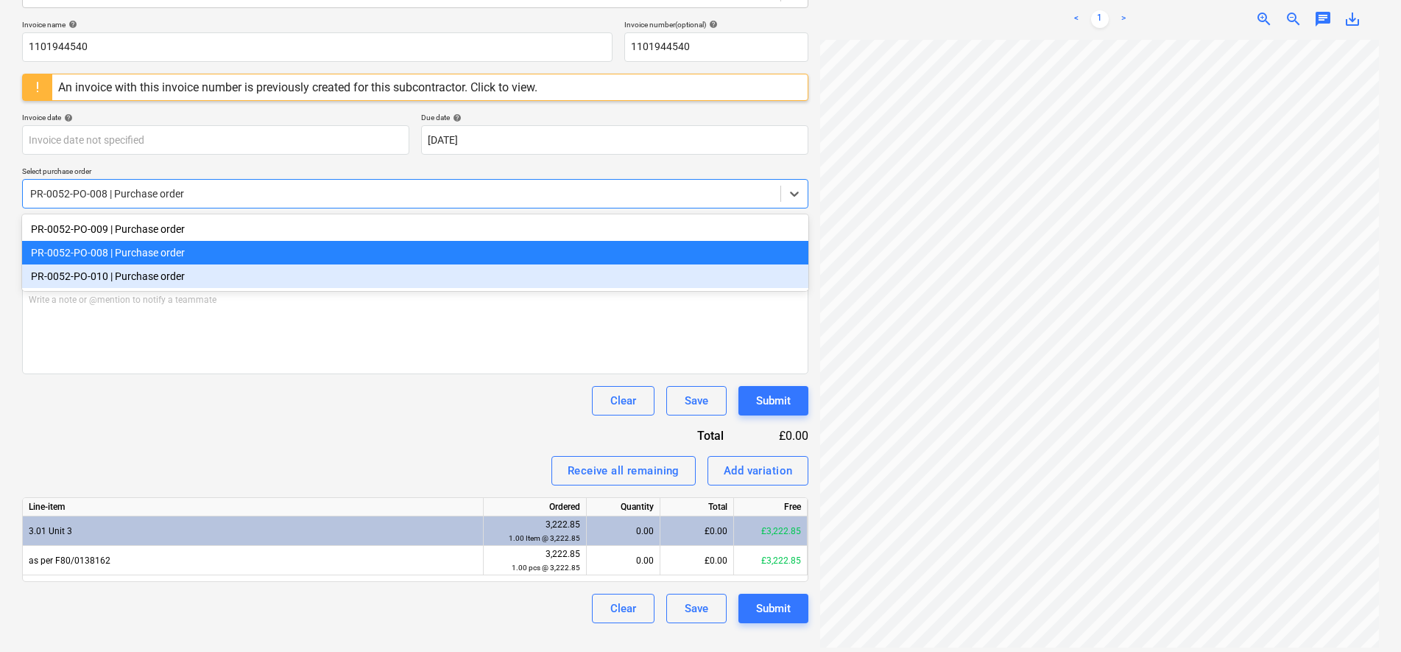
click at [137, 278] on div "PR-0052-PO-010 | Purchase order" at bounding box center [415, 276] width 786 height 24
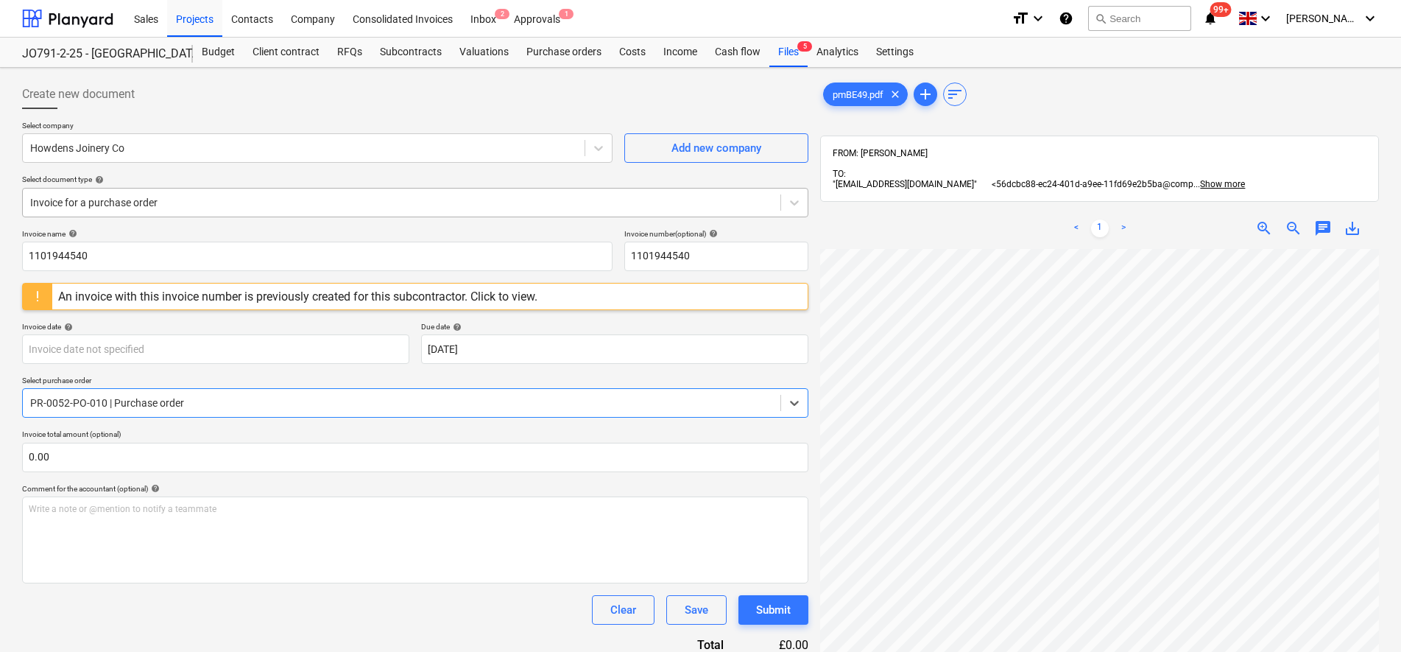
click at [149, 209] on div at bounding box center [401, 202] width 743 height 15
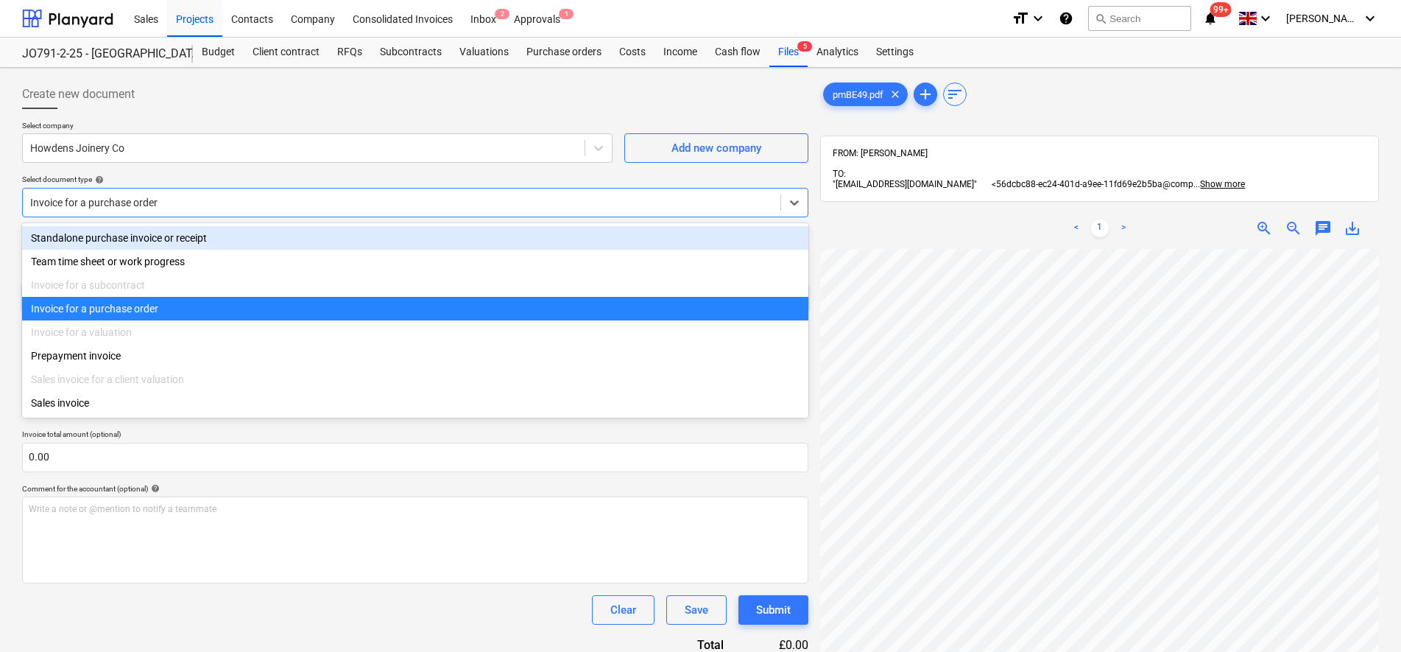
click at [131, 239] on div "Standalone purchase invoice or receipt" at bounding box center [415, 238] width 786 height 24
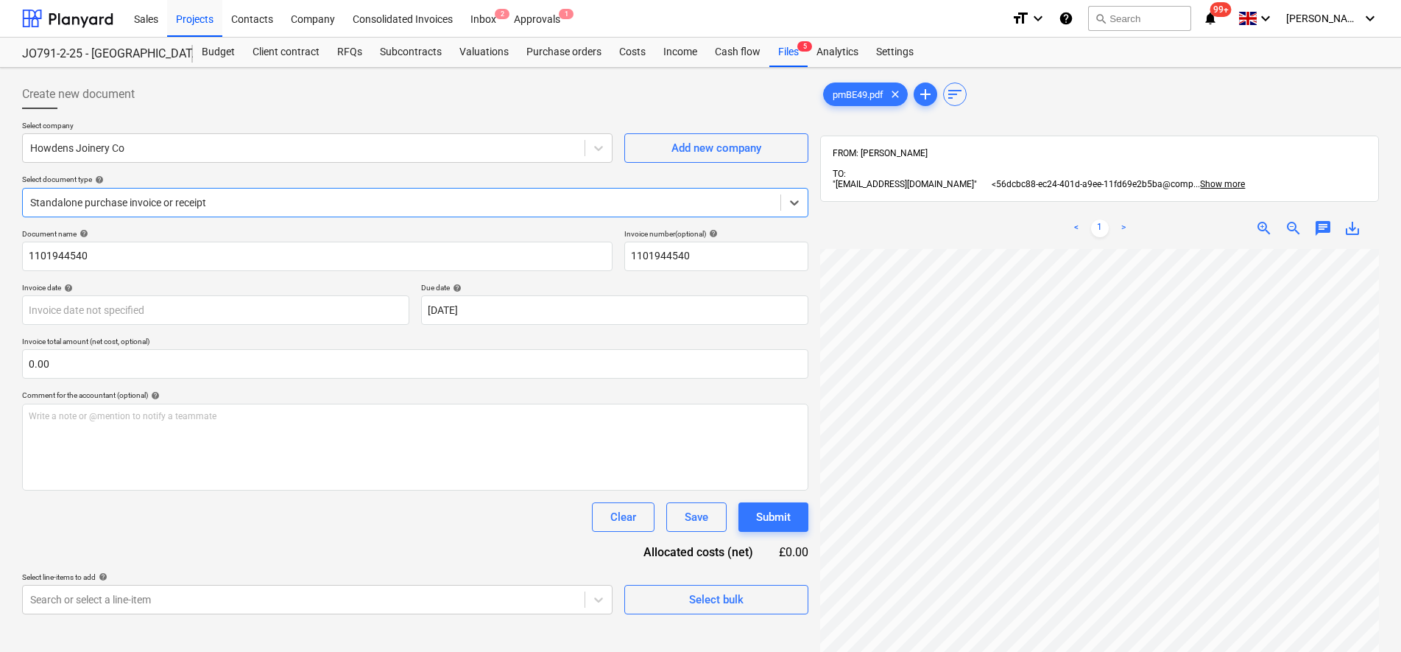
type input "[DATE]"
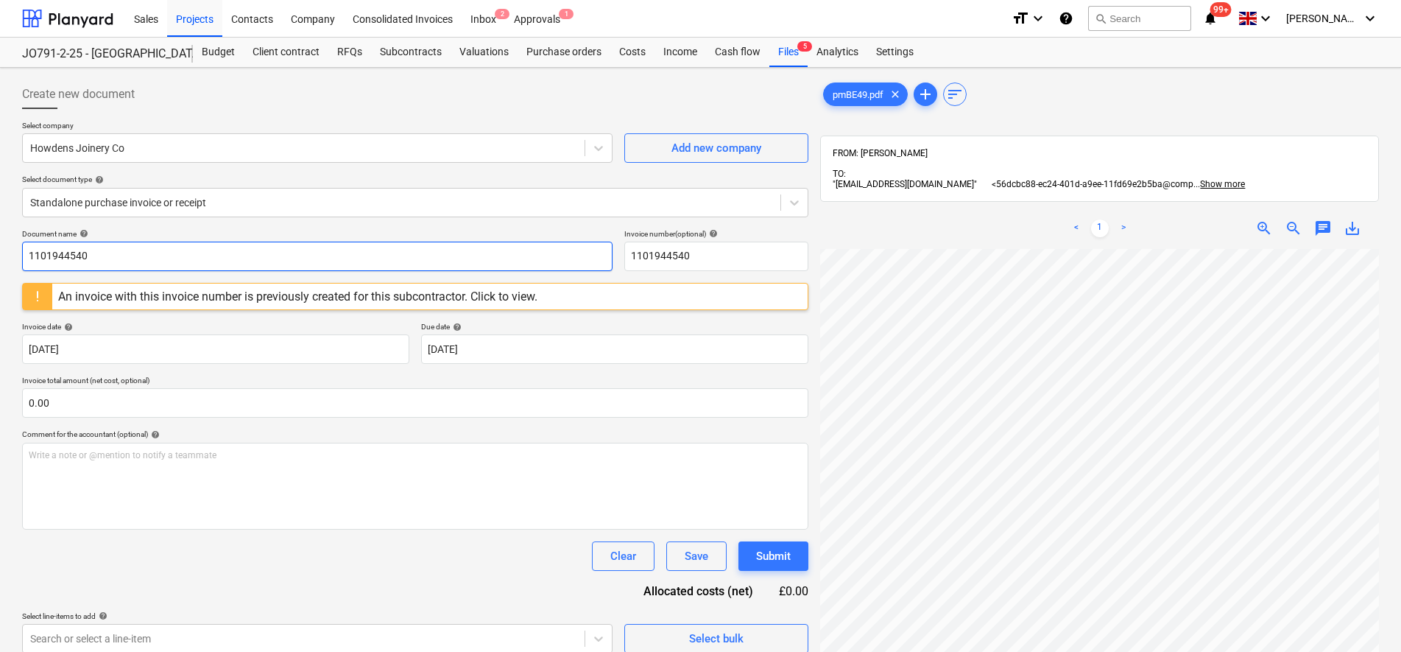
click at [271, 247] on input "1101944540" at bounding box center [317, 256] width 591 height 29
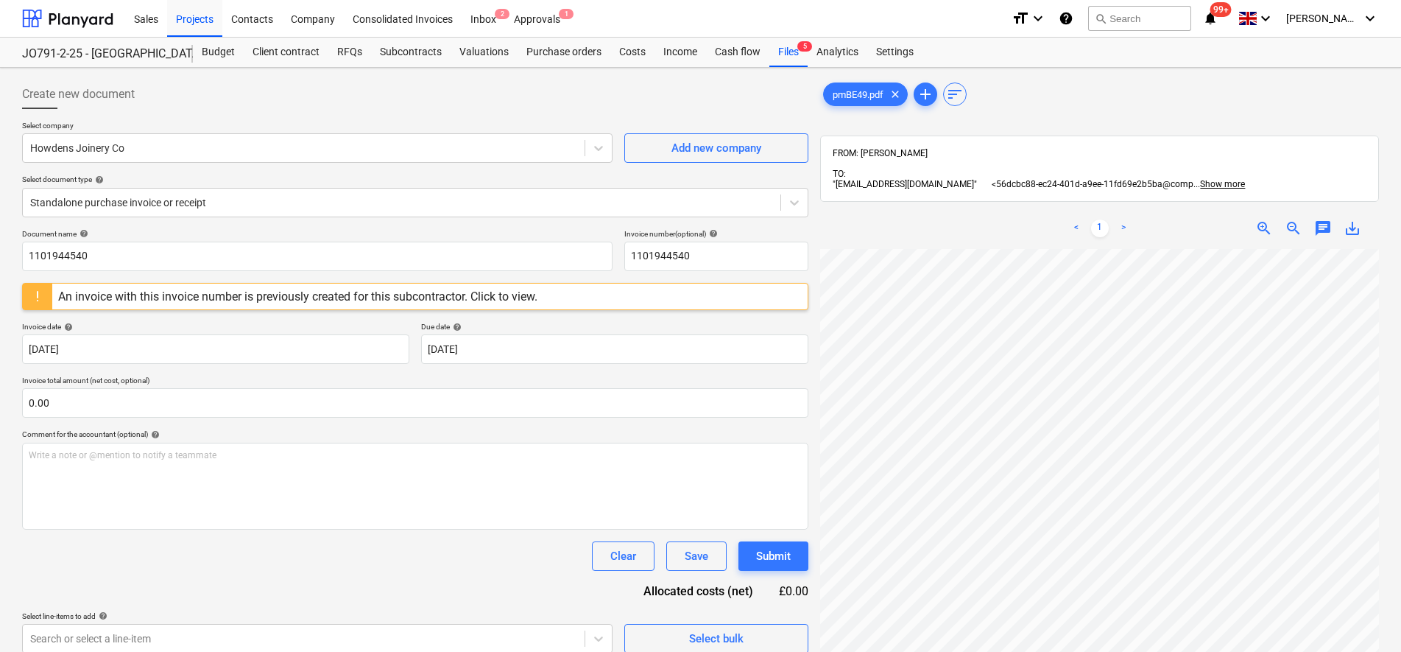
scroll to position [0, 91]
click at [973, 650] on html "Sales Projects Contacts Company Consolidated Invoices Inbox 2 Approvals 1 forma…" at bounding box center [700, 326] width 1401 height 652
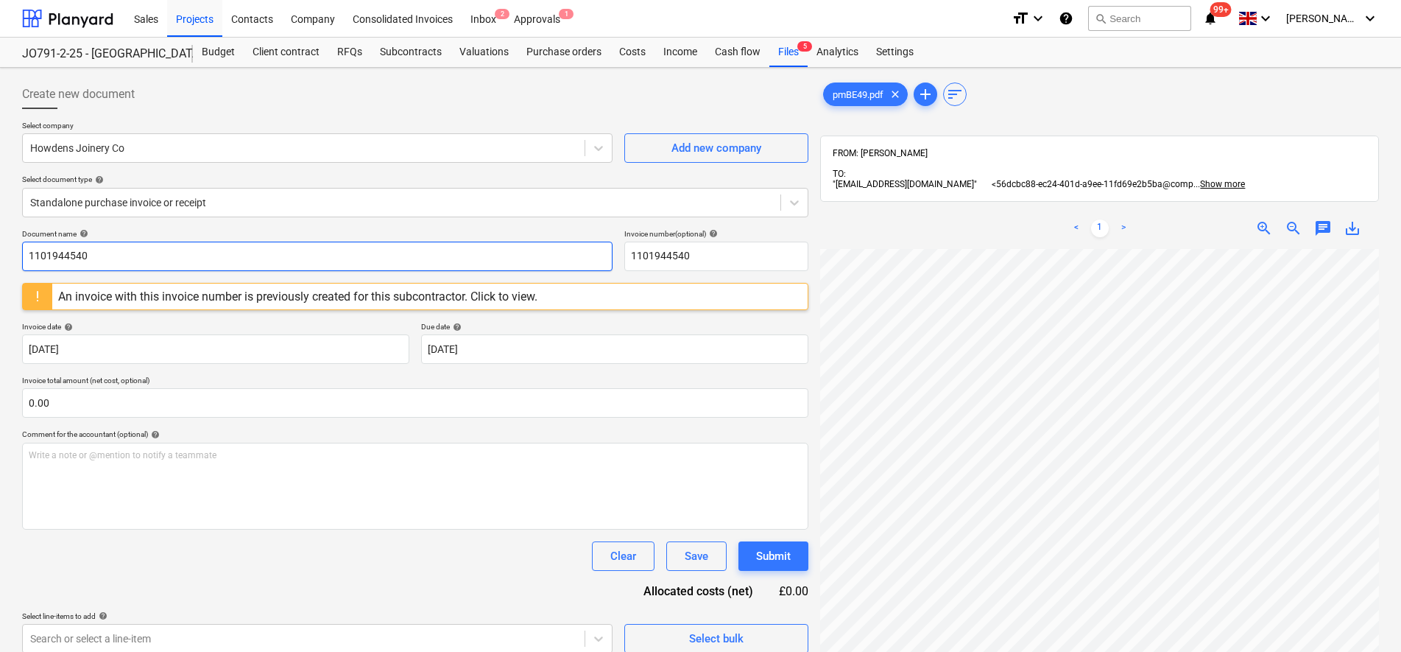
drag, startPoint x: 111, startPoint y: 263, endPoint x: 0, endPoint y: 192, distance: 131.8
click at [0, 253] on html "Sales Projects Contacts Company Consolidated Invoices Inbox 2 Approvals 1 forma…" at bounding box center [700, 326] width 1401 height 652
drag, startPoint x: 0, startPoint y: 192, endPoint x: 359, endPoint y: 253, distance: 364.5
click at [359, 253] on input "1101944540" at bounding box center [317, 256] width 591 height 29
paste input "0070631"
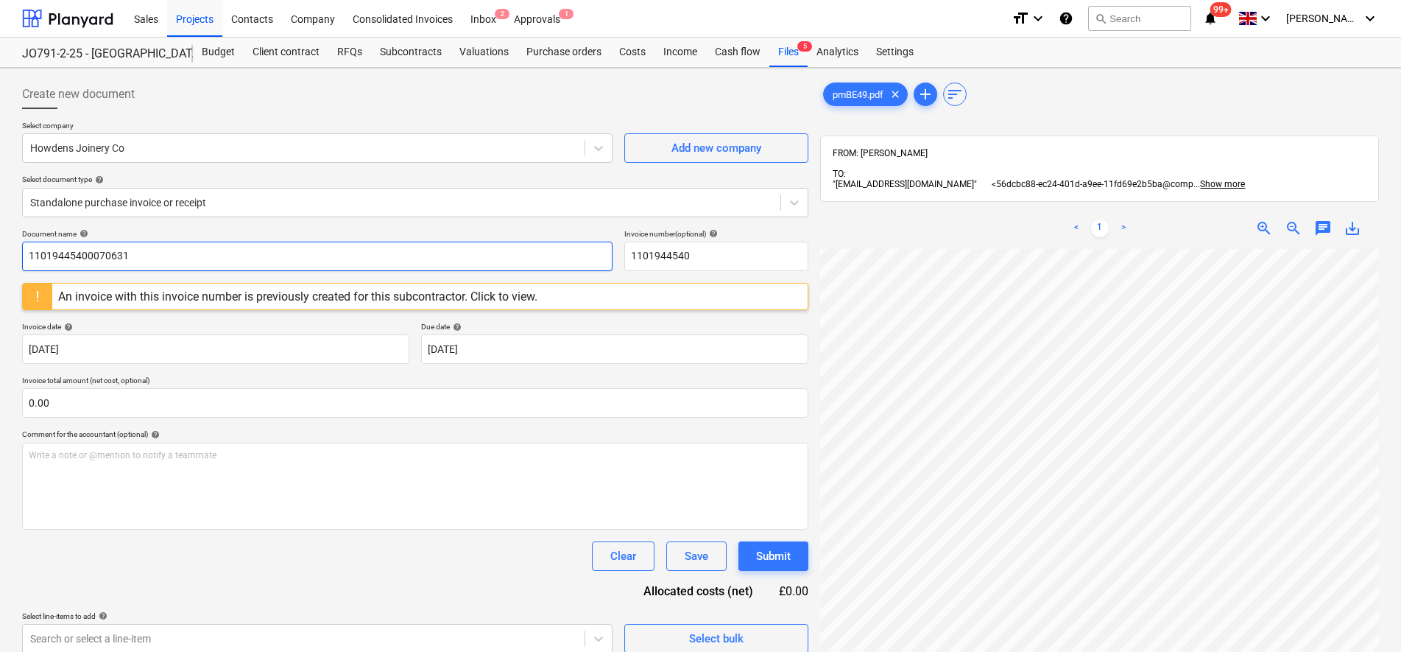
drag, startPoint x: 83, startPoint y: 253, endPoint x: -4, endPoint y: 233, distance: 89.1
click at [0, 233] on html "Sales Projects Contacts Company Consolidated Invoices Inbox 2 Approvals 1 forma…" at bounding box center [700, 326] width 1401 height 652
type input "0070631"
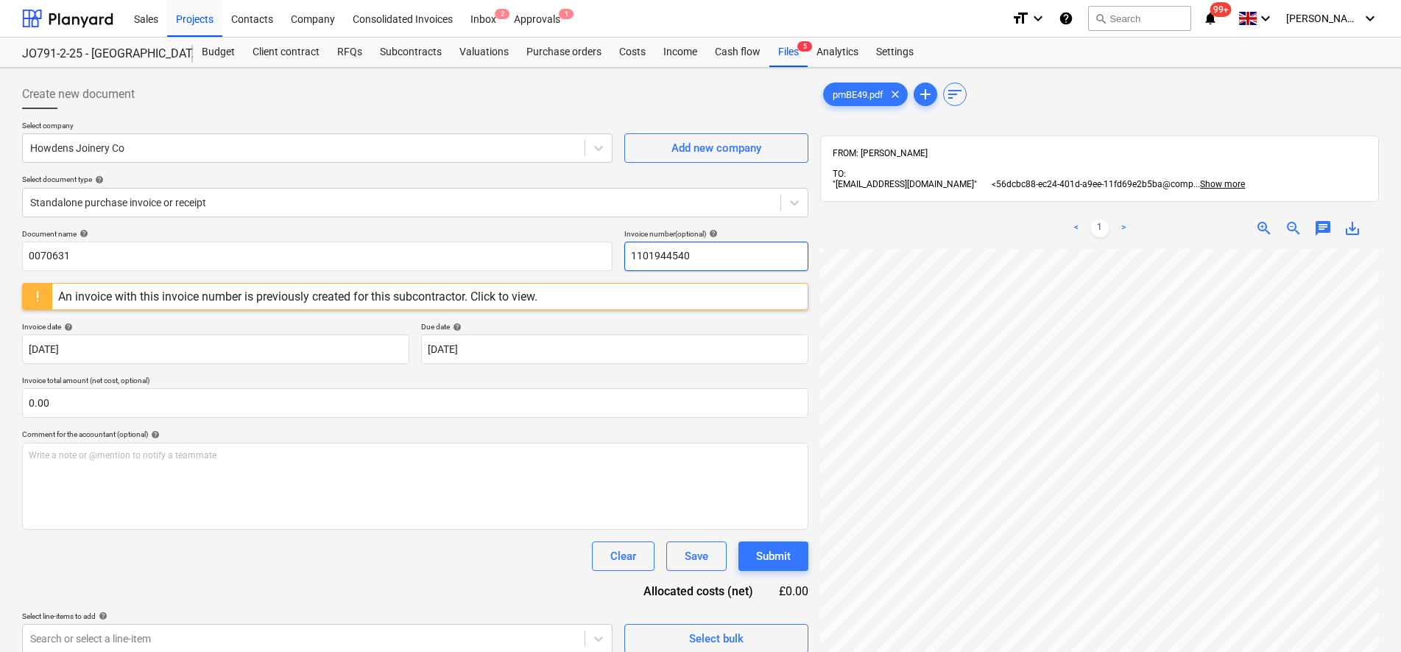
click at [690, 259] on input "1101944540" at bounding box center [716, 256] width 184 height 29
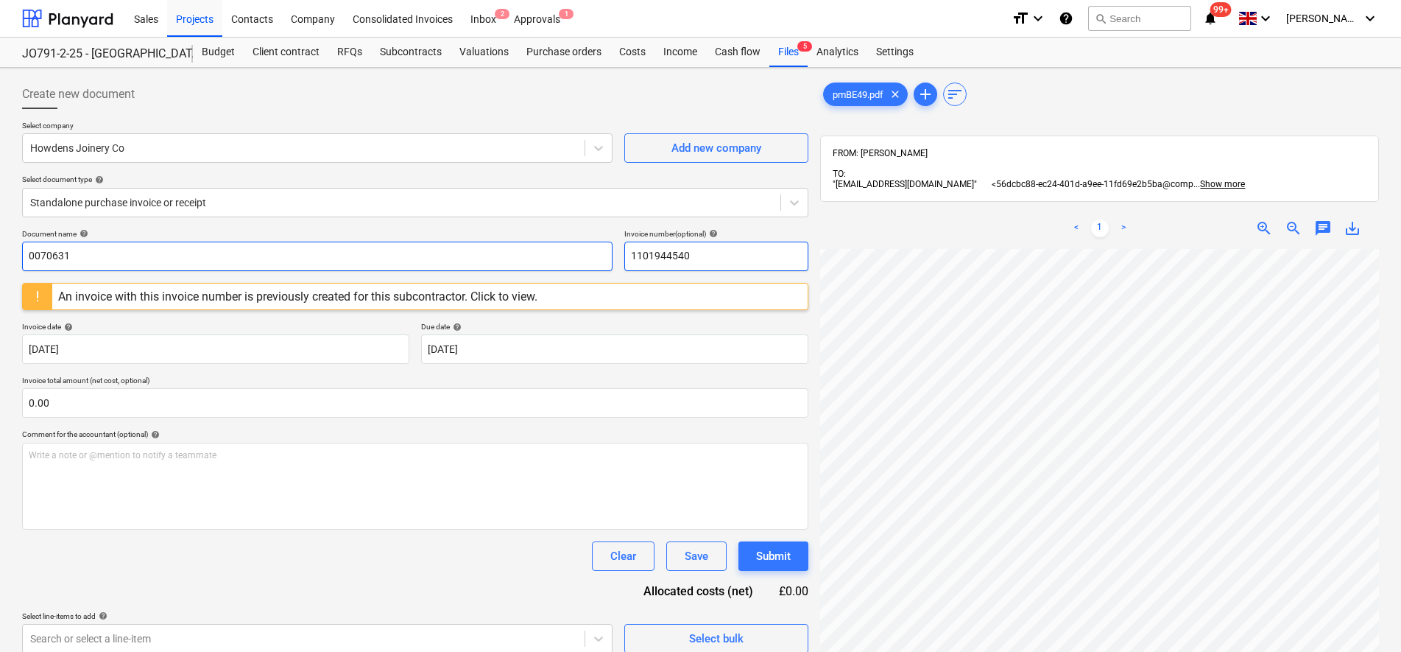
drag, startPoint x: 711, startPoint y: 257, endPoint x: 609, endPoint y: 250, distance: 101.8
click at [609, 250] on div "Document name help 0070631 Invoice number (optional) help 1101944540" at bounding box center [415, 250] width 786 height 42
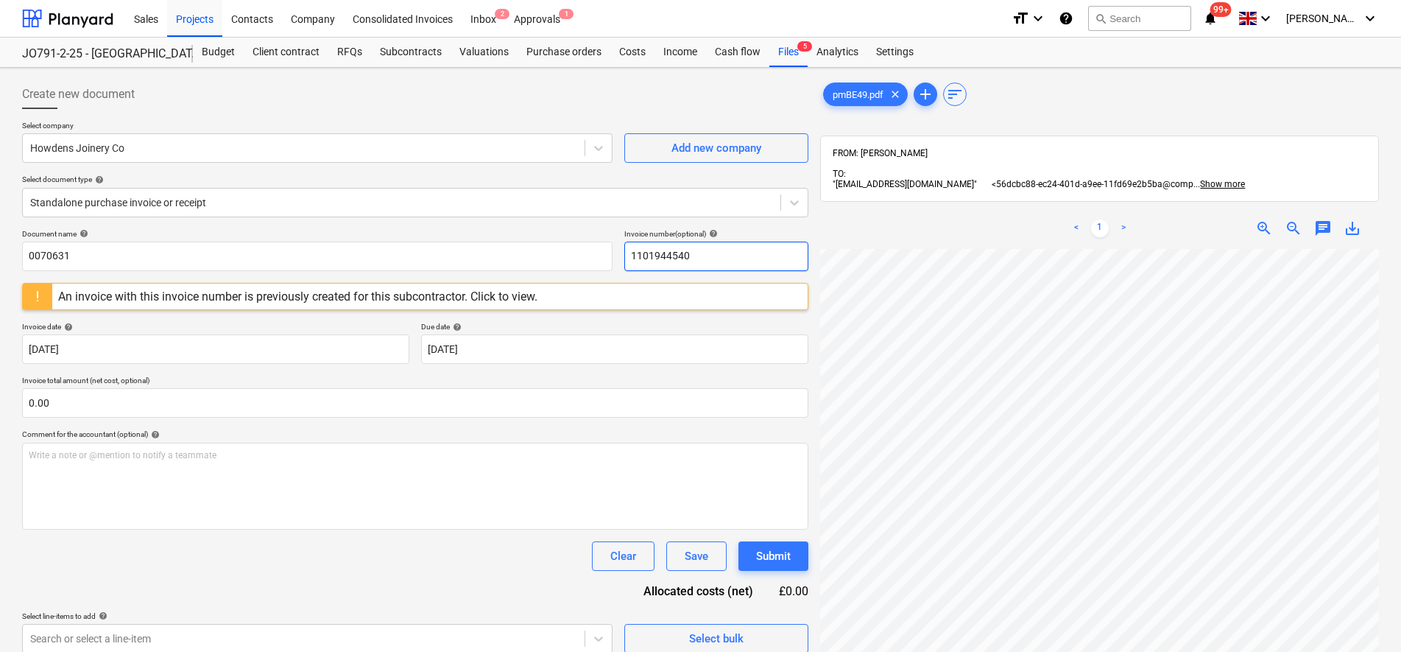
paste input "0070631"
type input "0070631"
click at [540, 201] on div at bounding box center [401, 202] width 743 height 15
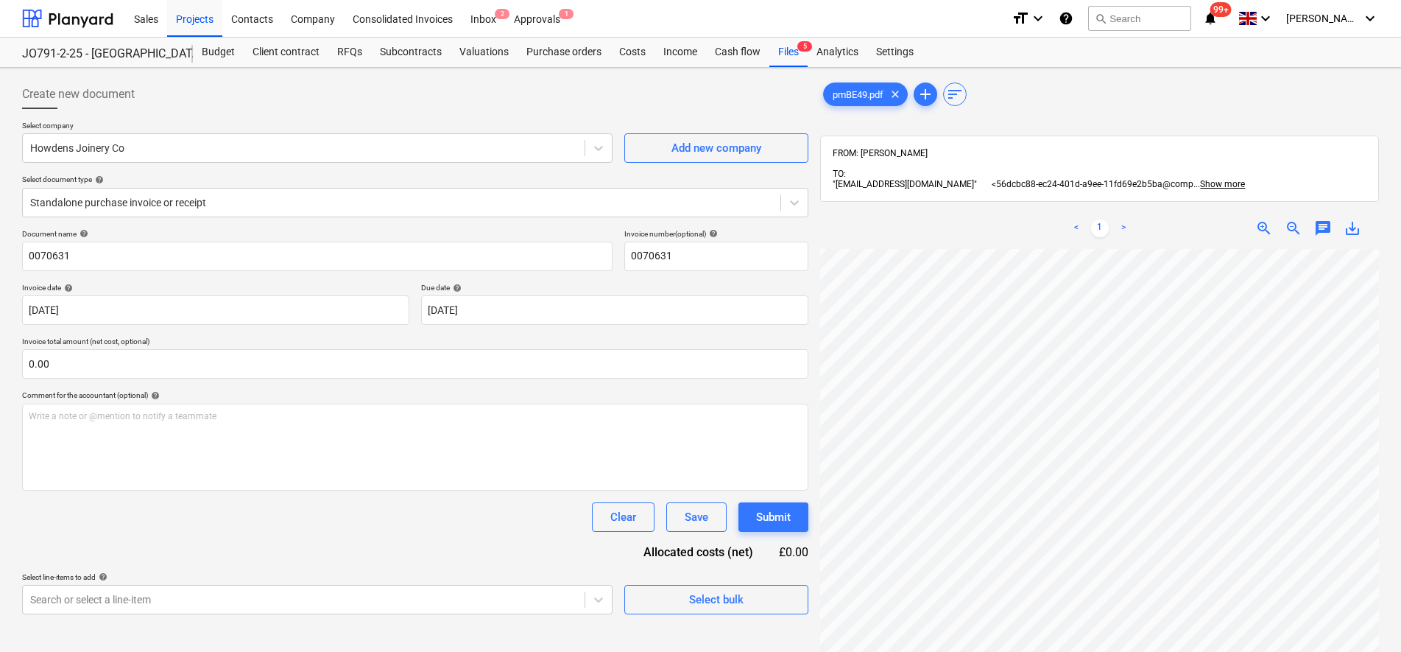
click at [568, 105] on div "Create new document" at bounding box center [415, 94] width 786 height 29
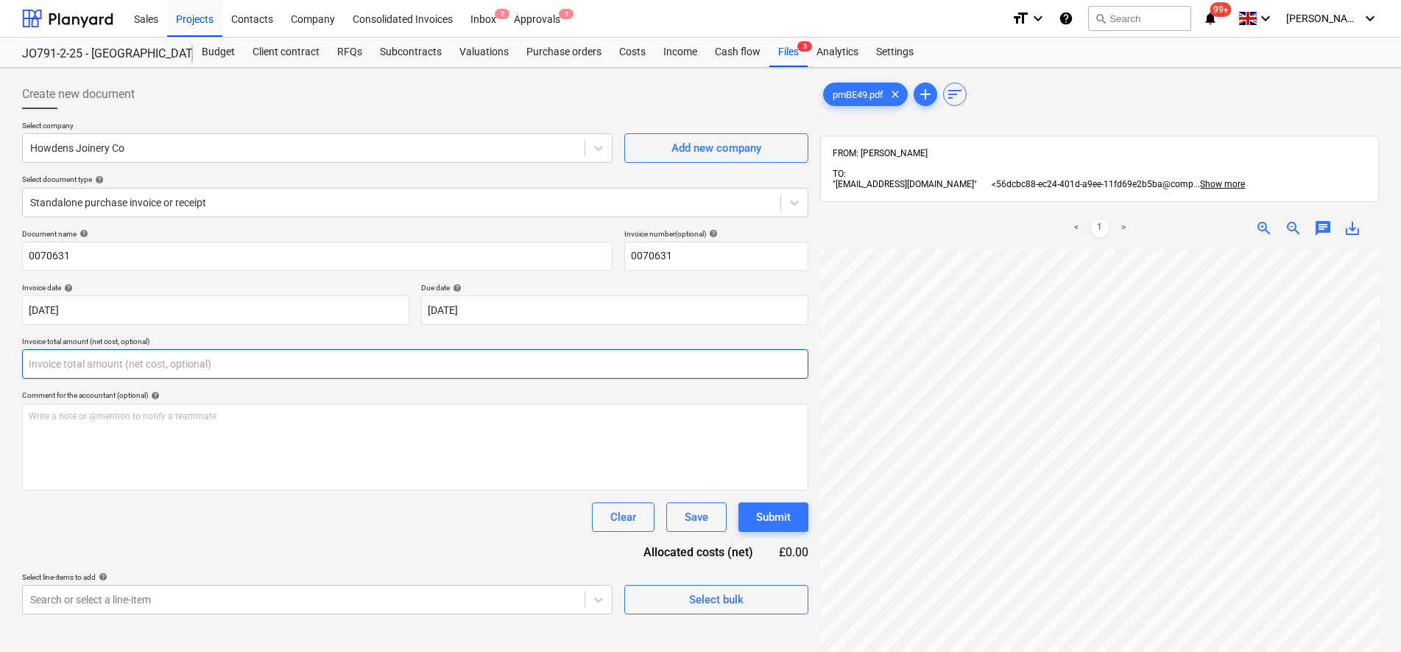
click at [324, 361] on input "text" at bounding box center [415, 363] width 786 height 29
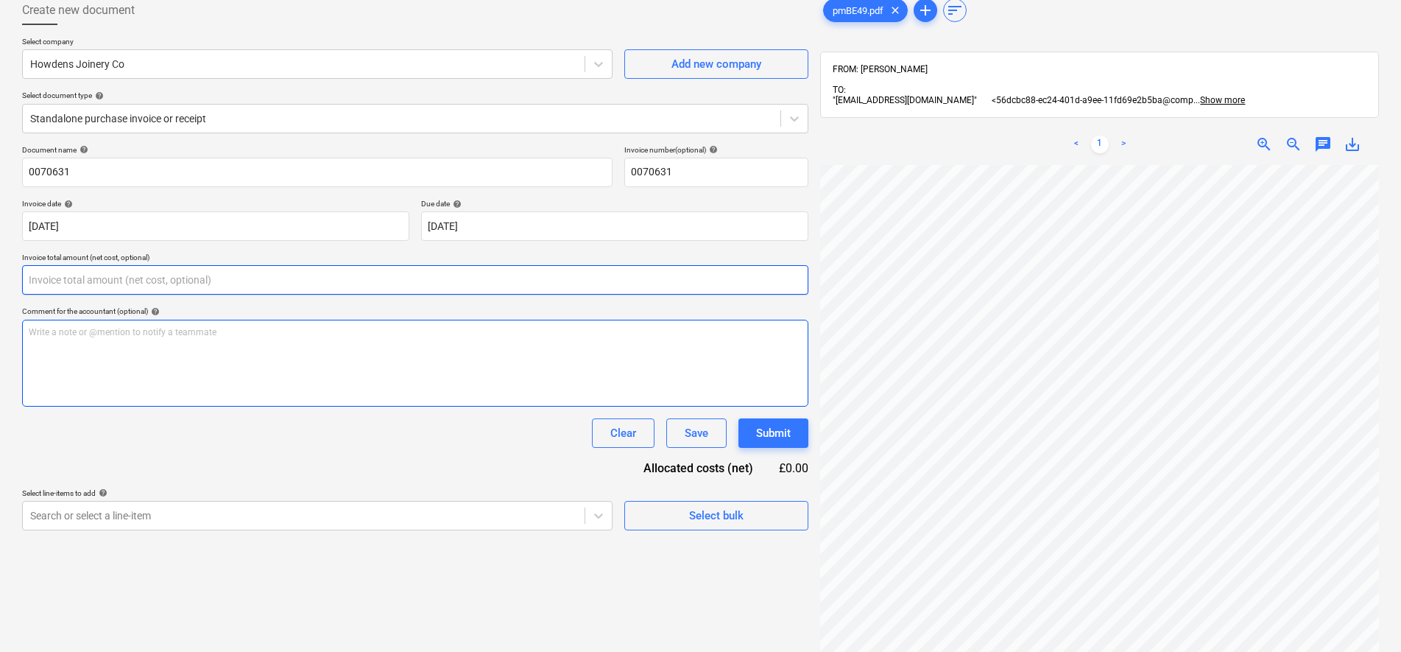
scroll to position [209, 0]
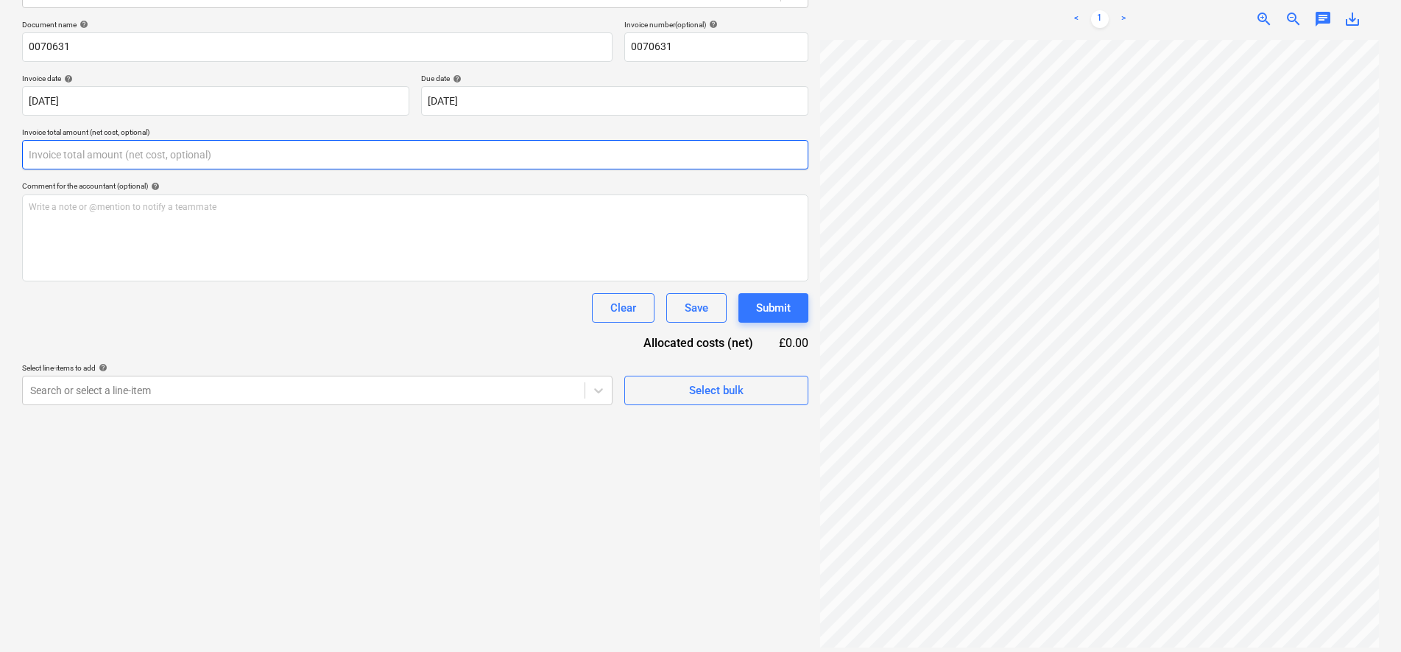
click at [188, 155] on input "text" at bounding box center [415, 154] width 786 height 29
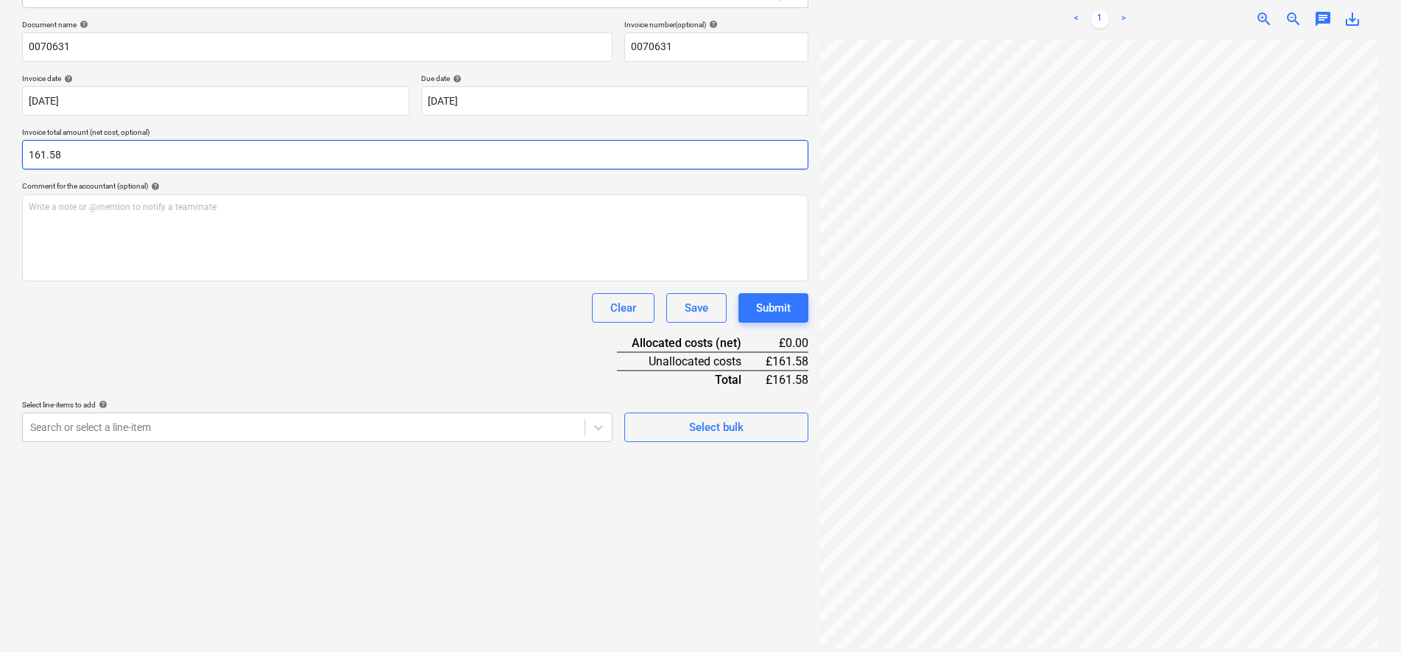
type input "161.58"
click at [246, 328] on div "Document name help 0070631 Invoice number (optional) help 0070631 Invoice date …" at bounding box center [415, 231] width 786 height 422
click at [219, 433] on body "Sales Projects Contacts Company Consolidated Invoices Inbox 2 Approvals 1 forma…" at bounding box center [700, 117] width 1401 height 652
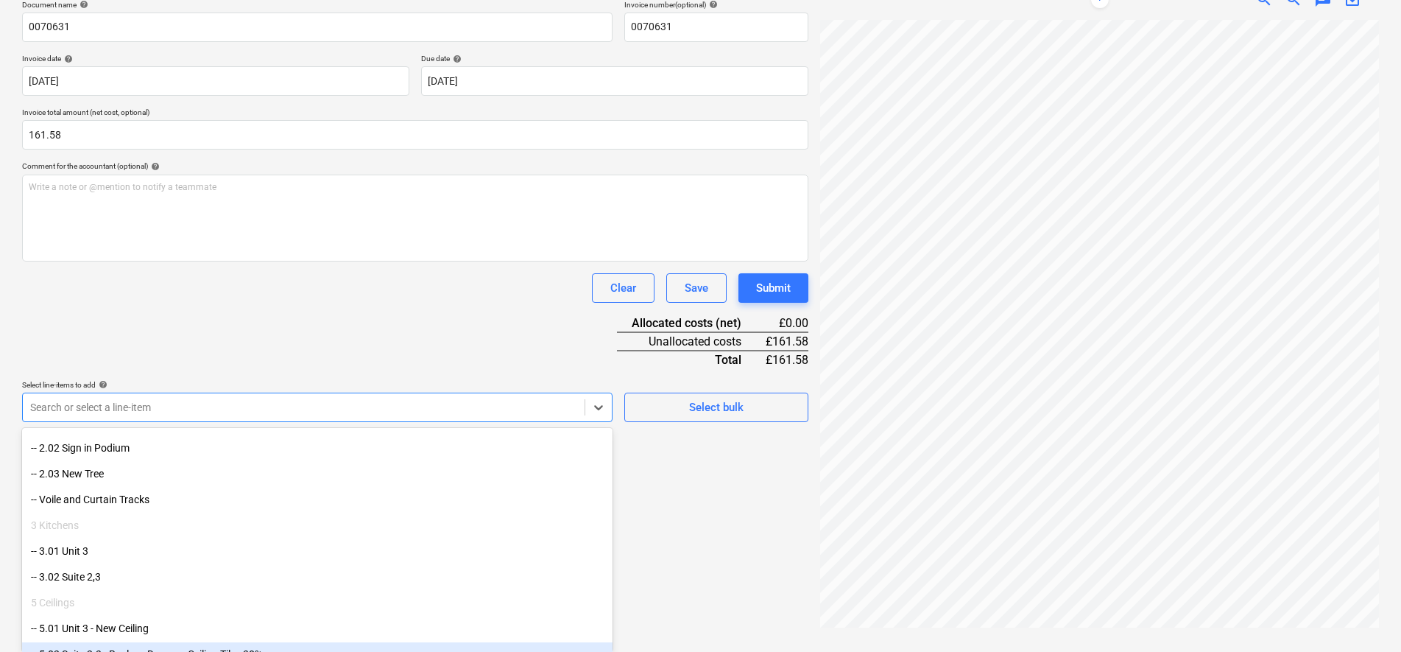
scroll to position [276, 0]
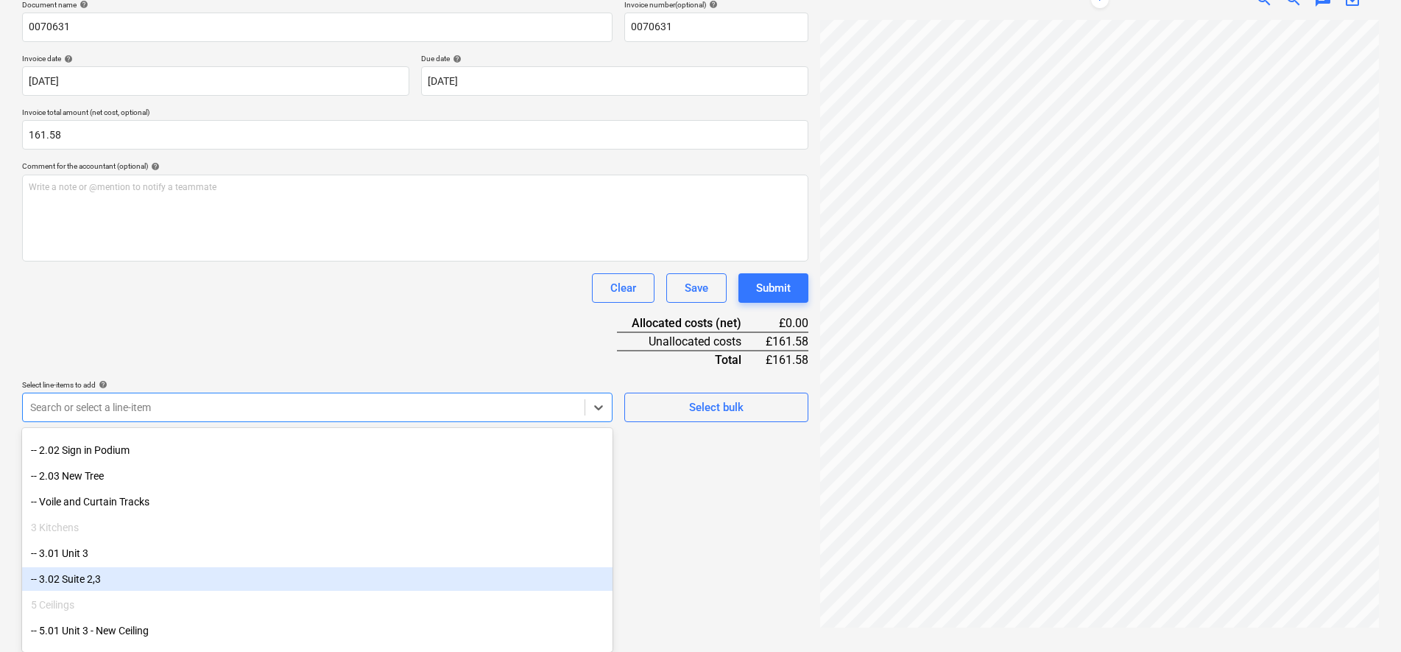
click at [99, 571] on div "-- 3.02 Suite 2,3" at bounding box center [317, 579] width 591 height 24
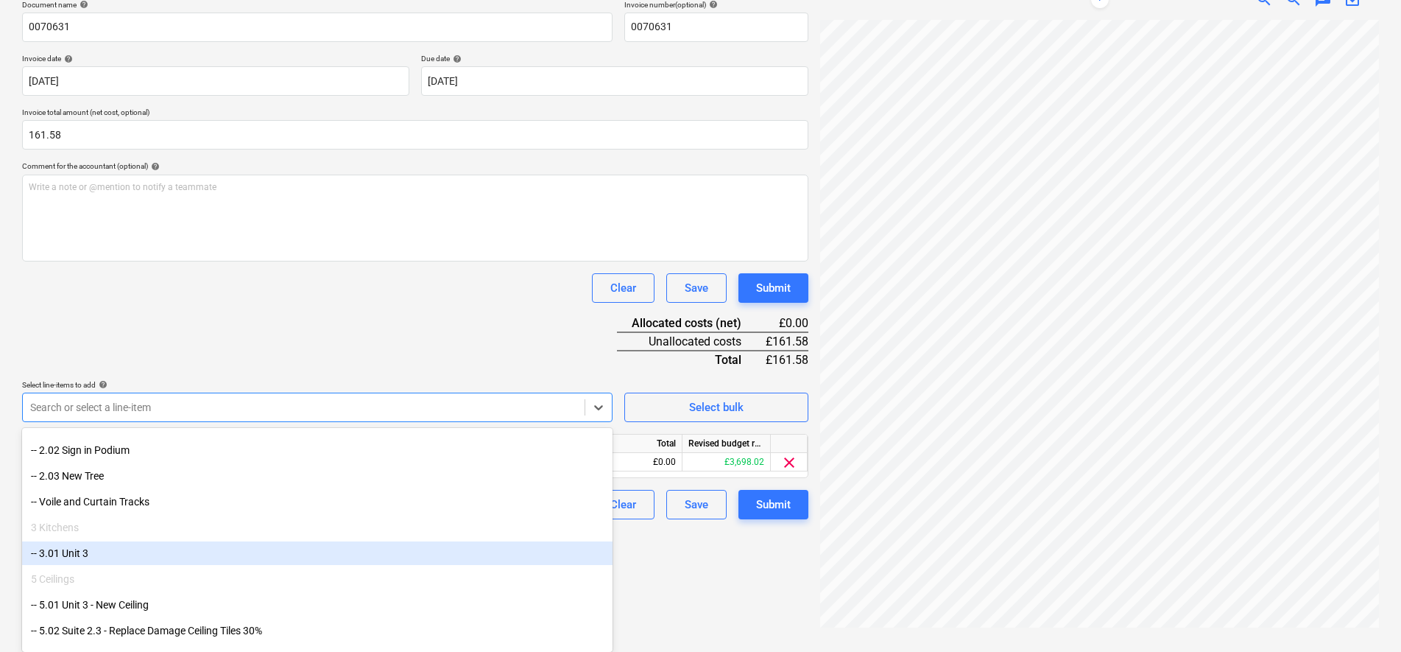
click at [93, 555] on div "-- 3.01 Unit 3" at bounding box center [317, 553] width 591 height 24
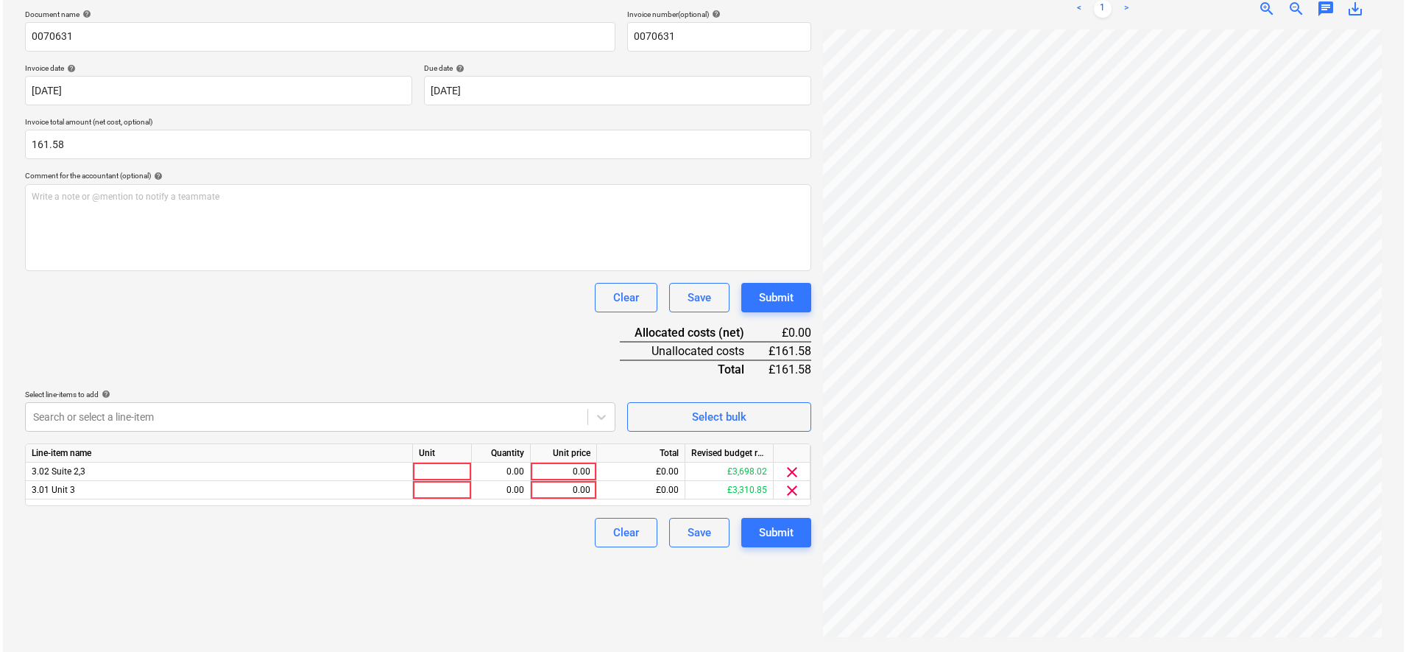
scroll to position [209, 0]
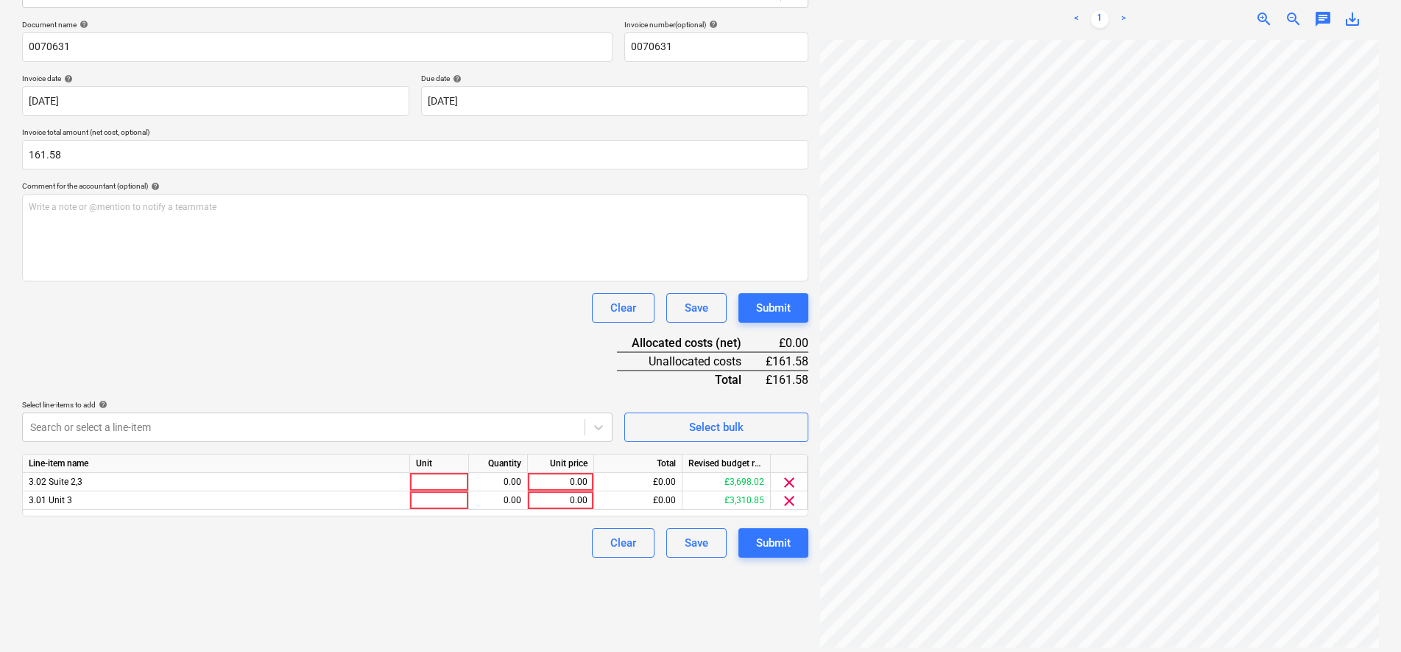
click at [252, 286] on div "Document name help 0070631 Invoice number (optional) help 0070631 Invoice date …" at bounding box center [415, 289] width 786 height 538
click at [448, 483] on div at bounding box center [439, 482] width 59 height 18
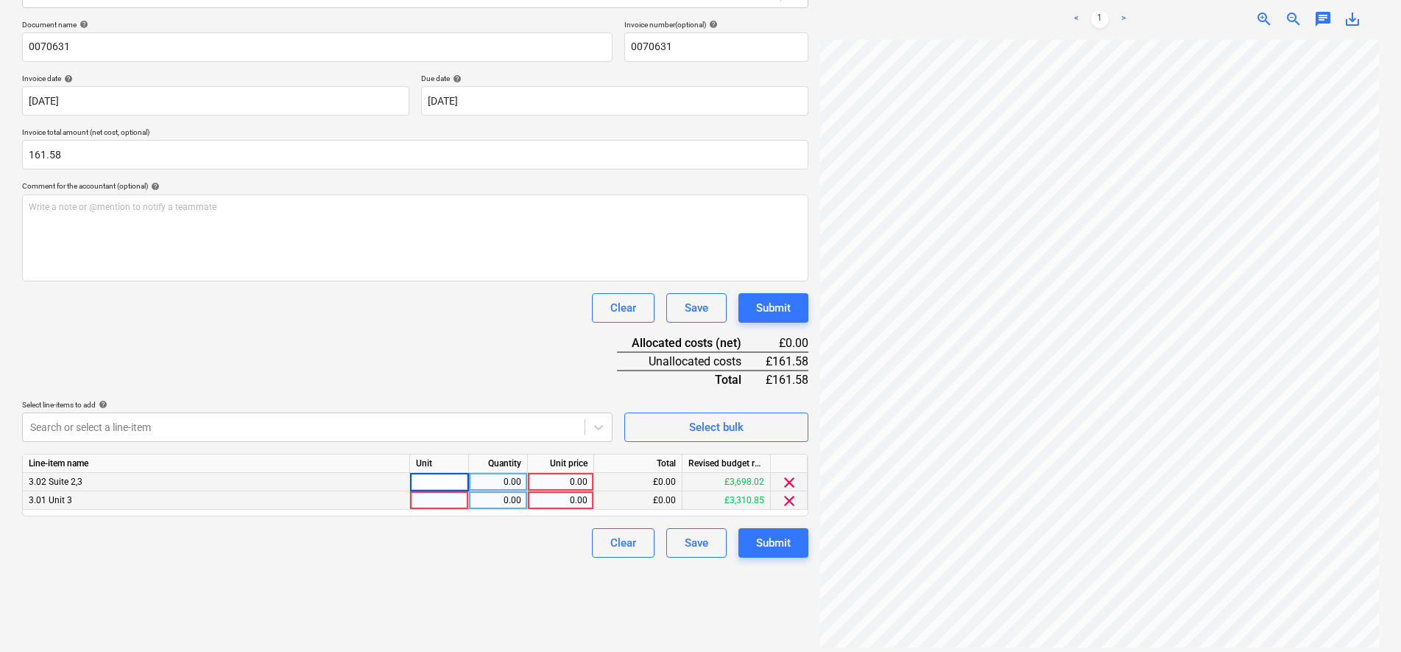
click at [422, 505] on div at bounding box center [439, 500] width 59 height 18
type input "pcs"
type input "134.65"
click at [379, 350] on div "Document name help 0070631 Invoice number (optional) help 0070631 Invoice date …" at bounding box center [415, 289] width 786 height 538
click at [788, 486] on span "clear" at bounding box center [789, 482] width 18 height 18
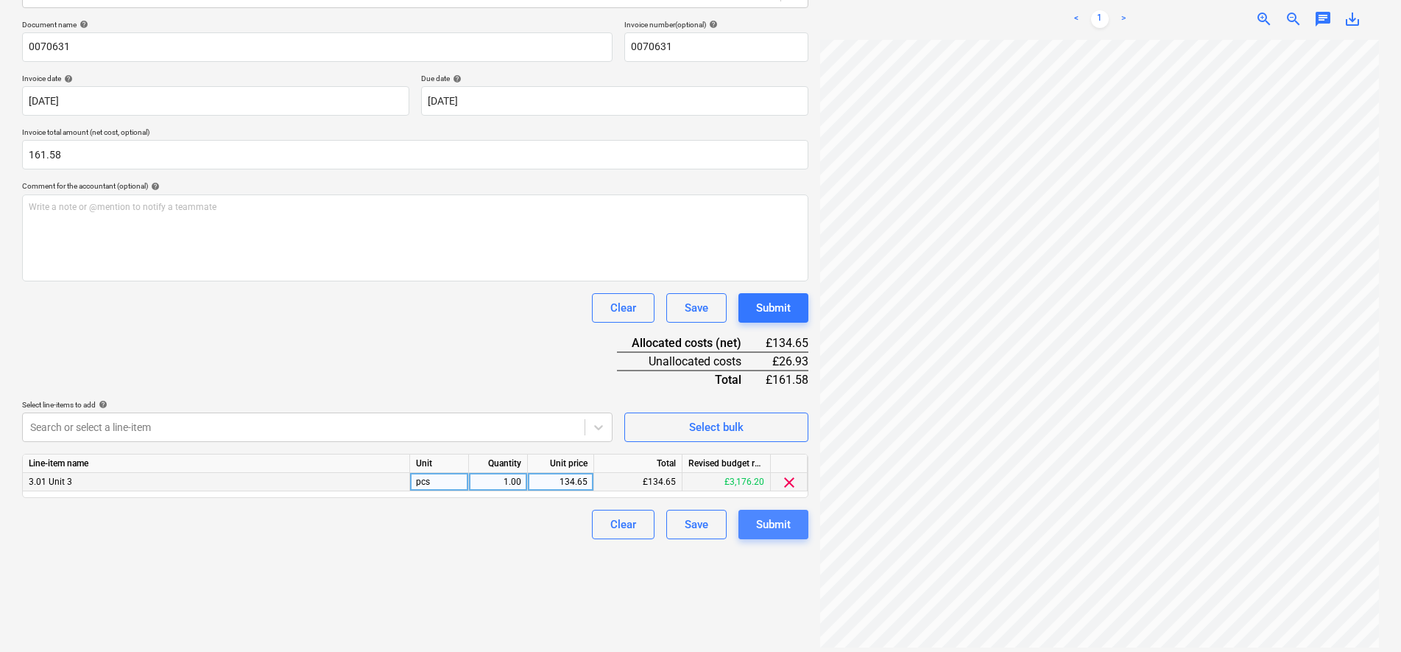
click at [761, 518] on div "Submit" at bounding box center [773, 524] width 35 height 19
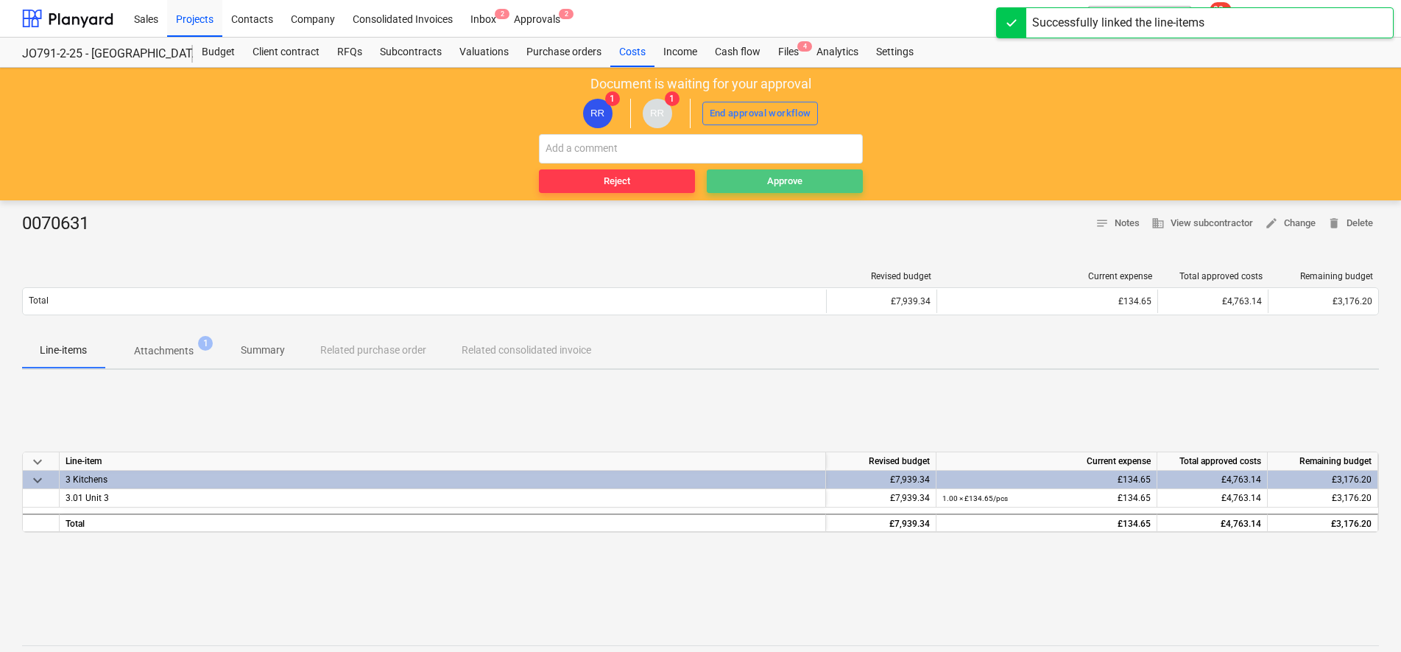
click at [780, 181] on div "Approve" at bounding box center [784, 181] width 35 height 17
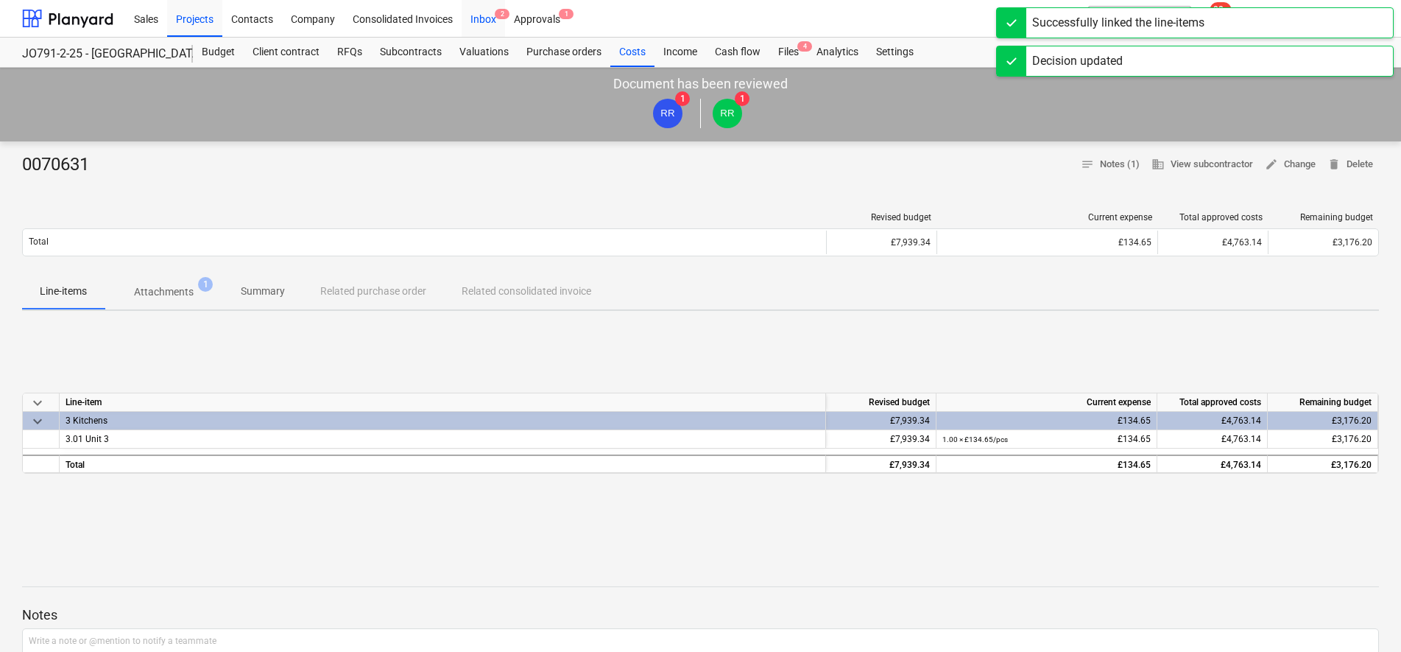
click at [492, 15] on div "Inbox 2" at bounding box center [483, 18] width 43 height 38
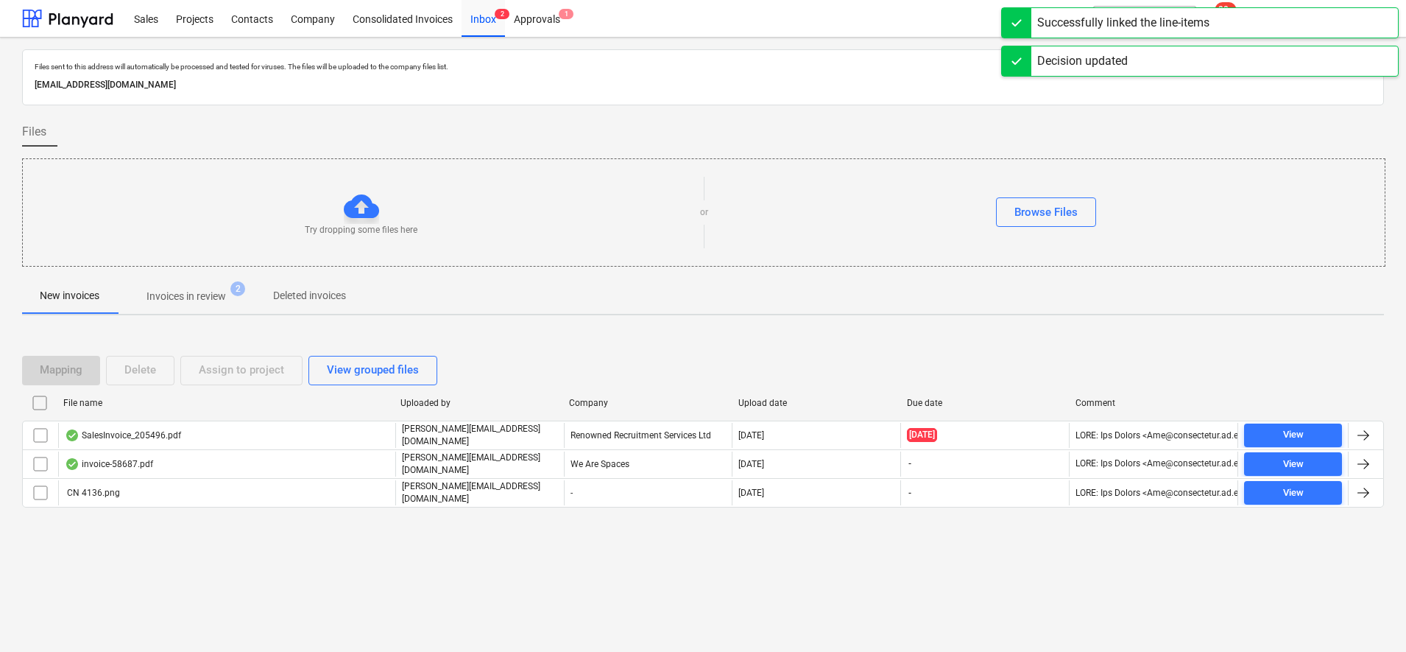
click at [190, 301] on p "Invoices in review" at bounding box center [187, 296] width 80 height 15
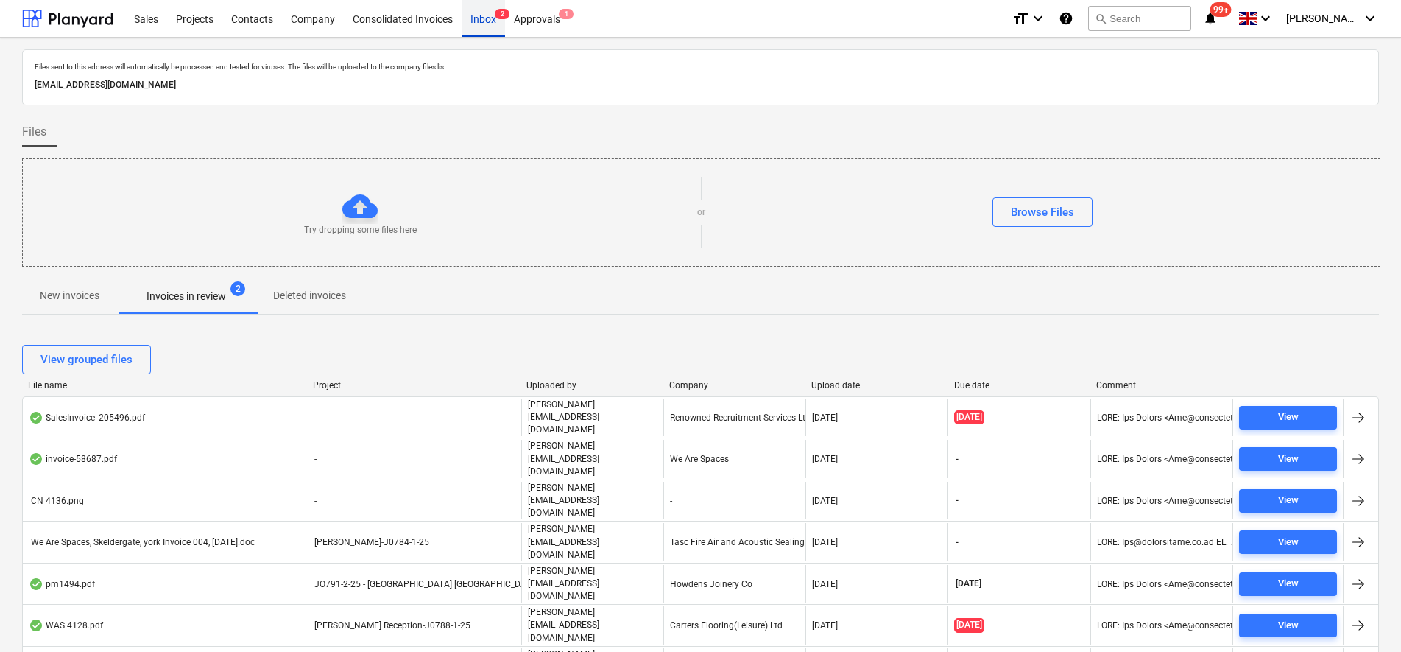
click at [469, 35] on div "Inbox 2" at bounding box center [483, 18] width 43 height 38
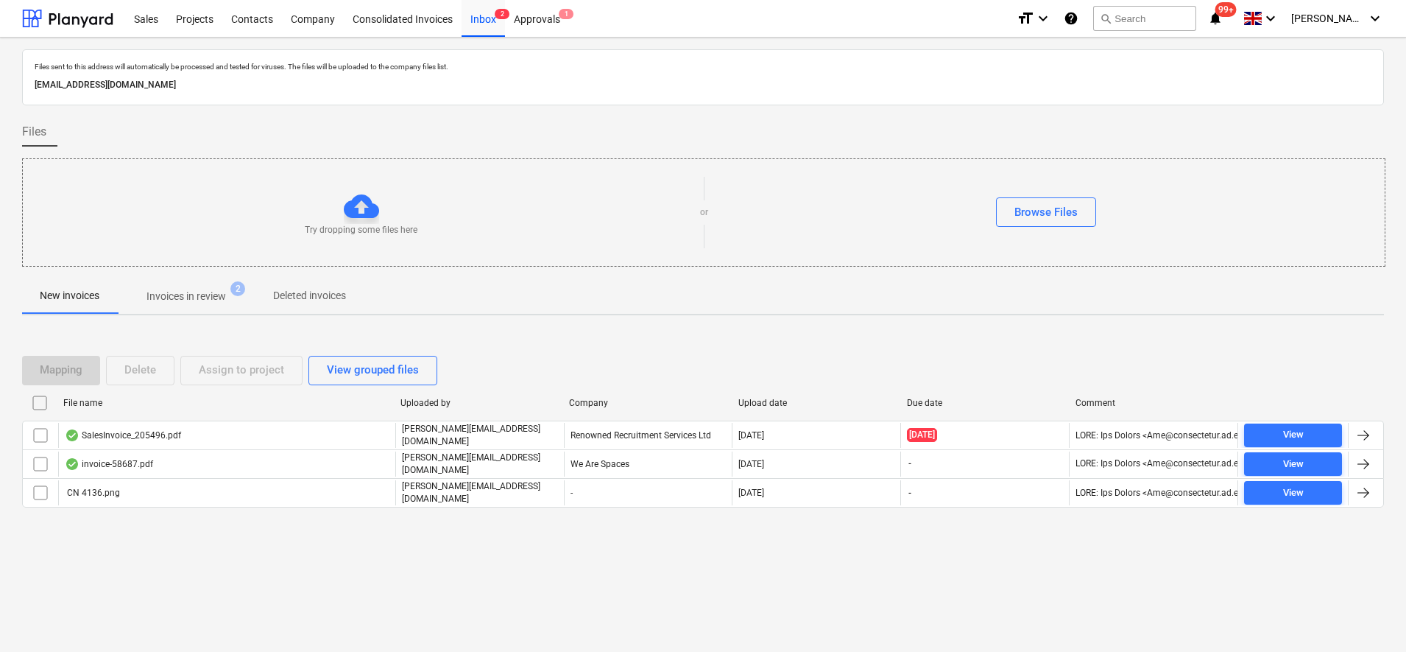
click at [222, 296] on p "Invoices in review" at bounding box center [187, 296] width 80 height 15
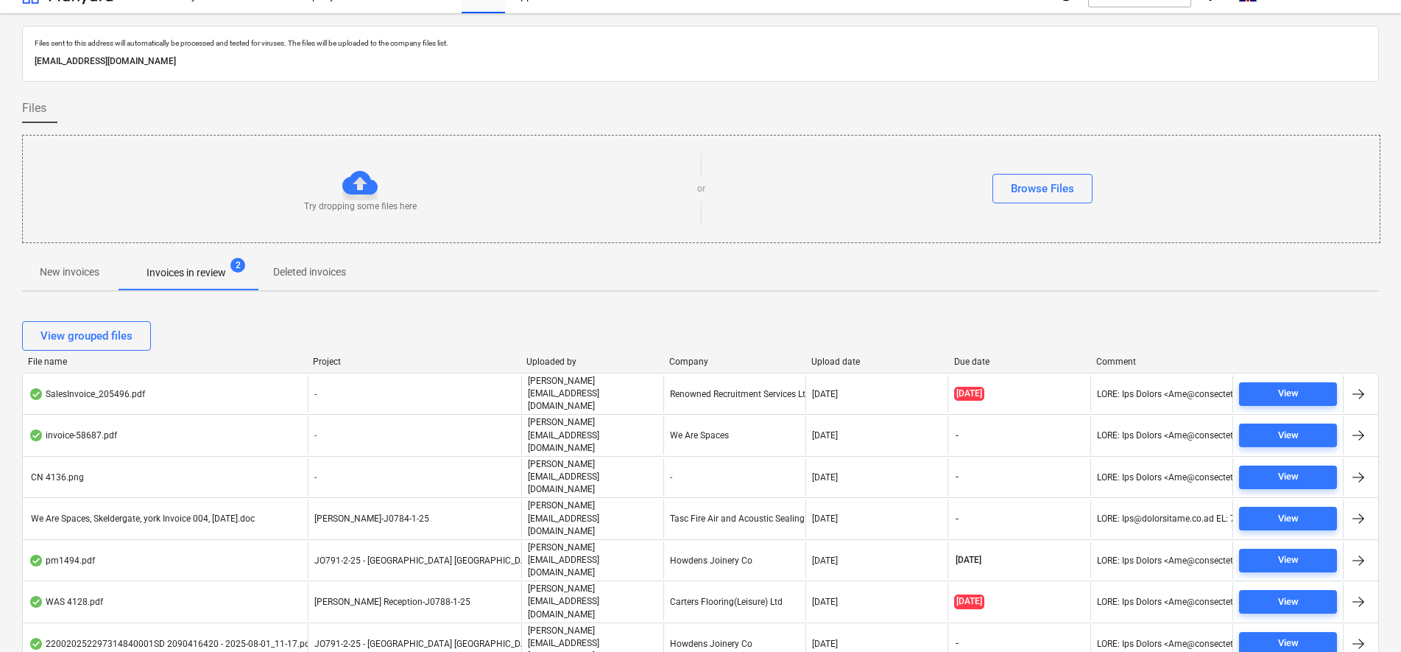
scroll to position [43, 0]
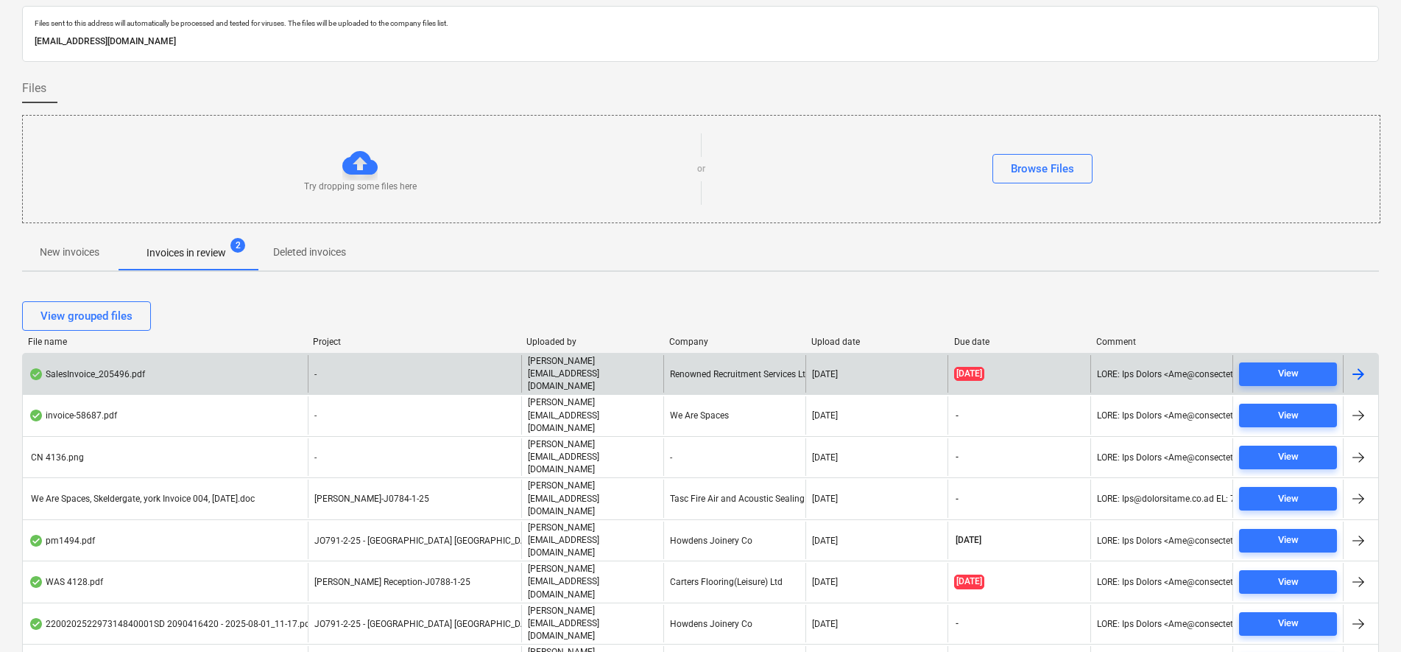
click at [708, 362] on div "Renowned Recruitment Services Ltd" at bounding box center [734, 374] width 142 height 38
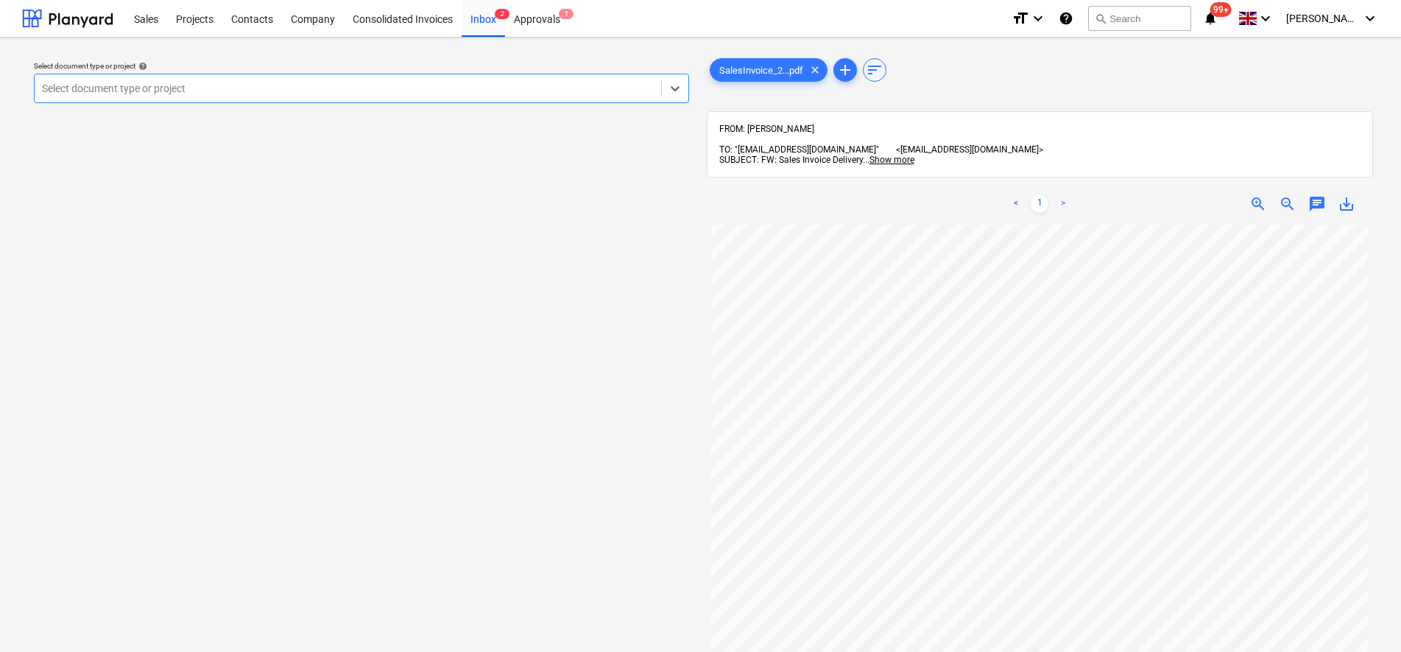
scroll to position [184, 0]
click at [521, 84] on div at bounding box center [348, 88] width 612 height 15
click at [538, 363] on div "Select document type or project help Select document type or project" at bounding box center [361, 445] width 679 height 792
click at [494, 24] on div "Inbox 2" at bounding box center [483, 18] width 43 height 38
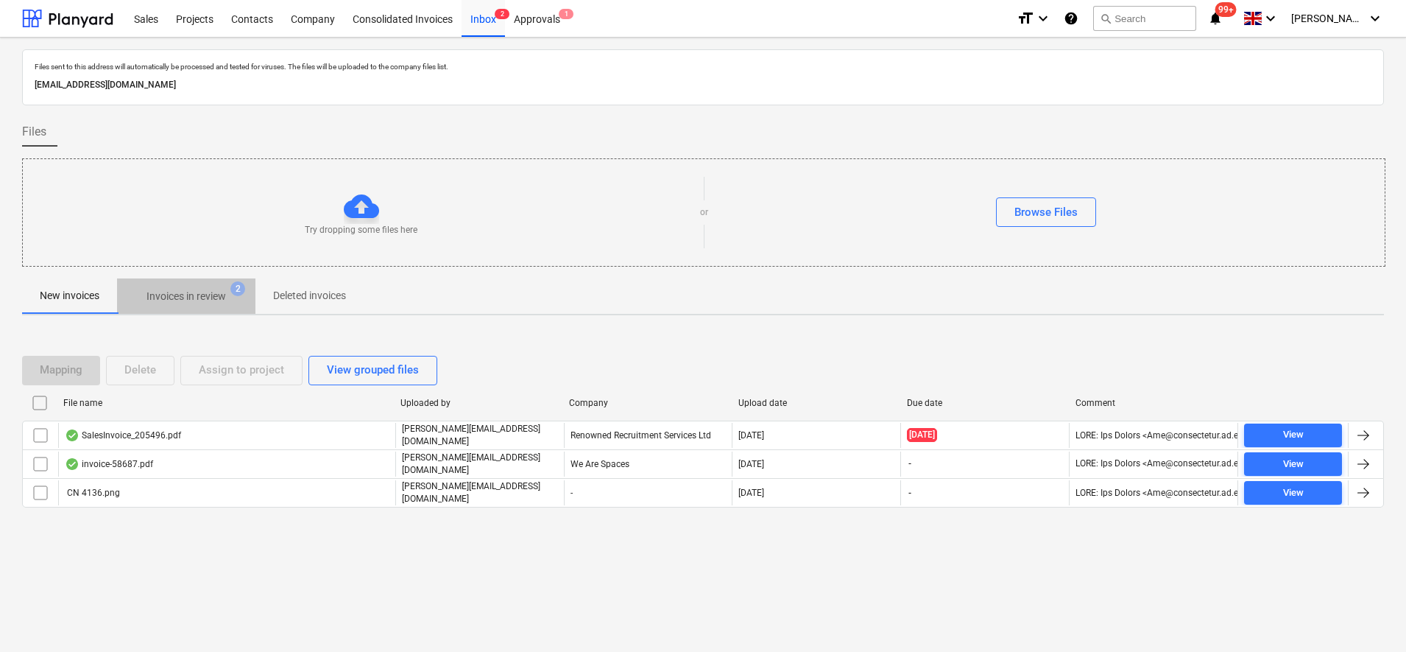
click at [171, 293] on p "Invoices in review" at bounding box center [187, 296] width 80 height 15
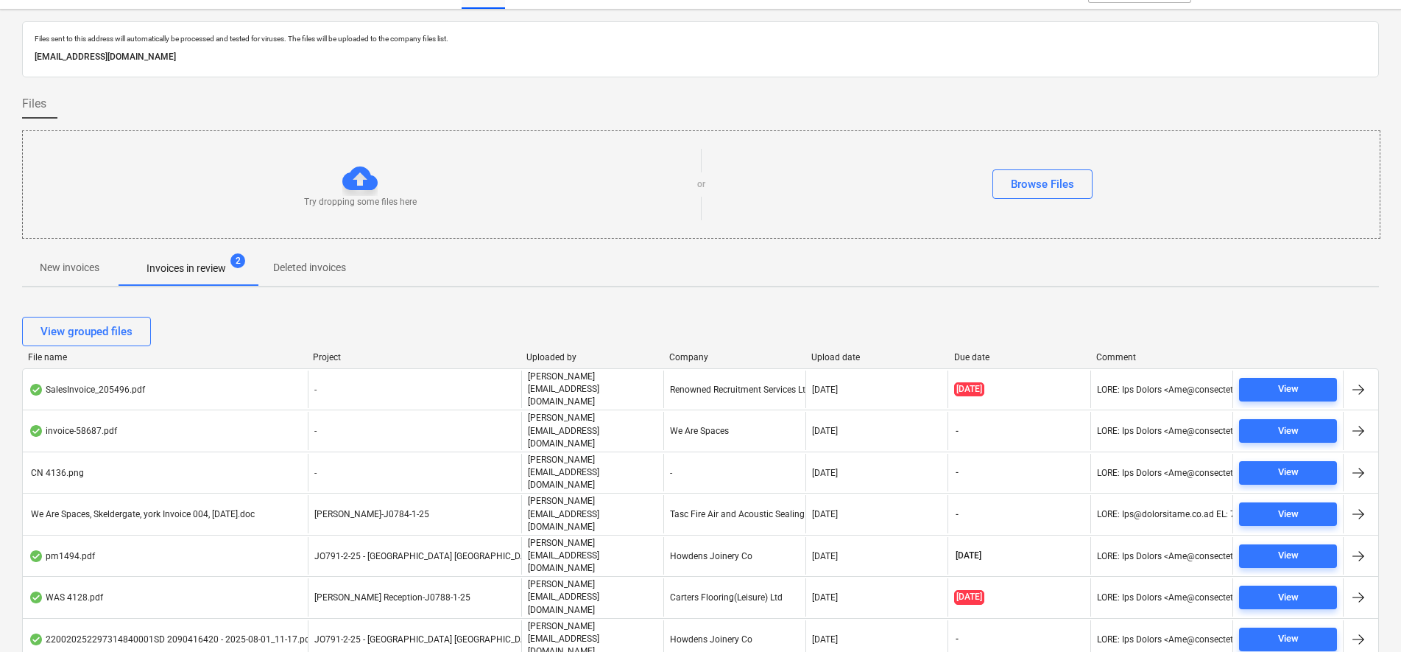
scroll to position [43, 0]
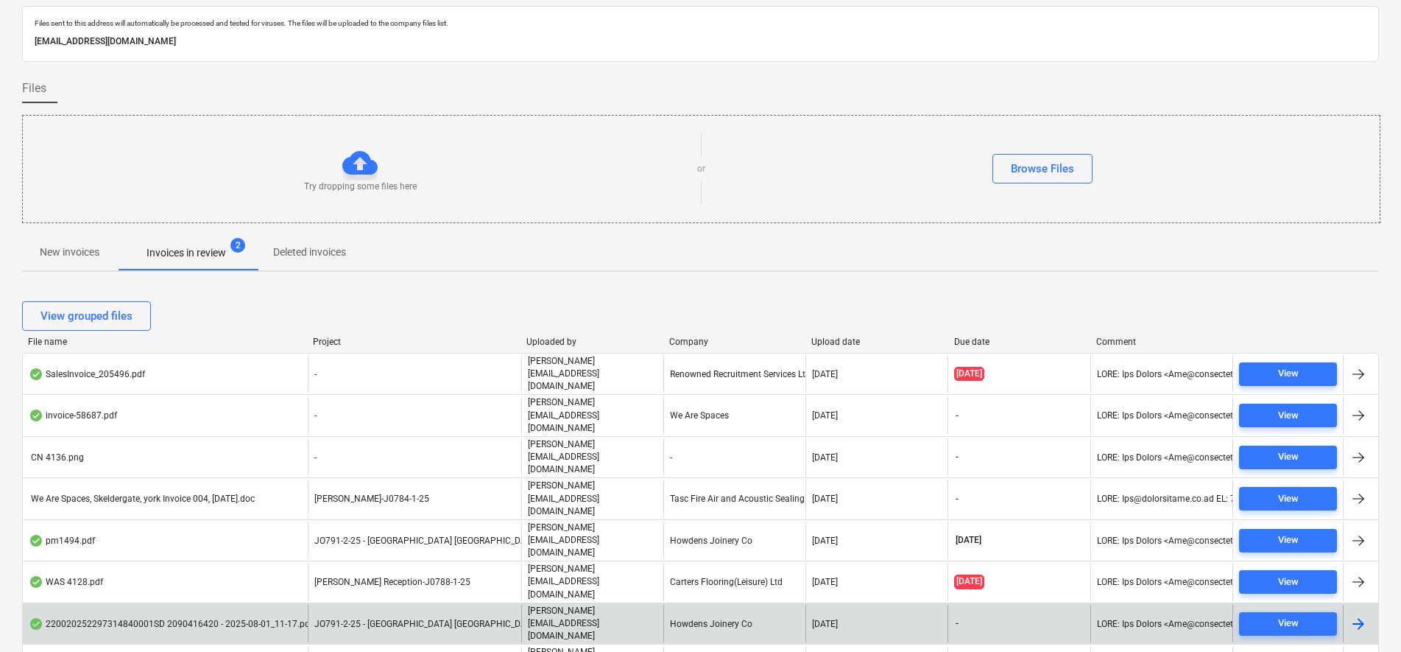
click at [89, 618] on div "220020252297314840001SD 2090416420 - 2025-08-01_11-17.pdf" at bounding box center [171, 624] width 284 height 12
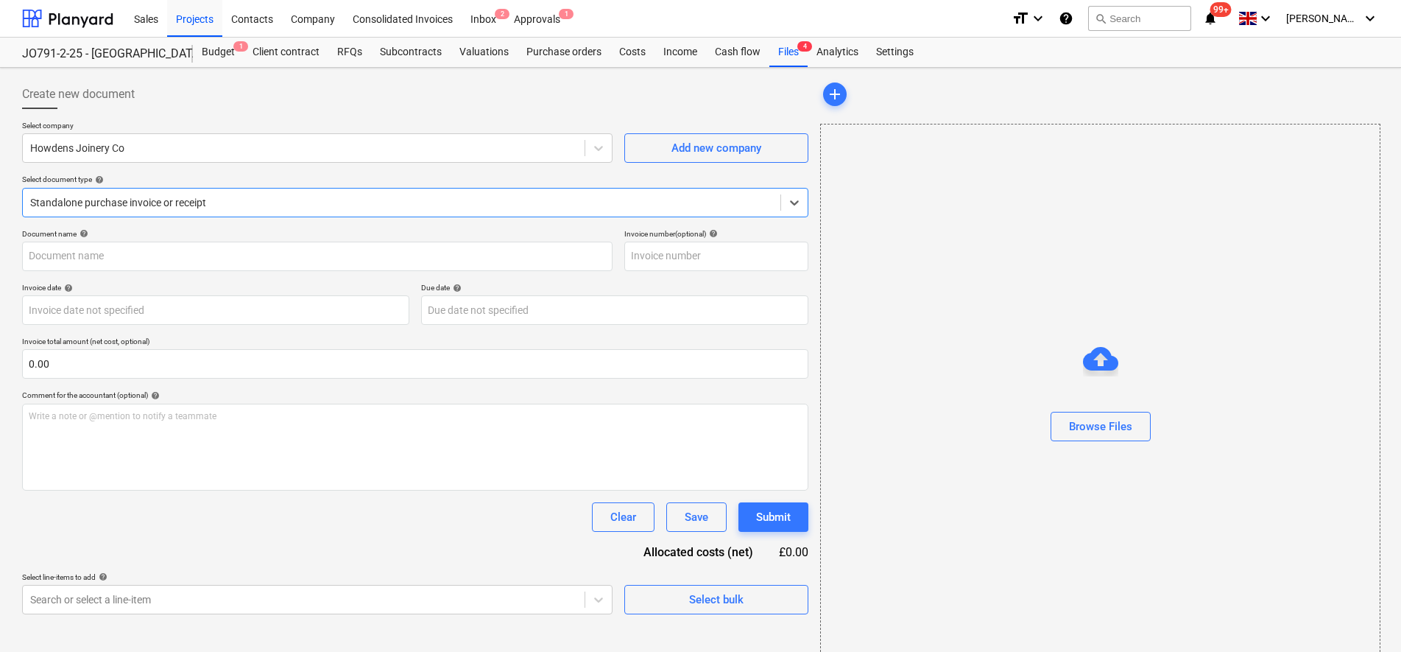
type input "1101944540"
type input "[DATE]"
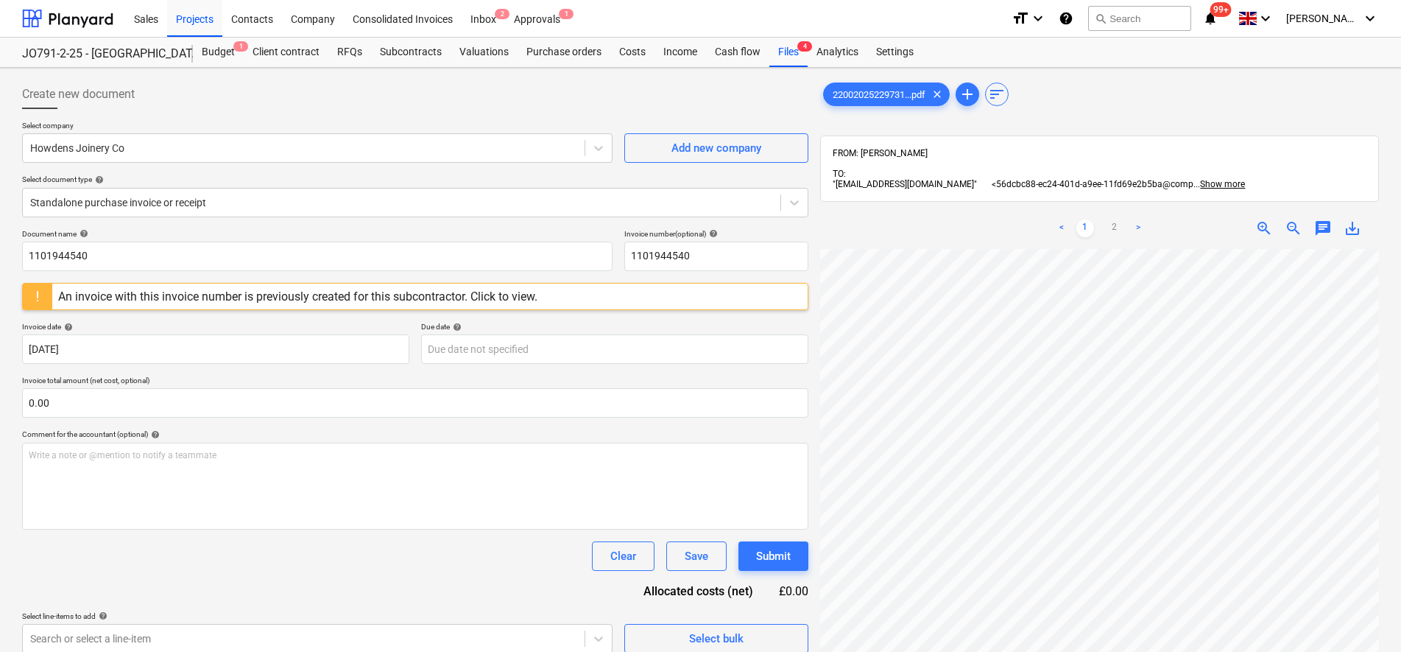
scroll to position [122, 86]
click at [1054, 186] on div "22002025229731...pdf clear add sort FROM: [PERSON_NAME] TO: "[EMAIL_ADDRESS][DO…" at bounding box center [1099, 470] width 559 height 780
drag, startPoint x: 1108, startPoint y: 216, endPoint x: 1127, endPoint y: 234, distance: 26.1
click at [1110, 219] on link "2" at bounding box center [1115, 228] width 18 height 18
click at [1171, 210] on div "< 1 2 > zoom_in zoom_out chat 0 save_alt" at bounding box center [1099, 534] width 559 height 652
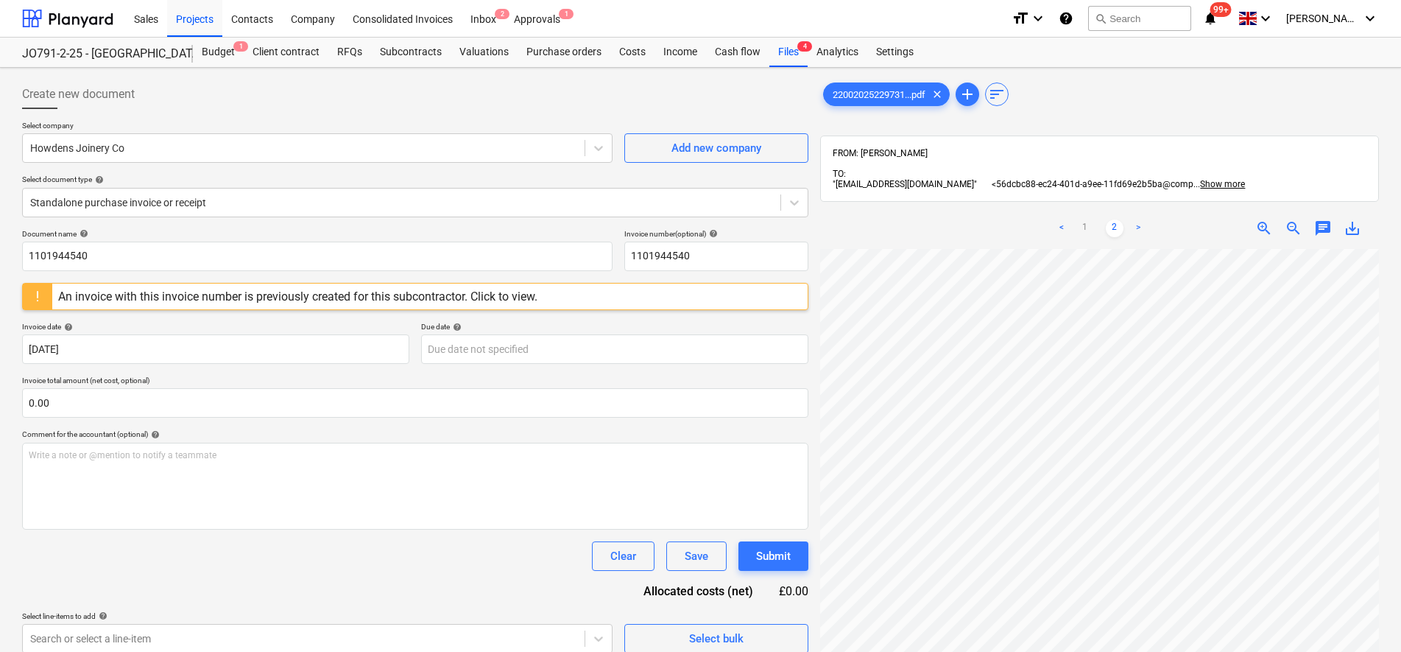
scroll to position [13, 85]
click at [1194, 650] on html "Sales Projects Contacts Company Consolidated Invoices Inbox 2 Approvals 1 forma…" at bounding box center [700, 326] width 1401 height 652
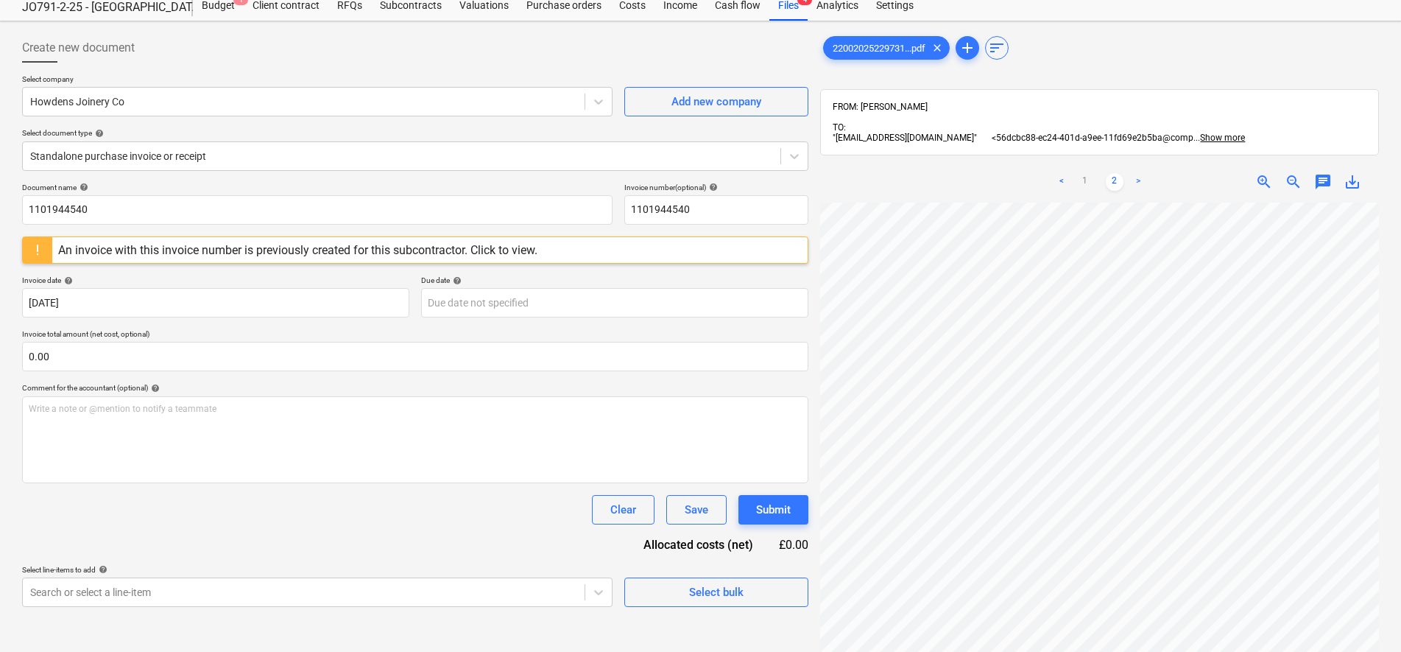
scroll to position [0, 0]
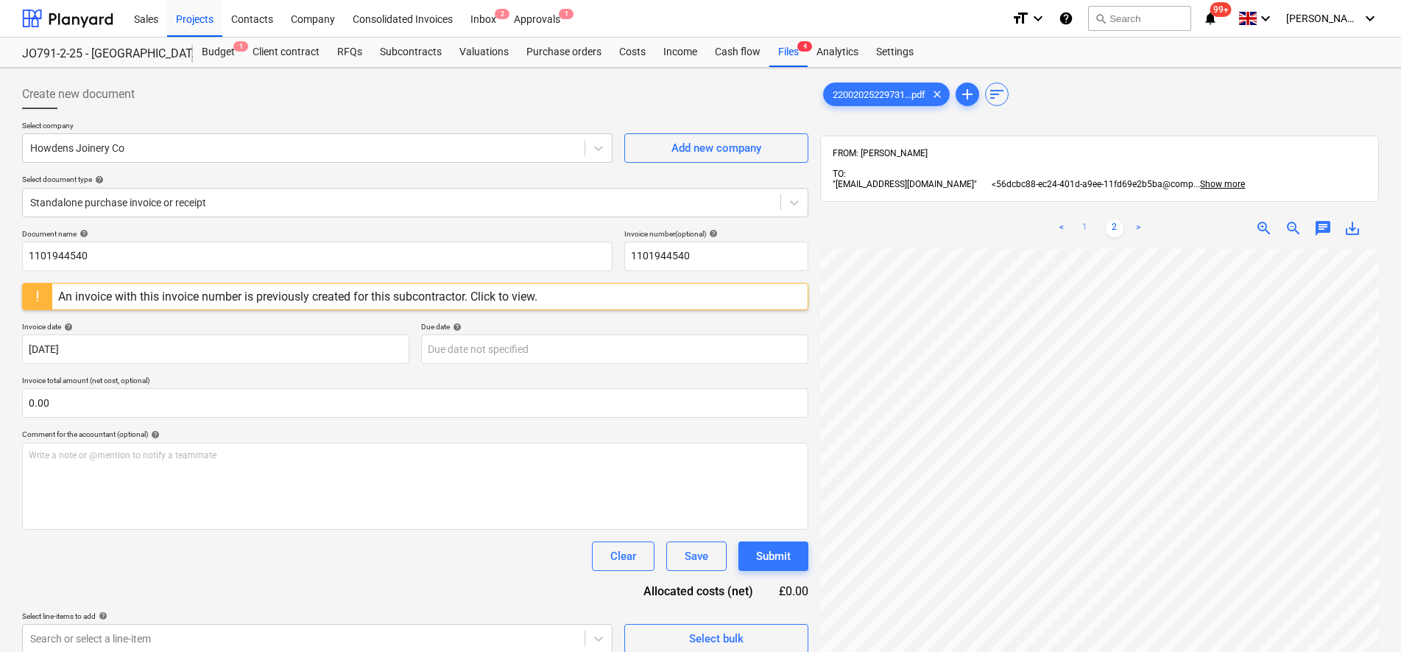
click at [1085, 224] on link "1" at bounding box center [1085, 228] width 18 height 18
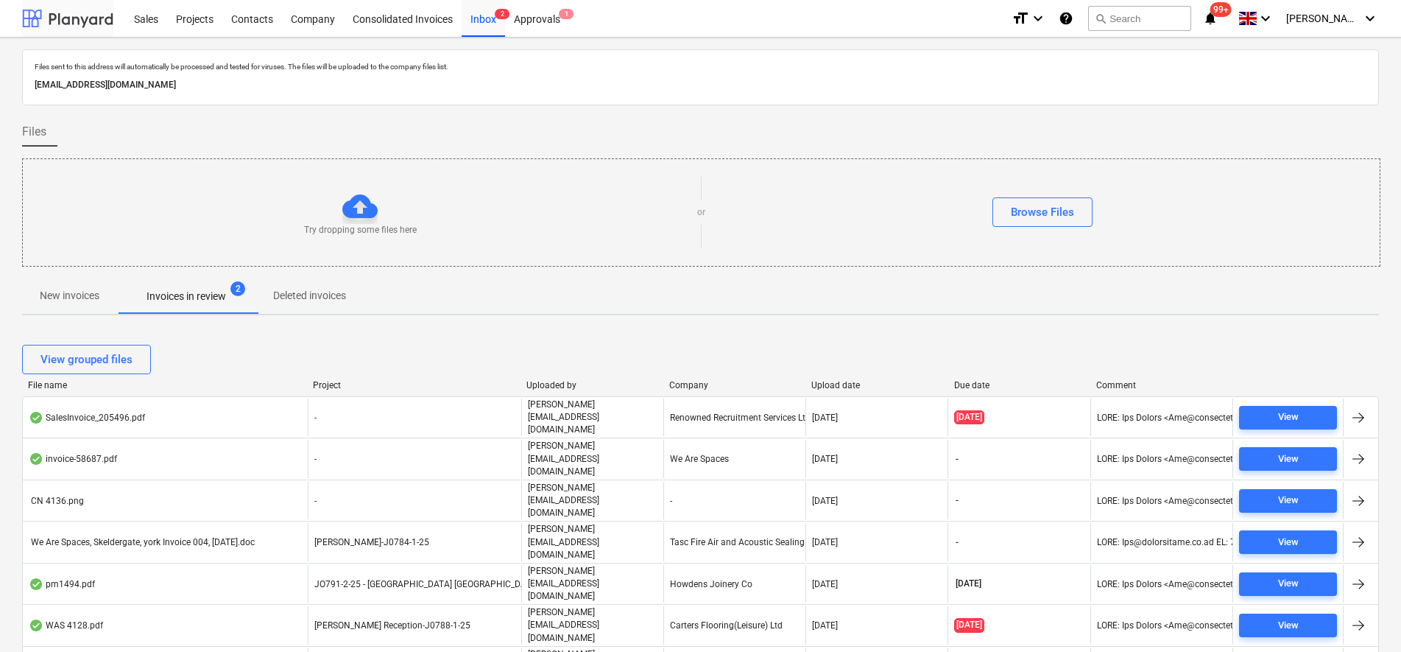
scroll to position [43, 0]
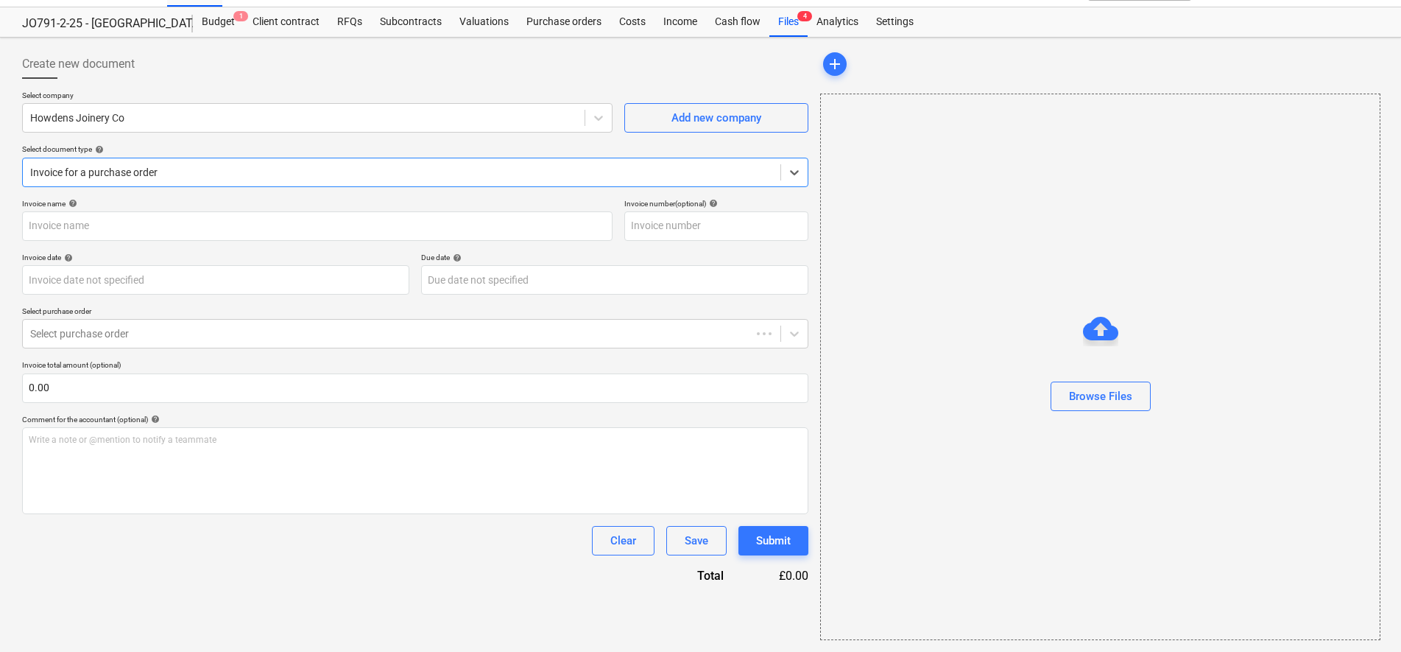
type input "1101944540"
type input "[DATE]"
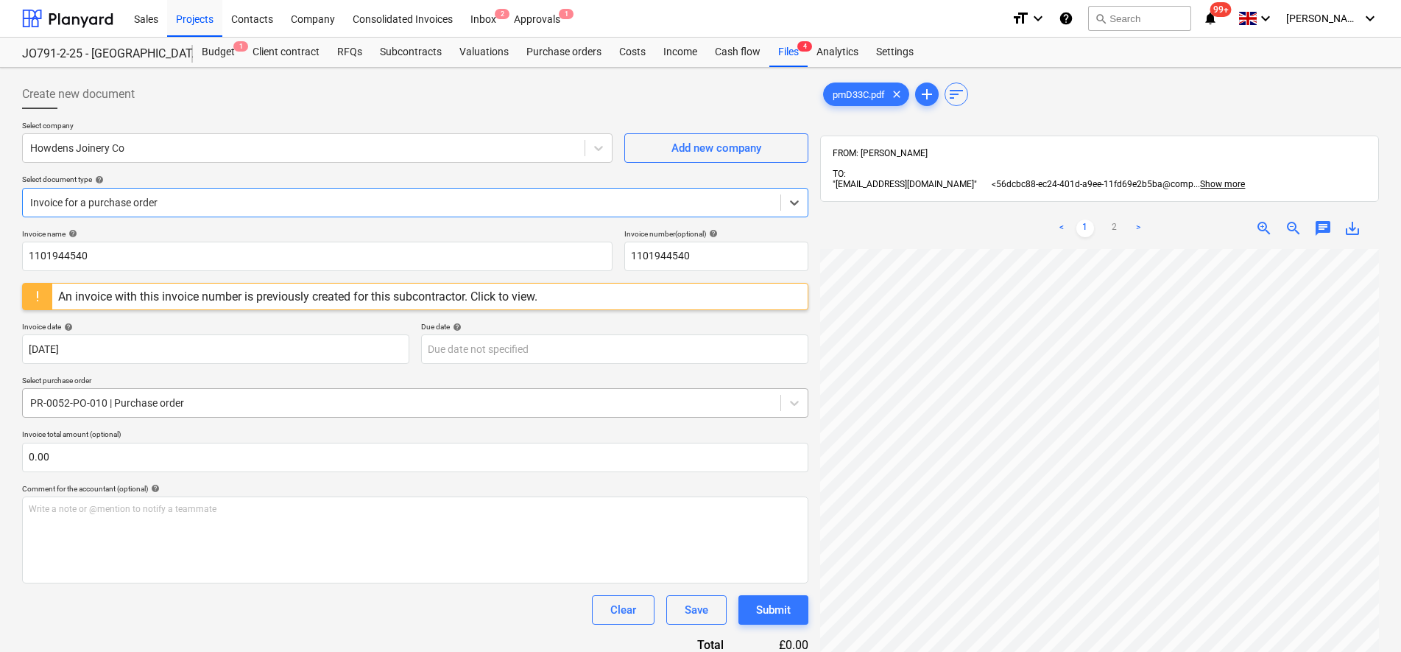
click at [163, 399] on div at bounding box center [401, 402] width 743 height 15
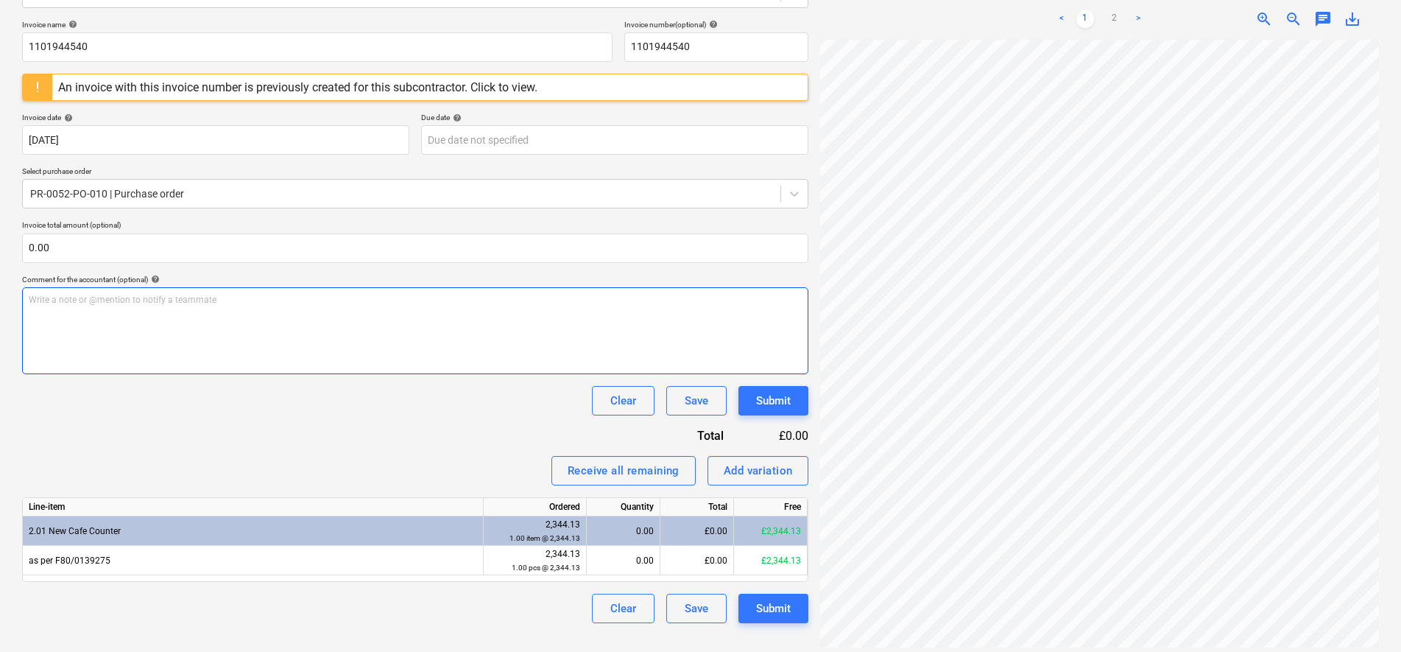
scroll to position [0, 107]
click at [1110, 19] on div "< 1 2 >" at bounding box center [1100, 19] width 178 height 41
click at [1111, 14] on link "2" at bounding box center [1115, 19] width 18 height 18
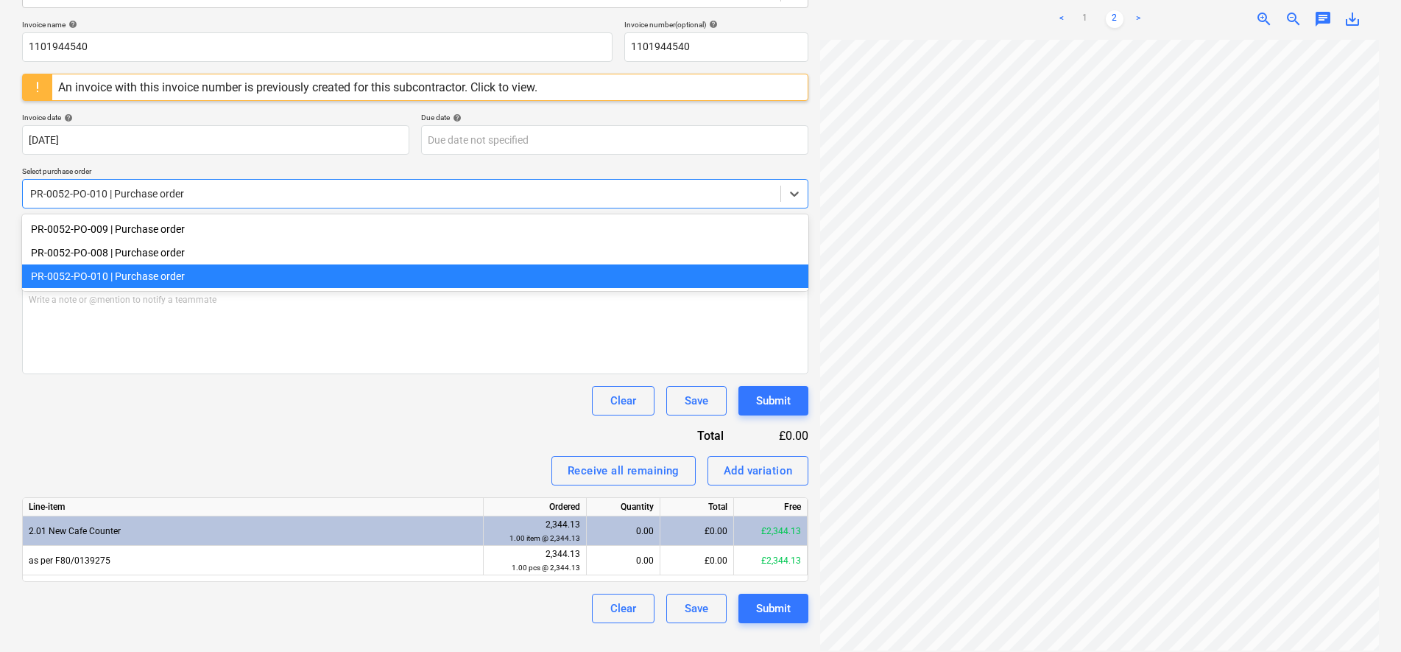
click at [171, 200] on div at bounding box center [401, 193] width 743 height 15
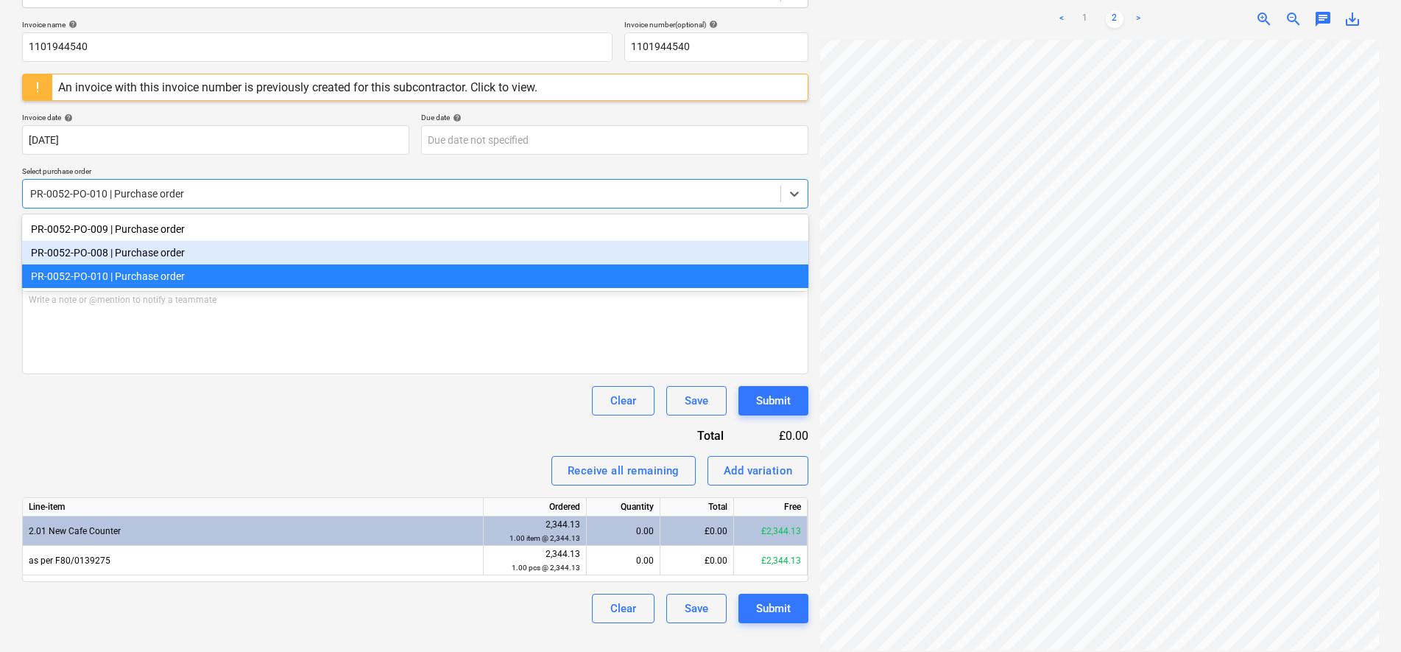
click at [148, 252] on div "PR-0052-PO-008 | Purchase order" at bounding box center [415, 253] width 786 height 24
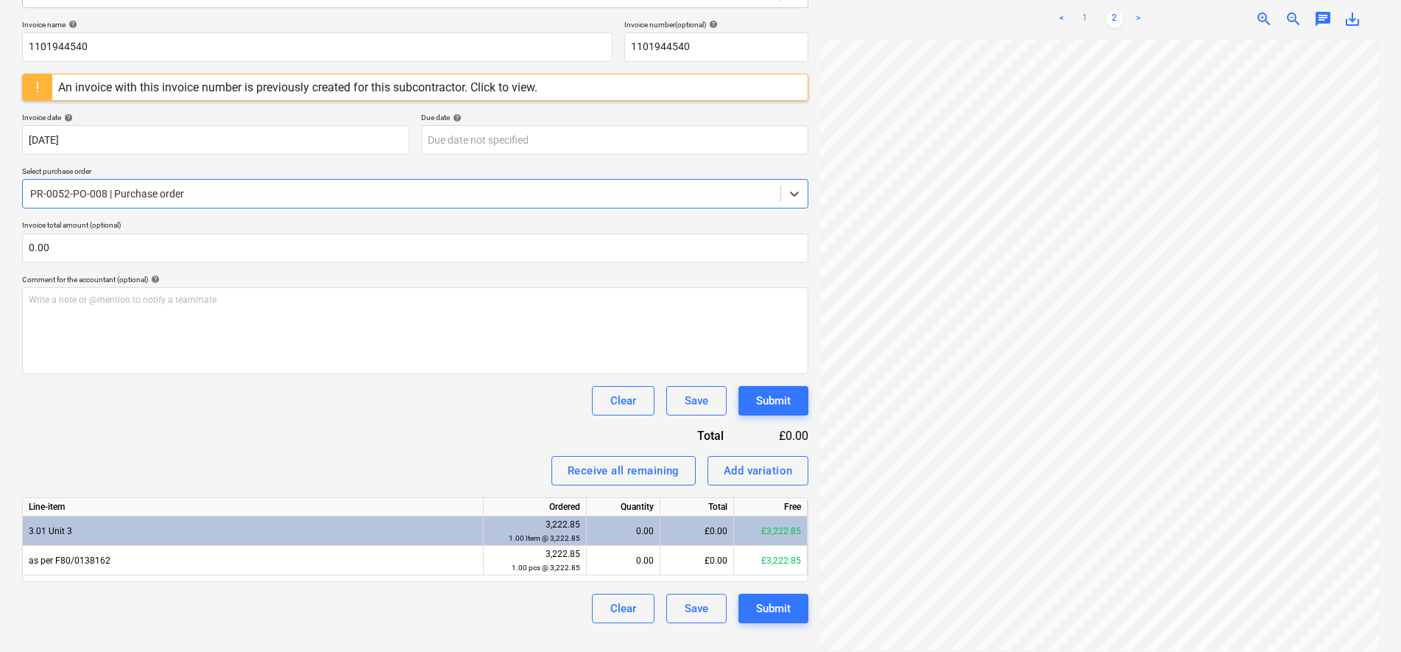
click at [149, 189] on div at bounding box center [401, 193] width 743 height 15
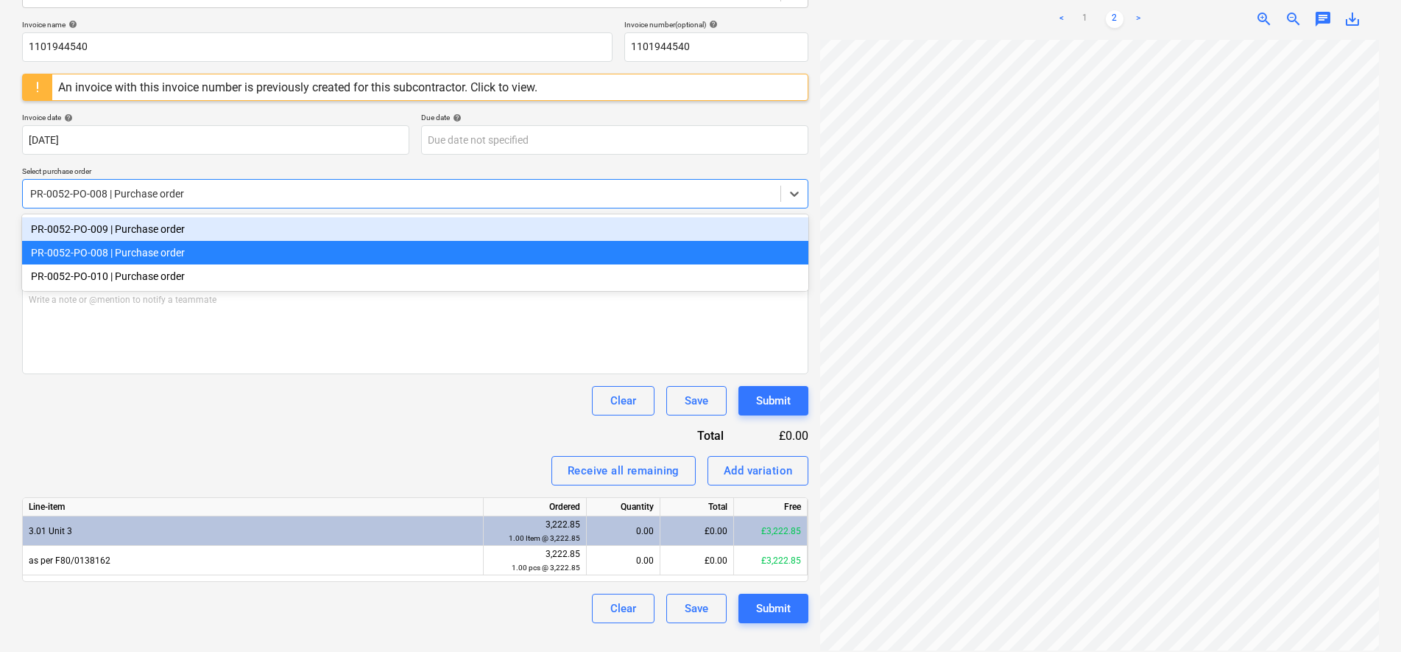
click at [157, 233] on div "PR-0052-PO-009 | Purchase order" at bounding box center [415, 229] width 786 height 24
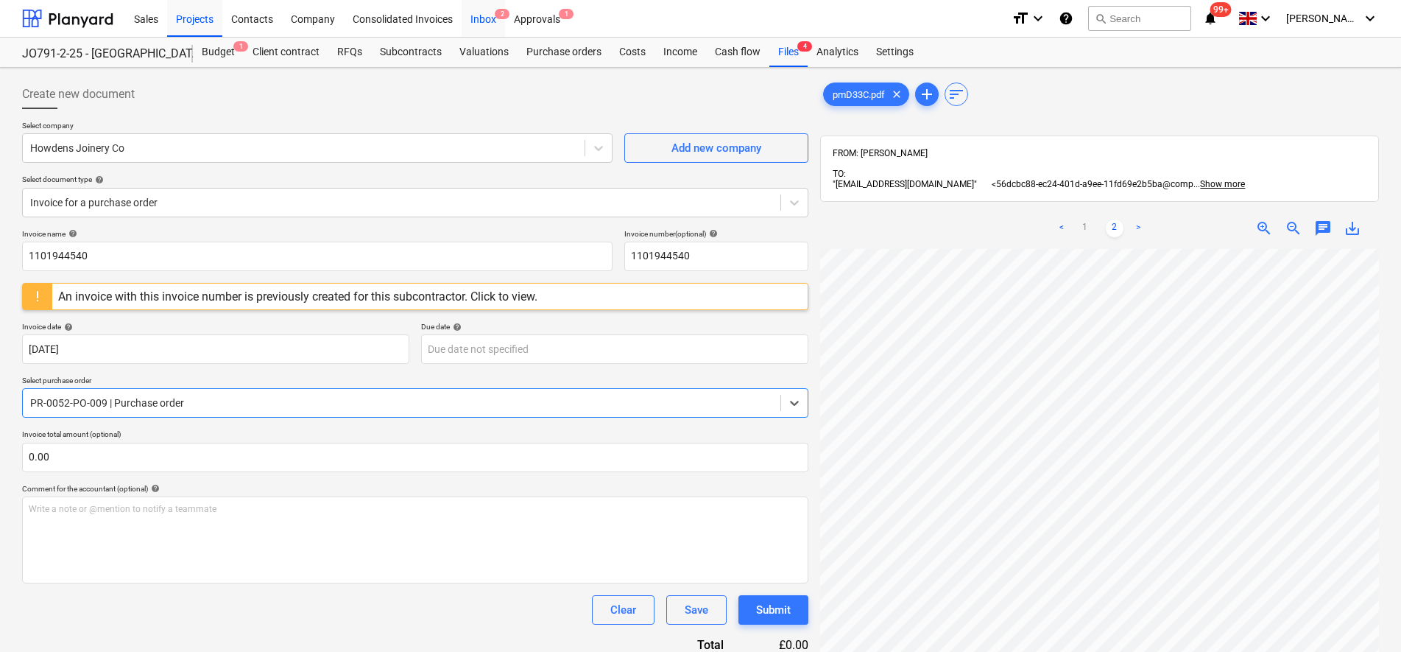
click at [496, 15] on span "2" at bounding box center [502, 14] width 15 height 10
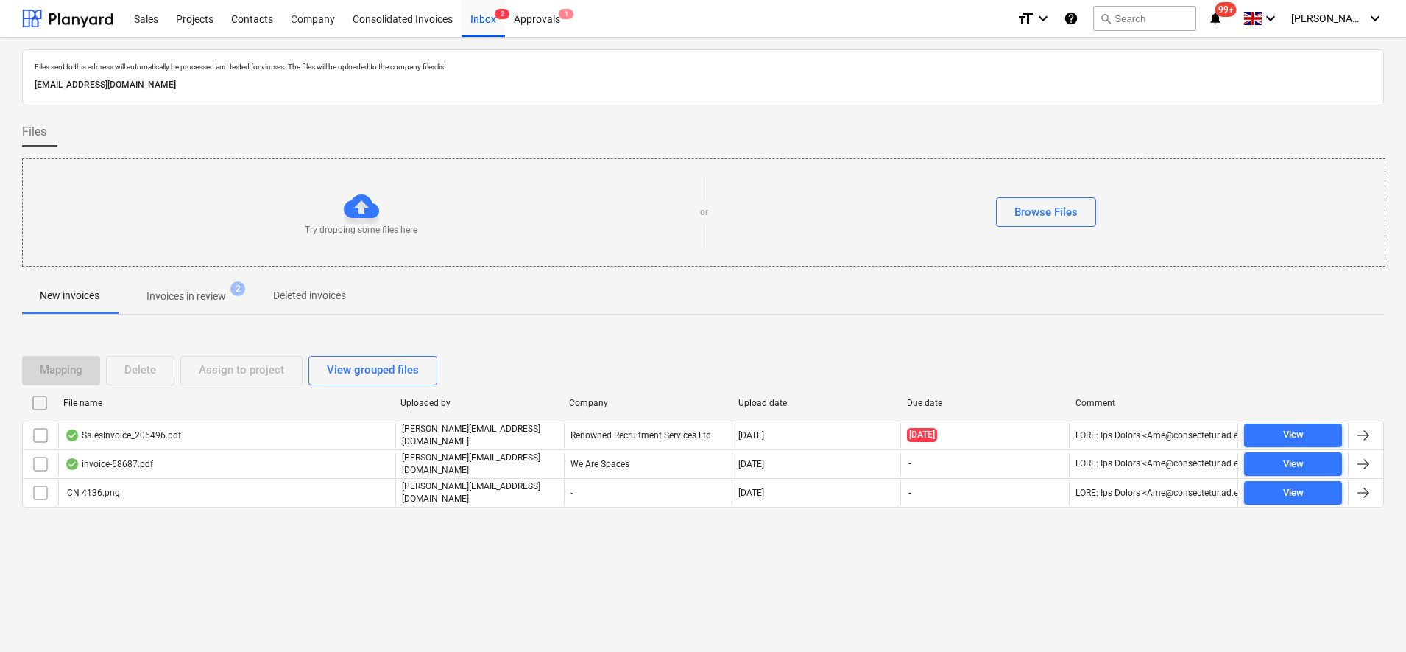
click at [208, 295] on p "Invoices in review" at bounding box center [187, 296] width 80 height 15
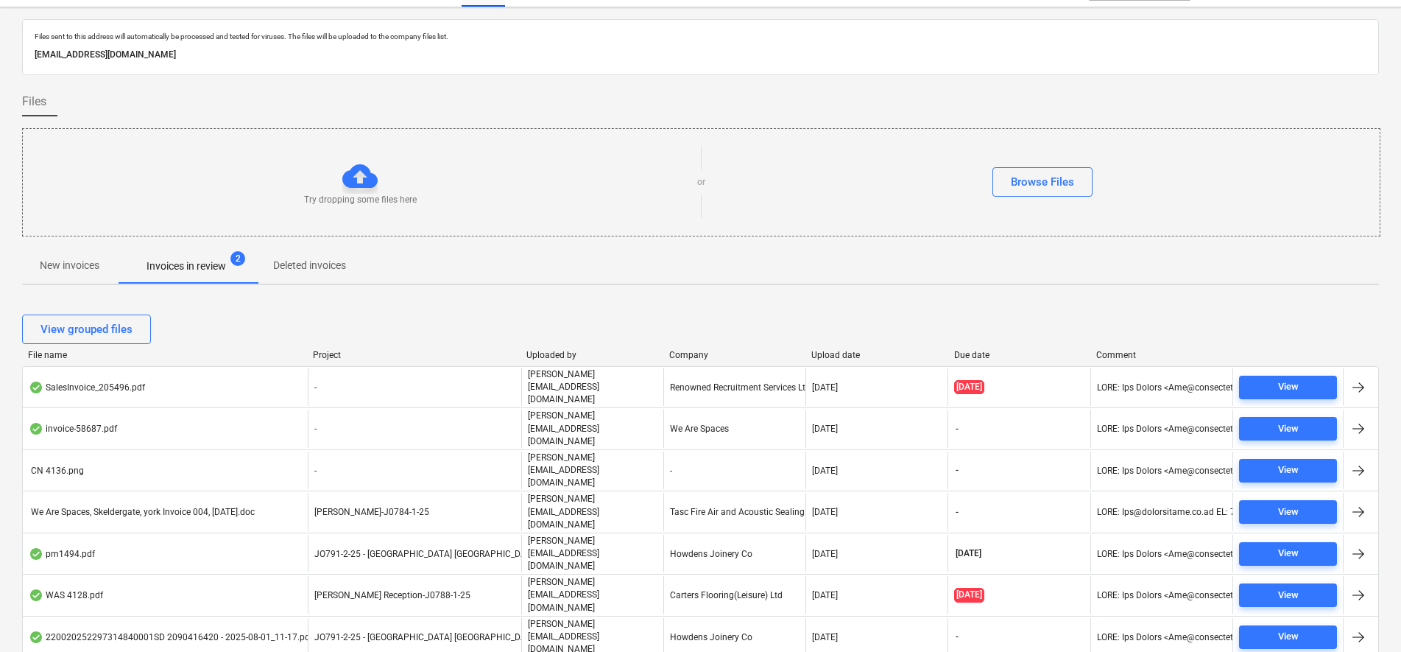
scroll to position [43, 0]
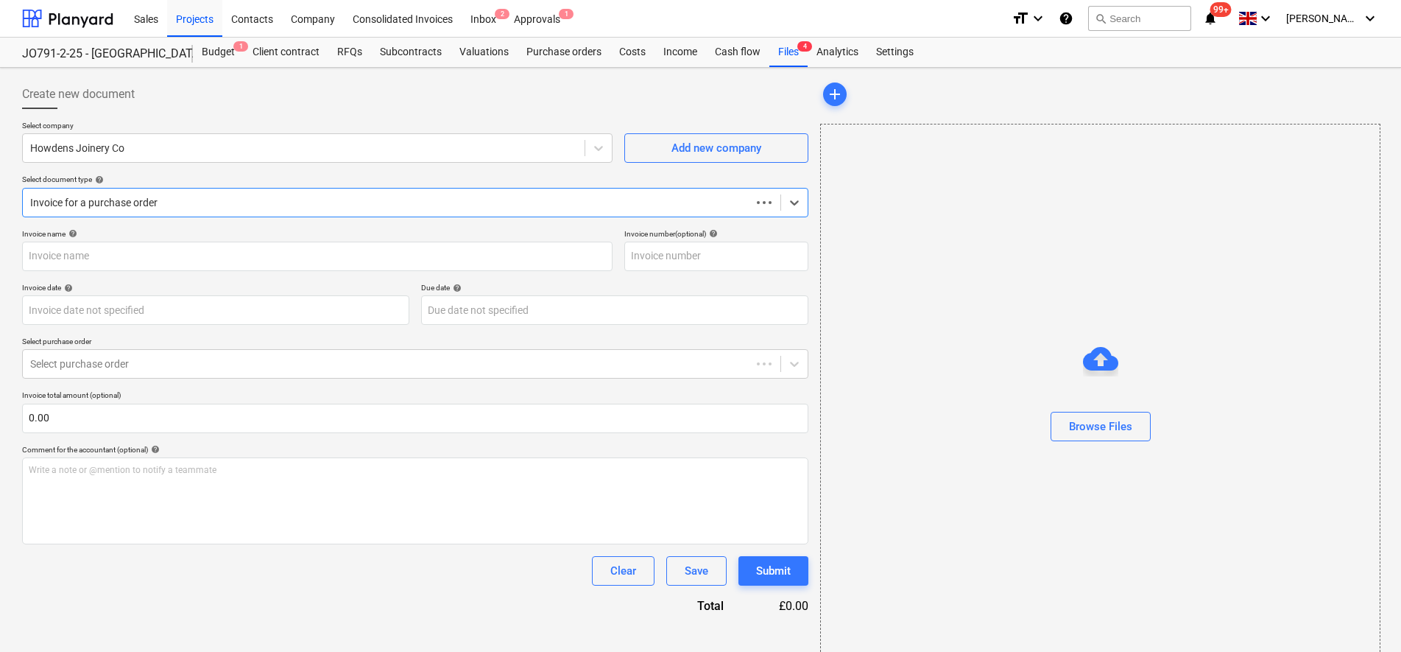
type input "1101944540"
type input "[DATE]"
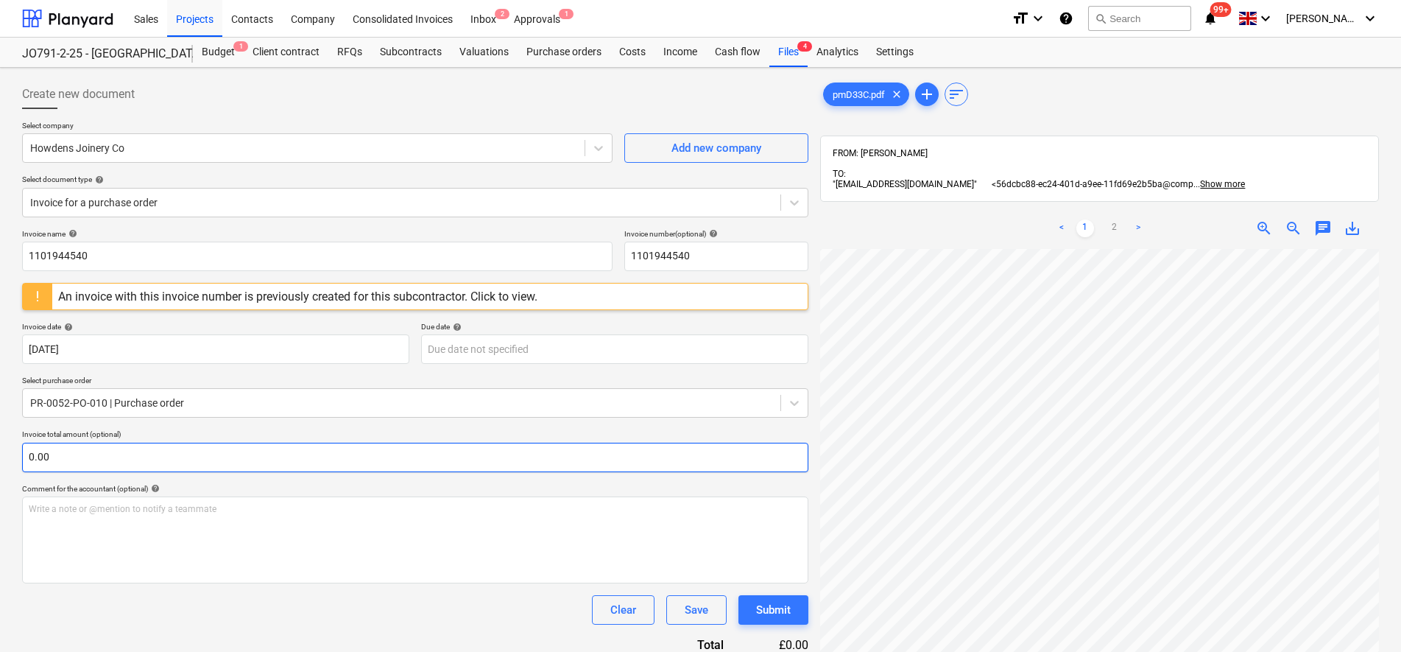
scroll to position [292, 72]
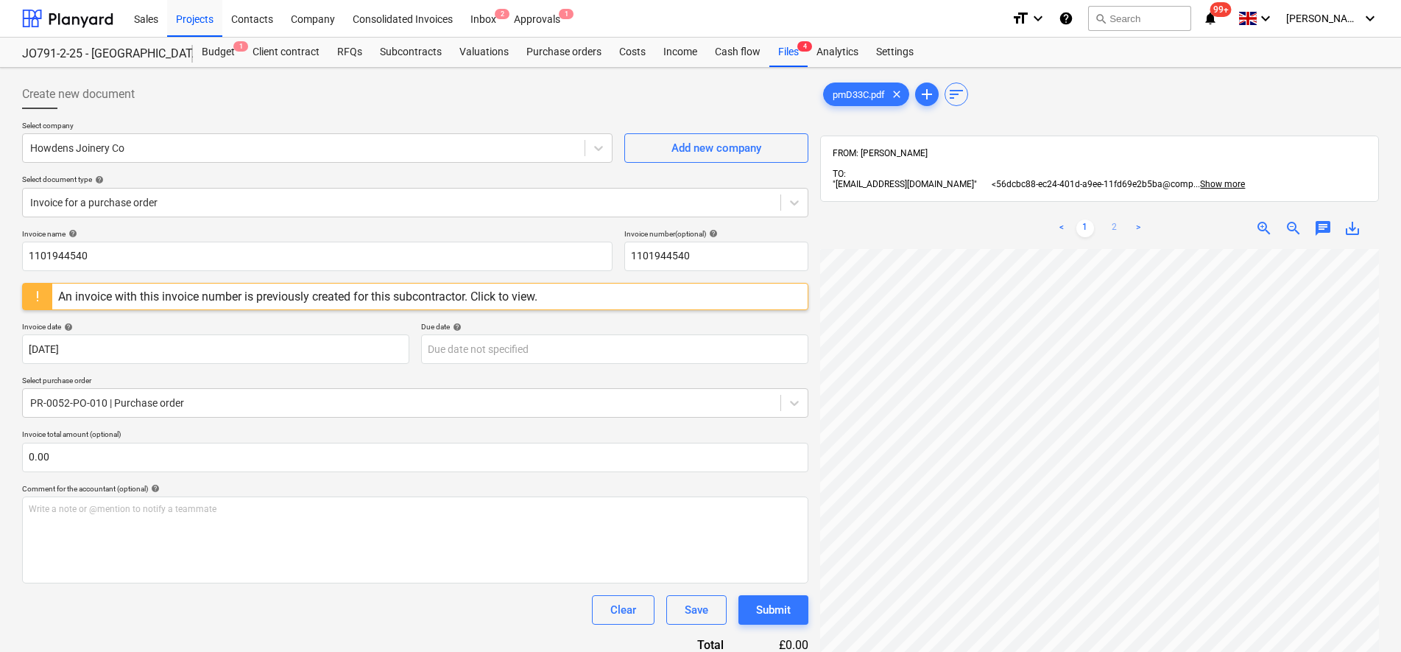
click at [1121, 219] on link "2" at bounding box center [1115, 228] width 18 height 18
click at [539, 59] on div "Purchase orders" at bounding box center [564, 52] width 93 height 29
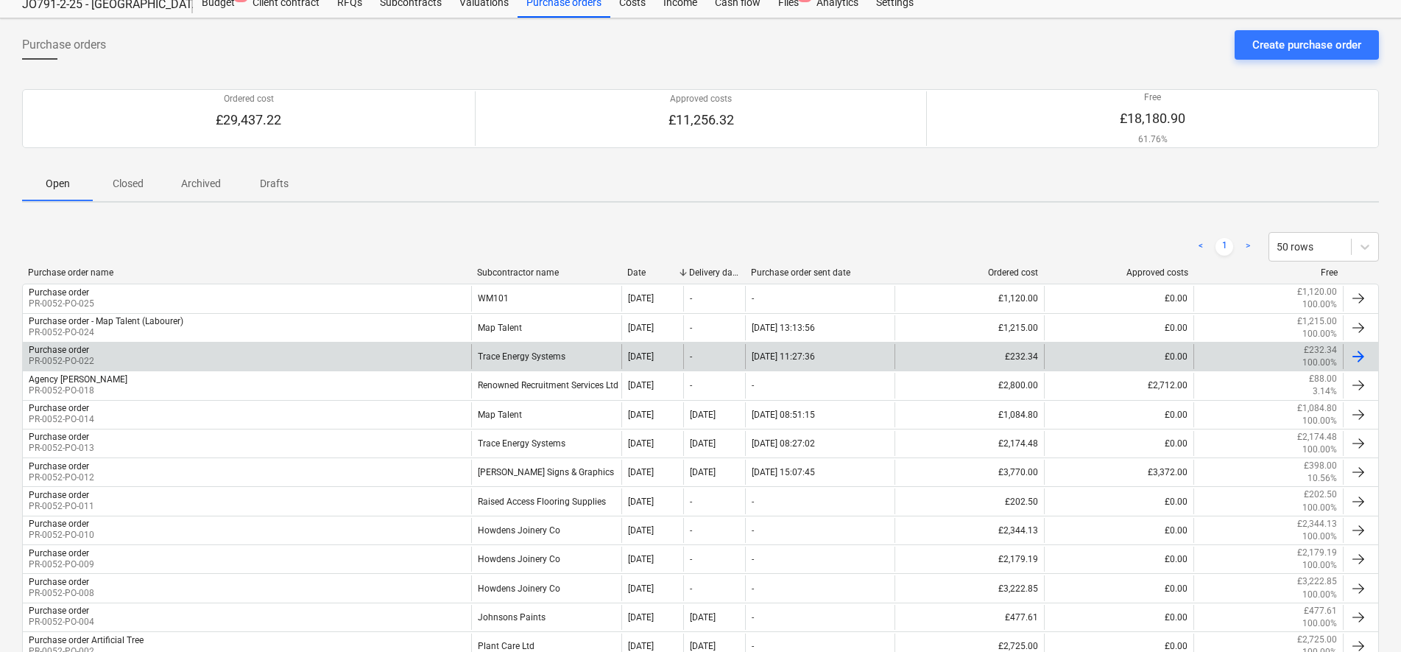
scroll to position [92, 0]
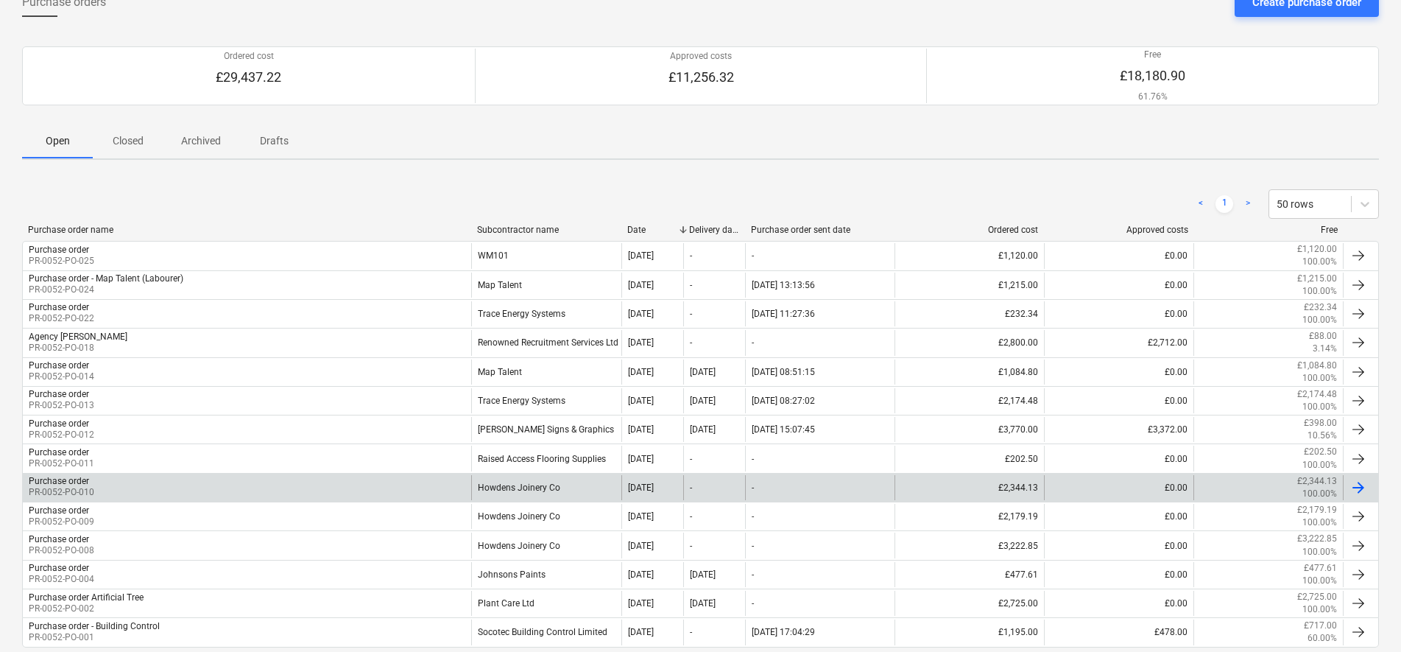
click at [267, 486] on div "Purchase order PR-0052-PO-010" at bounding box center [247, 487] width 448 height 25
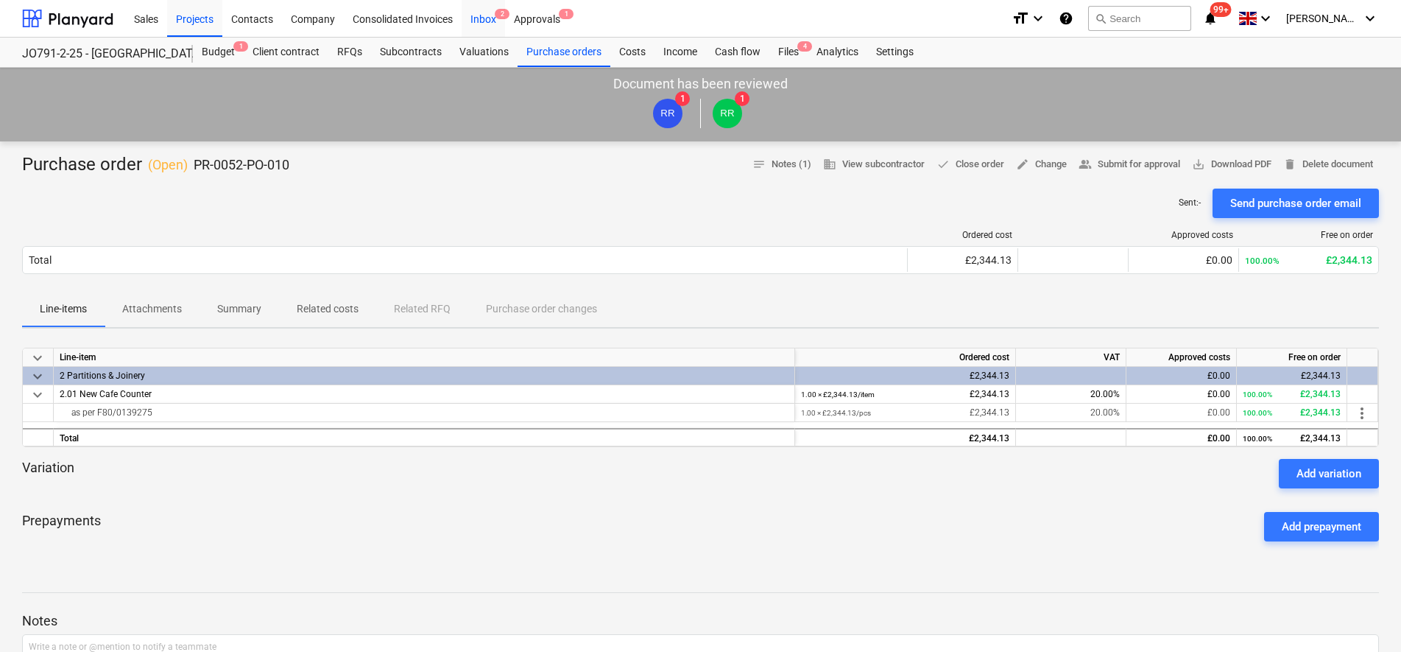
click at [469, 27] on div "Inbox 2" at bounding box center [483, 18] width 43 height 38
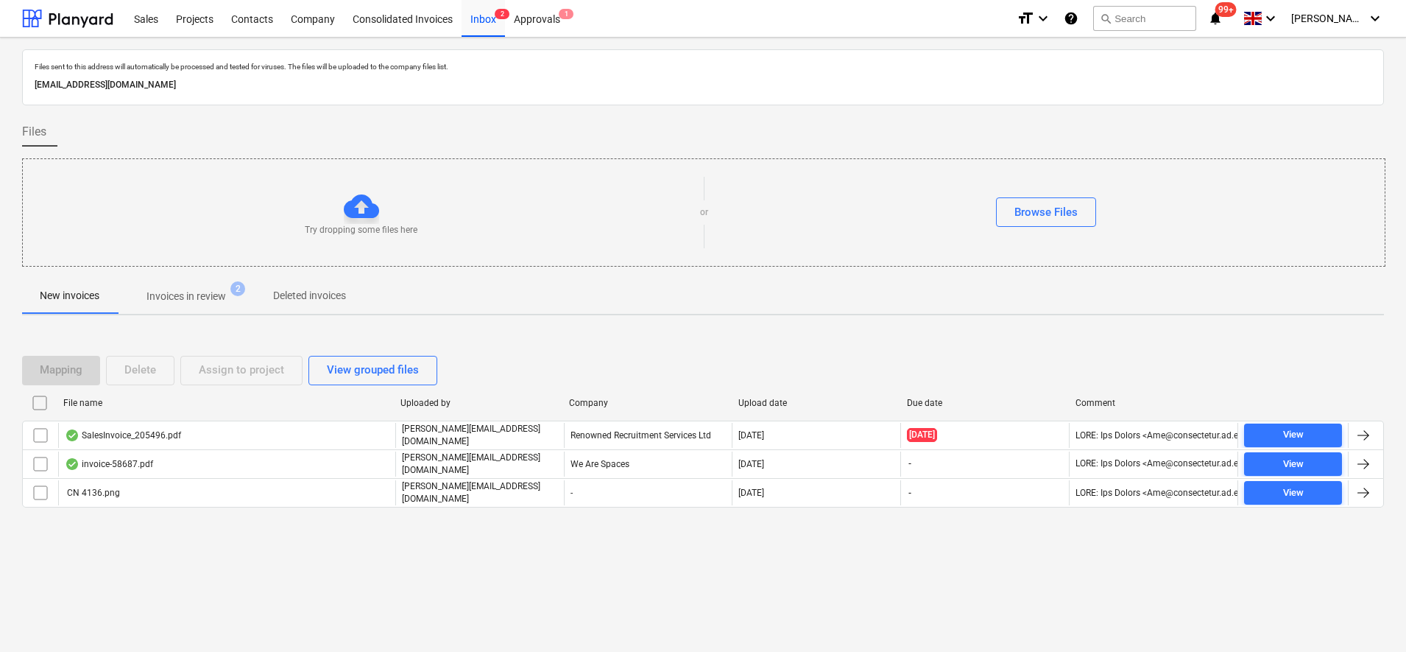
click at [179, 289] on p "Invoices in review" at bounding box center [187, 296] width 80 height 15
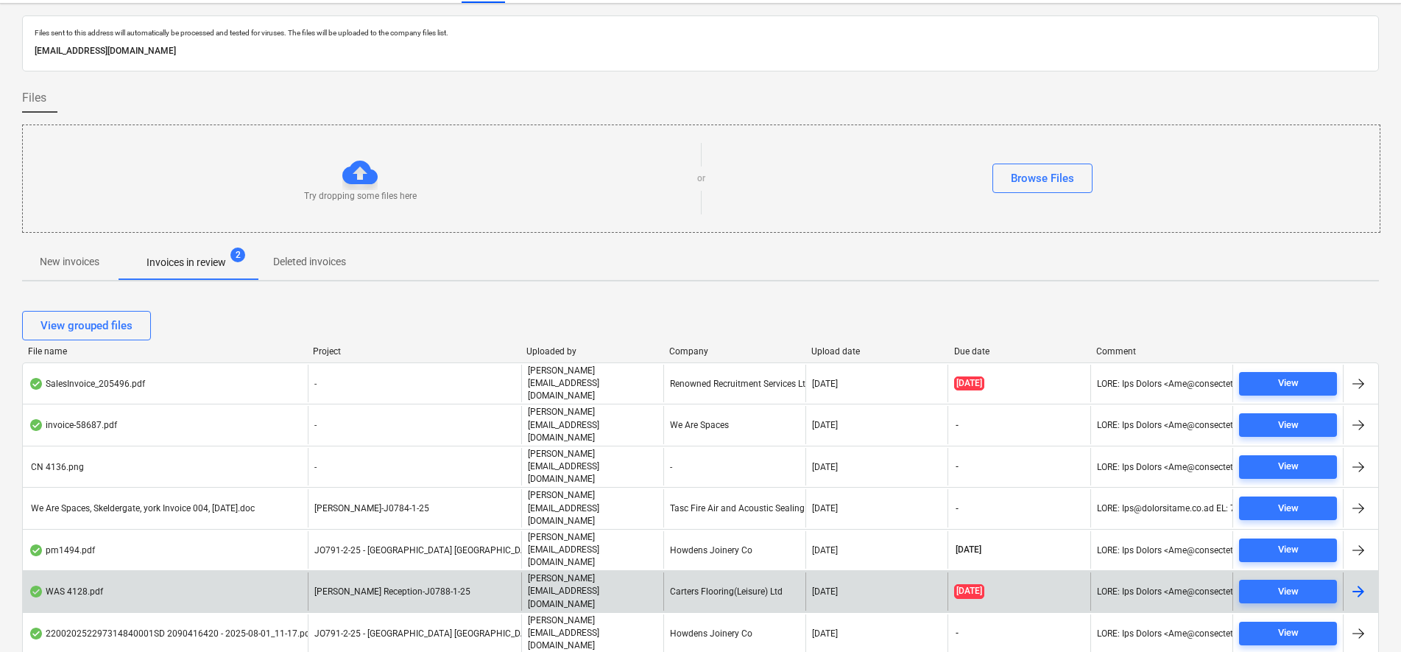
scroll to position [43, 0]
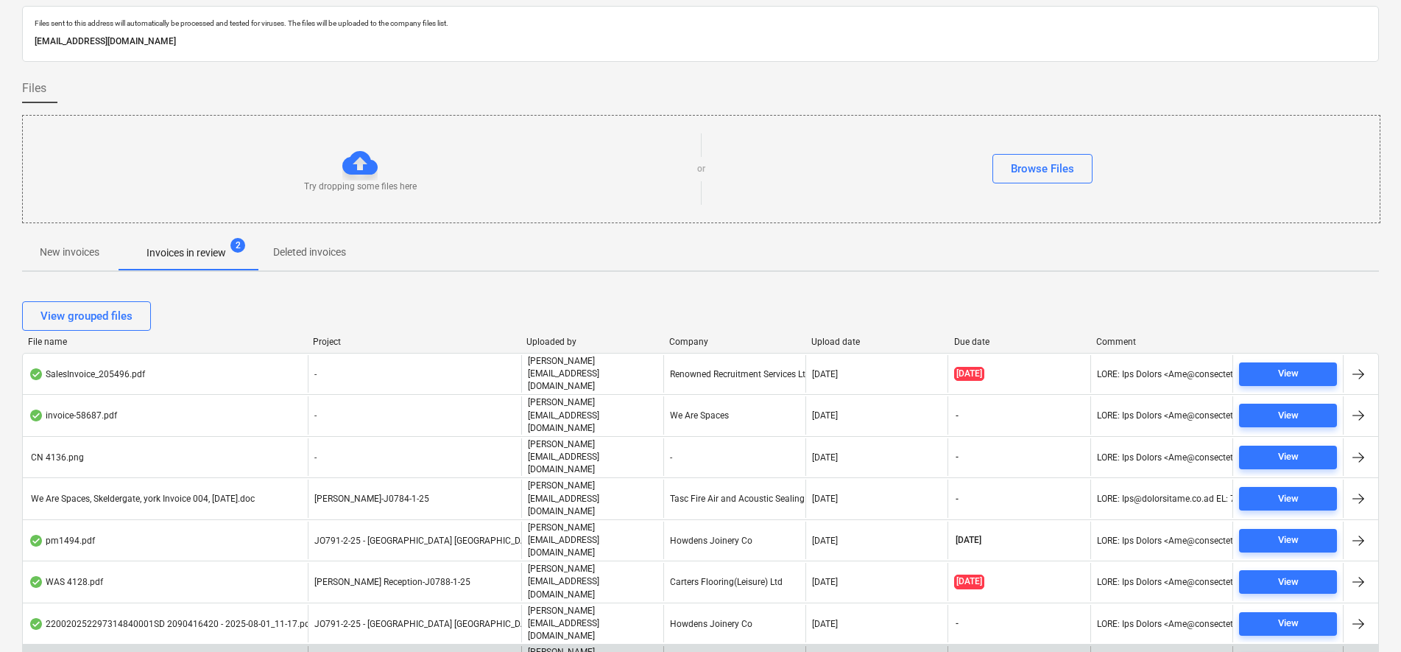
click at [236, 646] on div "pm38CC.pdf" at bounding box center [165, 665] width 285 height 38
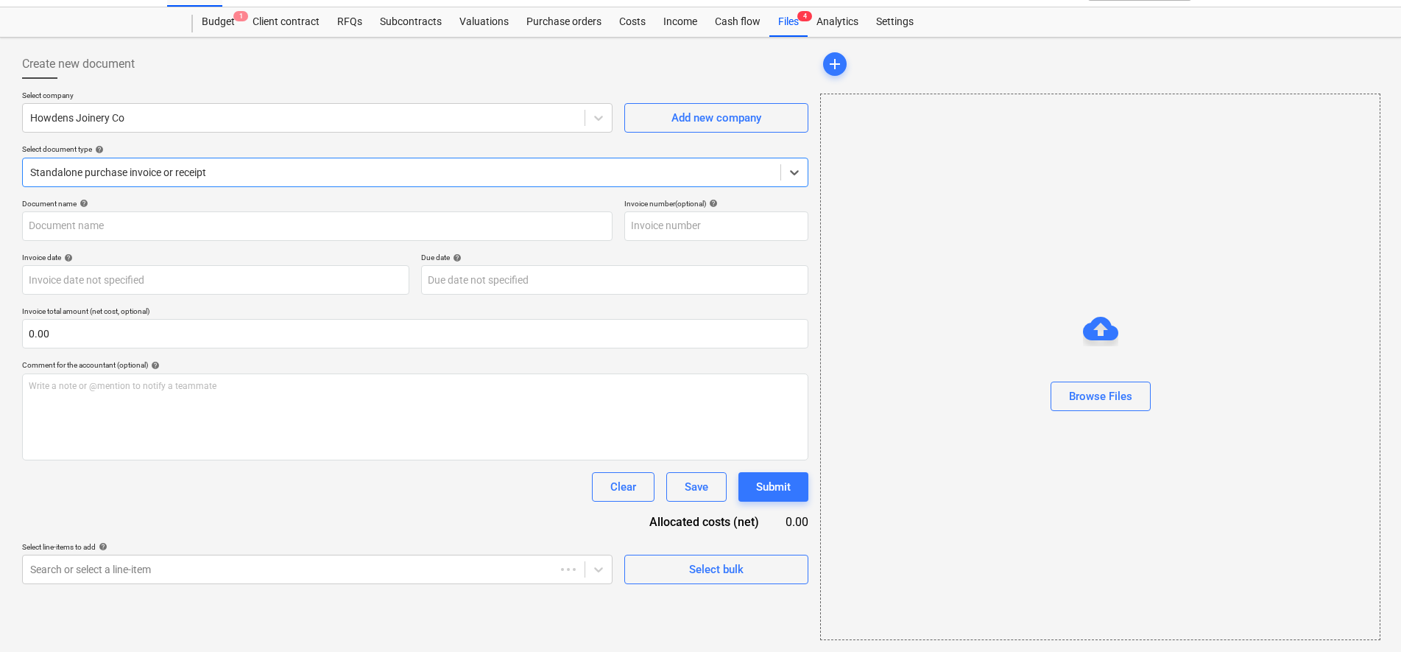
type input "1101944540"
type input "[DATE]"
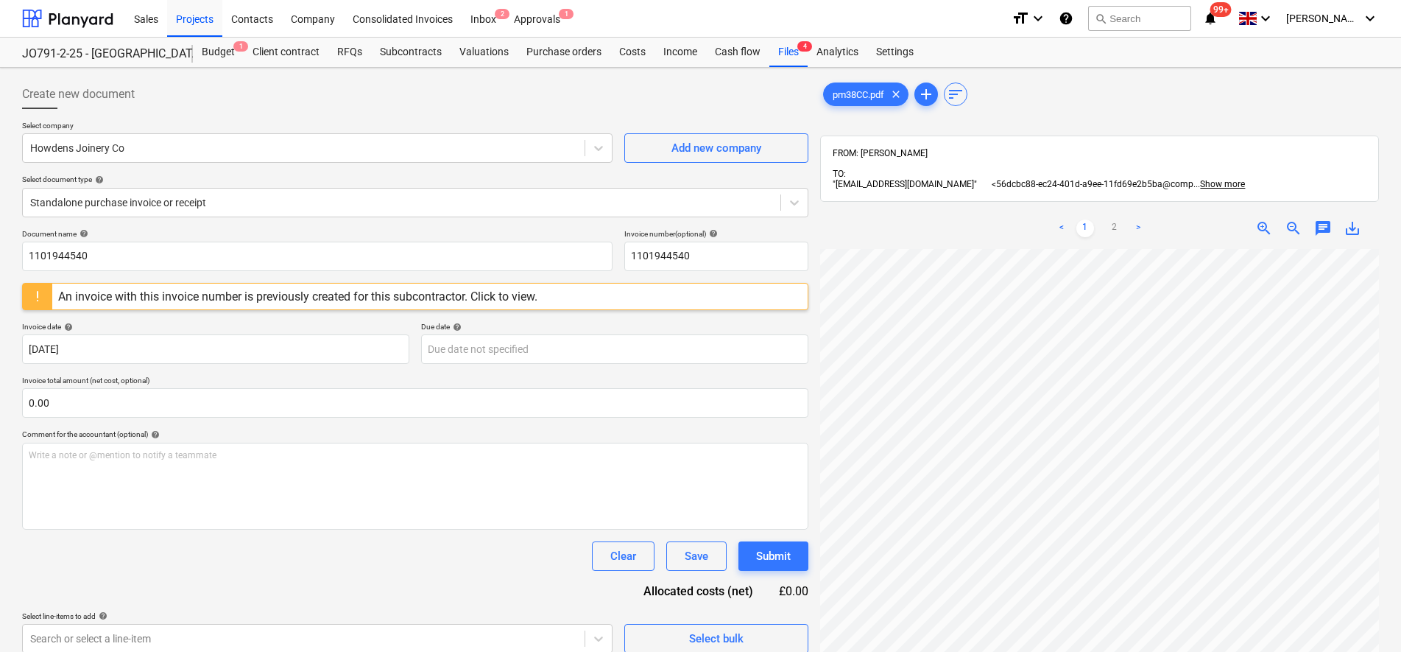
scroll to position [331, 107]
click at [1124, 219] on ul "< 1 2 >" at bounding box center [1100, 228] width 178 height 18
click at [1118, 219] on link "2" at bounding box center [1115, 228] width 18 height 18
click at [79, 291] on div "An invoice with this invoice number is previously created for this subcontracto…" at bounding box center [297, 296] width 479 height 14
click at [1152, 216] on div "< 1 2 > zoom_in zoom_out chat 0 save_alt" at bounding box center [1099, 534] width 559 height 652
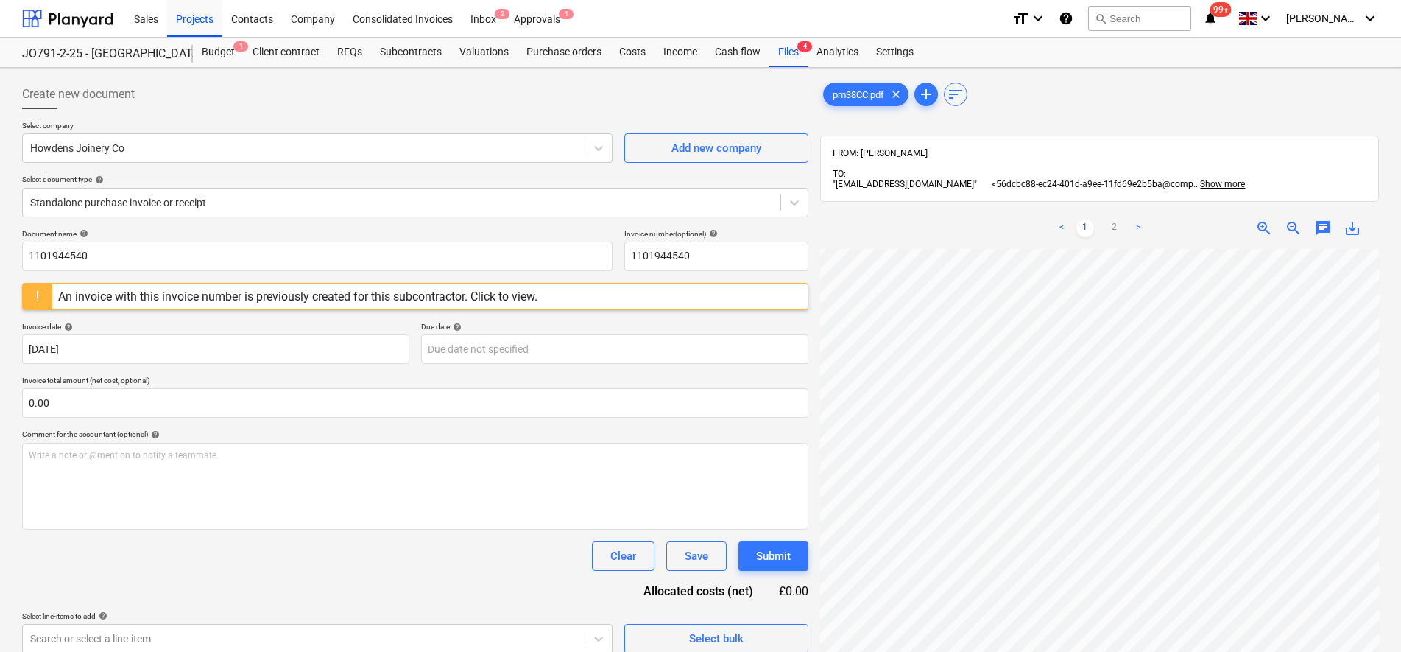
scroll to position [230, 29]
click at [108, 198] on div at bounding box center [401, 202] width 743 height 15
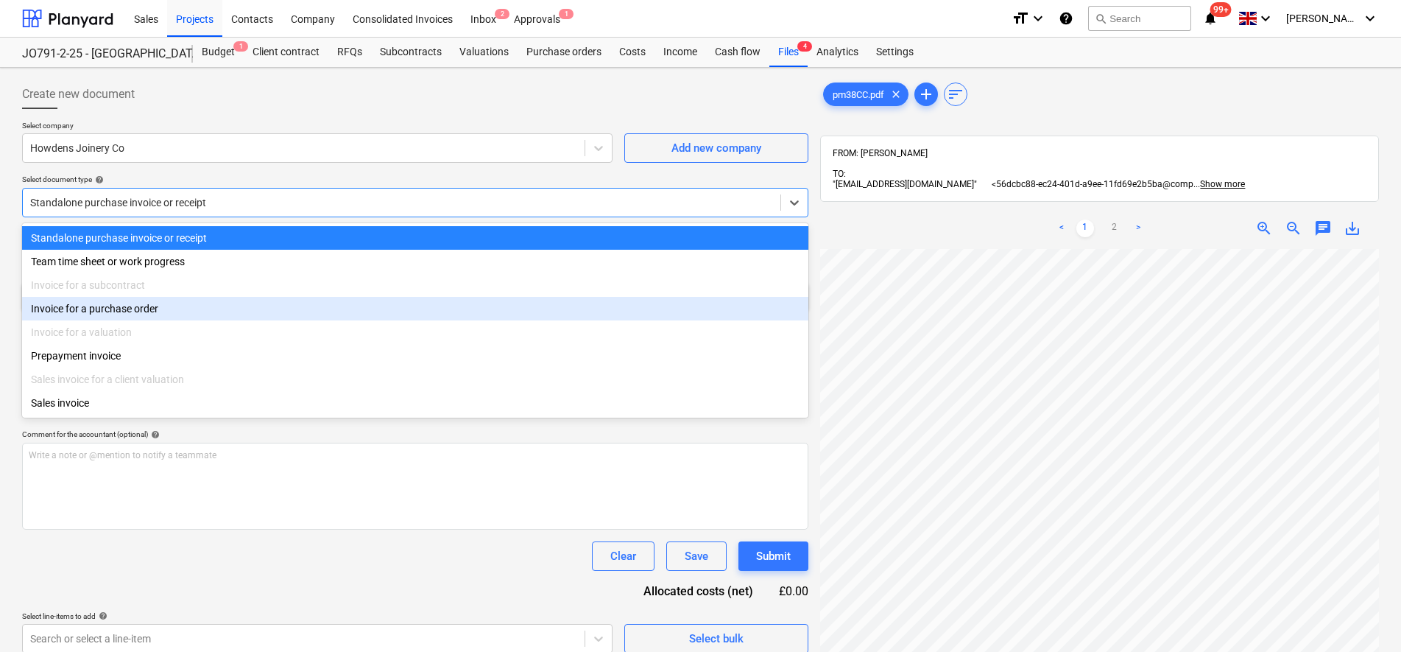
click at [101, 309] on div "Invoice for a purchase order" at bounding box center [415, 309] width 786 height 24
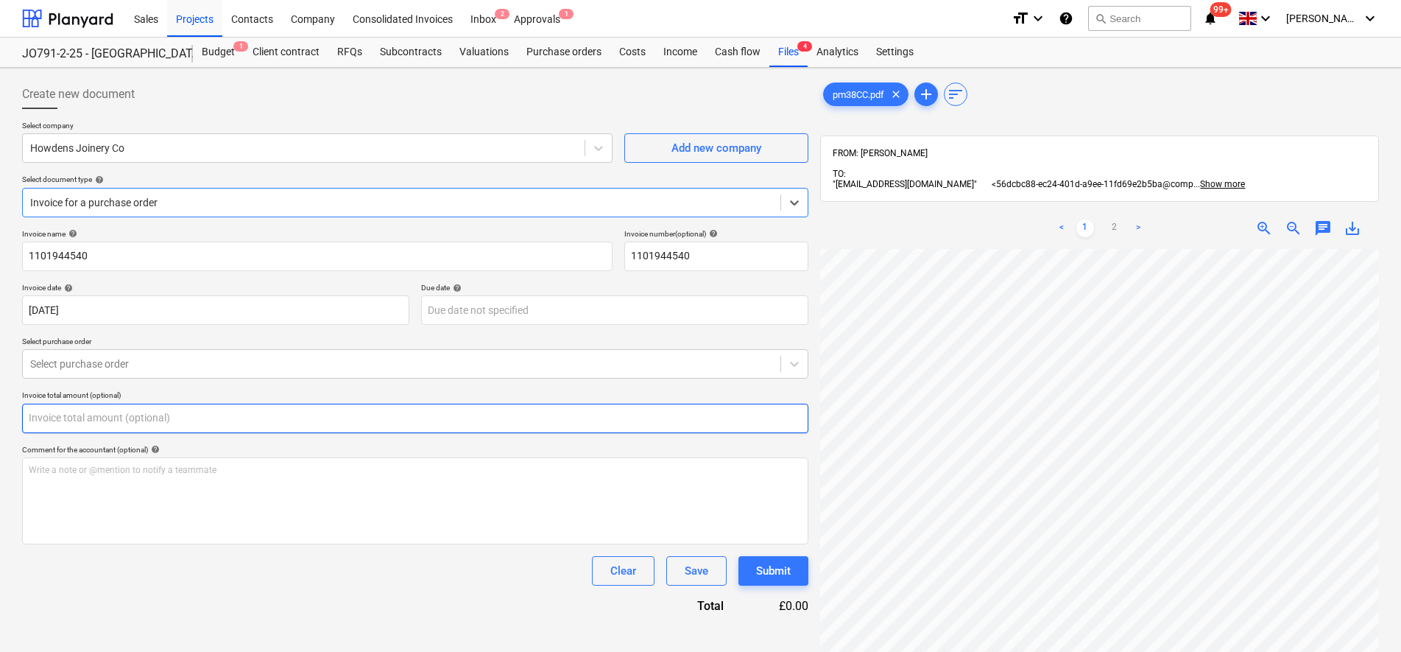
click at [110, 418] on input "text" at bounding box center [415, 417] width 786 height 29
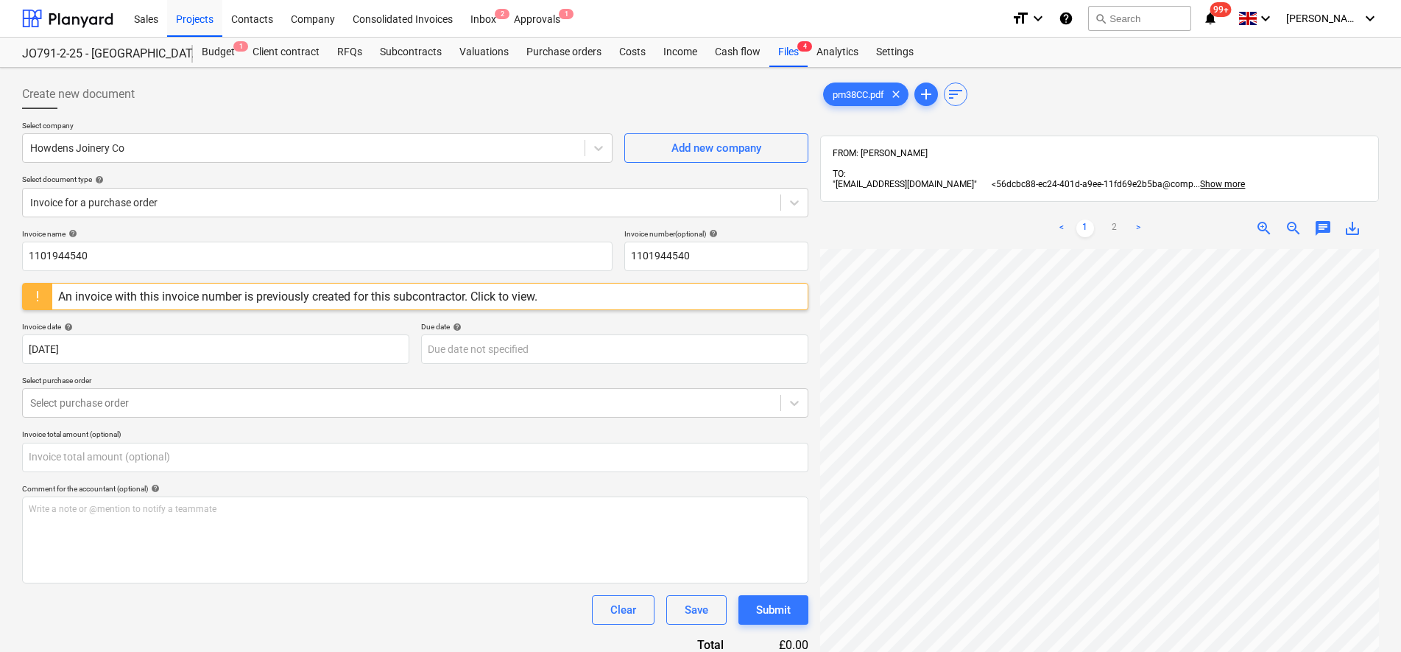
type input "0.00"
click at [141, 384] on p "Select purchase order" at bounding box center [415, 382] width 786 height 13
click at [144, 409] on div at bounding box center [401, 402] width 743 height 15
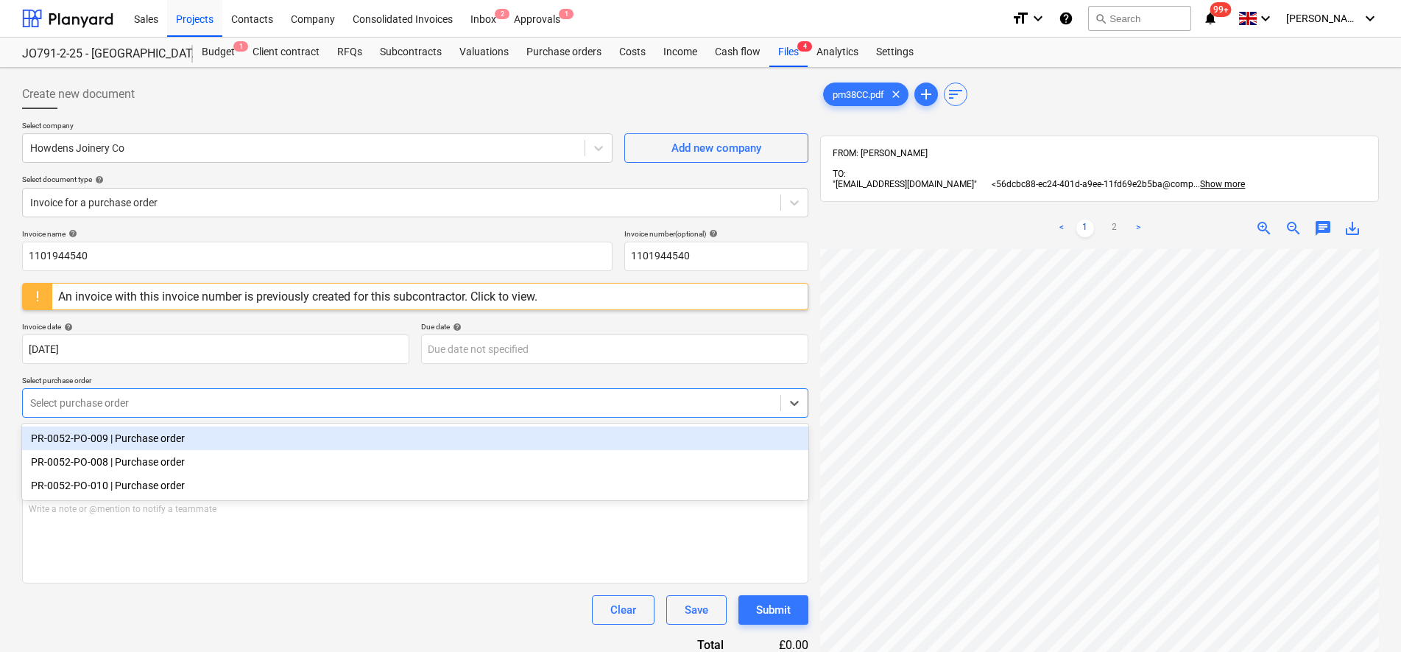
click at [137, 432] on div "PR-0052-PO-009 | Purchase order" at bounding box center [415, 438] width 786 height 24
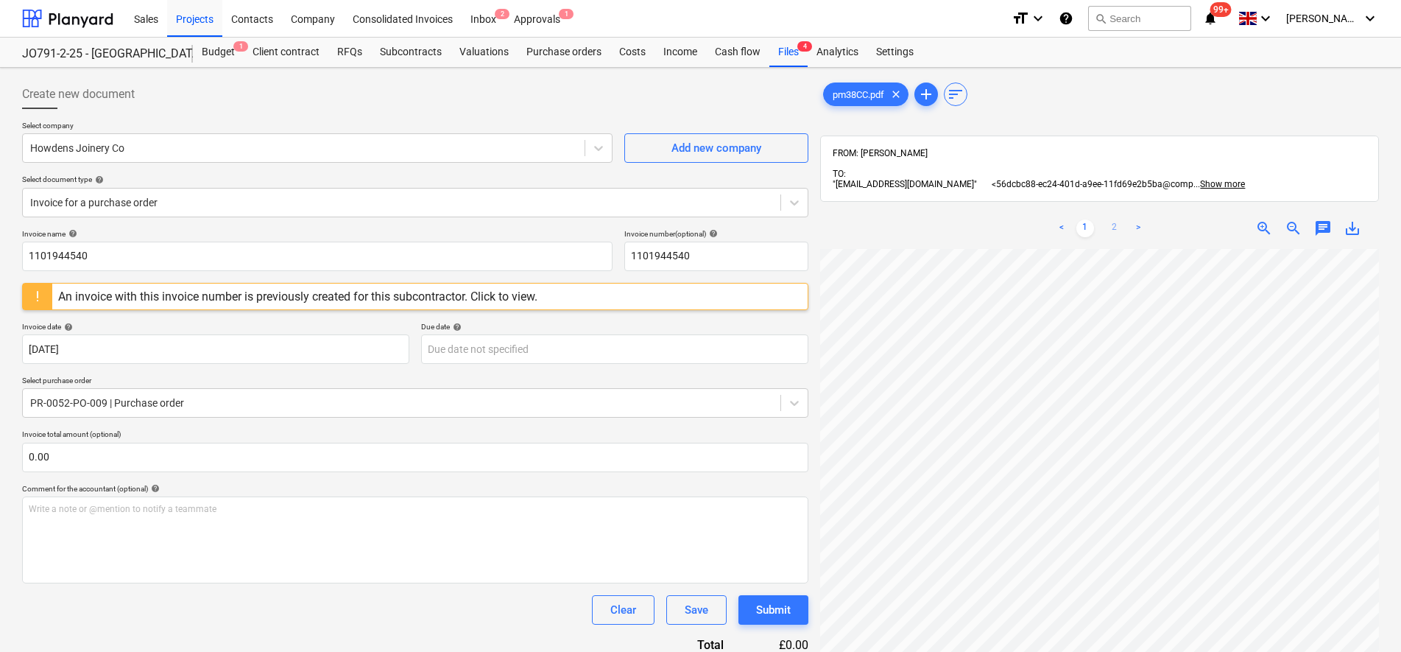
click at [1111, 219] on link "2" at bounding box center [1115, 228] width 18 height 18
click at [489, 23] on div "Inbox 2" at bounding box center [483, 18] width 43 height 38
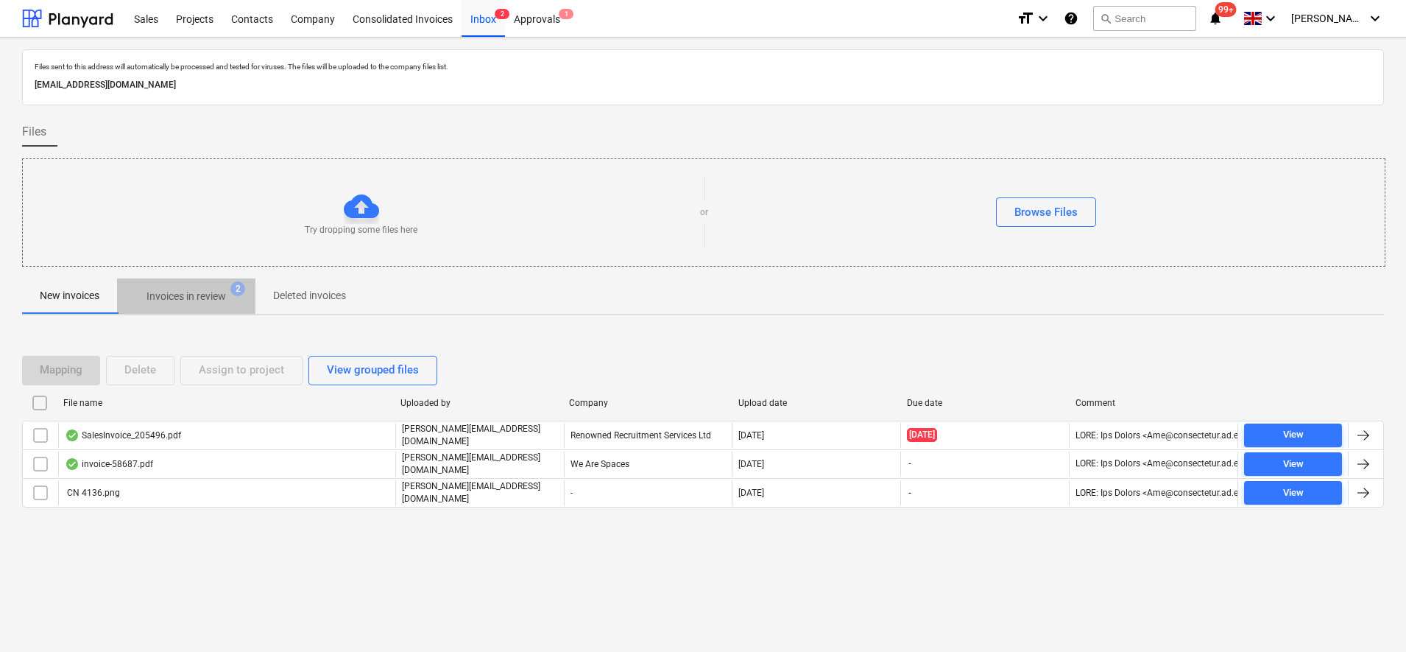
click at [200, 292] on p "Invoices in review" at bounding box center [187, 296] width 80 height 15
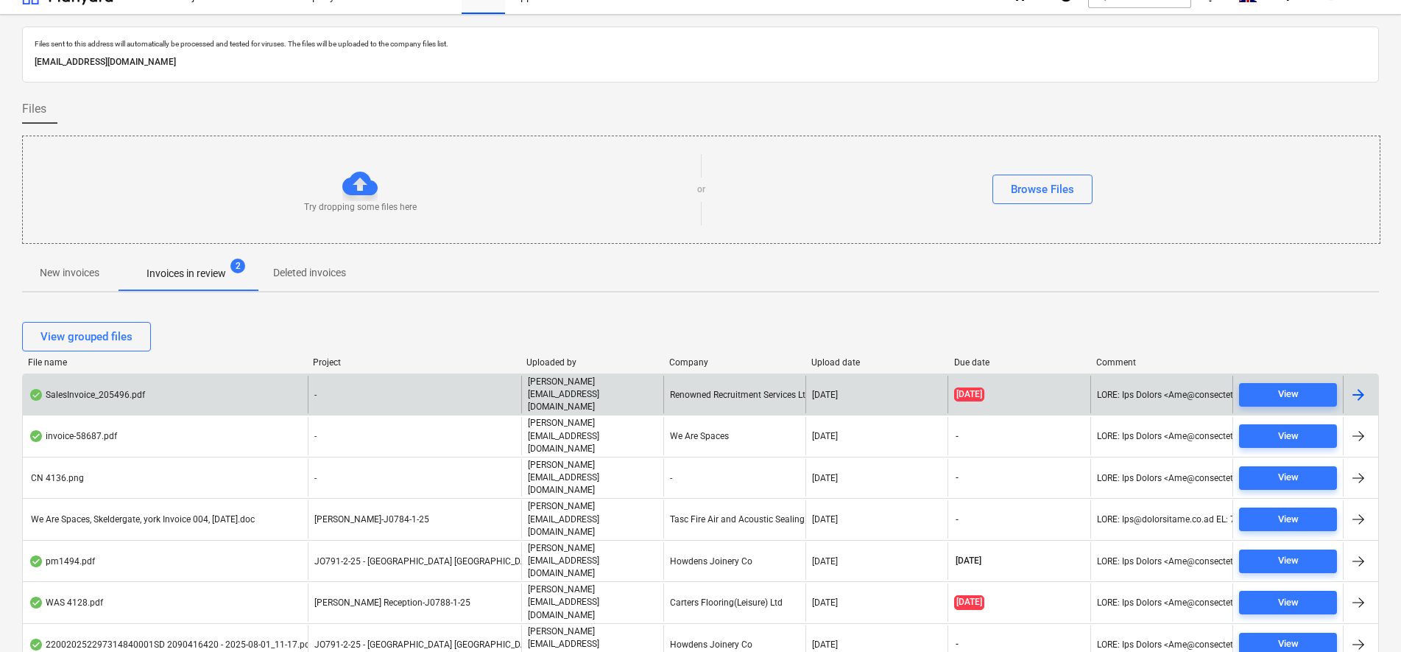
scroll to position [43, 0]
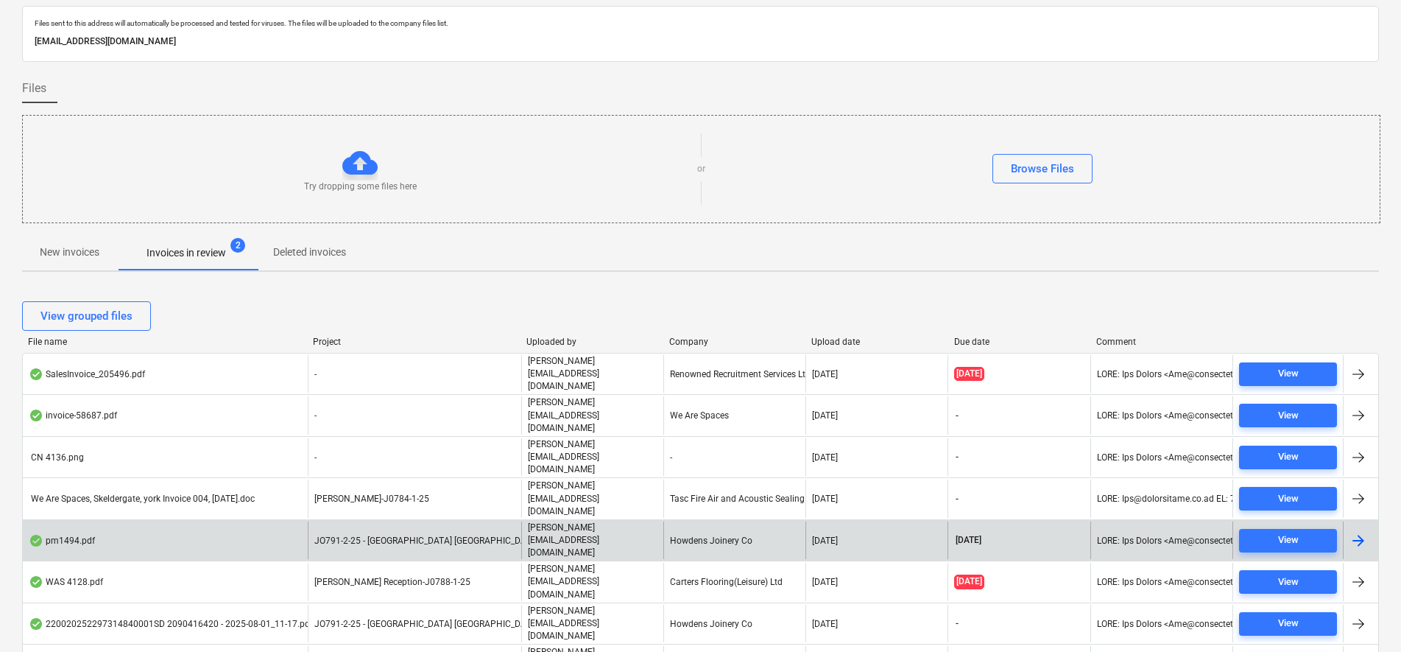
click at [299, 521] on div "pm1494.pdf" at bounding box center [165, 540] width 285 height 38
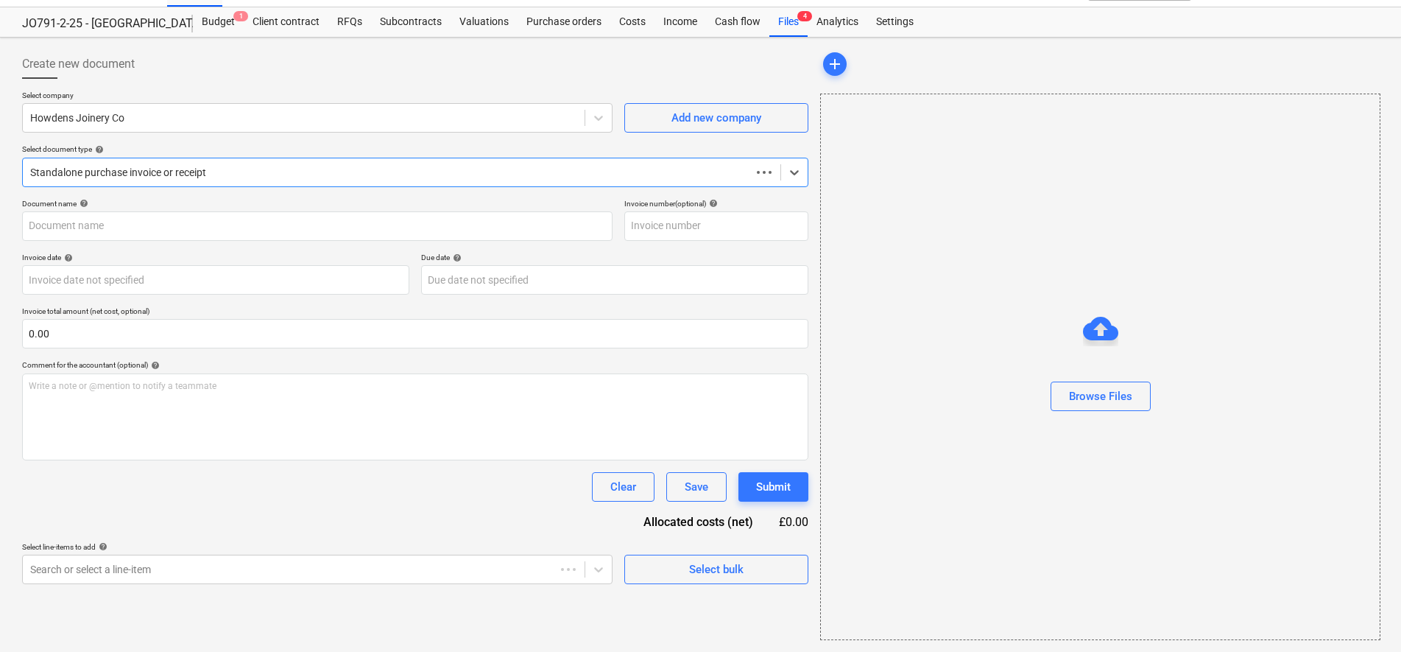
type input "0149654"
type input "[DATE]"
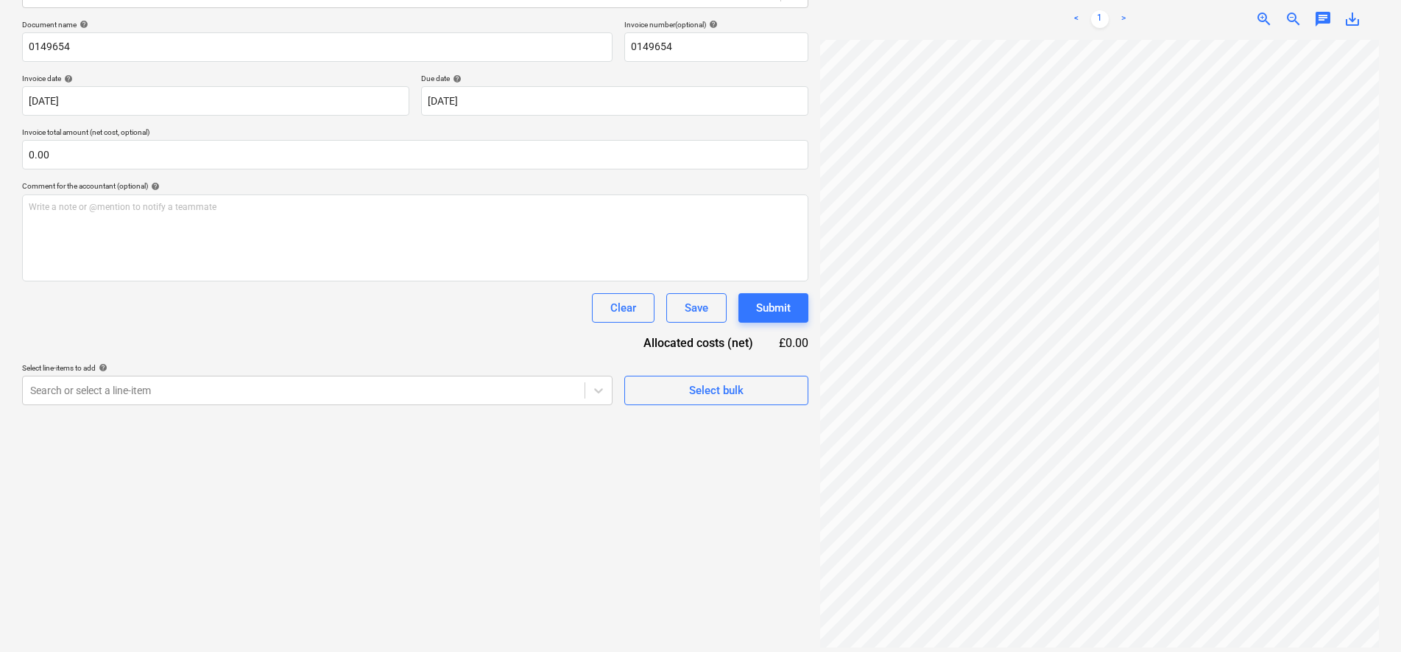
scroll to position [0, 0]
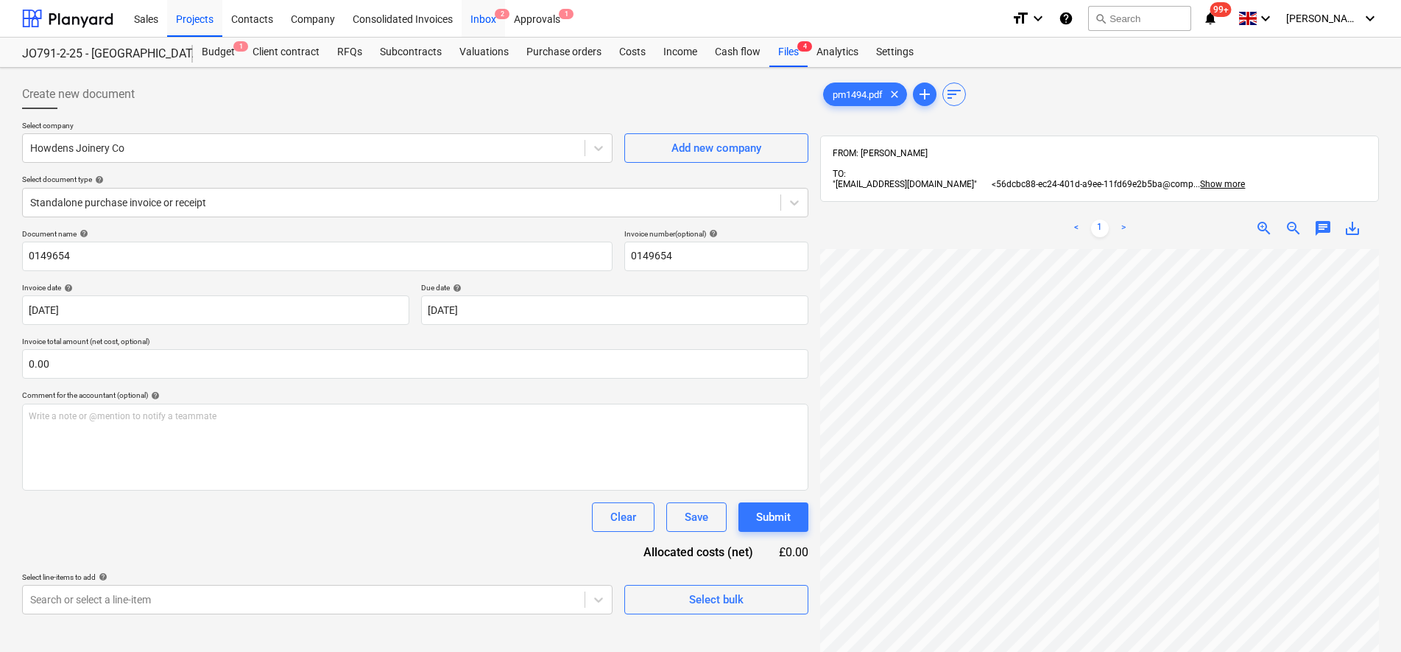
click at [484, 10] on div "Inbox 2" at bounding box center [483, 18] width 43 height 38
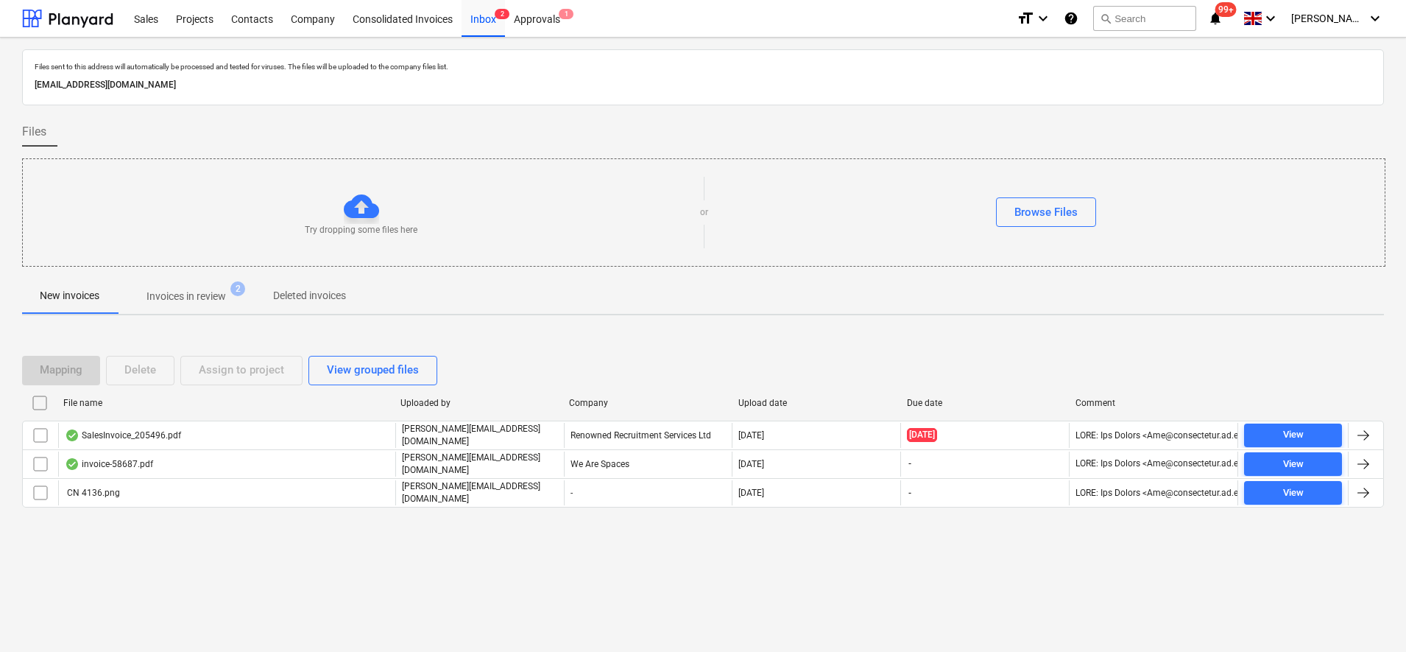
click at [192, 280] on button "Invoices in review 2" at bounding box center [186, 295] width 138 height 35
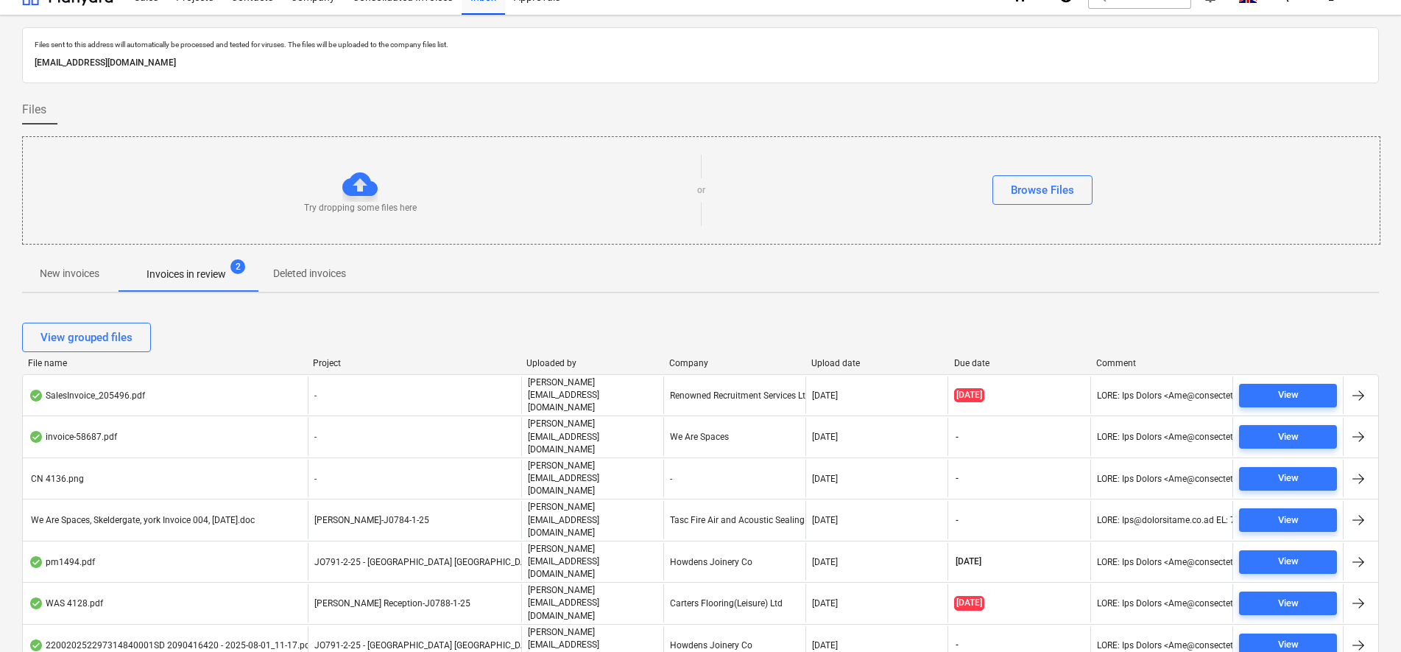
scroll to position [43, 0]
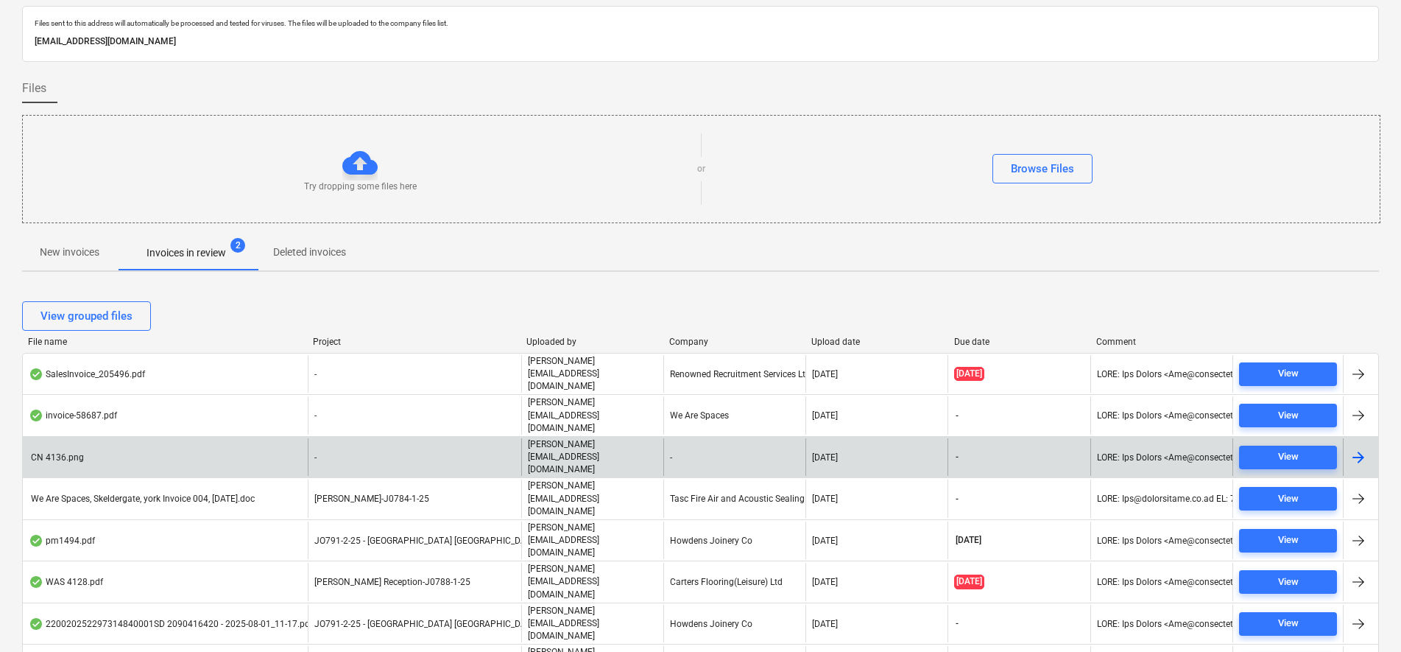
click at [277, 438] on div "CN 4136.png" at bounding box center [165, 457] width 285 height 38
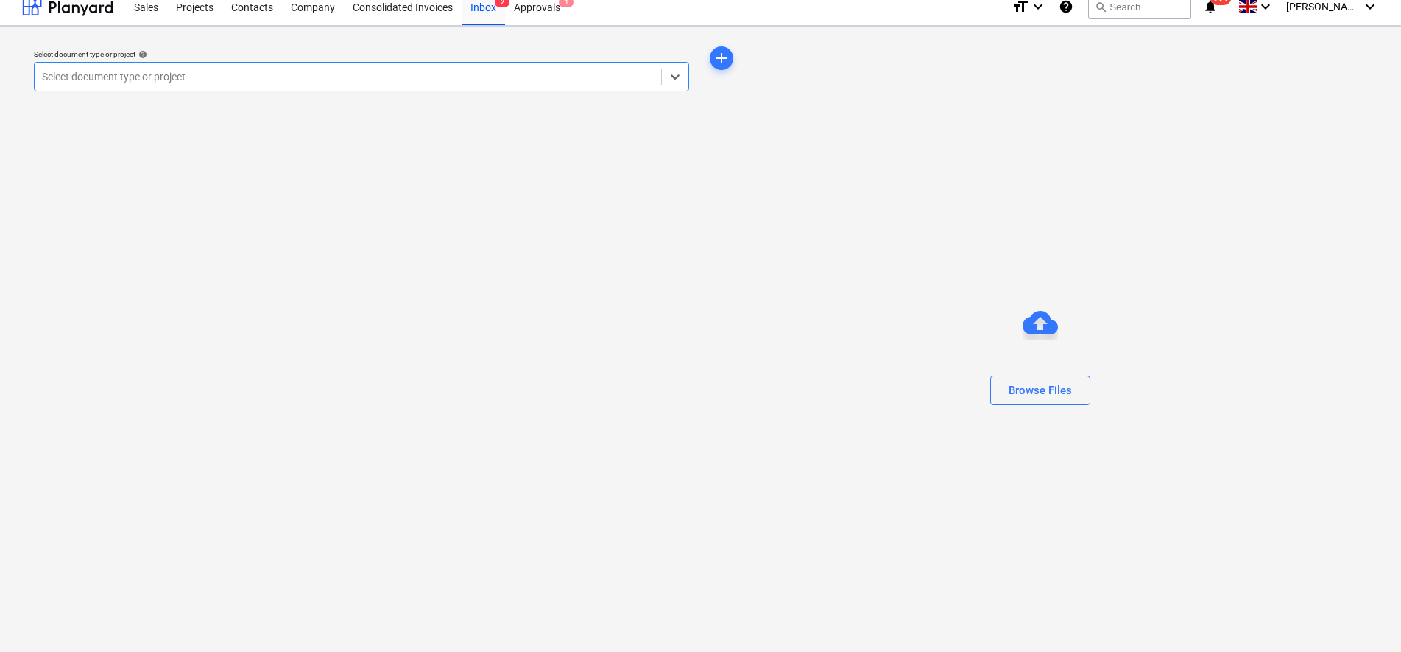
scroll to position [12, 0]
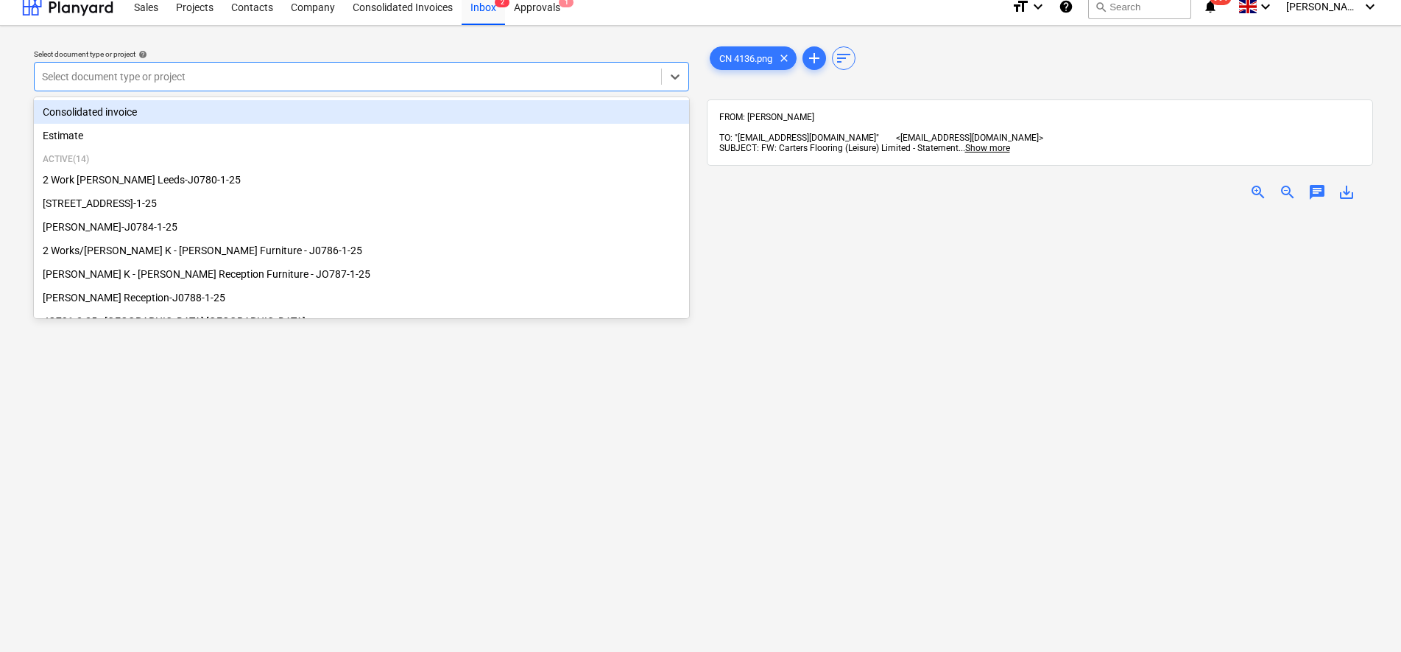
click at [605, 68] on div "Select document type or project" at bounding box center [348, 76] width 627 height 21
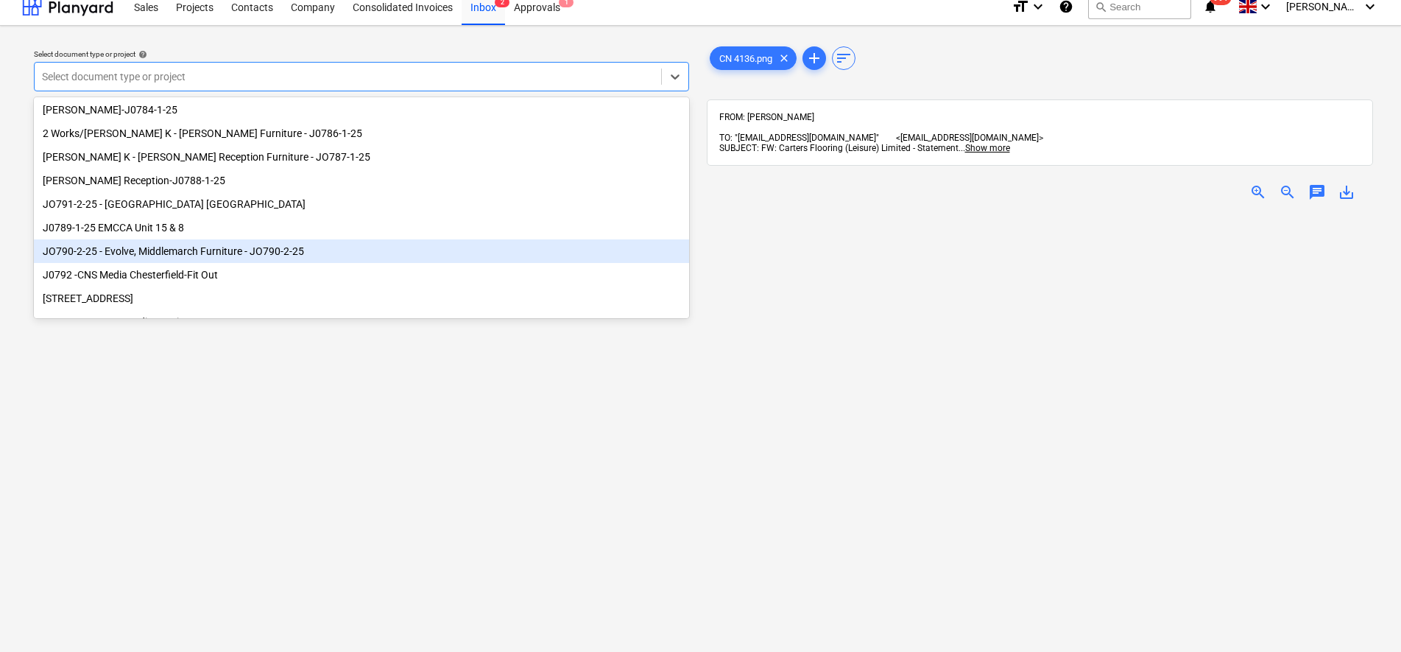
scroll to position [200, 0]
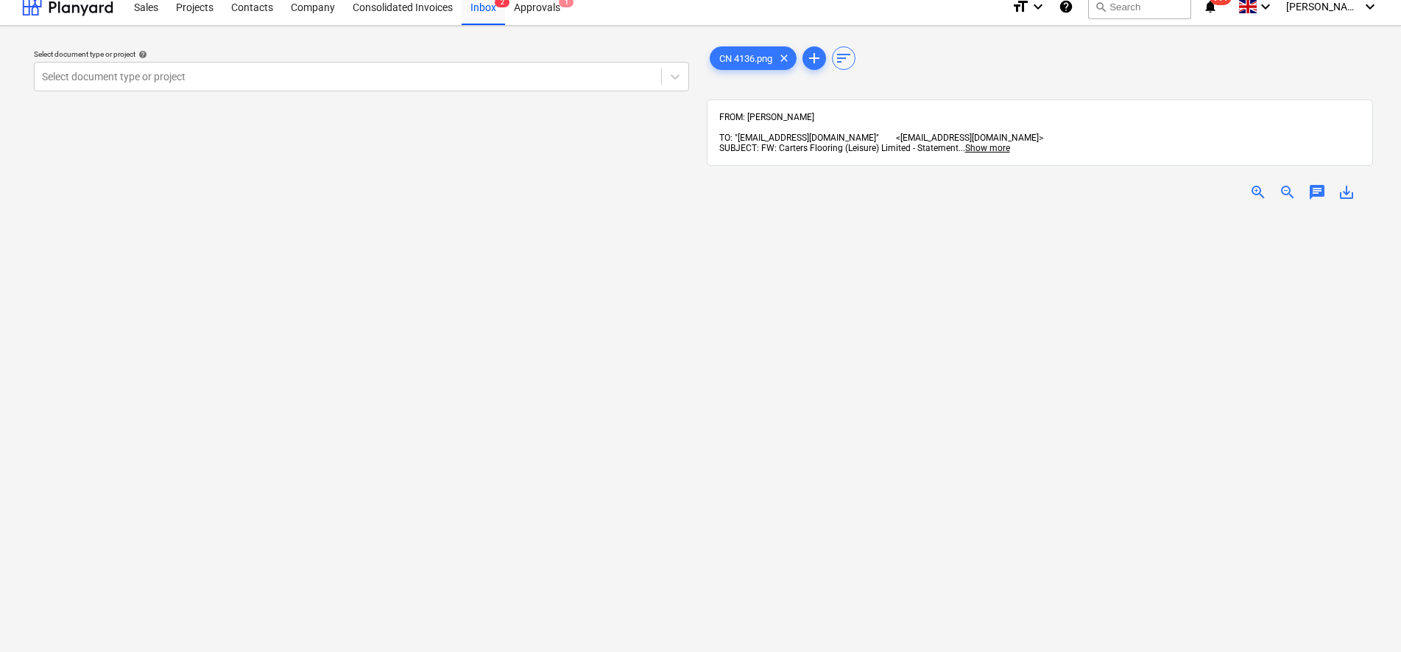
click at [328, 384] on div "Select document type or project help Select document type or project" at bounding box center [361, 434] width 679 height 792
click at [477, 10] on div "Inbox 2" at bounding box center [483, 6] width 43 height 38
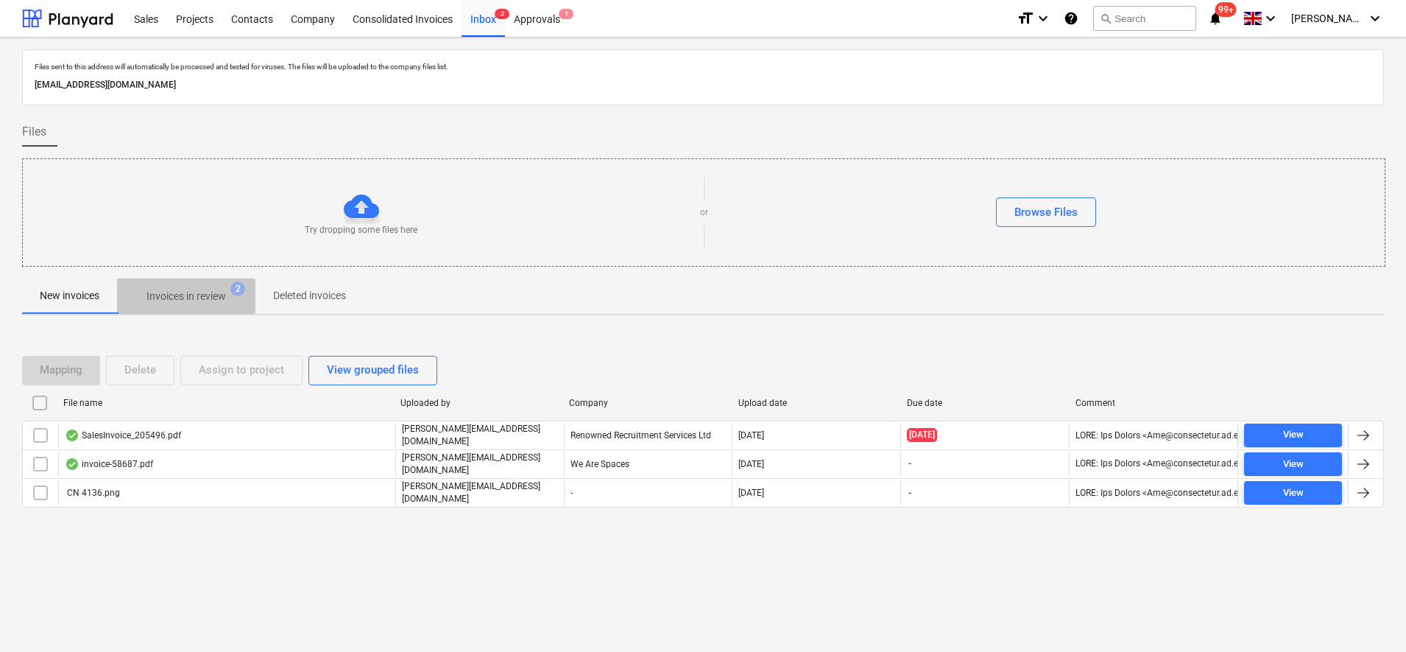
click at [228, 287] on span "Invoices in review 2" at bounding box center [186, 296] width 138 height 27
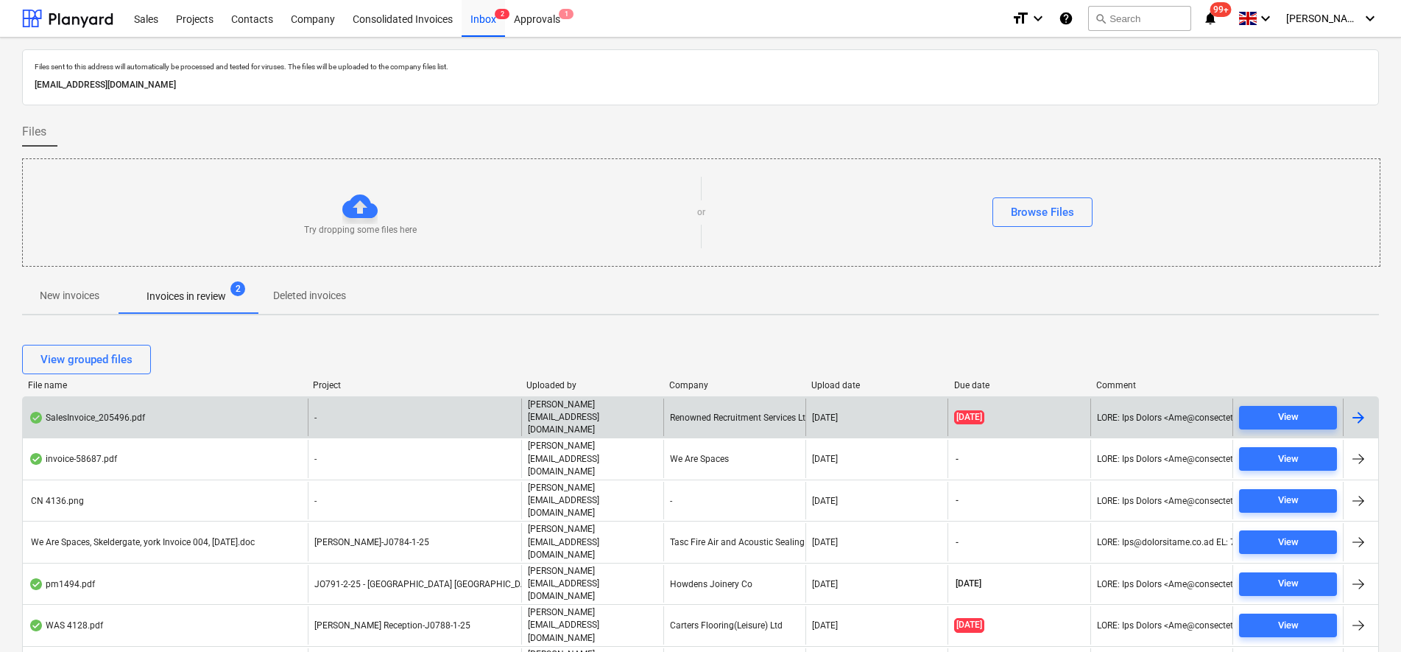
click at [255, 402] on div "SalesInvoice_205496.pdf" at bounding box center [165, 417] width 285 height 38
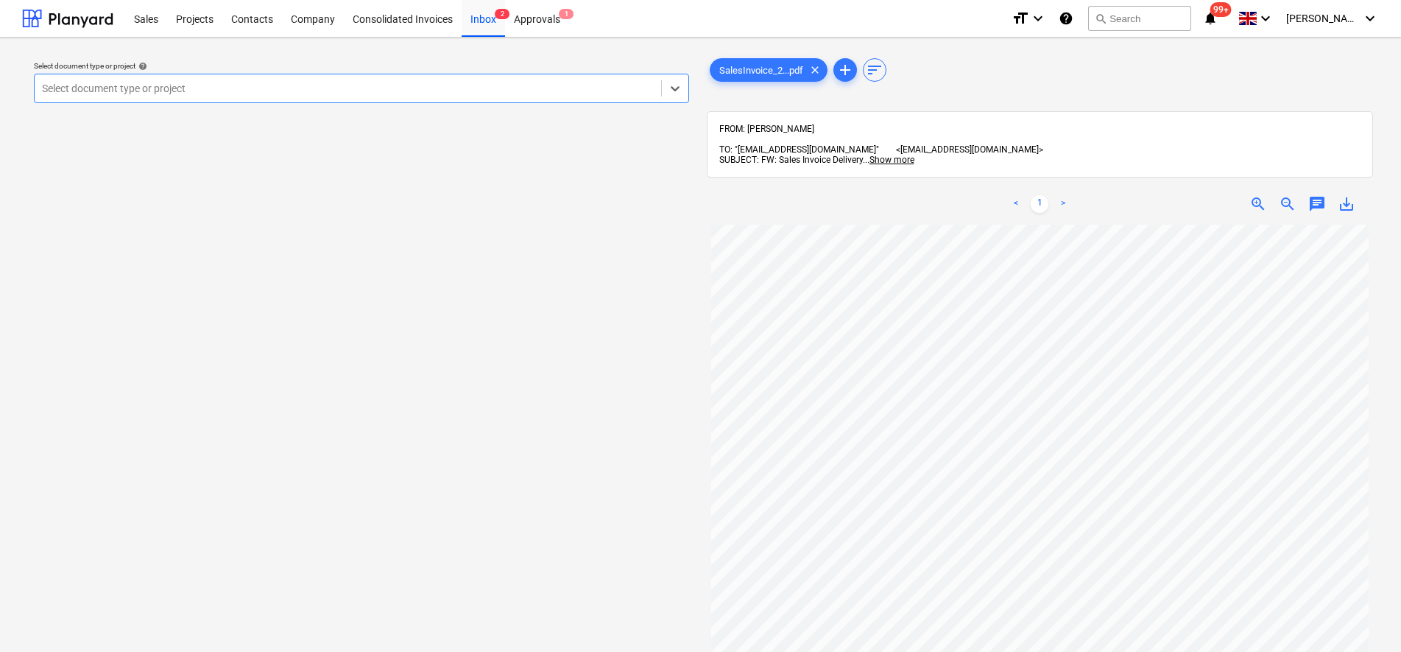
click at [1342, 196] on span "save_alt" at bounding box center [1347, 204] width 18 height 18
click at [485, 15] on div "Inbox 2" at bounding box center [483, 18] width 43 height 38
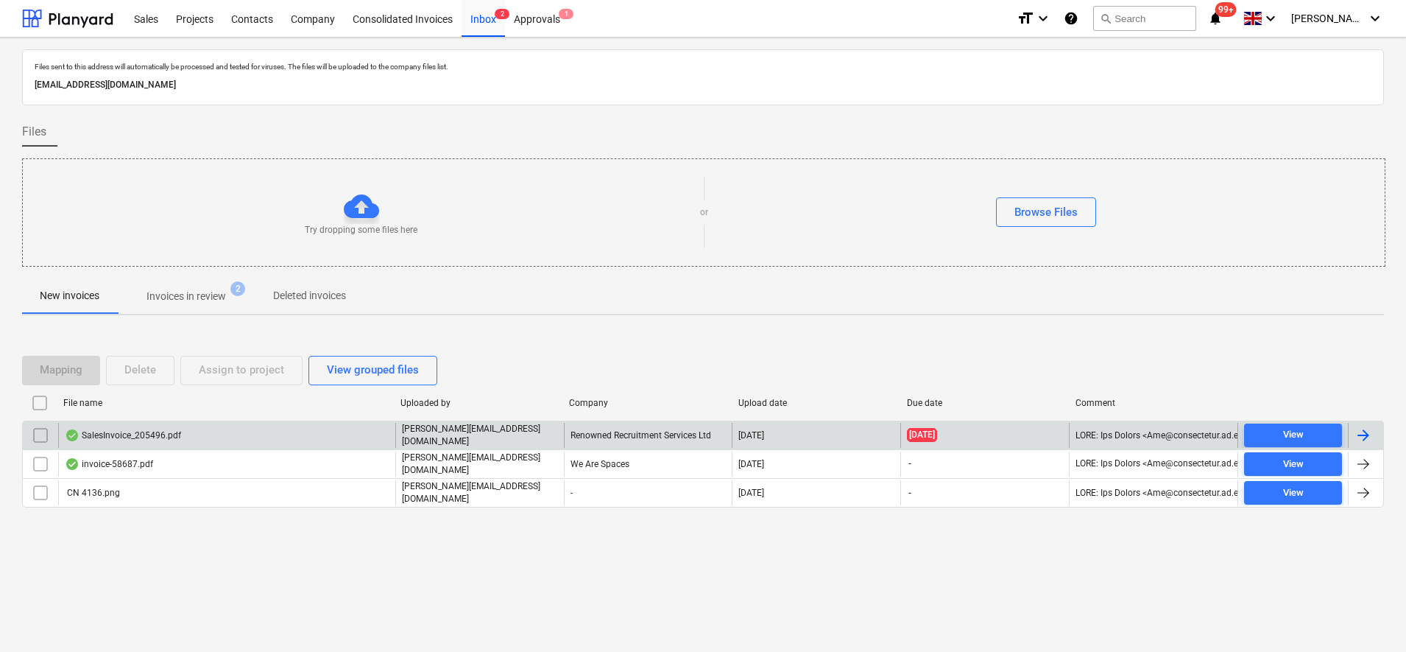
click at [37, 438] on input "checkbox" at bounding box center [41, 435] width 24 height 24
click at [156, 379] on div "Delete" at bounding box center [140, 369] width 32 height 19
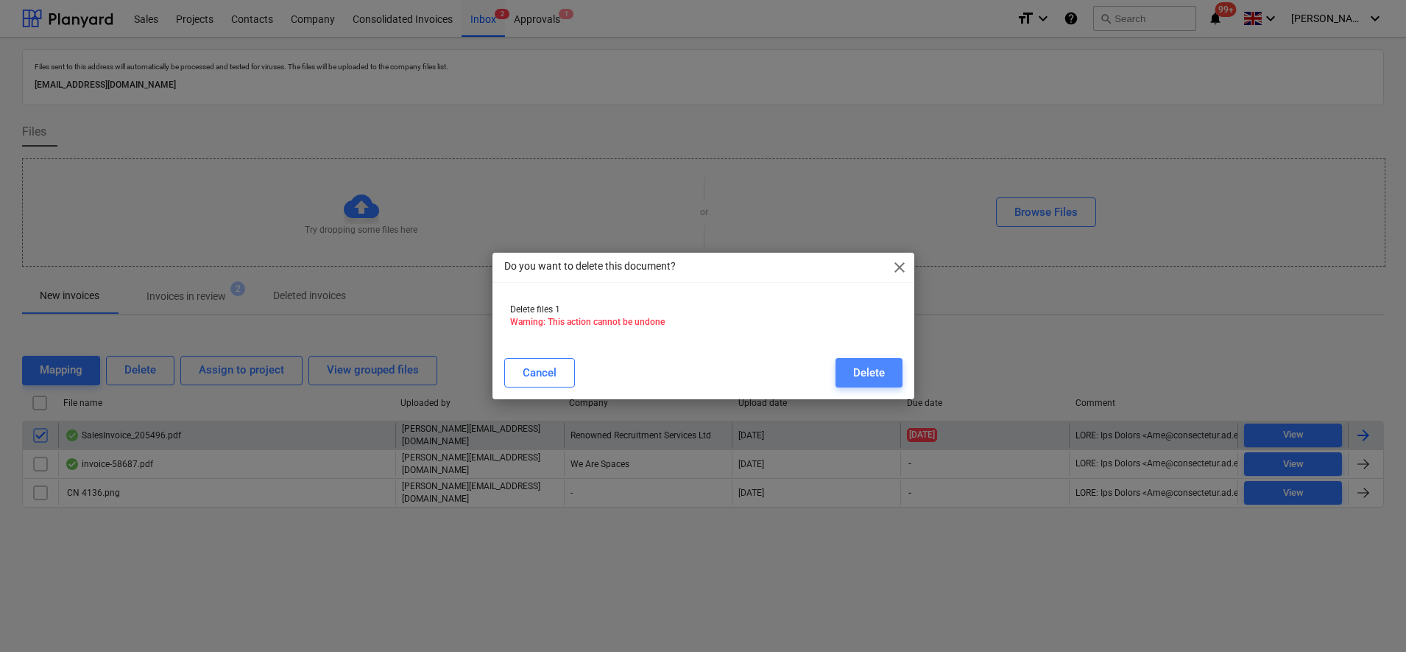
click at [836, 364] on button "Delete" at bounding box center [869, 372] width 67 height 29
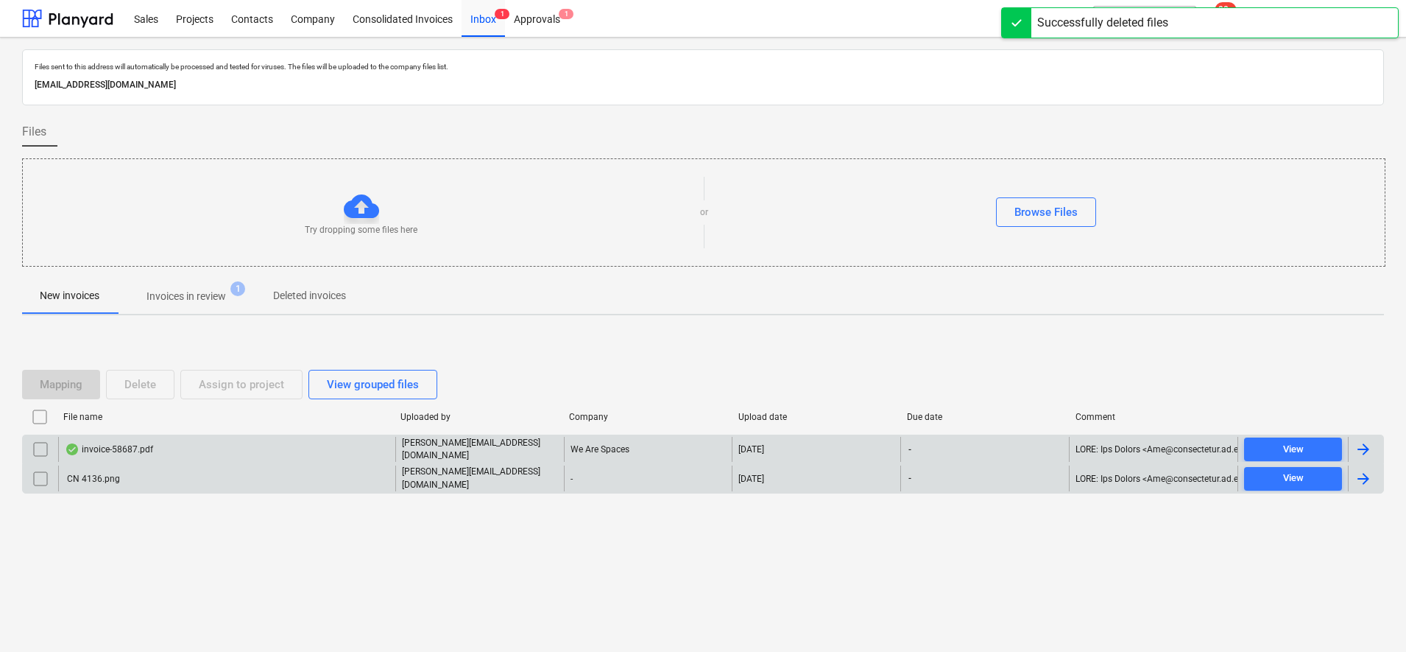
click at [116, 475] on div "CN 4136.png" at bounding box center [92, 478] width 55 height 10
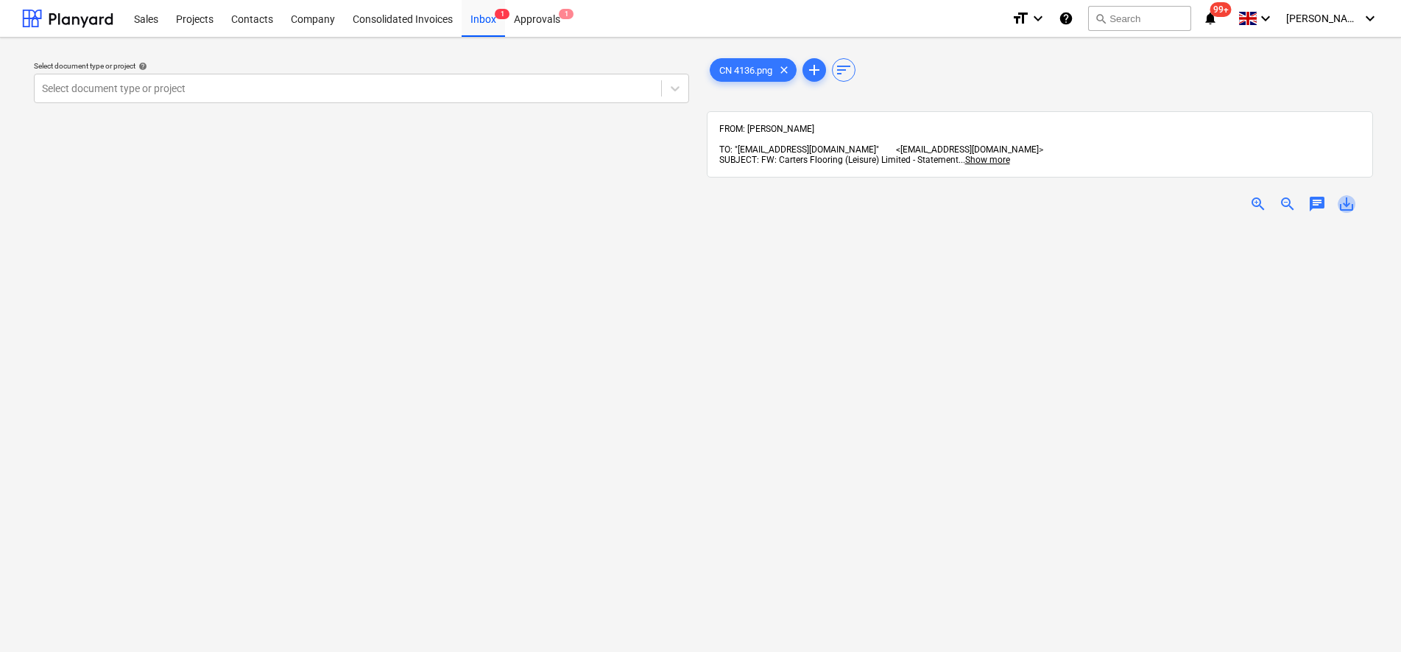
click at [1344, 195] on span "save_alt" at bounding box center [1347, 204] width 18 height 18
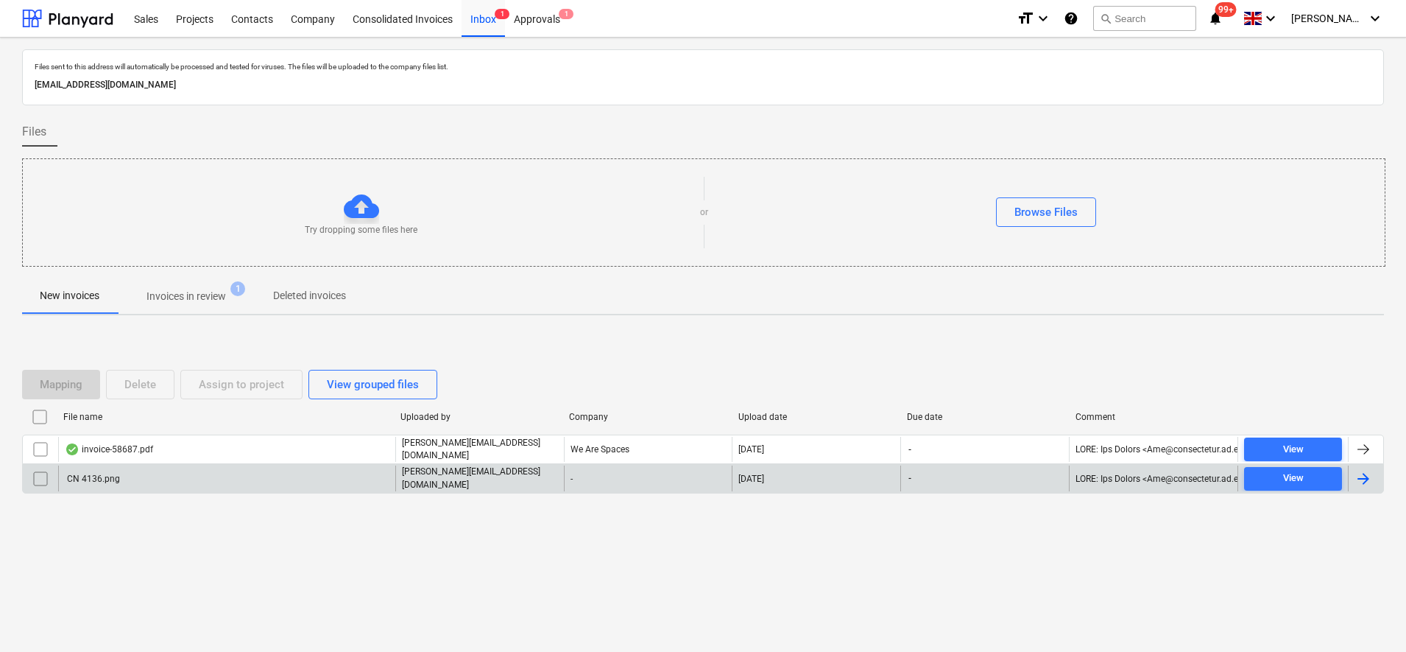
click at [40, 478] on input "checkbox" at bounding box center [41, 479] width 24 height 24
click at [138, 381] on div "Delete" at bounding box center [140, 384] width 32 height 19
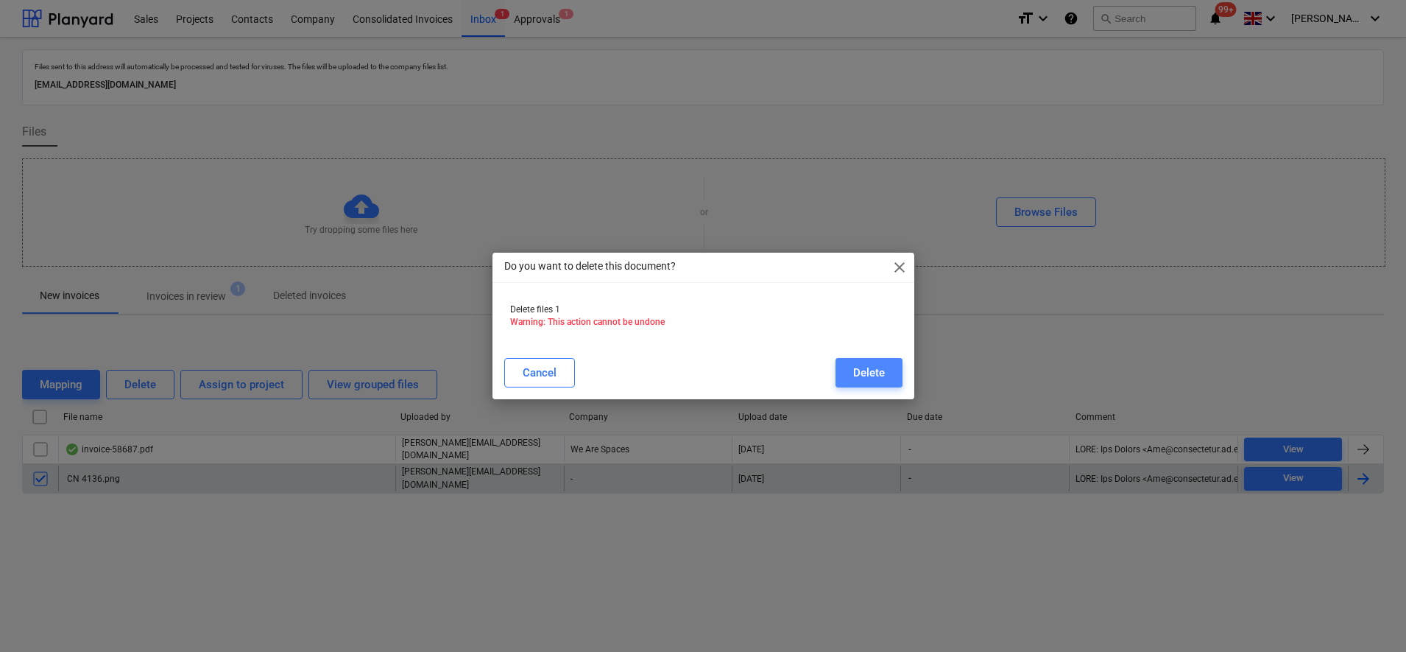
click at [897, 371] on button "Delete" at bounding box center [869, 372] width 67 height 29
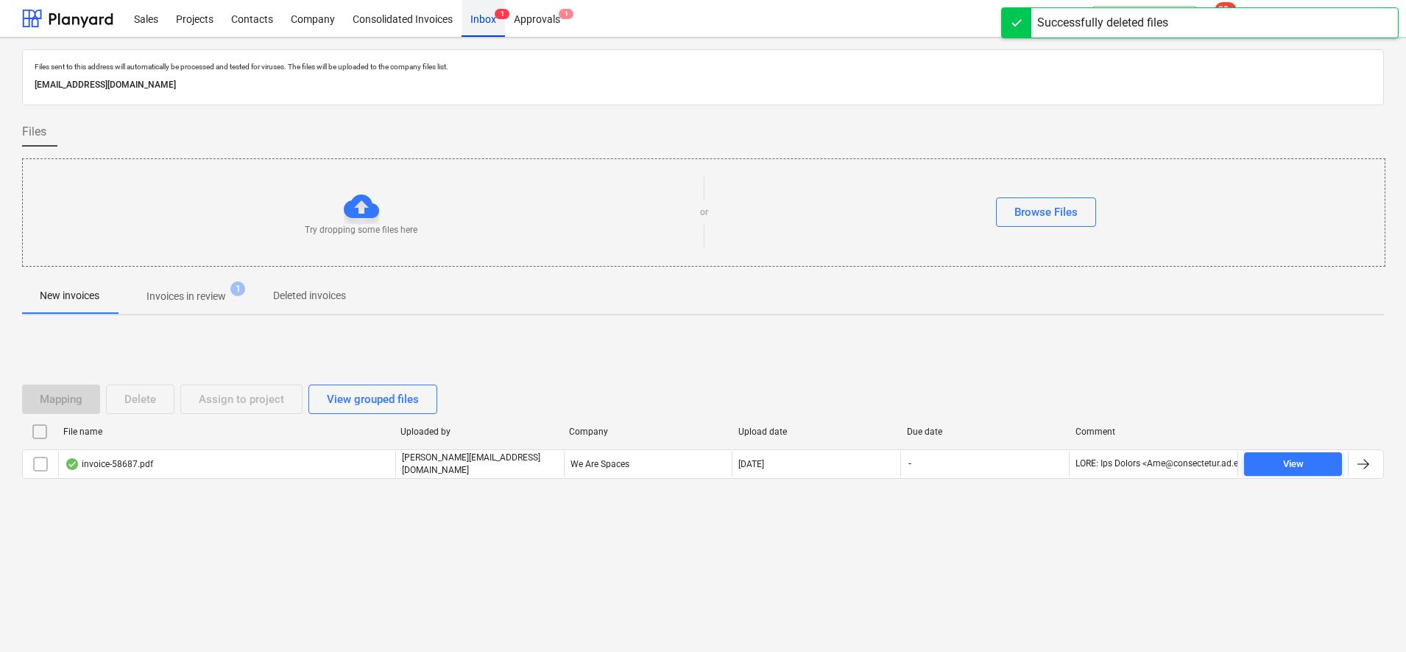
click at [487, 22] on div "Inbox 1" at bounding box center [483, 18] width 43 height 38
